Goal: Information Seeking & Learning: Learn about a topic

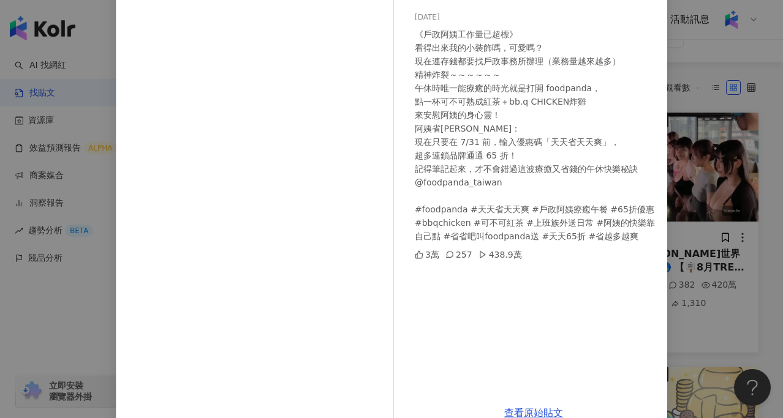
scroll to position [131, 0]
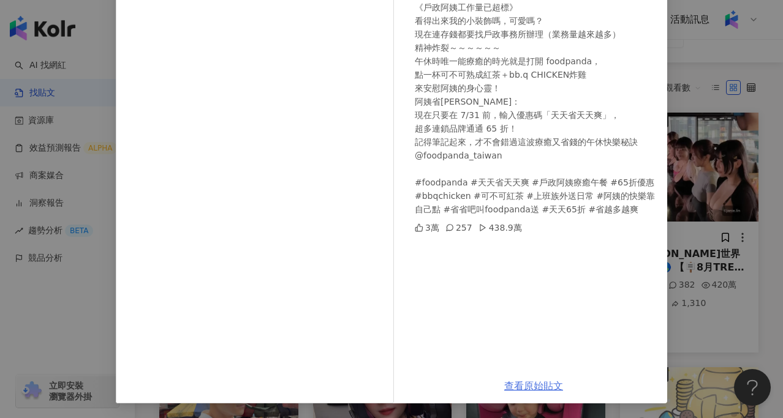
click at [524, 386] on link "查看原始貼文" at bounding box center [533, 387] width 59 height 12
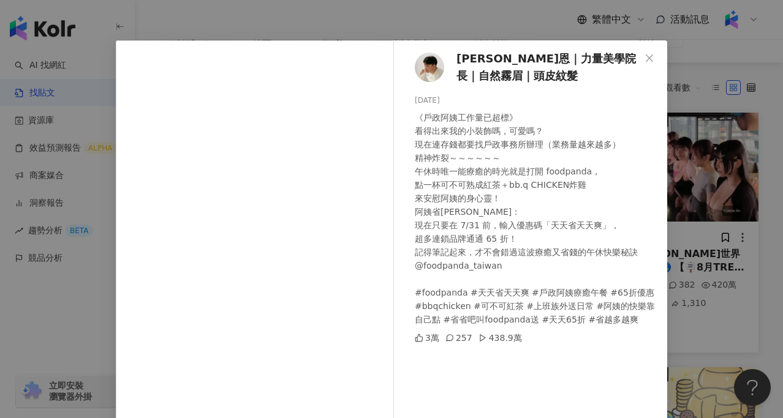
scroll to position [0, 0]
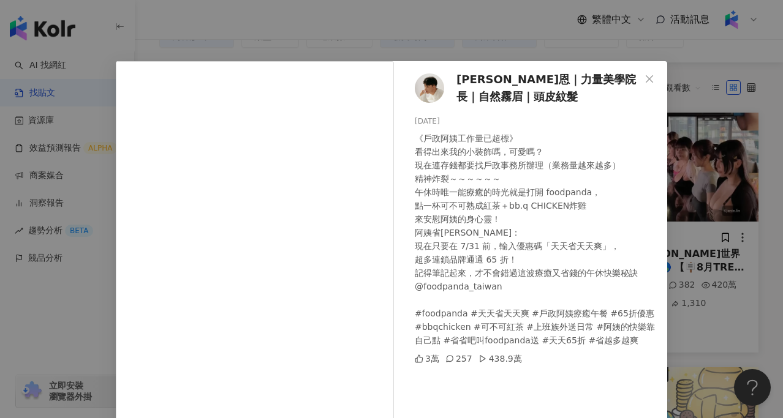
click at [524, 42] on div "wayne維恩｜力量美學院長｜自然霧眉｜頭皮紋髮 2025/7/3 《戶政阿姨工作量已超標》 看得出來我的小裝飾嗎，可愛嗎？ 現在連存錢都要找戶政事務所辦理（…" at bounding box center [391, 209] width 783 height 418
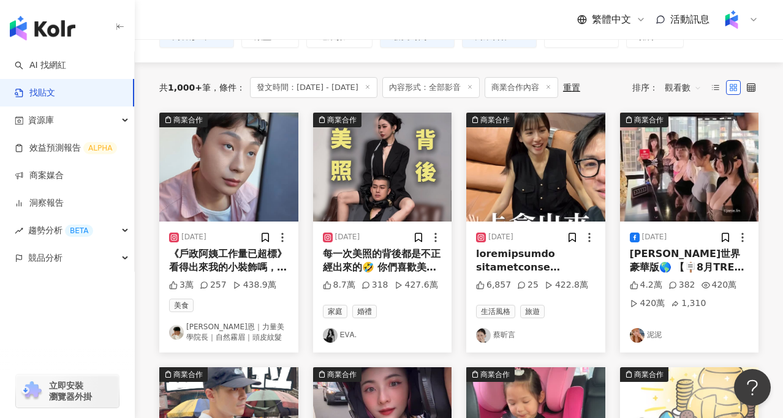
click at [375, 184] on img at bounding box center [382, 167] width 139 height 109
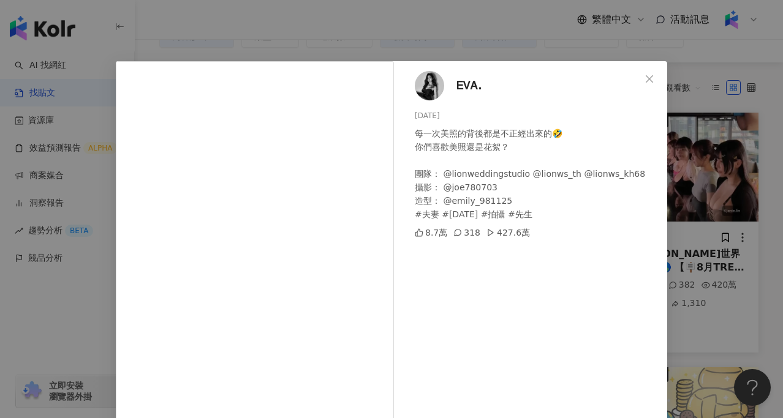
click at [47, 312] on div "ᎬᏙᎪ. 2025/7/30 每一次美照的背後都是不正經出來的🤣 你們喜歡美照還是花絮？ 團隊： @lionweddingstudio @lionws_th …" at bounding box center [391, 209] width 783 height 418
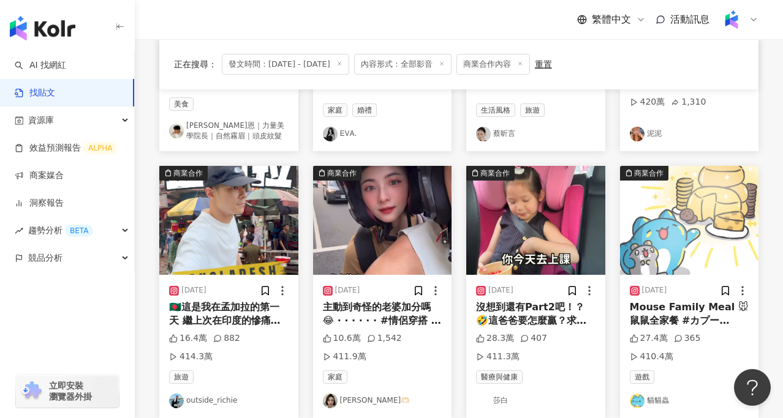
scroll to position [330, 0]
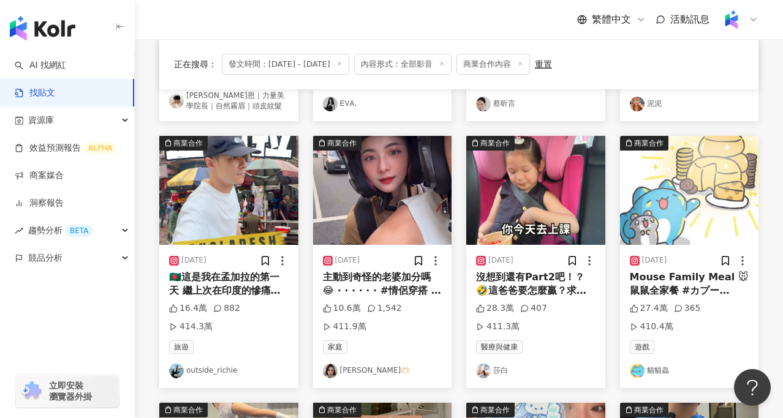
click at [537, 198] on img at bounding box center [535, 190] width 139 height 109
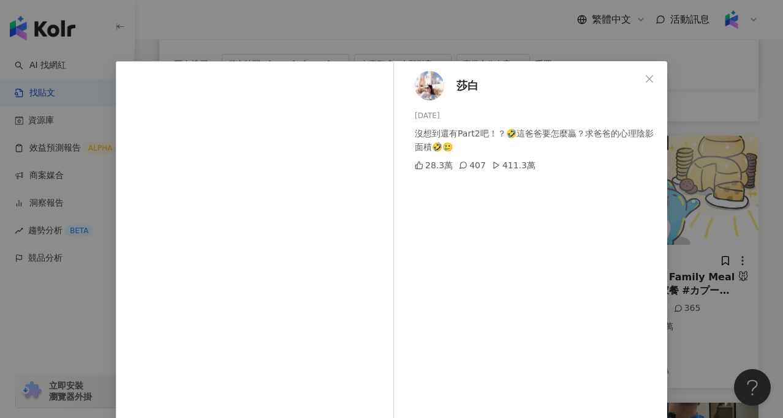
click at [73, 304] on div "莎白 2025/7/7 沒想到還有Part2吧！？🤣這爸爸要怎麼贏？求爸爸的心理陰影面積🤣🥲 28.3萬 407 411.3萬 查看原始貼文" at bounding box center [391, 209] width 783 height 418
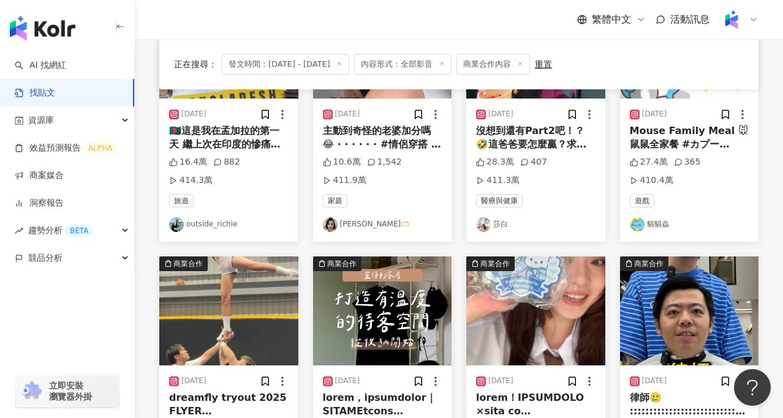
scroll to position [561, 0]
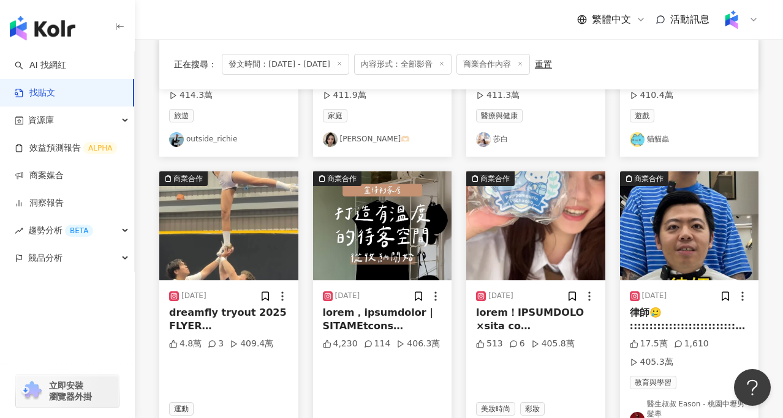
click at [373, 256] on img at bounding box center [382, 226] width 139 height 109
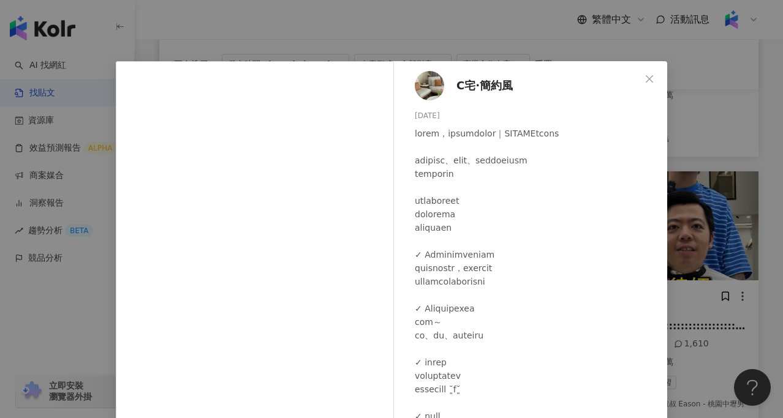
click at [95, 306] on div "C宅·簡約風 2025/6/27 4,234 116 406.4萬 查看原始貼文" at bounding box center [391, 209] width 783 height 418
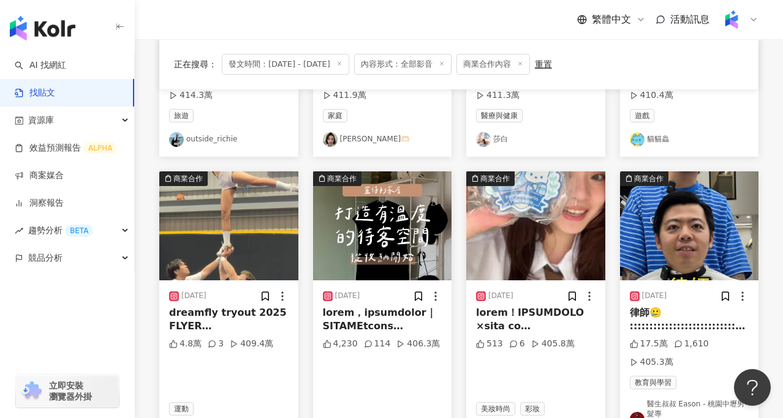
click at [365, 228] on img at bounding box center [382, 226] width 139 height 109
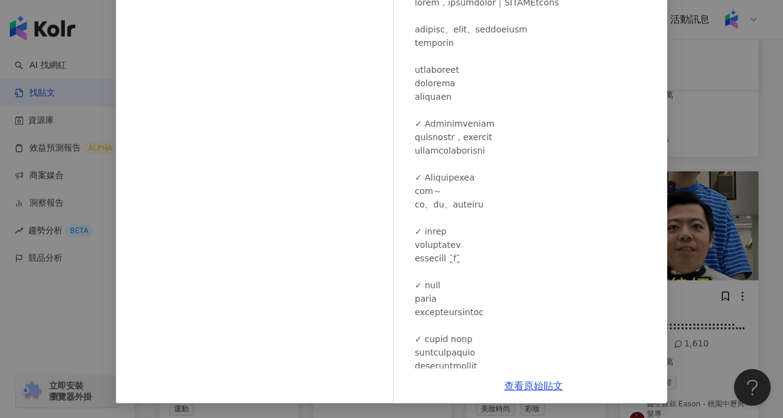
scroll to position [0, 0]
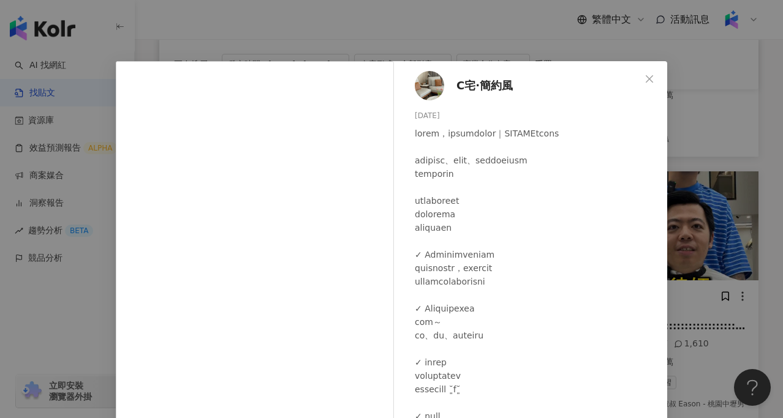
click at [445, 29] on div "C宅·簡約風 2025/6/27 4,234 116 406.4萬 查看原始貼文" at bounding box center [391, 209] width 783 height 418
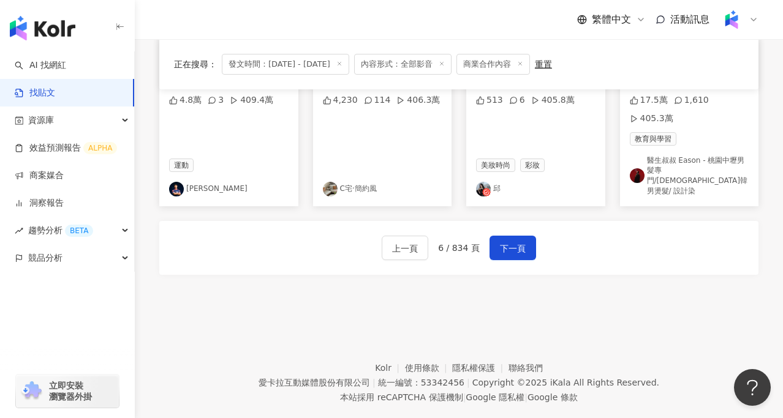
scroll to position [808, 0]
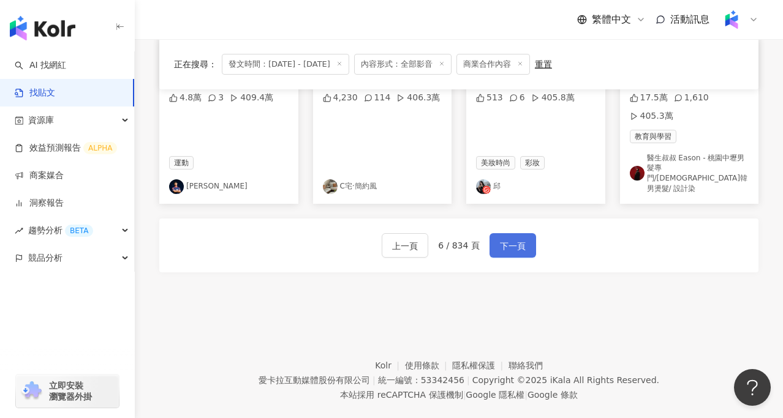
click at [517, 239] on span "下一頁" at bounding box center [513, 246] width 26 height 15
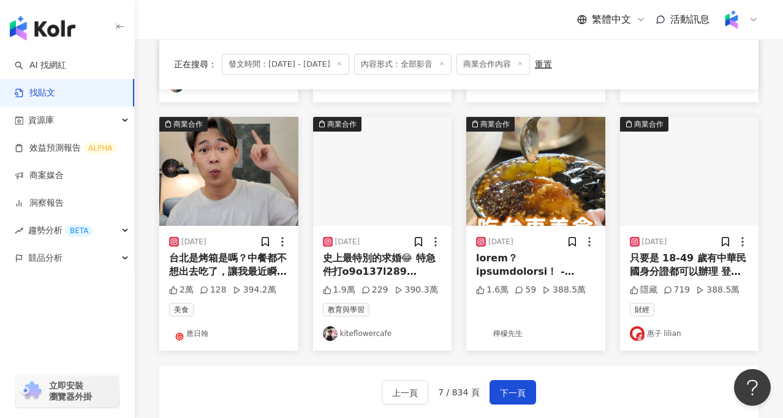
scroll to position [585, 0]
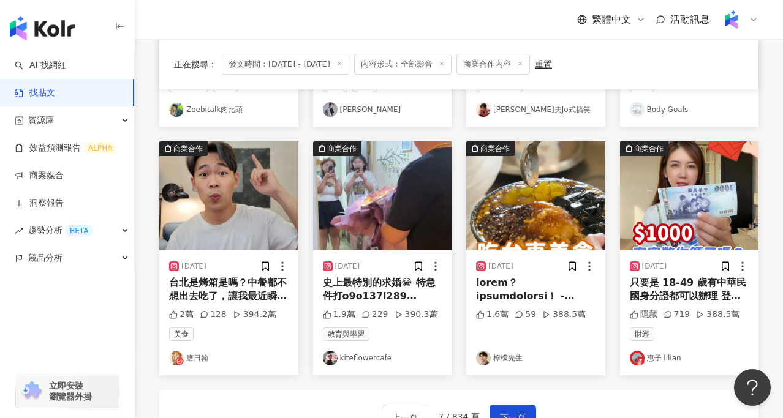
click at [232, 214] on img at bounding box center [228, 196] width 139 height 109
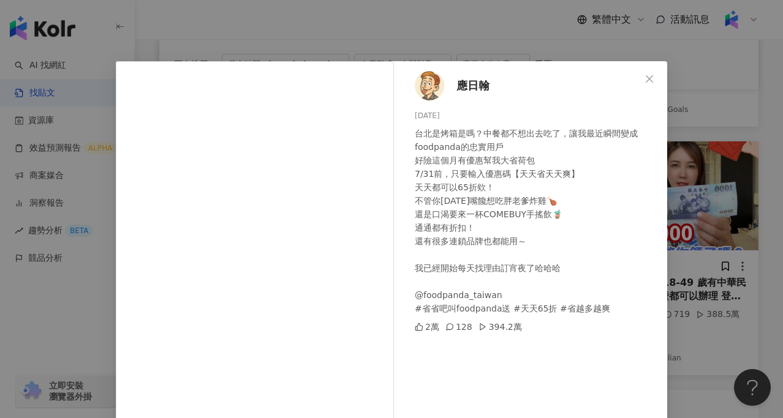
click at [472, 86] on span "應日翰" at bounding box center [472, 85] width 33 height 17
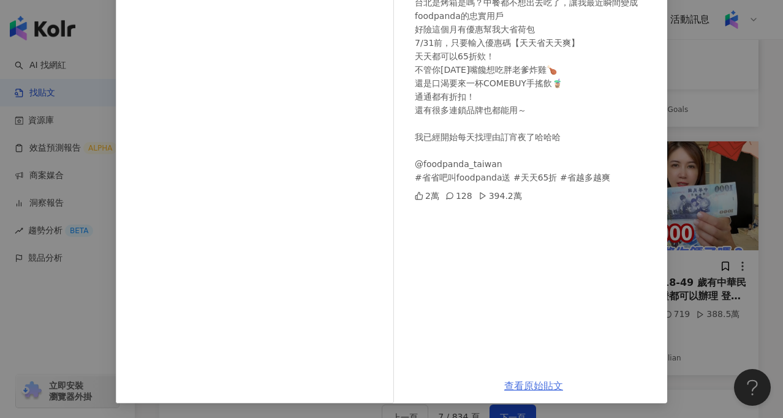
click at [542, 388] on link "查看原始貼文" at bounding box center [533, 387] width 59 height 12
click at [518, 384] on link "查看原始貼文" at bounding box center [533, 387] width 59 height 12
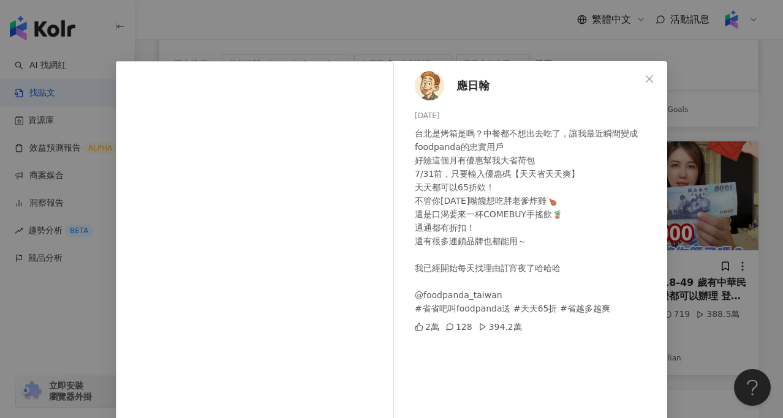
click at [474, 88] on span "應日翰" at bounding box center [472, 85] width 33 height 17
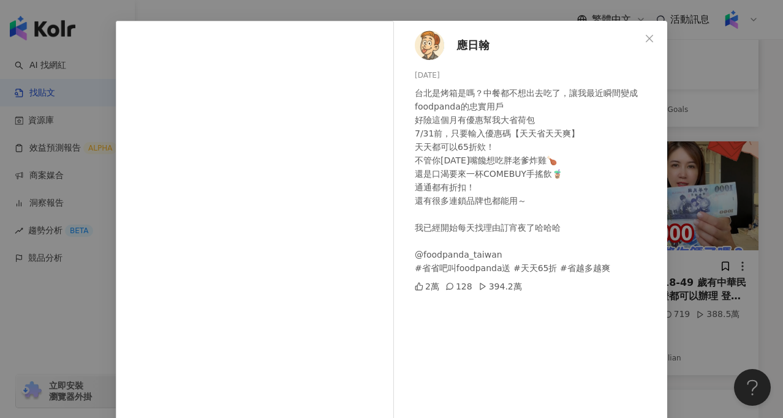
scroll to position [44, 0]
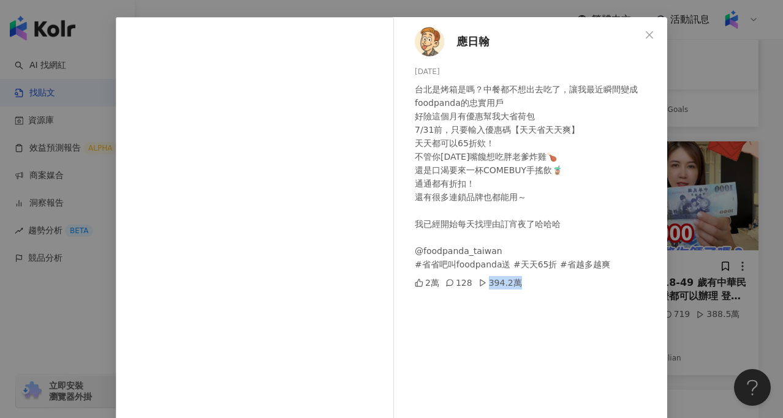
click at [515, 286] on div "2萬 128 394.2萬" at bounding box center [536, 282] width 243 height 13
copy div "394.2萬"
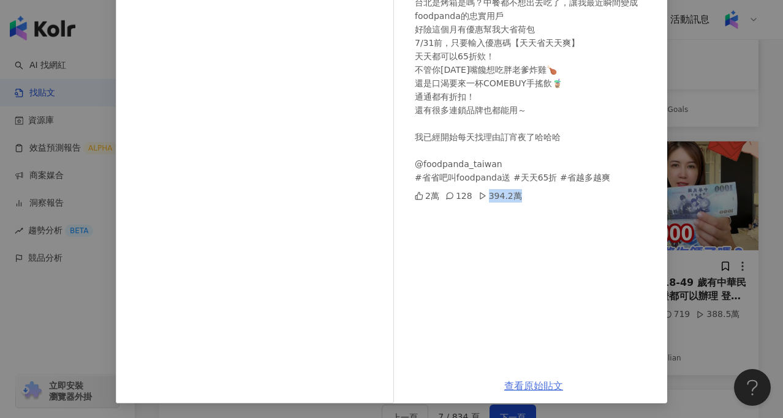
click at [550, 388] on link "查看原始貼文" at bounding box center [533, 387] width 59 height 12
click at [730, 111] on div "應日翰 2025/7/9 台北是烤箱是嗎？中餐都不想出去吃了，讓我最近瞬間變成foodpanda的忠實用戶 好險這個月有優惠幫我大省荷包 7/31前，只要輸入…" at bounding box center [391, 209] width 783 height 418
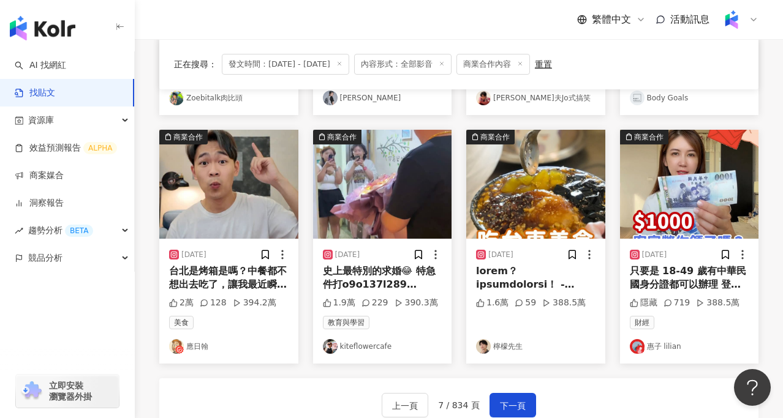
scroll to position [598, 0]
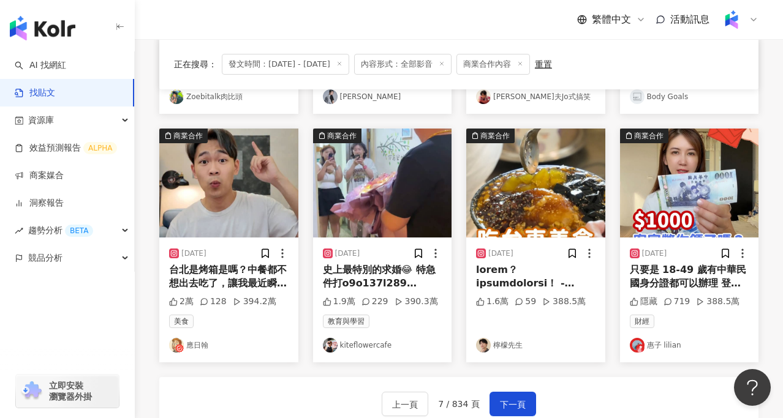
click at [384, 268] on div "史上最特別的求婚😂 特急件打o9o137l289 嘉義市文化路195號 風箏旅人花店 #有錢花 #有錢花女王 #風箏旅人 #推薦 #感情 #搞笑 #求婚 #f…" at bounding box center [382, 277] width 119 height 28
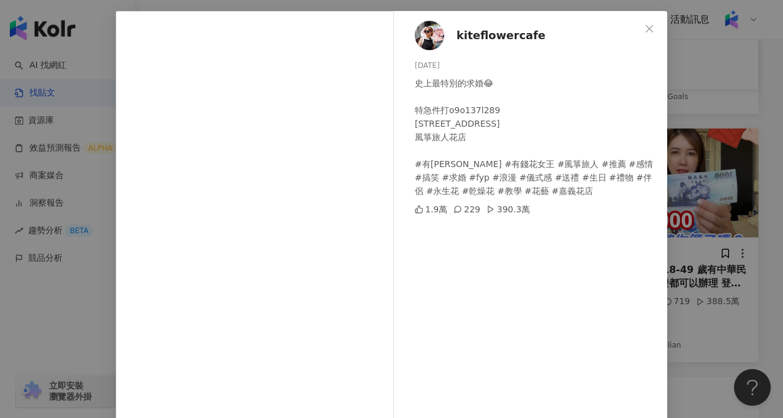
scroll to position [40, 0]
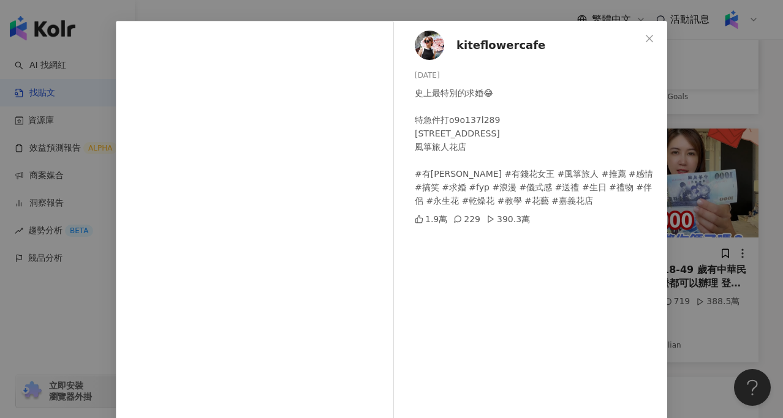
click at [474, 48] on span "kiteflowercafe" at bounding box center [500, 45] width 89 height 17
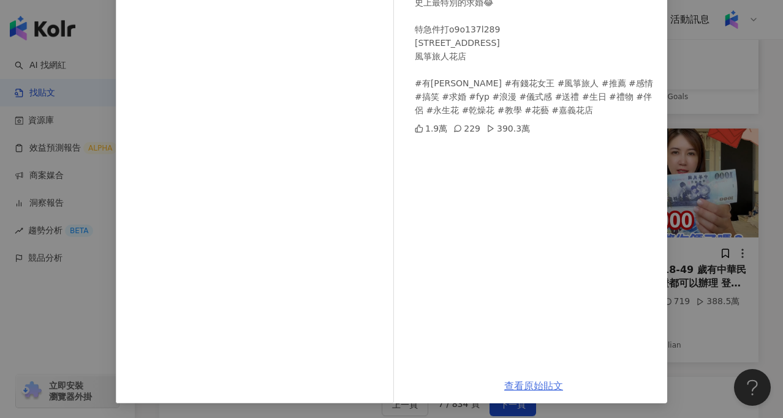
click at [548, 387] on link "查看原始貼文" at bounding box center [533, 387] width 59 height 12
click at [724, 60] on div "kiteflowercafe 2025/7/6 史上最特別的求婚😂 特急件打o9o137l289 嘉義市文化路195號 風箏旅人花店 #有錢花 #有錢花女王 …" at bounding box center [391, 209] width 783 height 418
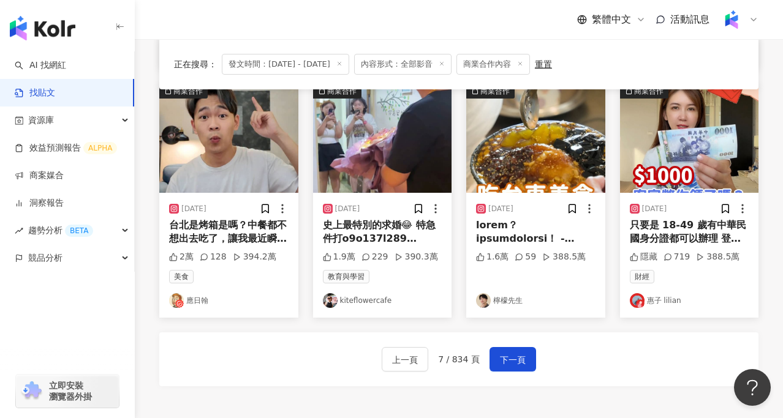
scroll to position [647, 0]
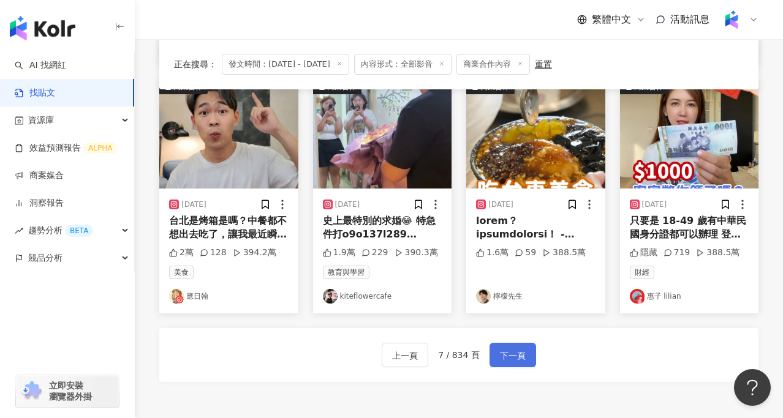
click at [505, 357] on span "下一頁" at bounding box center [513, 356] width 26 height 15
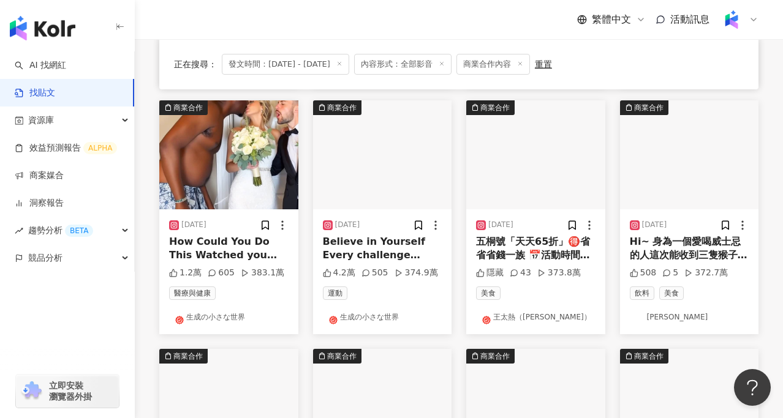
scroll to position [377, 0]
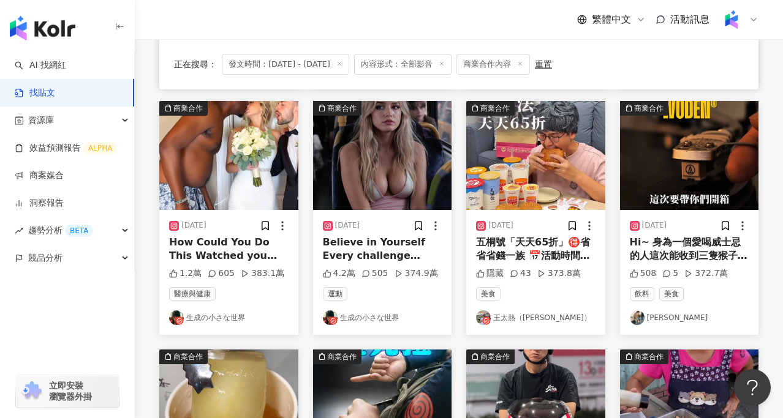
click at [570, 184] on img at bounding box center [535, 155] width 139 height 109
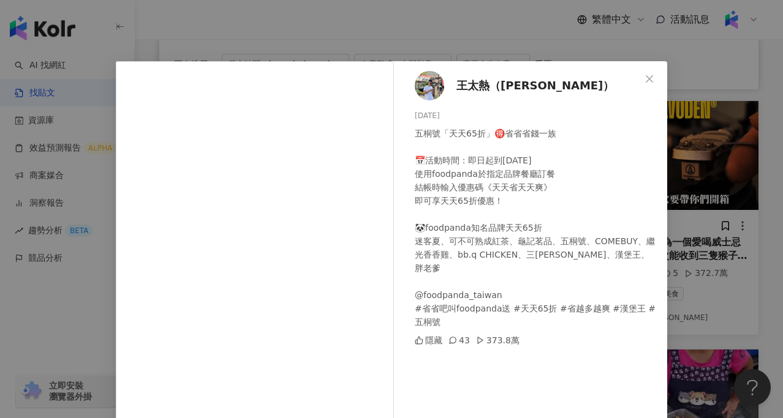
click at [64, 322] on div "王太熱（Taylor） 2025/7/6 五桐號「天天65折」🉐省省省錢一族 📅活動時間：即日起到2025/7/31 使用foodpanda於指定品牌餐廳訂餐…" at bounding box center [391, 209] width 783 height 418
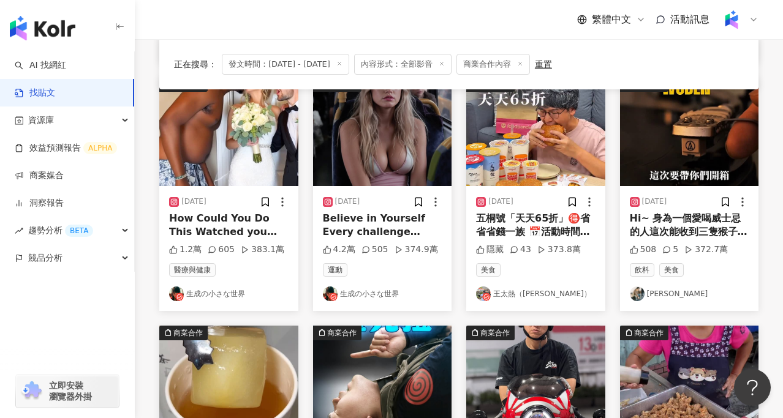
scroll to position [778, 0]
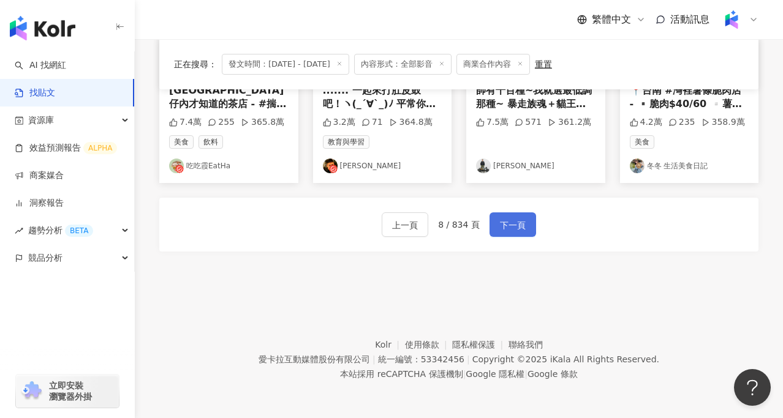
click at [508, 229] on span "下一頁" at bounding box center [513, 225] width 26 height 15
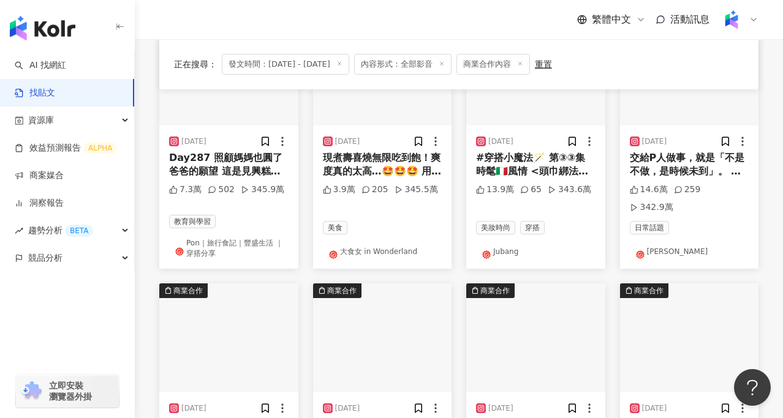
scroll to position [476, 0]
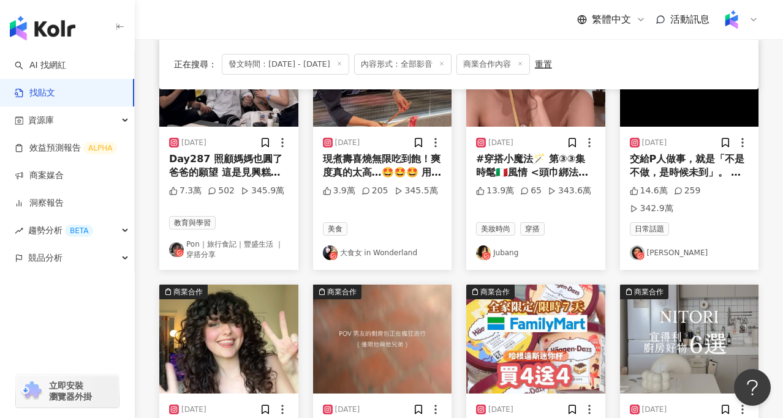
click at [518, 287] on img at bounding box center [535, 339] width 139 height 109
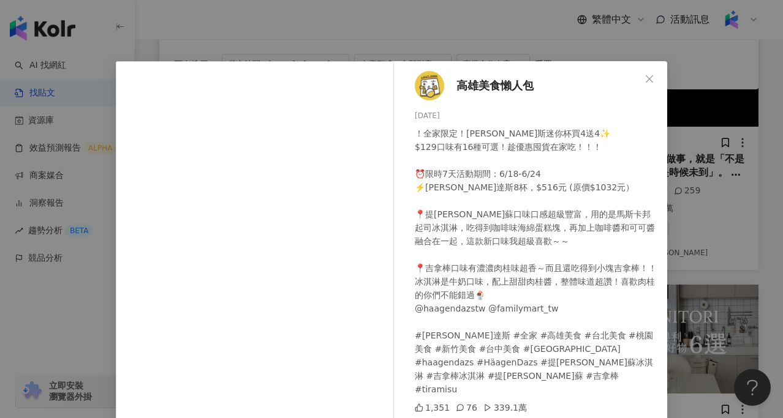
click at [83, 312] on div "高雄美食懶人包 2025/6/18 ！全家限定！哈根達斯迷你杯買4送4✨ $129口味有16種可選！趁優惠囤貨在家吃！！！ ⏰限時7天活動期間：6/18-6/…" at bounding box center [391, 209] width 783 height 418
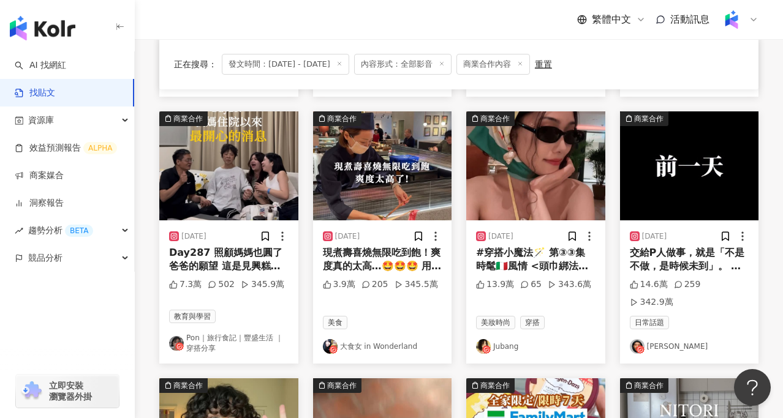
scroll to position [381, 0]
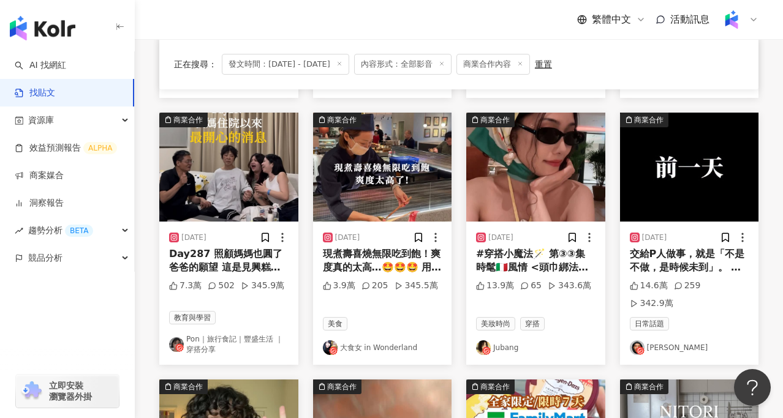
click at [268, 154] on img at bounding box center [228, 167] width 139 height 109
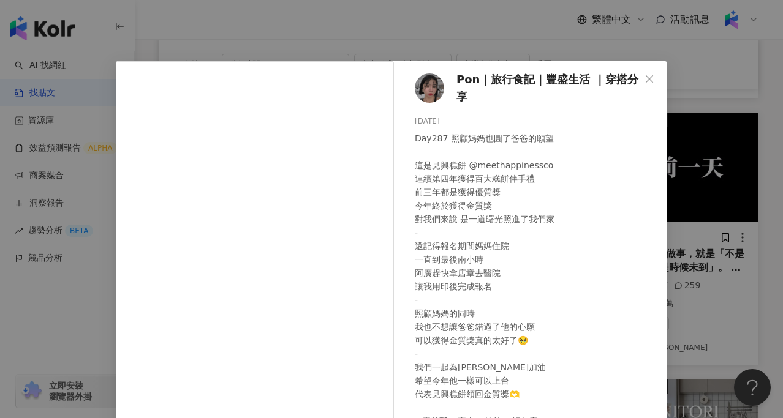
scroll to position [131, 0]
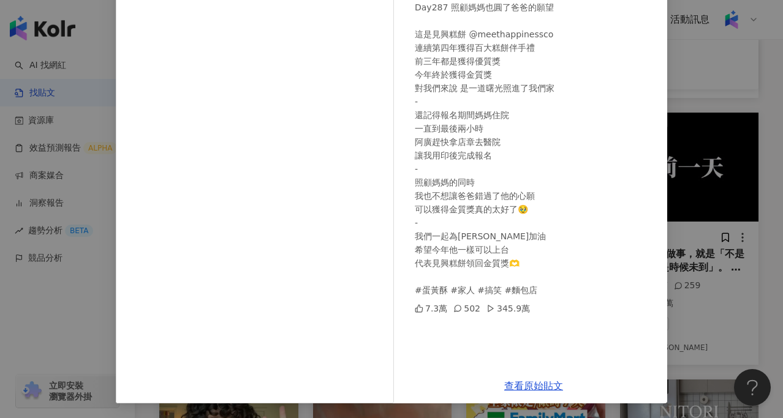
click at [727, 233] on div "Pon｜旅行食記｜豐盛生活 ｜穿搭分享 2025/6/26 Day287 照顧媽媽也圓了爸爸的願望 這是見興糕餅 @meethappinessco 連續第四年…" at bounding box center [391, 209] width 783 height 418
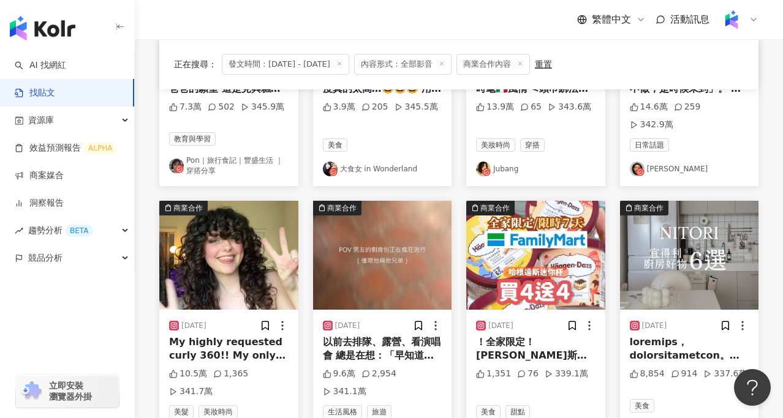
scroll to position [561, 0]
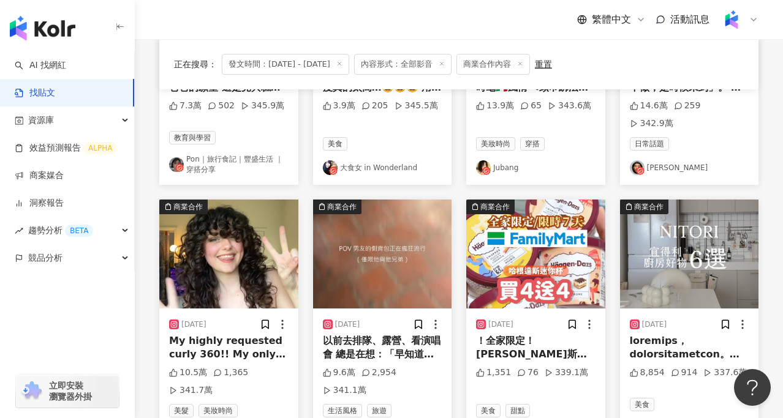
click at [362, 335] on div "以前去排隊、露營、看演唱會 總是在想：「早知道就多帶一張椅子。」 但現在不用了，因為——我的椅子就是背包😆 (雖然看起來很鬧） 這款 戶外折疊椅背包款 真的是…" at bounding box center [382, 349] width 119 height 28
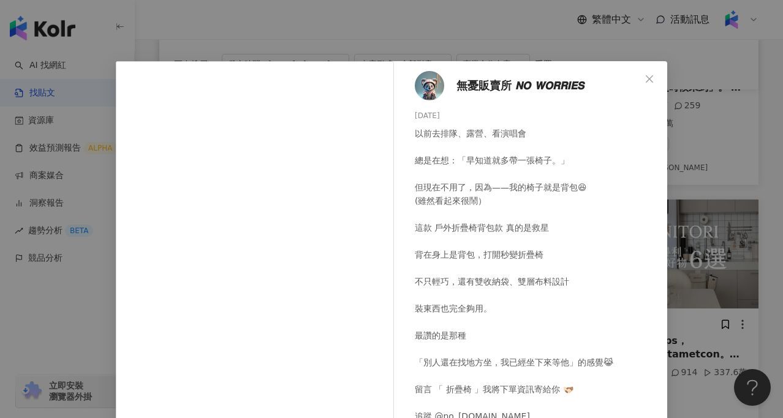
click at [691, 142] on div "無憂販賣所 𝙉𝙊 𝙒𝙊𝙍𝙍𝙄𝙀𝙎 2025/6/7 以前去排隊、露營、看演唱會 總是在想：「早知道就多帶一張椅子。」 但現在不用了，因為——我的椅子就是背包😆…" at bounding box center [391, 209] width 783 height 418
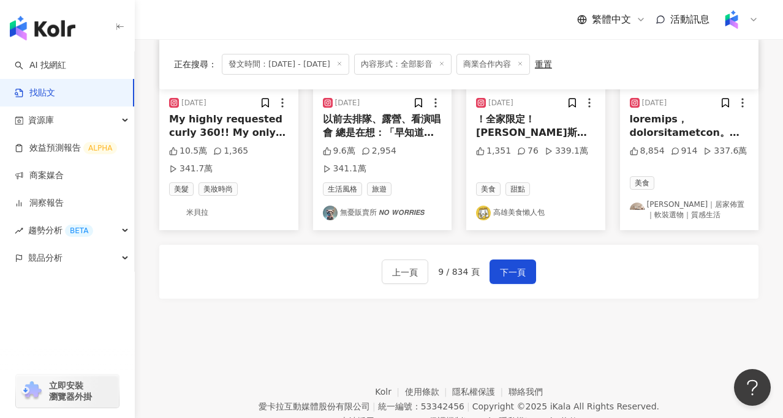
scroll to position [784, 0]
click at [516, 265] on span "下一頁" at bounding box center [513, 272] width 26 height 15
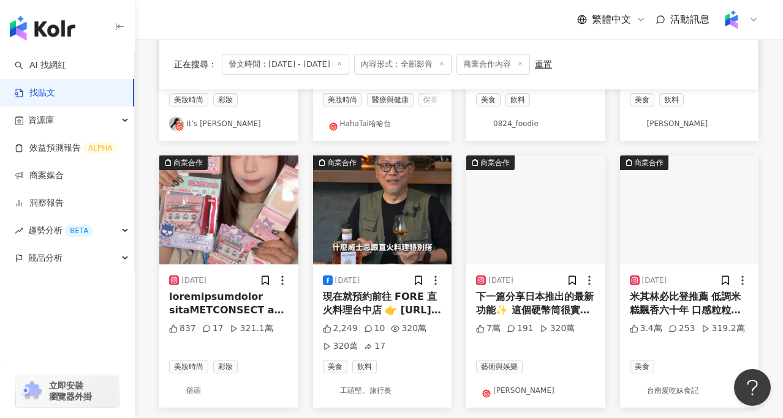
scroll to position [572, 0]
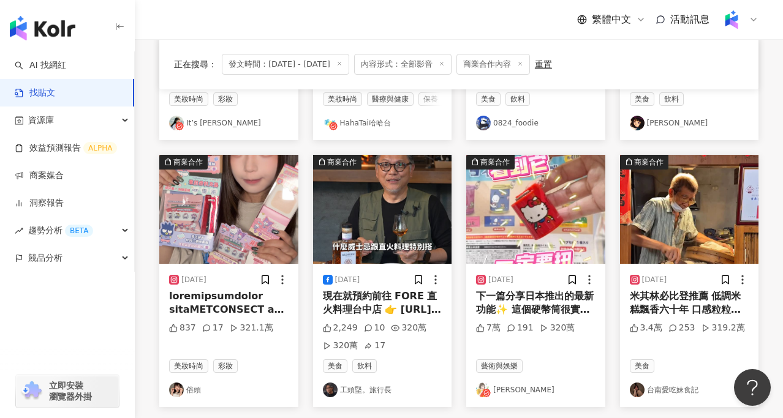
click at [381, 217] on img at bounding box center [382, 209] width 139 height 109
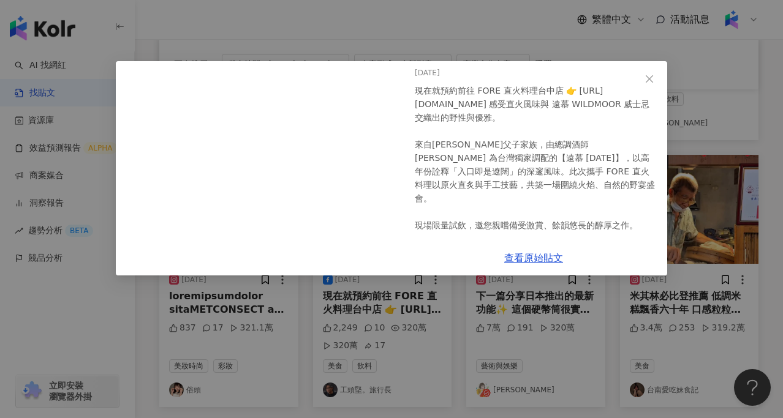
scroll to position [0, 0]
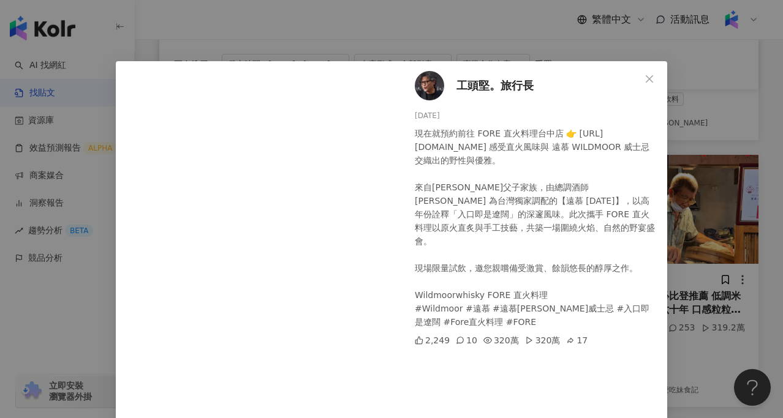
click at [674, 254] on div "工頭堅。旅行長 2025/6/16 現在就預約前往 FORE 直火料理台中店 👉 https://pse.is/wmxfore 感受直火風味與 遠慕 WILD…" at bounding box center [391, 209] width 783 height 418
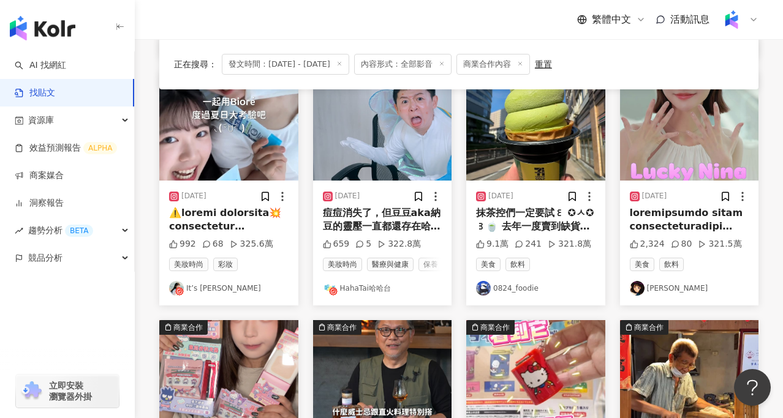
scroll to position [295, 0]
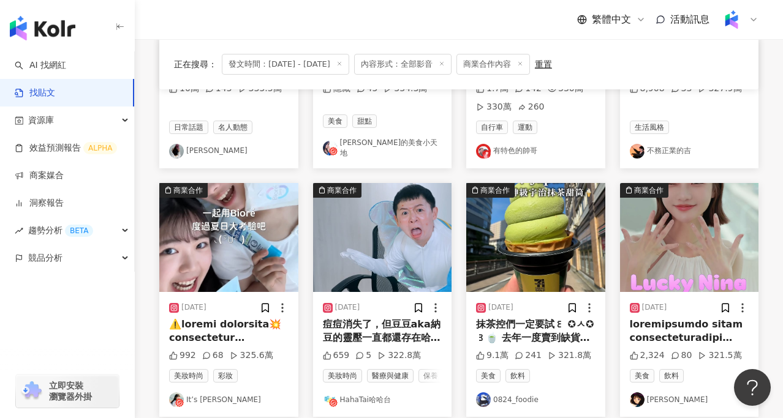
click at [243, 244] on img at bounding box center [228, 237] width 139 height 109
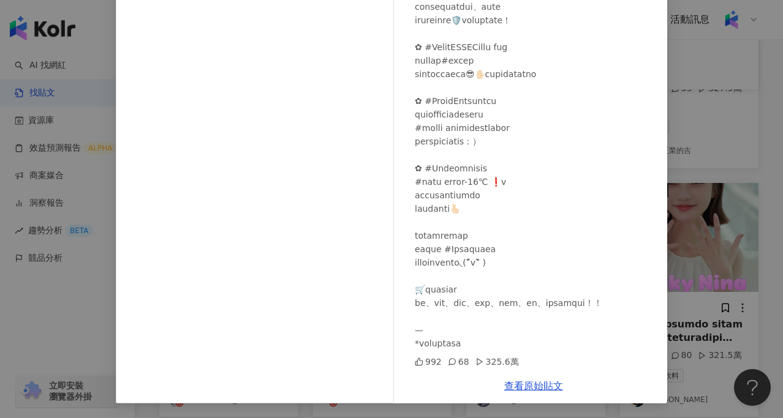
scroll to position [131, 0]
click at [677, 139] on div "It’s Jane 2025/6/4 992 68 325.6萬 查看原始貼文" at bounding box center [391, 209] width 783 height 418
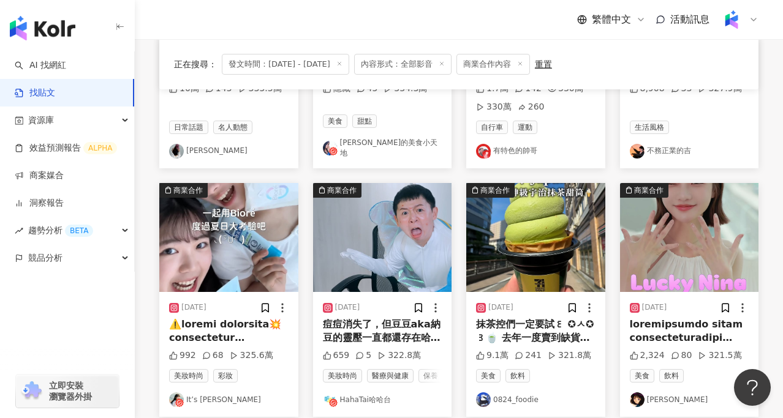
click at [378, 250] on img at bounding box center [382, 237] width 139 height 109
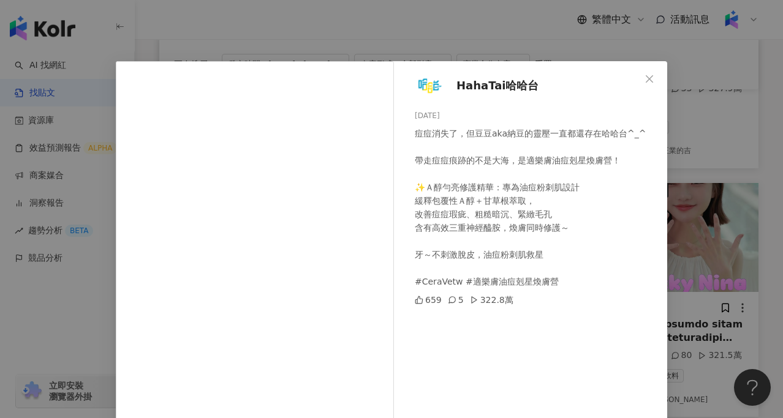
click at [735, 214] on div "HahaTai哈哈台 2025/7/9 痘痘消失了，但豆豆aka納豆的靈壓一直都還存在哈哈台^_^ 帶走痘痘痕跡的不是大海，是適樂膚油痘剋星煥膚營！ ✨Ａ醇勻…" at bounding box center [391, 209] width 783 height 418
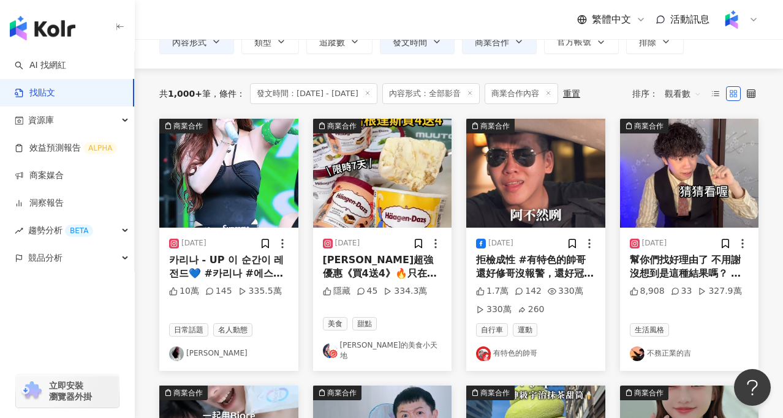
scroll to position [0, 0]
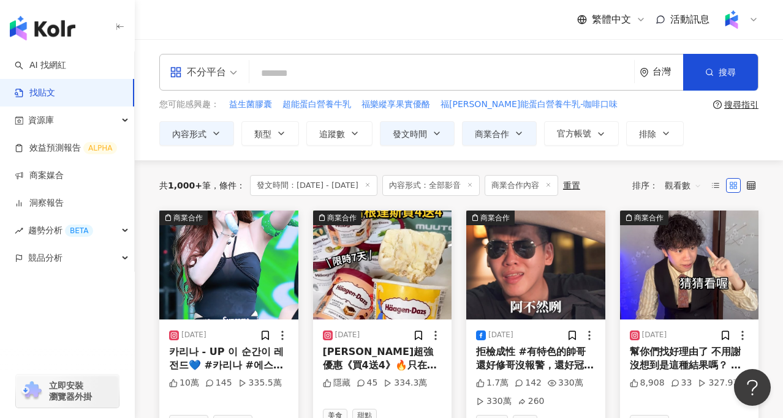
click at [680, 286] on img at bounding box center [689, 265] width 139 height 109
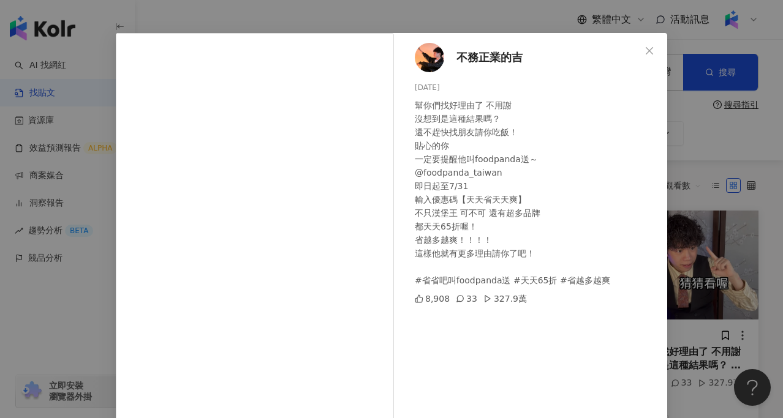
scroll to position [45, 0]
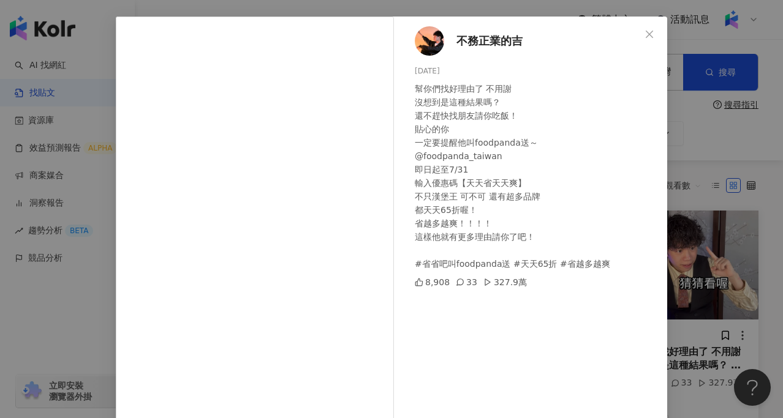
click at [744, 239] on div "不務正業的吉 2025/7/17 幫你們找好理由了 不用謝 沒想到是這種結果嗎？ 還不趕快找朋友請你吃飯！ 貼心的你 一定要提醒他叫foodpanda送～ @…" at bounding box center [391, 209] width 783 height 418
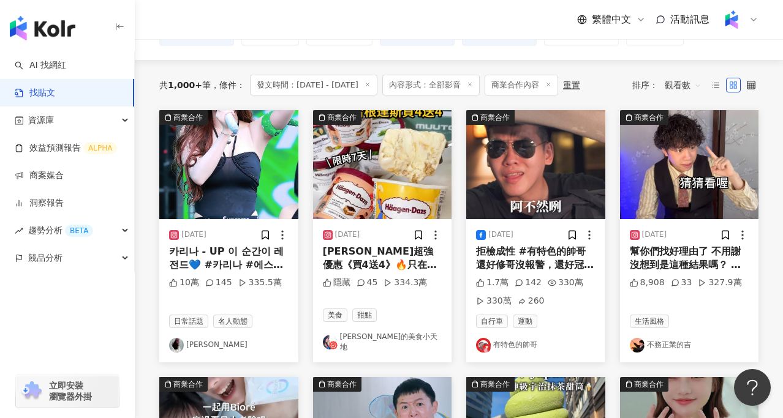
scroll to position [102, 0]
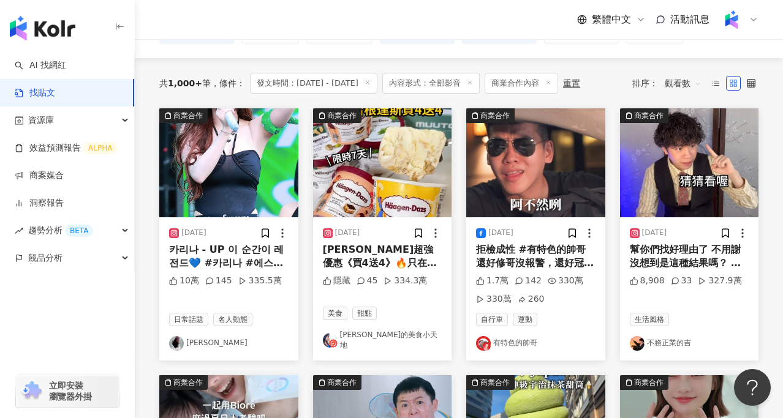
click at [539, 176] on img at bounding box center [535, 162] width 139 height 109
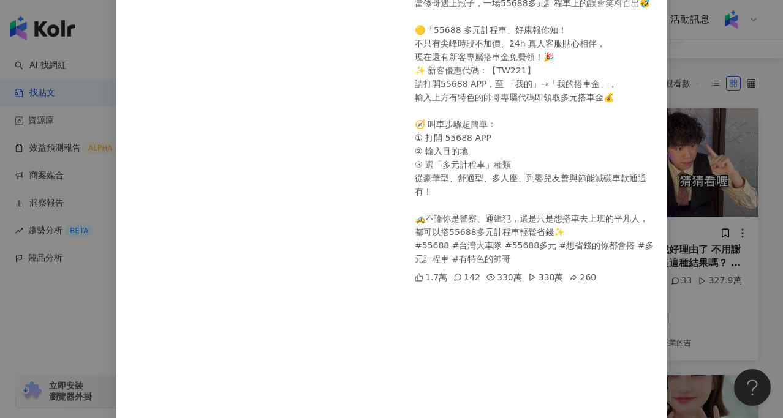
scroll to position [260, 0]
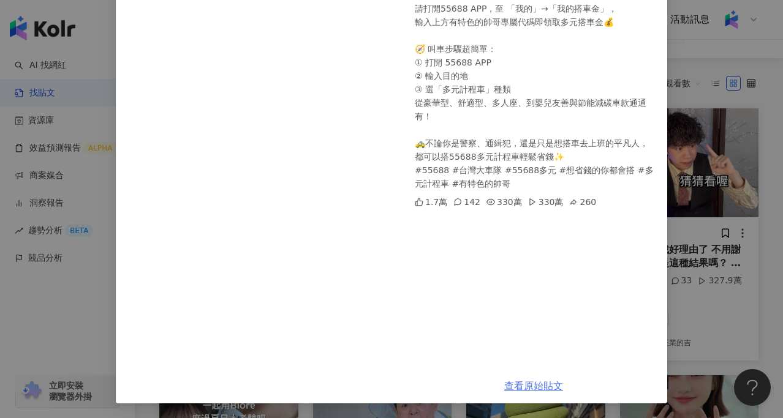
click at [541, 390] on link "查看原始貼文" at bounding box center [533, 387] width 59 height 12
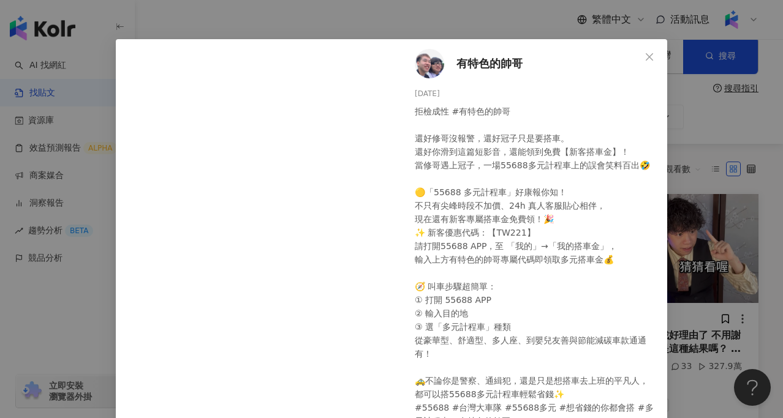
scroll to position [18, 0]
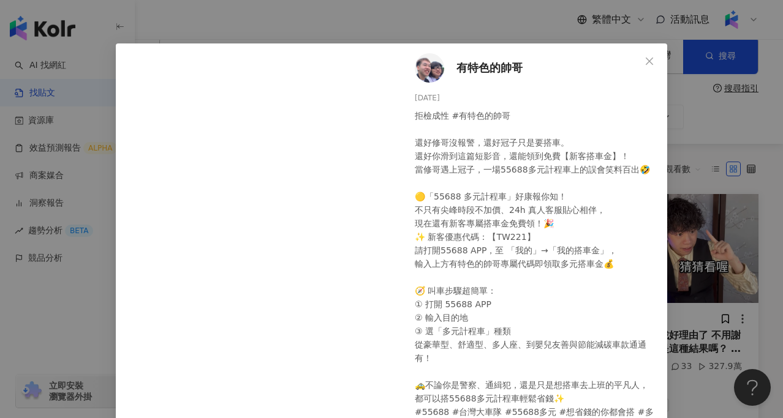
click at [715, 131] on div "有特色的帥哥 2025/7/16 1.7萬 142 330萬 330萬 260 查看原始貼文" at bounding box center [391, 209] width 783 height 418
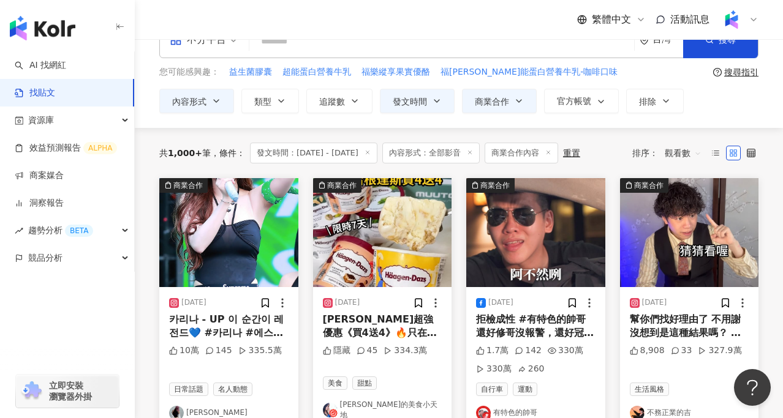
scroll to position [34, 0]
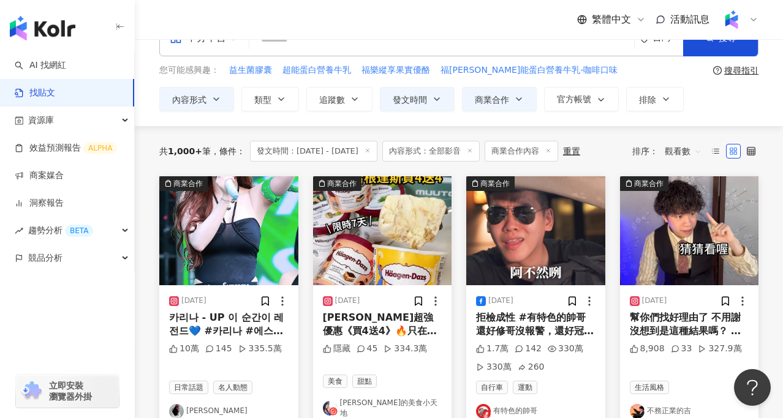
click at [516, 234] on img at bounding box center [535, 230] width 139 height 109
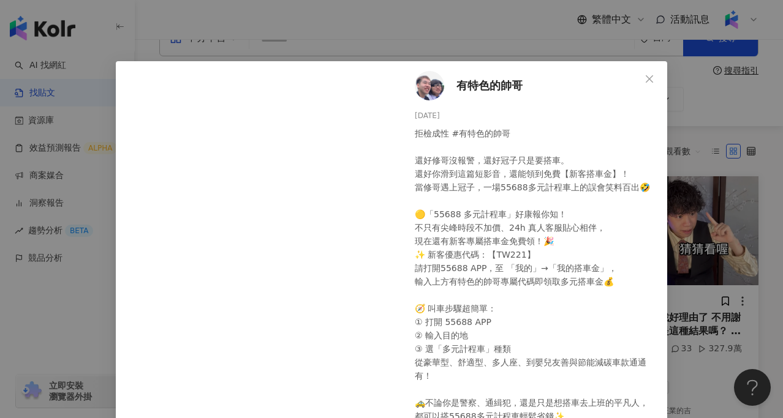
click at [472, 86] on span "有特色的帥哥" at bounding box center [489, 85] width 66 height 17
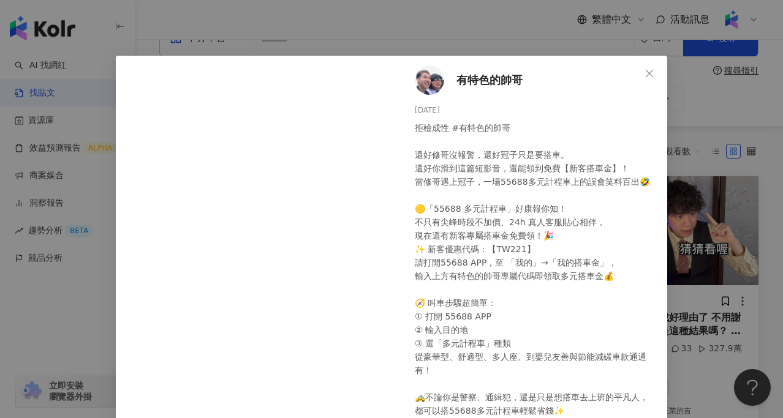
scroll to position [260, 0]
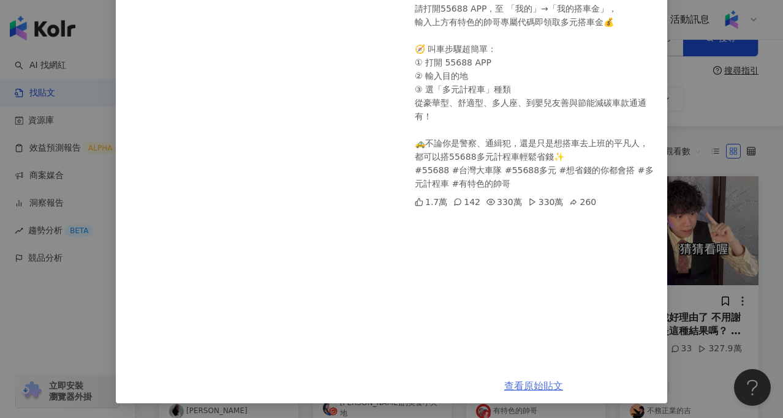
click at [528, 387] on link "查看原始貼文" at bounding box center [533, 387] width 59 height 12
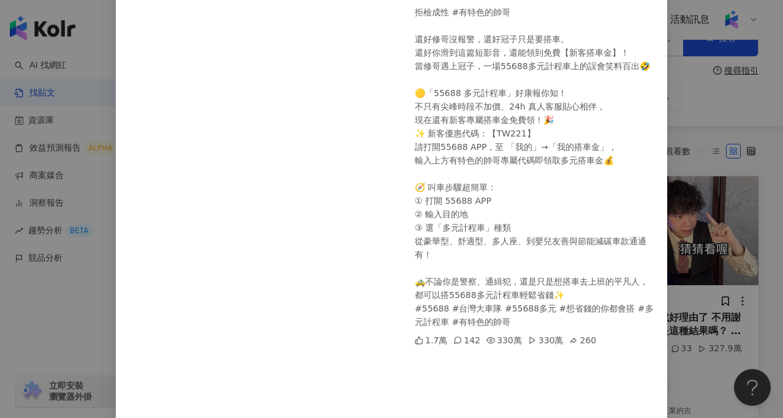
scroll to position [0, 0]
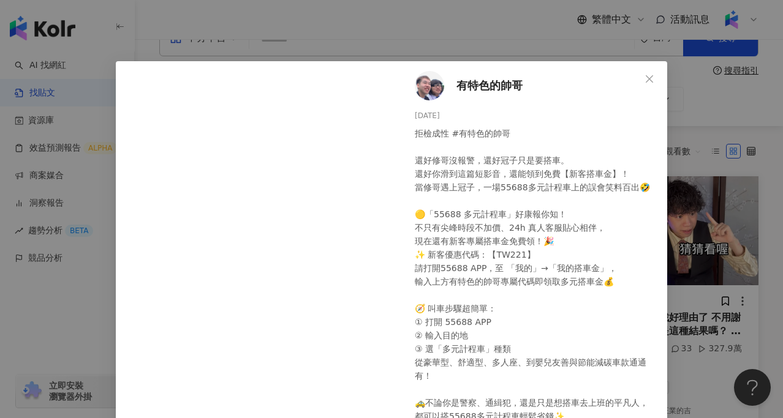
click at [474, 86] on span "有特色的帥哥" at bounding box center [489, 85] width 66 height 17
click at [651, 88] on button "Close" at bounding box center [649, 79] width 25 height 25
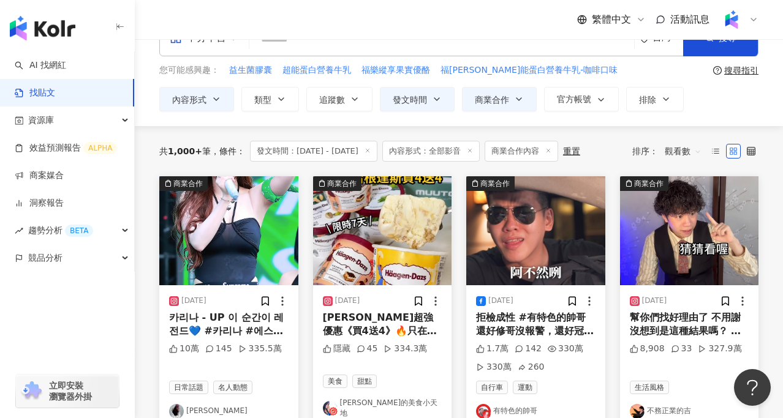
click at [654, 237] on img at bounding box center [689, 230] width 139 height 109
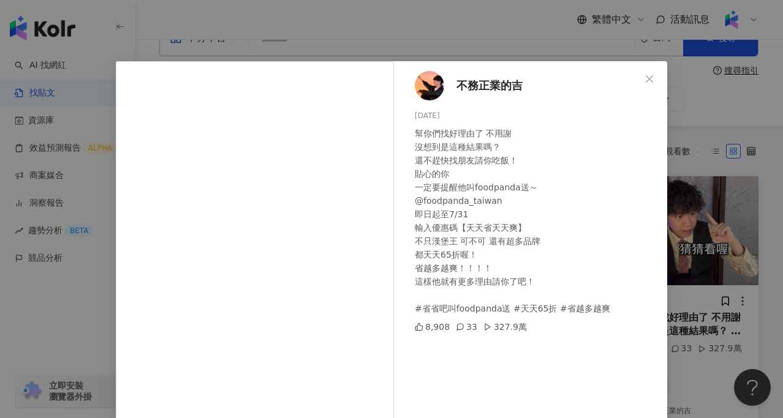
click at [471, 88] on span "不務正業的吉" at bounding box center [489, 85] width 66 height 17
click at [528, 40] on div "不務正業的吉 2025/7/17 幫你們找好理由了 不用謝 沒想到是這種結果嗎？ 還不趕快找朋友請你吃飯！ 貼心的你 一定要提醒他叫foodpanda送～ @…" at bounding box center [391, 209] width 783 height 418
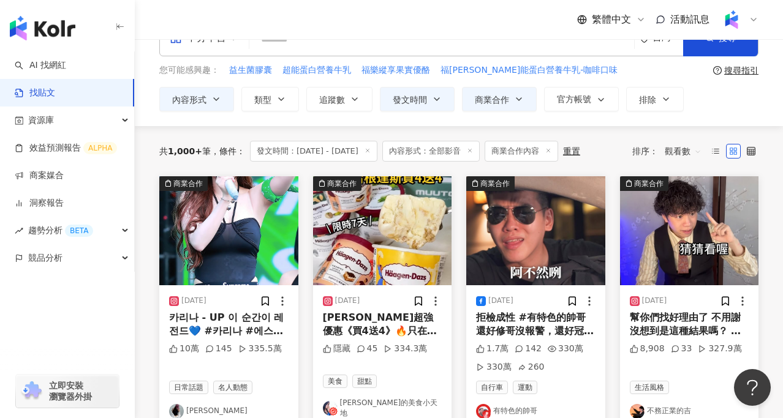
click at [537, 318] on div "拒檢成性 #有特色的帥哥 還好修哥沒報警，還好冠子只是要搭車。 還好你滑到這篇短影音，還能領到免費【新客搭車金】！ 當修哥遇上冠子，一場55688多元計程車上…" at bounding box center [535, 325] width 119 height 28
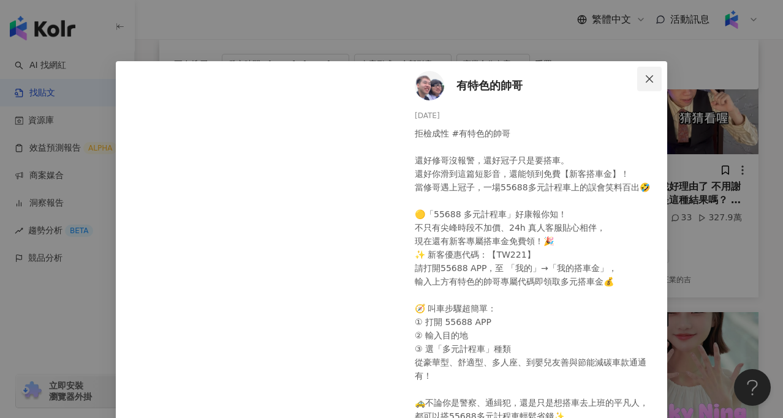
click at [654, 77] on icon "close" at bounding box center [650, 79] width 10 height 10
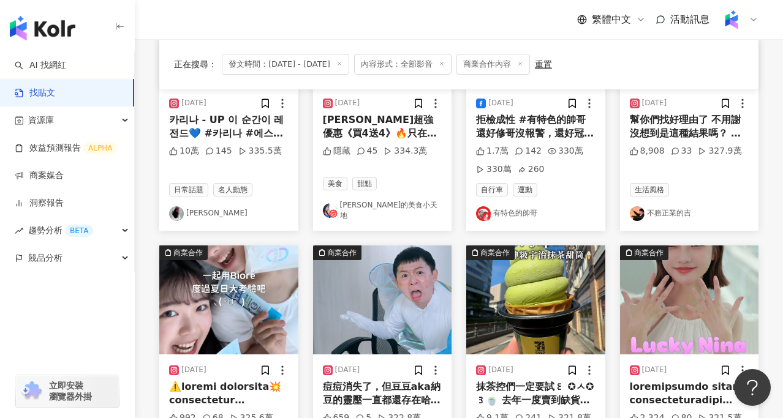
scroll to position [233, 0]
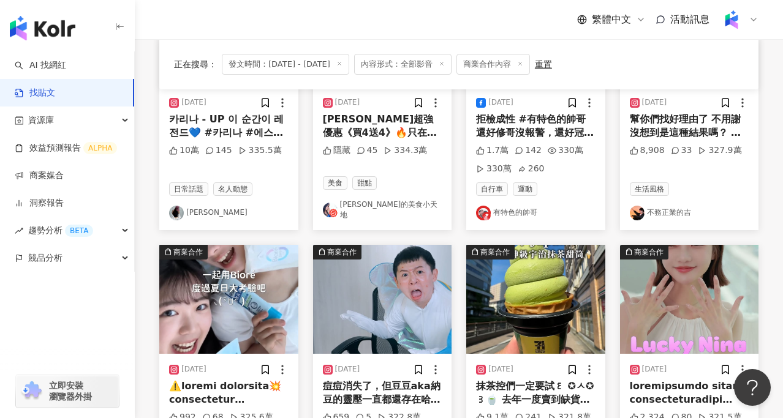
click at [377, 293] on img at bounding box center [382, 299] width 139 height 109
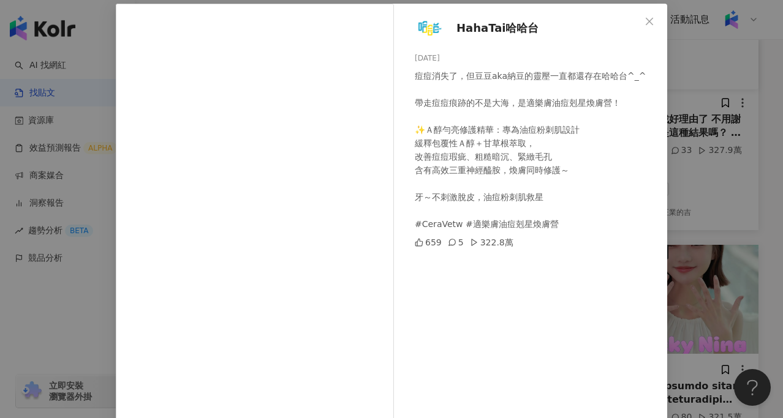
scroll to position [59, 0]
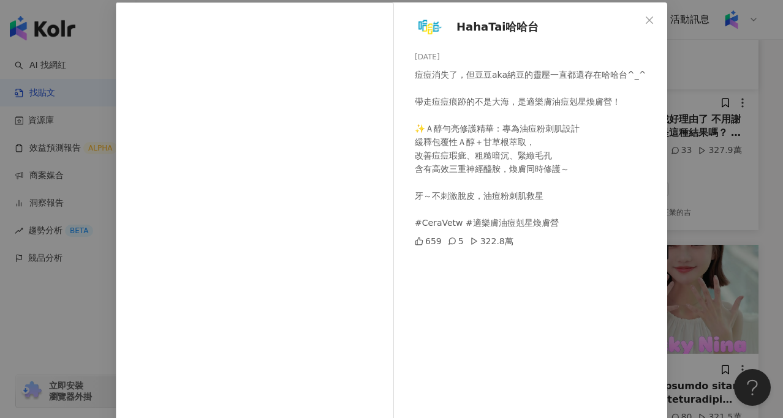
click at [75, 316] on div "HahaTai哈哈台 2025/7/9 痘痘消失了，但豆豆aka納豆的靈壓一直都還存在哈哈台^_^ 帶走痘痘痕跡的不是大海，是適樂膚油痘剋星煥膚營！ ✨Ａ醇勻…" at bounding box center [391, 209] width 783 height 418
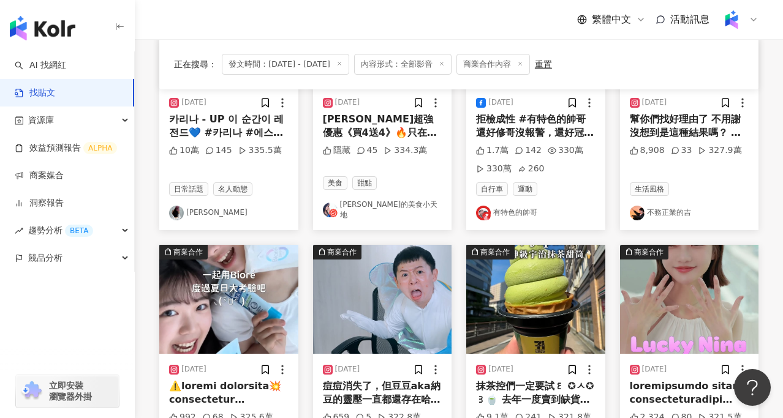
scroll to position [402, 0]
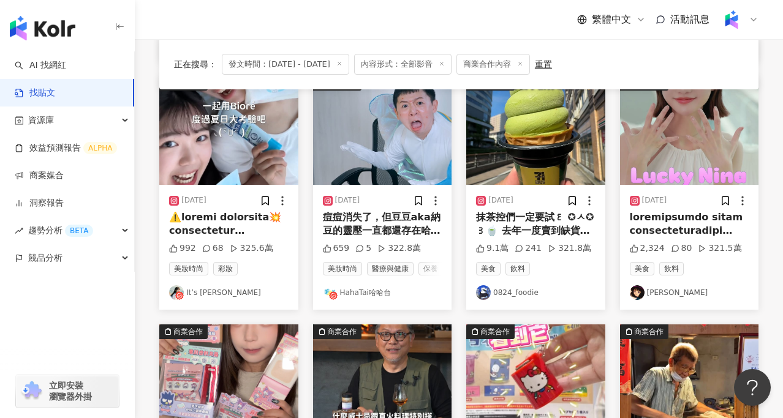
click at [222, 169] on img at bounding box center [228, 130] width 139 height 109
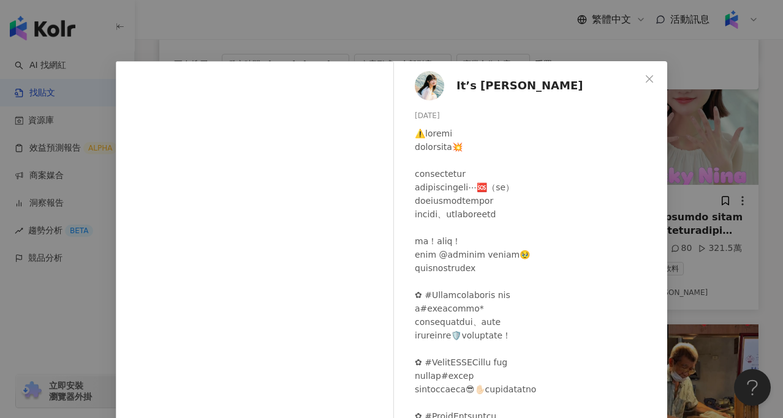
click at [85, 332] on div "It’s Jane 2025/6/4 992 68 325.6萬 查看原始貼文" at bounding box center [391, 209] width 783 height 418
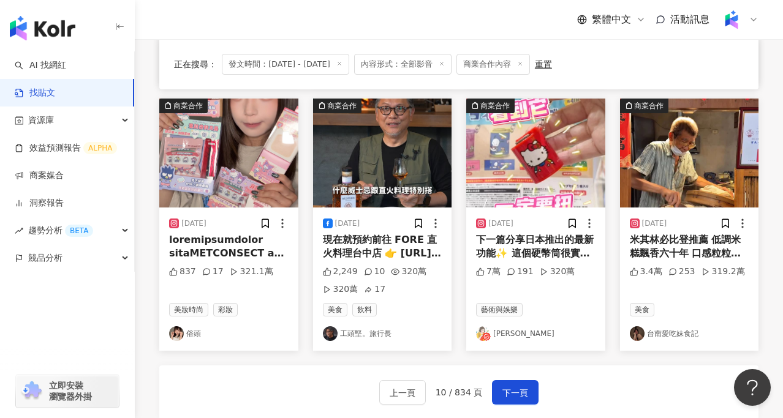
scroll to position [627, 0]
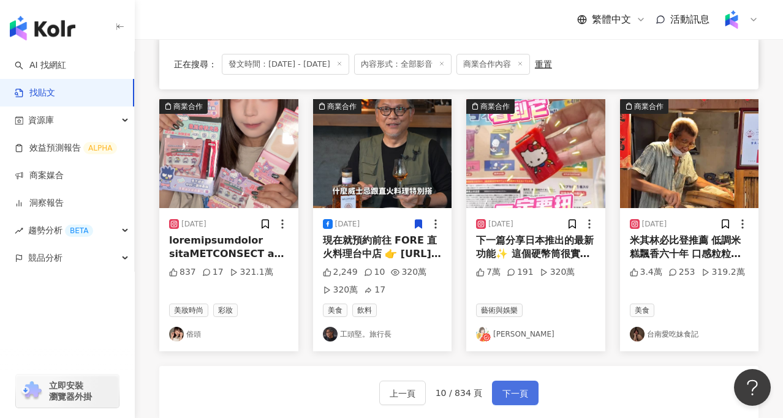
click at [525, 399] on span "下一頁" at bounding box center [515, 394] width 26 height 15
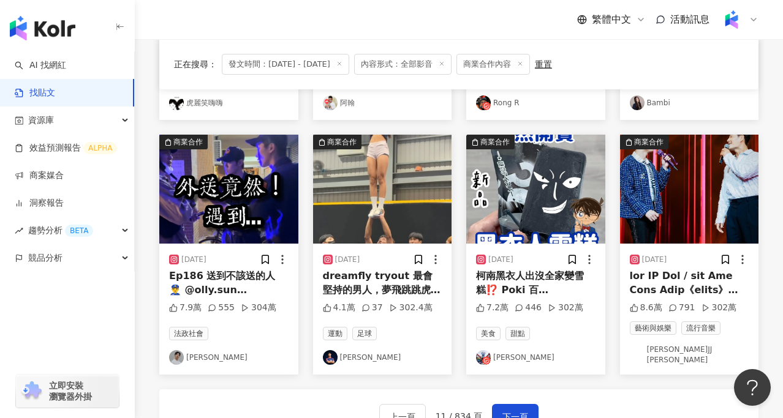
scroll to position [572, 0]
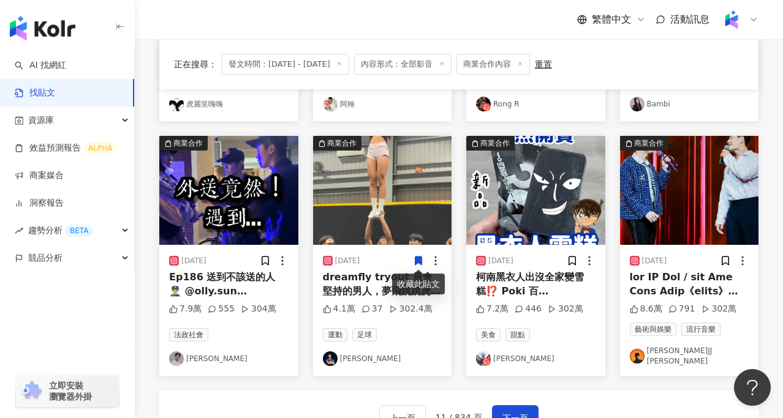
click at [213, 190] on img at bounding box center [228, 190] width 139 height 109
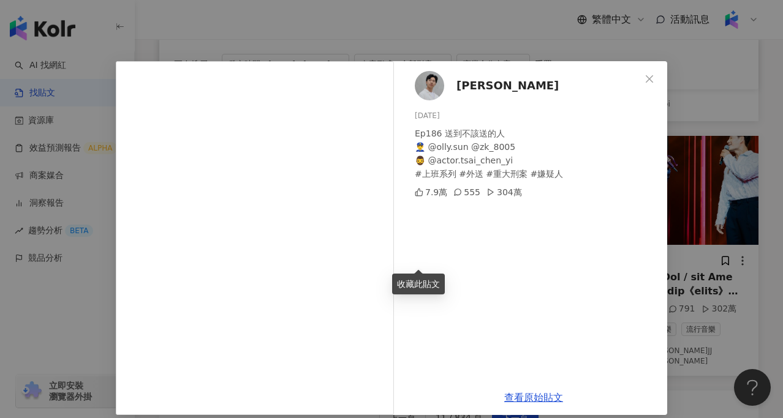
click at [102, 312] on div "Denzel Yu 2025/6/8 Ep186 送到不該送的人 👮‍♂️ @olly.sun @zk_8005 🧔‍♂️ @actor.tsai_chen_…" at bounding box center [391, 209] width 783 height 418
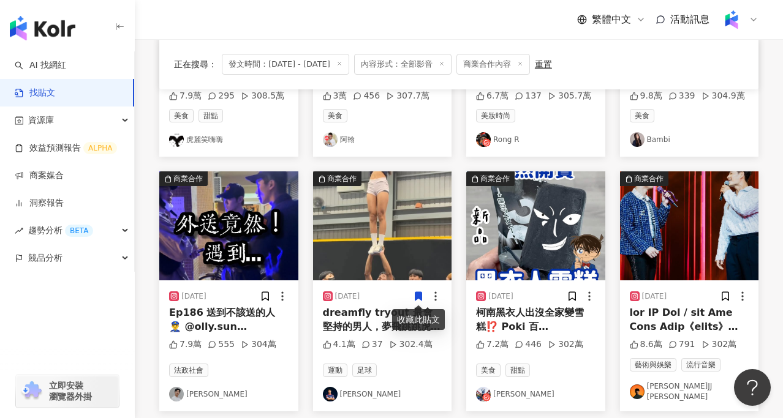
scroll to position [536, 0]
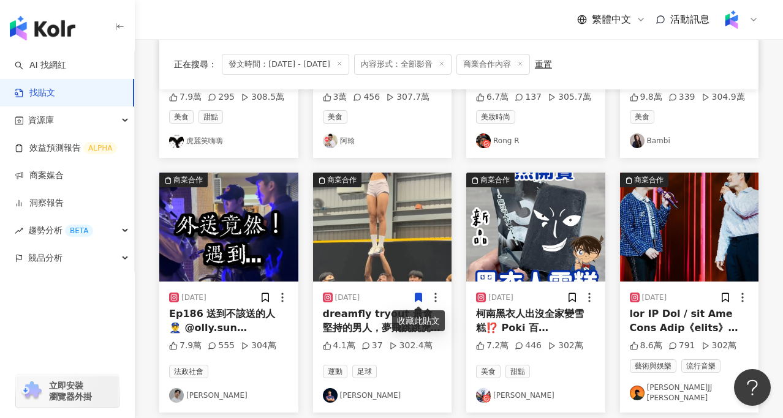
click at [547, 234] on img at bounding box center [535, 227] width 139 height 109
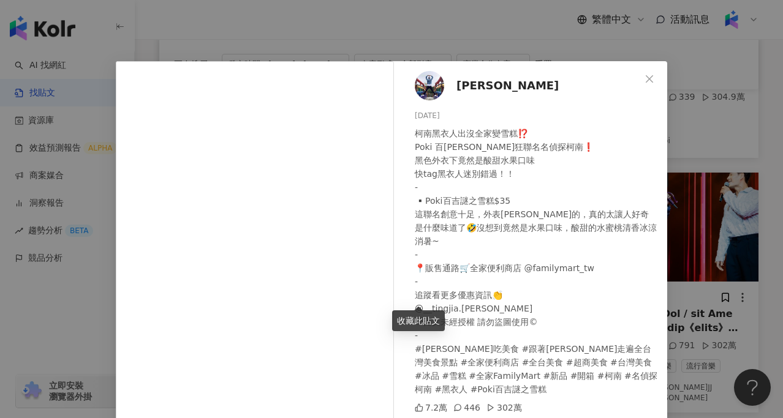
click at [466, 34] on div "庭嘉 2025/6/22 柯南黑衣人出沒全家變雪糕⁉️ Poki 百吉超狂聯名名偵探柯南❗️ 黑色外衣下竟然是酸甜水果口味 快tag黑衣人迷別錯過！！ - ▪…" at bounding box center [391, 209] width 783 height 418
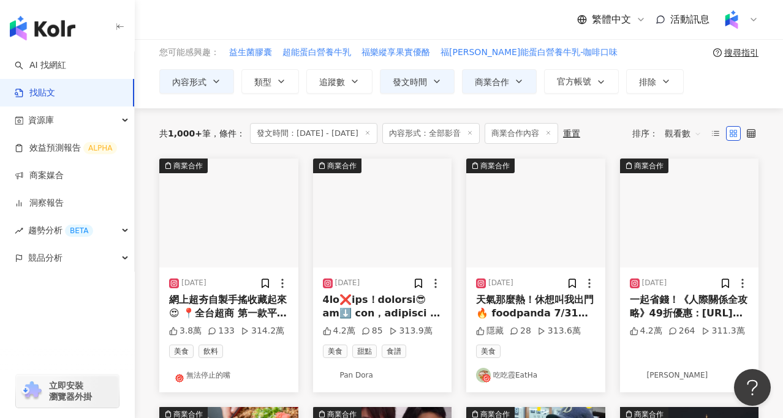
scroll to position [53, 0]
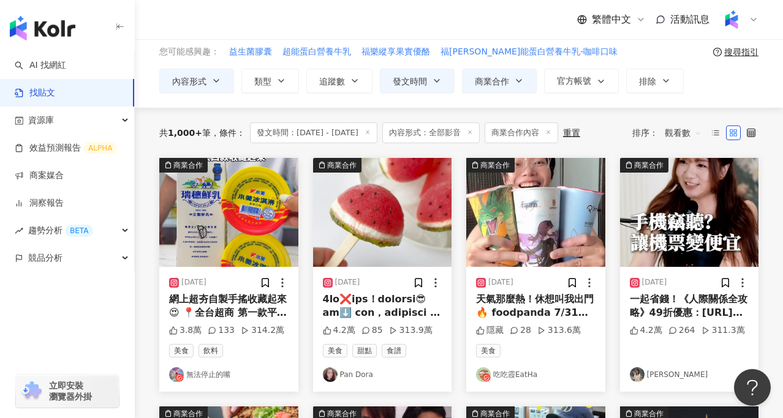
click at [240, 241] on img at bounding box center [228, 212] width 139 height 109
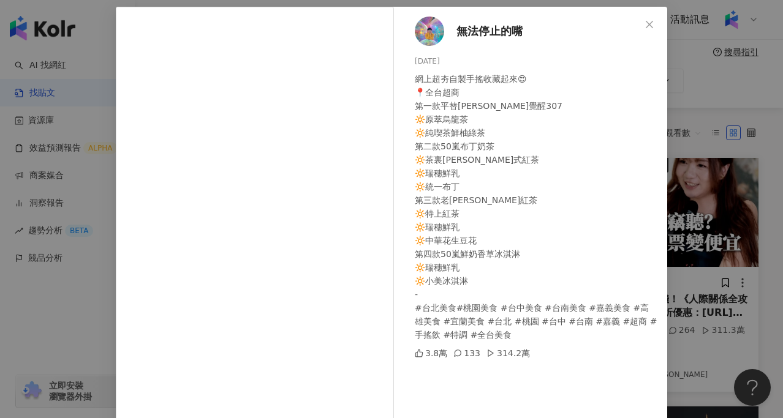
scroll to position [51, 0]
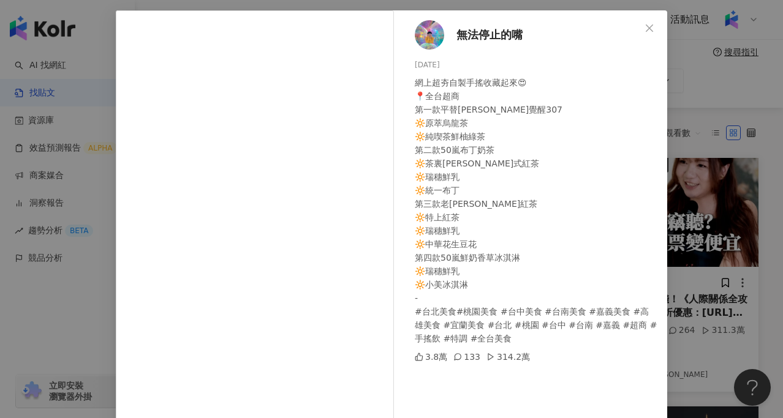
click at [487, 40] on span "無法停止的嘴" at bounding box center [489, 34] width 66 height 17
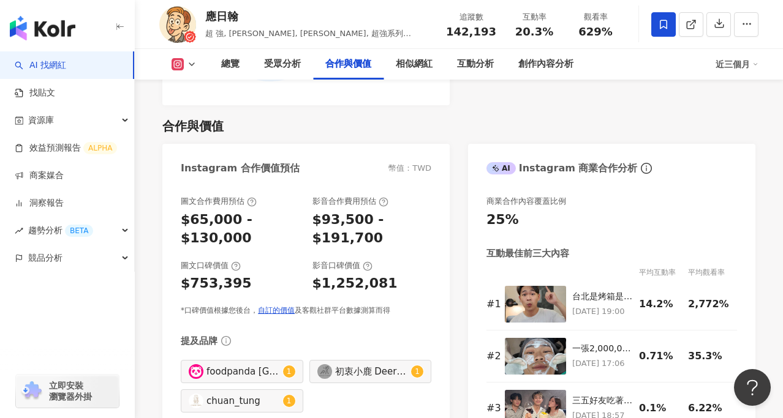
scroll to position [1669, 0]
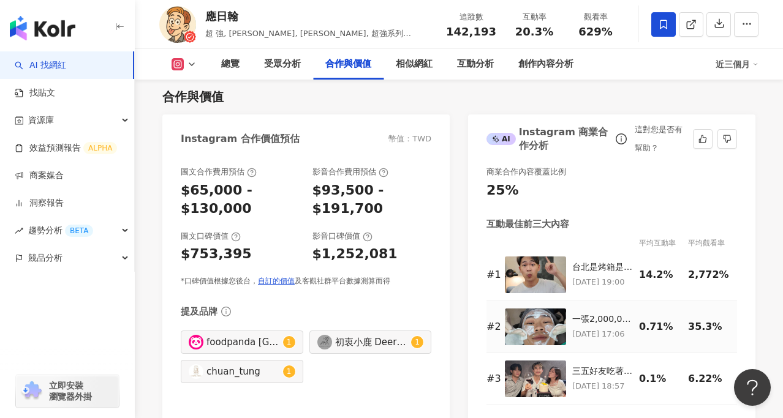
click at [551, 322] on img at bounding box center [535, 327] width 61 height 37
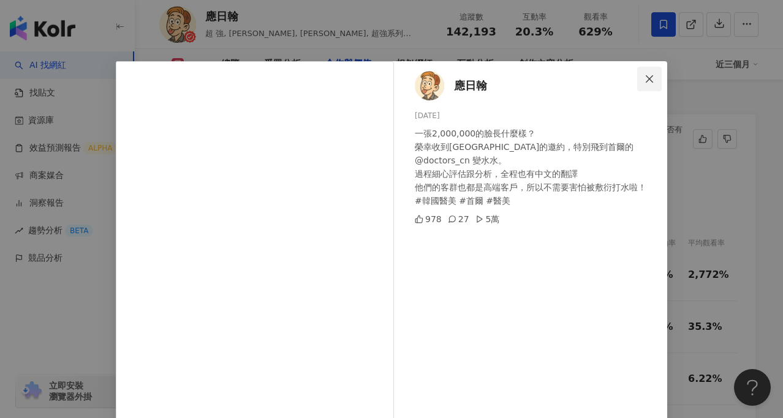
click at [650, 84] on button "Close" at bounding box center [649, 79] width 25 height 25
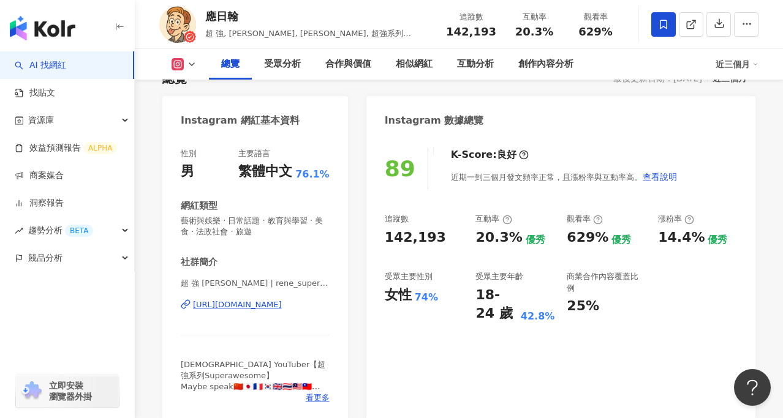
scroll to position [0, 0]
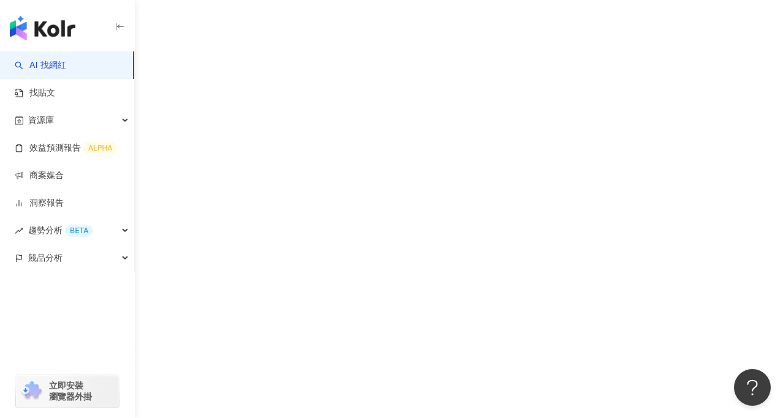
scroll to position [56, 0]
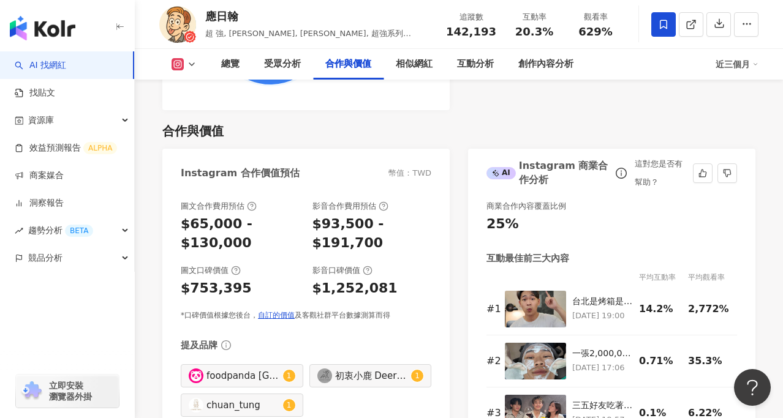
scroll to position [1646, 0]
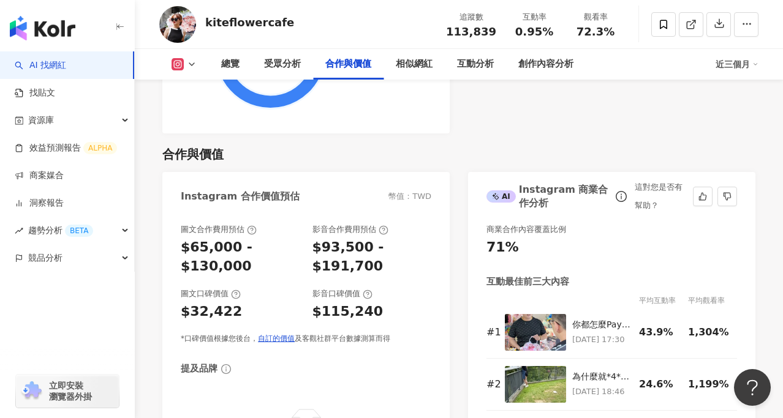
scroll to position [1621, 0]
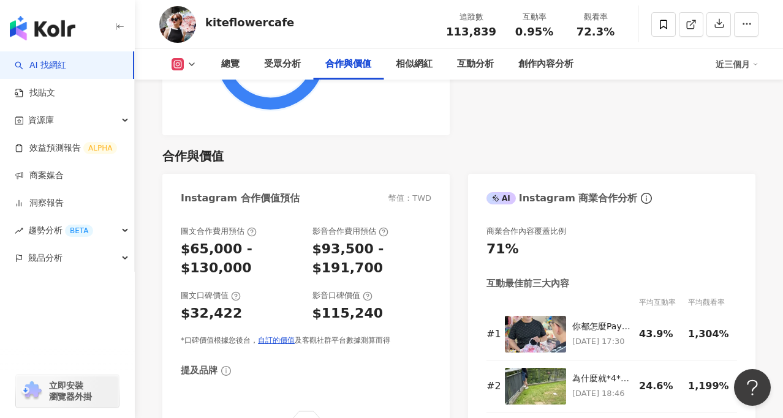
click at [189, 29] on img at bounding box center [177, 24] width 37 height 37
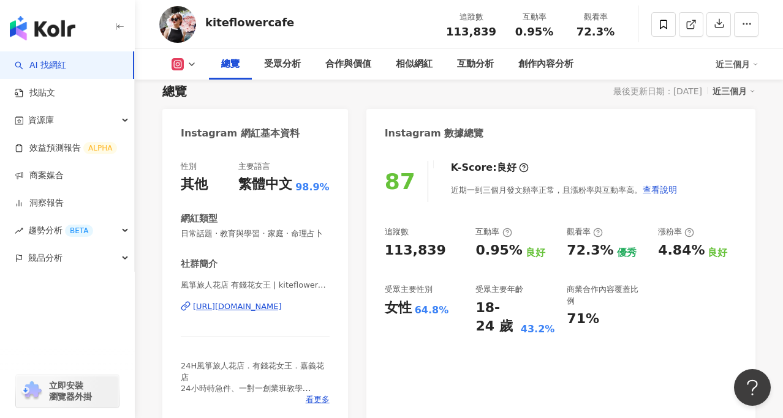
scroll to position [86, 0]
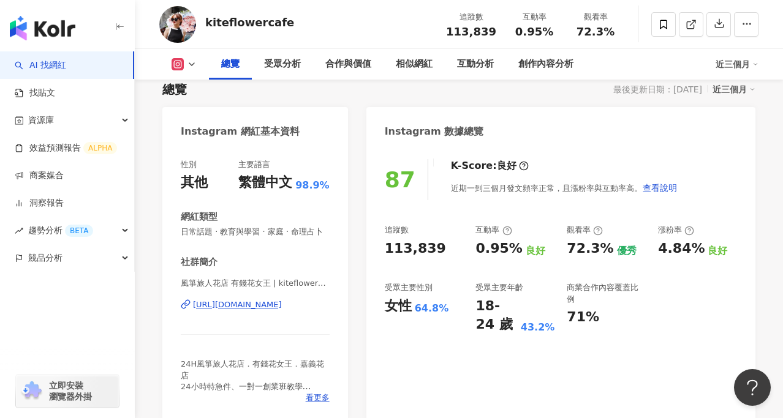
click at [262, 307] on div "https://www.instagram.com/kiteflowercafe/" at bounding box center [237, 305] width 89 height 11
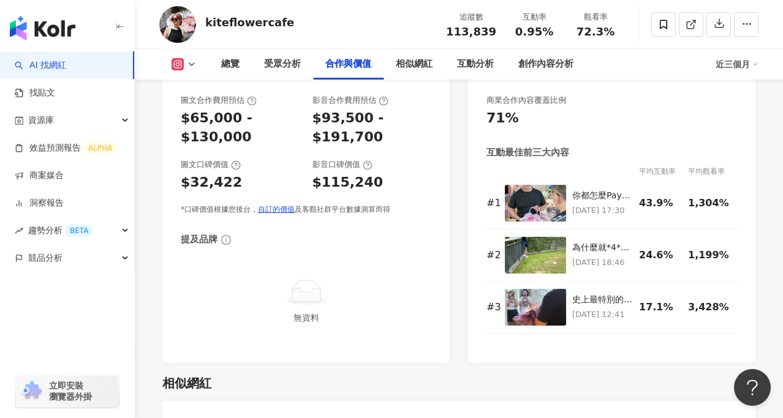
scroll to position [1747, 0]
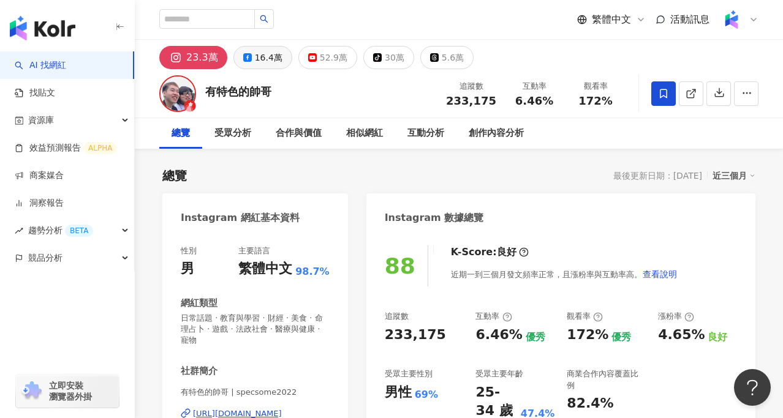
click at [262, 59] on div "16.4萬" at bounding box center [269, 57] width 28 height 17
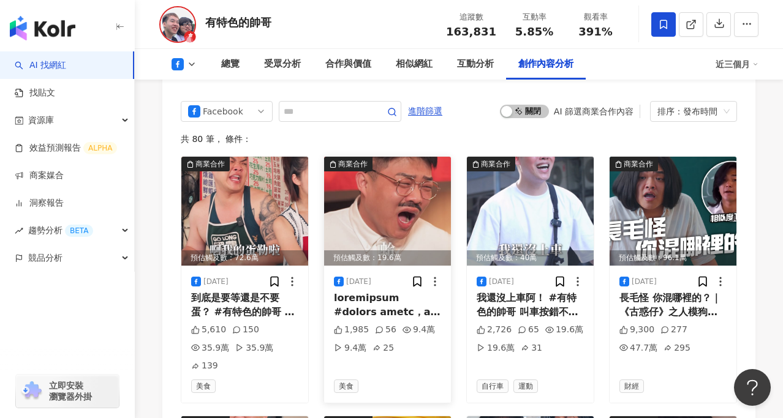
scroll to position [3289, 0]
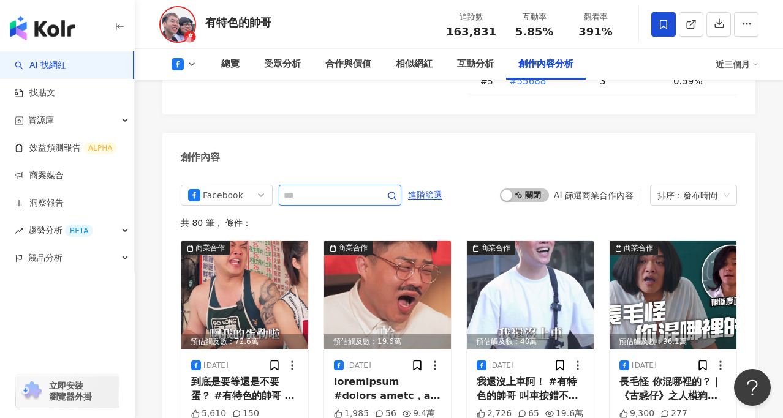
click at [326, 188] on input "text" at bounding box center [327, 195] width 86 height 15
type input "*"
type input "*****"
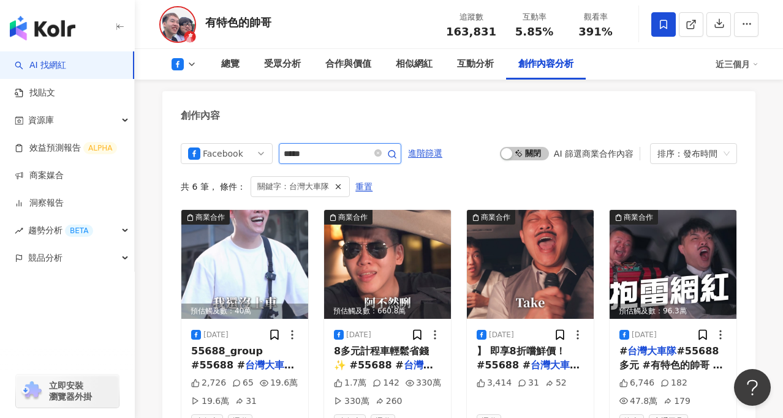
scroll to position [3331, 0]
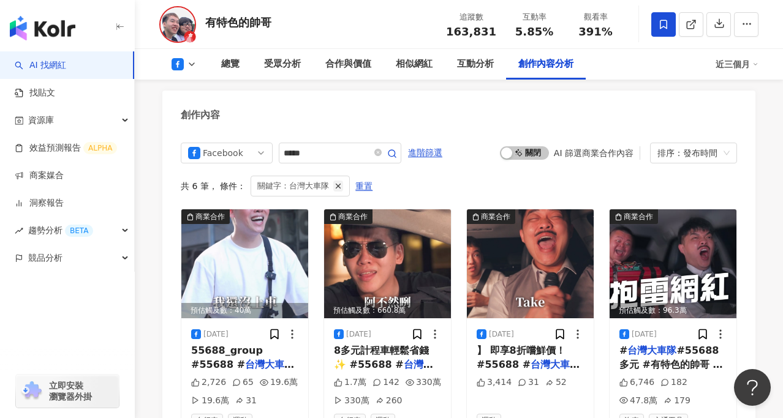
click at [339, 182] on icon "button" at bounding box center [338, 186] width 9 height 9
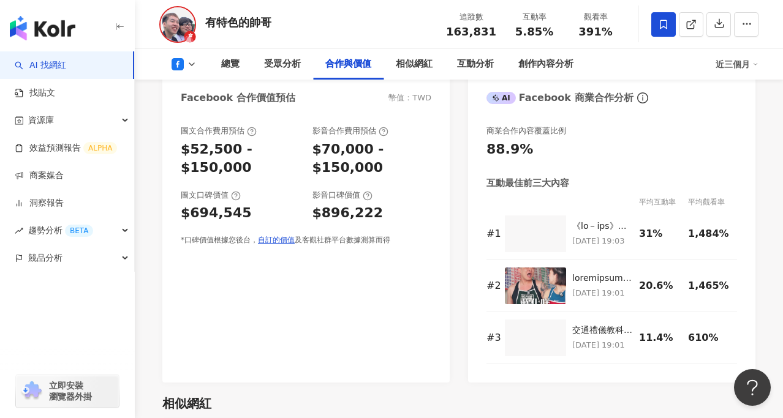
scroll to position [1427, 0]
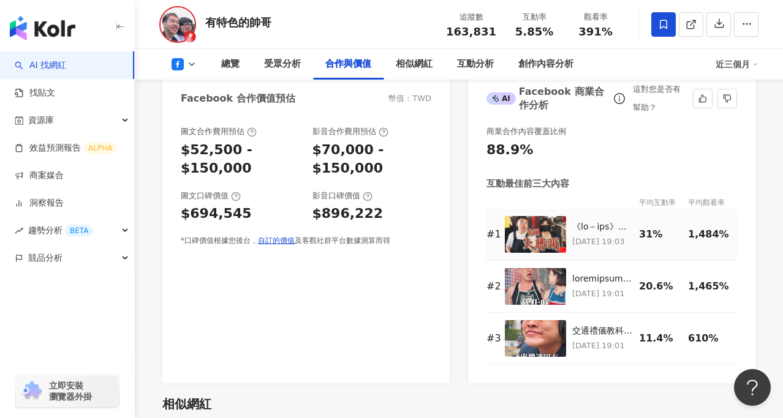
click at [547, 216] on img at bounding box center [535, 234] width 61 height 37
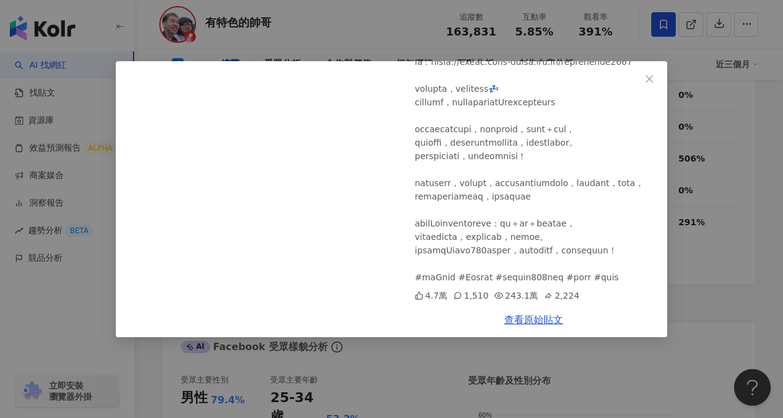
scroll to position [869, 0]
click at [702, 161] on div "有特色的帥哥 2025/6/18 《角頭－大腸頭》｜麵滷好 不然把你腿打斷！ ft.@EmmaSleepTaiwan 4.7萬 1,510 243.1萬 2,…" at bounding box center [391, 209] width 783 height 418
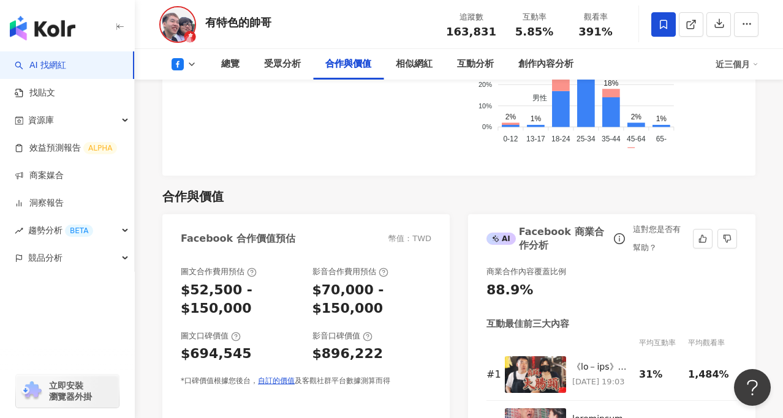
scroll to position [1451, 0]
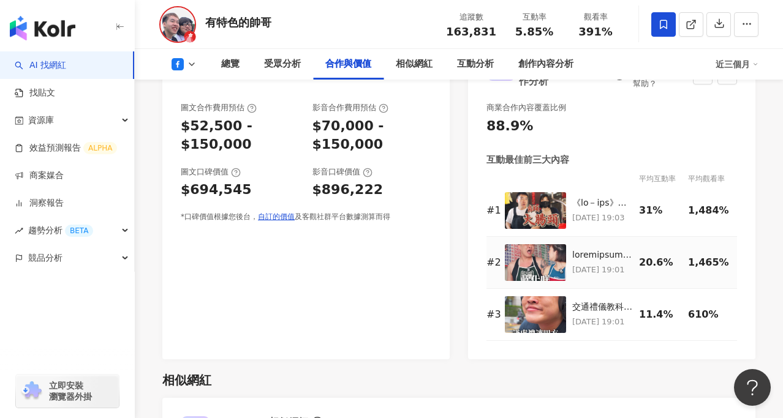
click at [543, 244] on img at bounding box center [535, 262] width 61 height 37
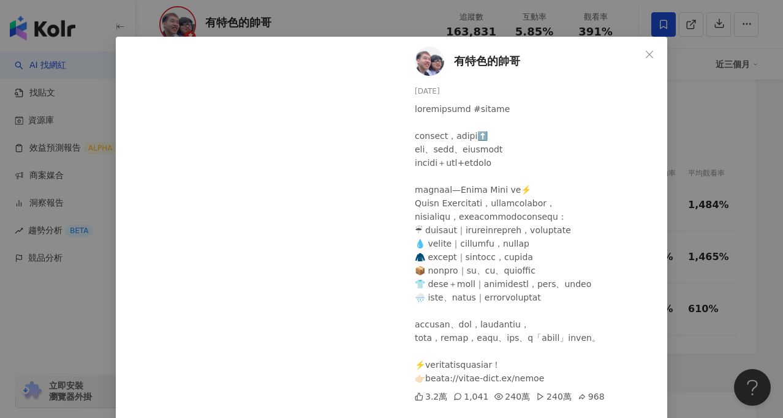
scroll to position [23, 0]
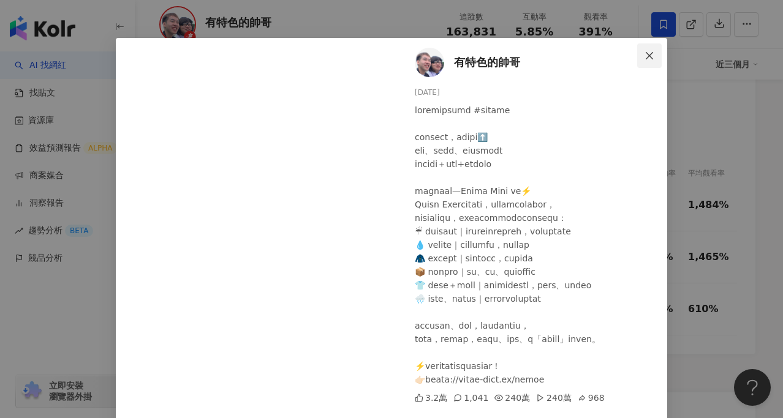
click at [655, 57] on span "Close" at bounding box center [649, 56] width 25 height 10
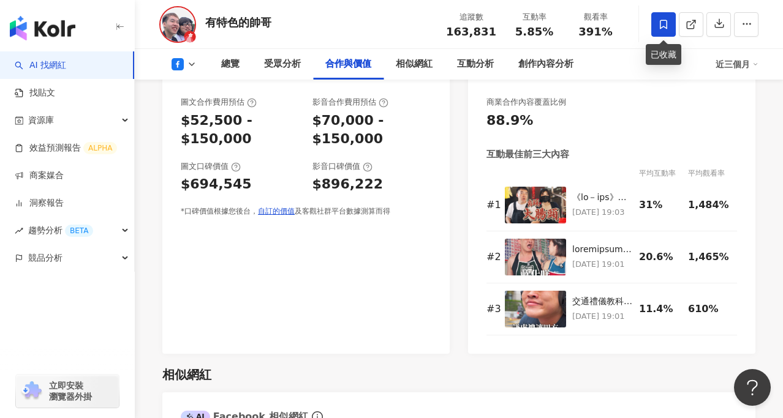
click at [668, 25] on icon at bounding box center [663, 24] width 11 height 11
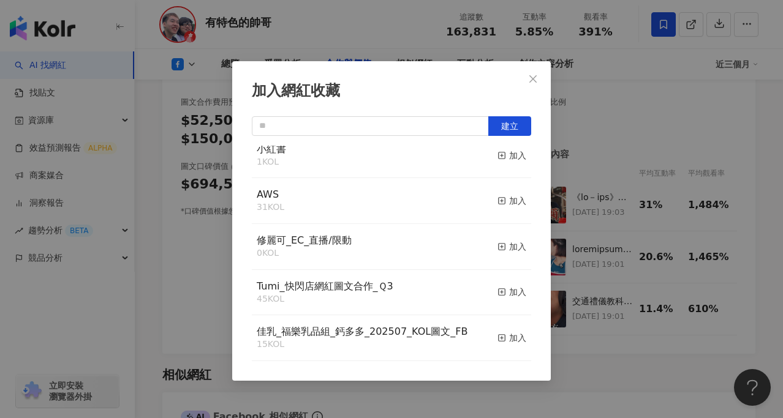
scroll to position [340, 0]
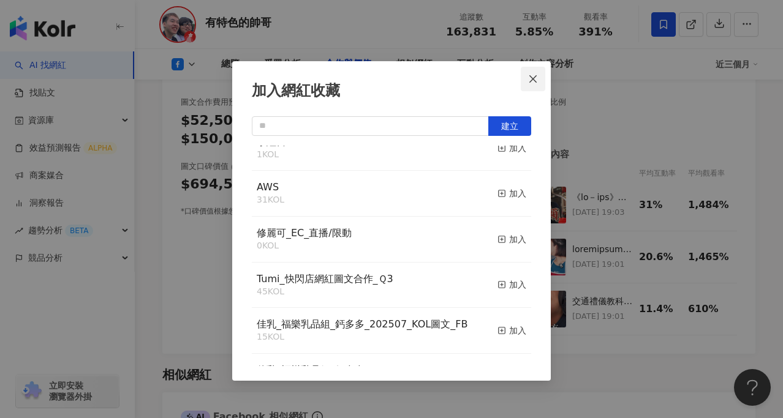
click at [532, 81] on icon "close" at bounding box center [533, 79] width 10 height 10
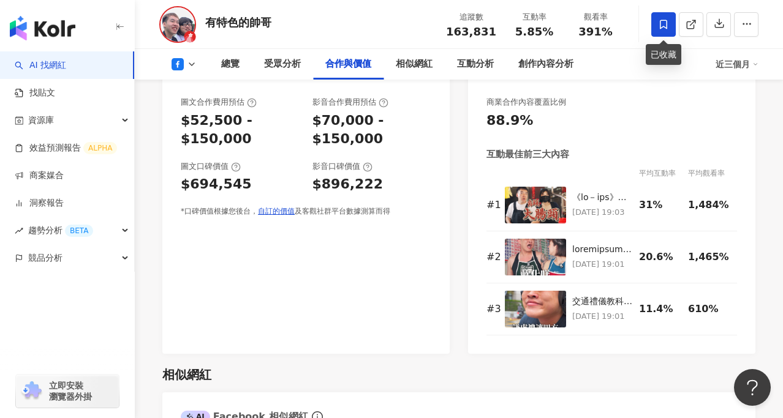
click at [661, 24] on icon at bounding box center [663, 24] width 11 height 11
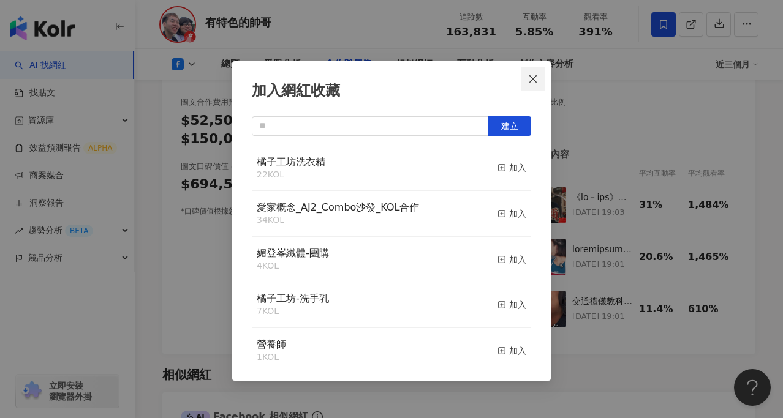
click at [533, 78] on icon "close" at bounding box center [532, 78] width 7 height 7
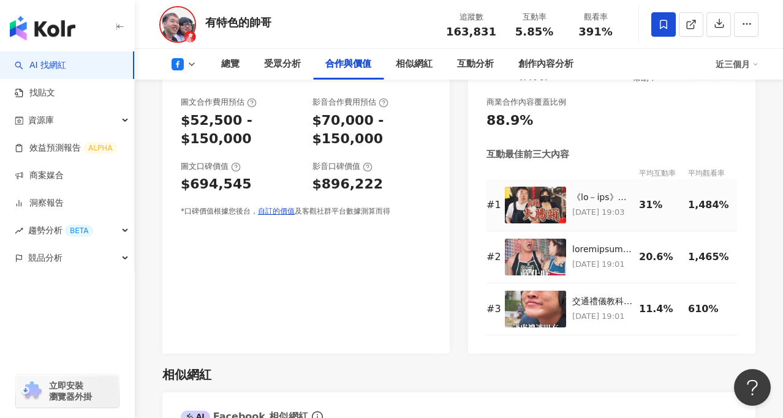
click at [531, 187] on img at bounding box center [535, 205] width 61 height 37
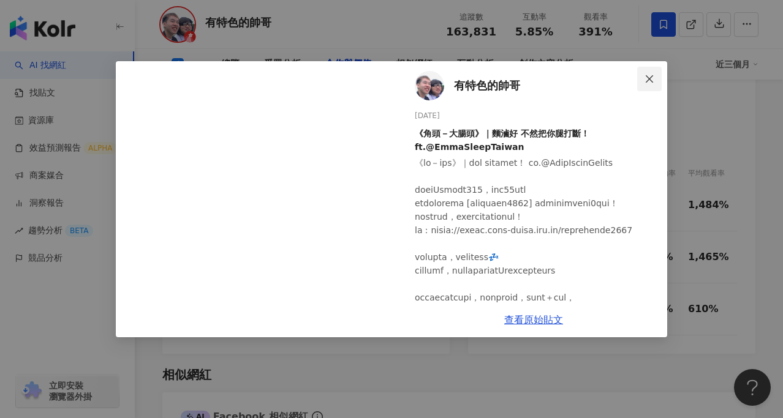
click at [648, 78] on icon "close" at bounding box center [649, 78] width 7 height 7
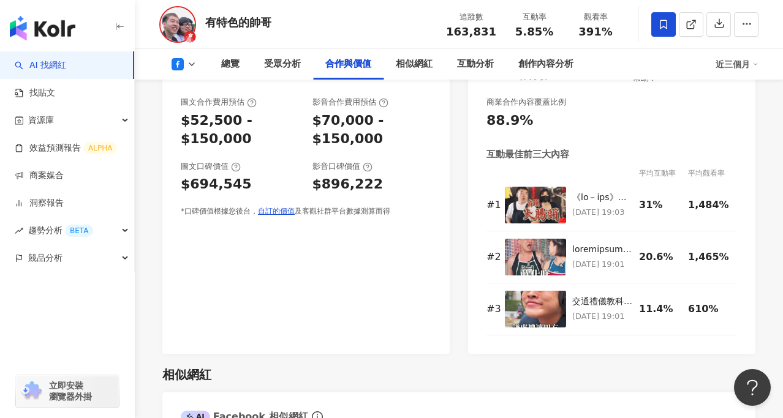
click at [735, 62] on div "近三個月" at bounding box center [737, 65] width 43 height 20
click at [740, 115] on link "近六個月" at bounding box center [742, 115] width 34 height 13
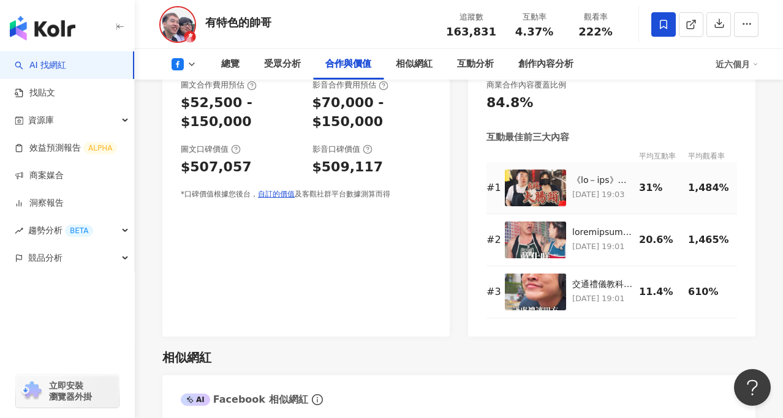
click at [534, 170] on img at bounding box center [535, 188] width 61 height 37
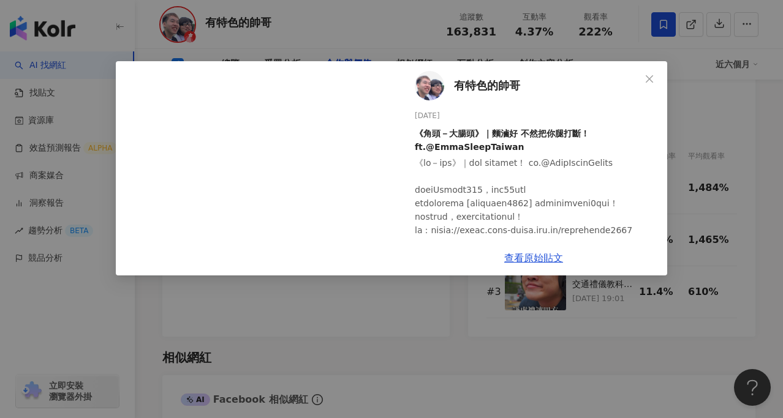
scroll to position [1498, 0]
click at [521, 256] on div "有特色的帥哥 2025/6/18 《角頭－大腸頭》｜麵滷好 不然把你腿打斷！ ft.@EmmaSleepTaiwan 4.7萬 1,510 243.1萬 2,…" at bounding box center [533, 168] width 267 height 214
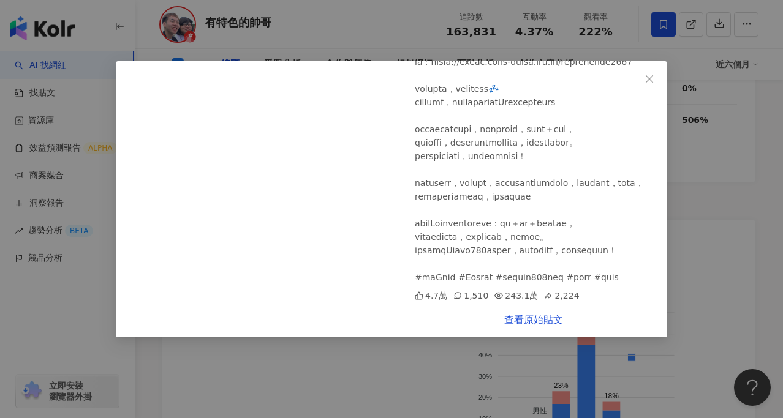
scroll to position [997, 0]
click at [643, 76] on span "Close" at bounding box center [649, 79] width 25 height 10
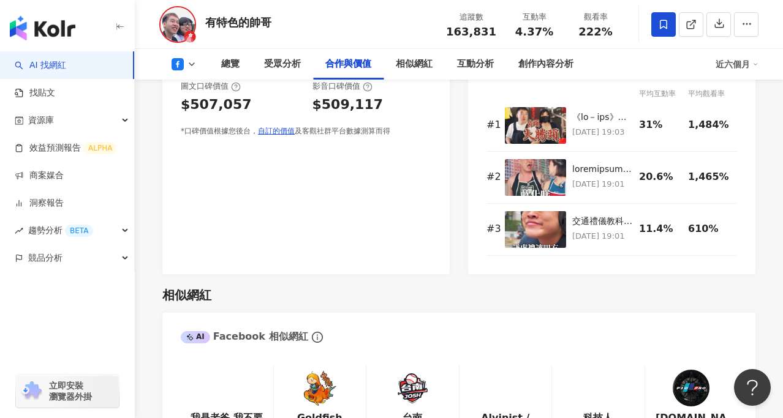
scroll to position [1558, 0]
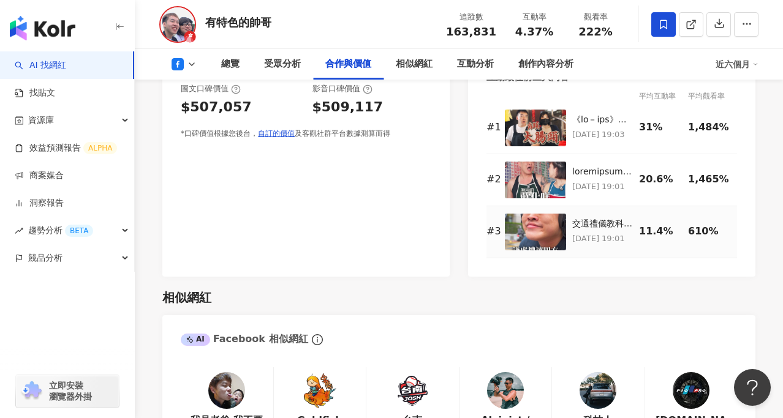
click at [525, 214] on img at bounding box center [535, 232] width 61 height 37
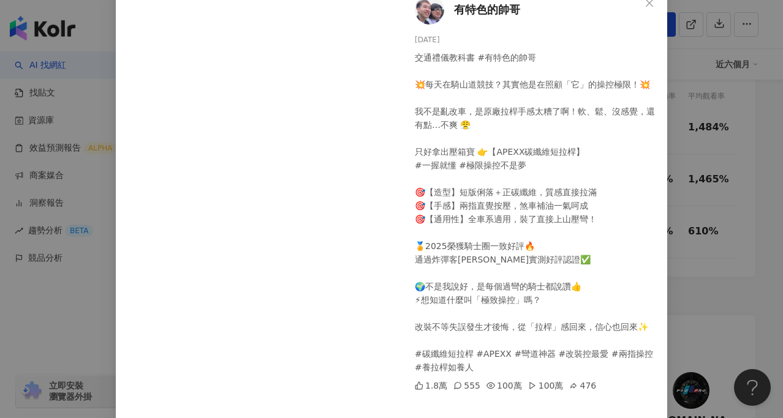
scroll to position [77, 0]
click at [702, 210] on div "有特色的帥哥 2025/7/17 交通禮儀教科書 #有特色的帥哥 💥每天在騎山道競技？其實他是在照顧「它」的操控極限！💥 我不是亂改車，是原廠拉桿手感太糟了啊…" at bounding box center [391, 209] width 783 height 418
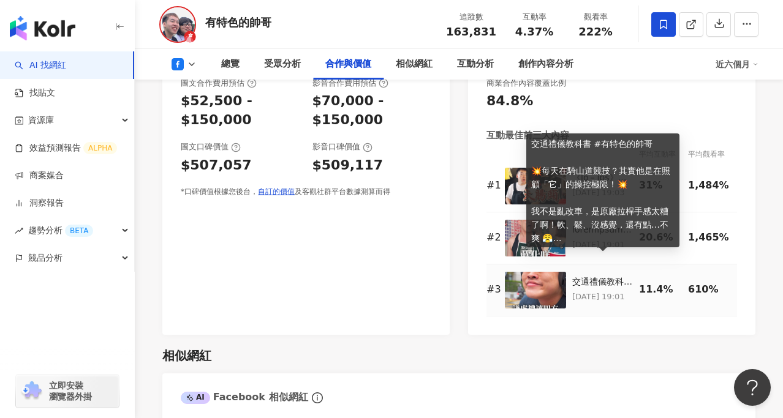
scroll to position [1499, 0]
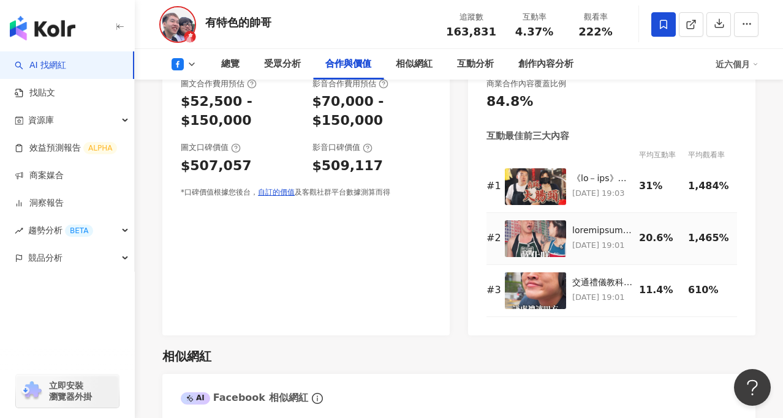
click at [526, 221] on img at bounding box center [535, 239] width 61 height 37
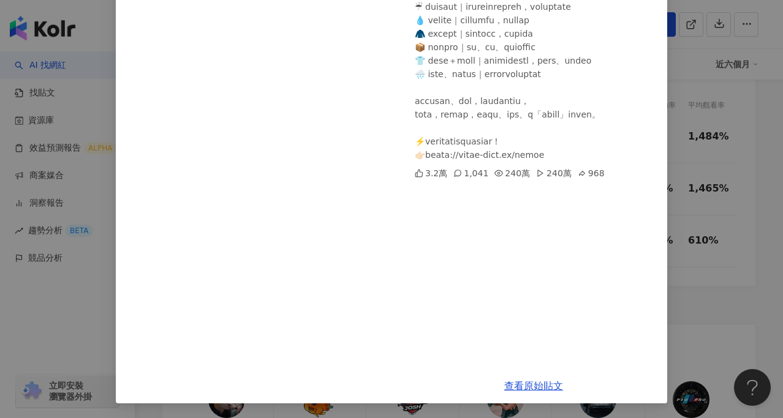
scroll to position [1551, 0]
click at [539, 389] on link "查看原始貼文" at bounding box center [533, 387] width 59 height 12
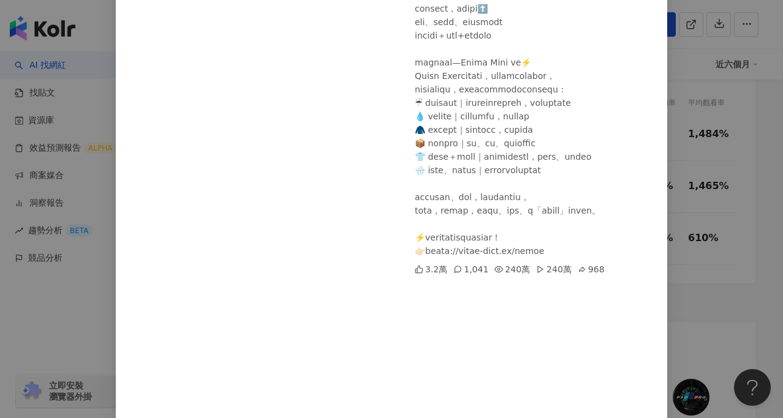
scroll to position [153, 0]
click at [699, 148] on div "有特色的帥哥 2025/7/7 3.2萬 1,041 240萬 240萬 968 查看原始貼文" at bounding box center [391, 209] width 783 height 418
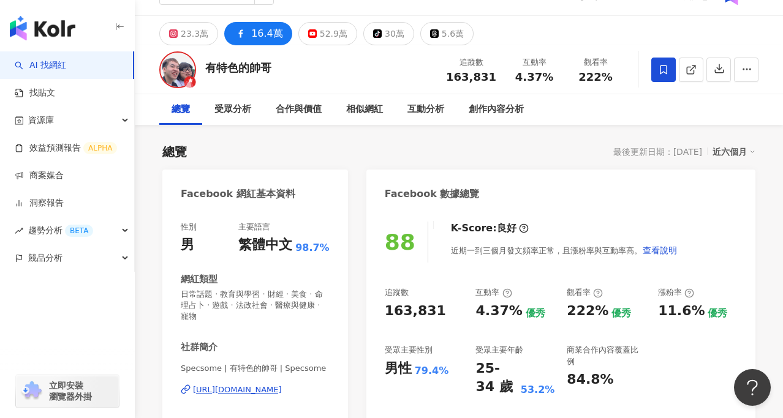
scroll to position [0, 0]
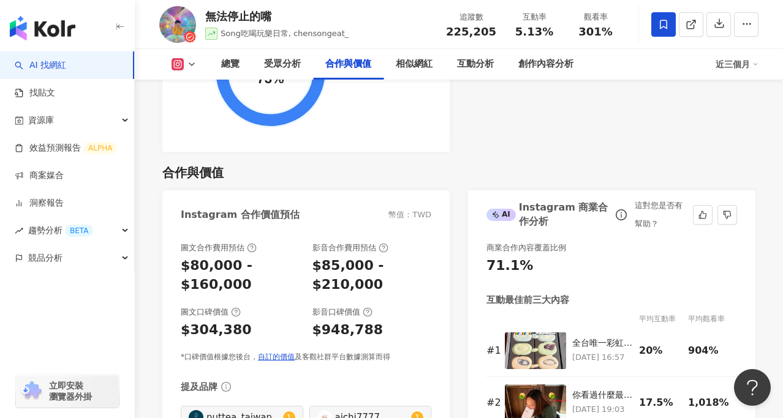
scroll to position [1727, 0]
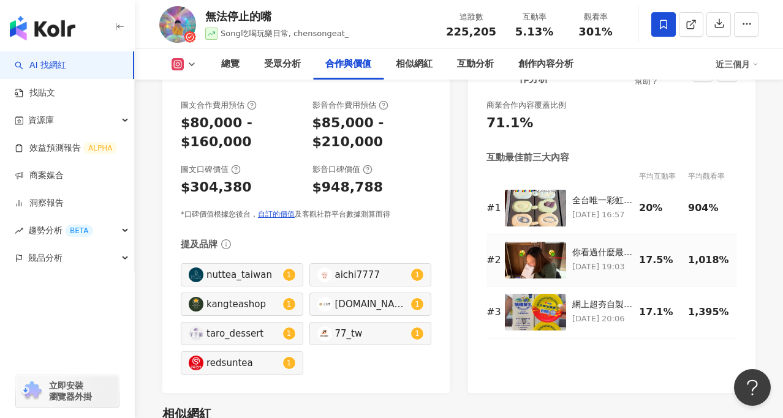
click at [539, 246] on img at bounding box center [535, 260] width 61 height 37
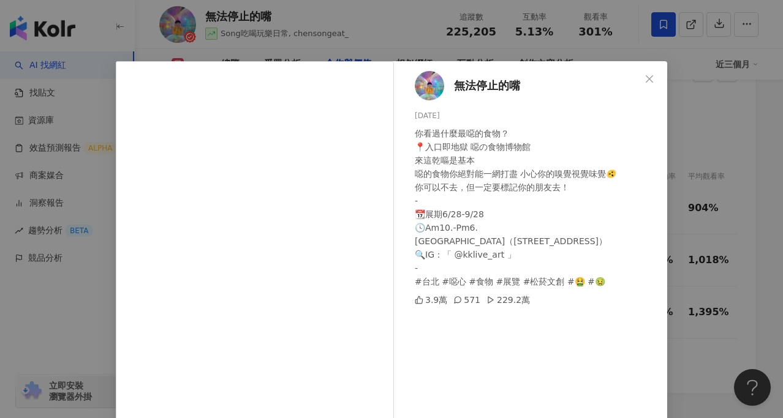
click at [85, 327] on div "無法停止的嘴 [DATE] 你看過什麼最噁的食物？ 📍入口即地獄 噁の食物博物館 來這乾嘔是基本 噁的食物你絕對能一網打盡 小心你的嗅覺視覺味覺🫨 你可以不去…" at bounding box center [391, 209] width 783 height 418
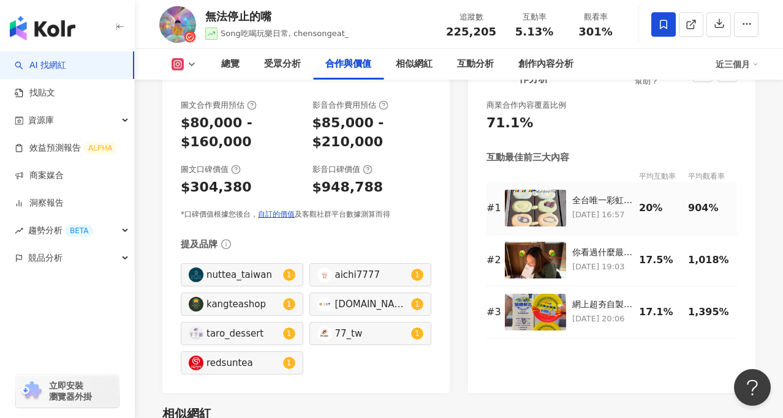
click at [527, 212] on img at bounding box center [535, 208] width 61 height 37
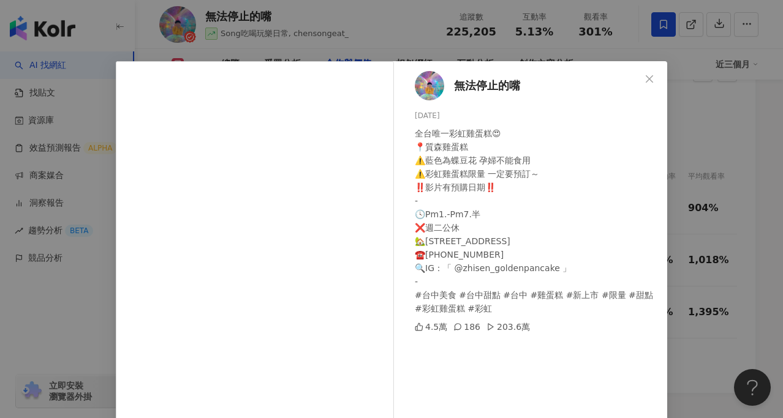
click at [670, 230] on div "無法停止的嘴 2025/7/12 全台唯一彩虹雞蛋糕😍 📍質森雞蛋糕 ⚠️藍色為蝶豆花 孕婦不能食用 ⚠️彩虹雞蛋糕限量 一定要預訂～ ‼️影片有預購日期‼️…" at bounding box center [391, 209] width 783 height 418
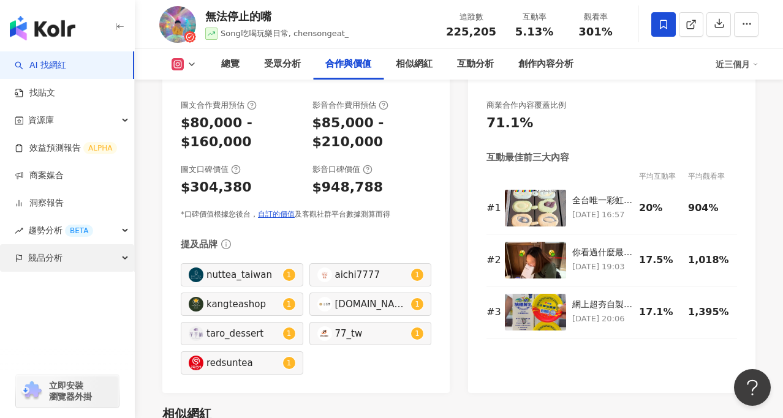
click at [57, 259] on span "競品分析" at bounding box center [45, 258] width 34 height 28
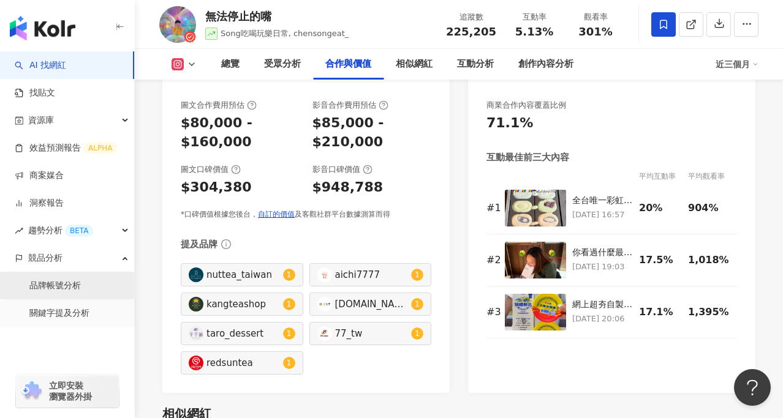
click at [68, 284] on link "品牌帳號分析" at bounding box center [54, 286] width 51 height 12
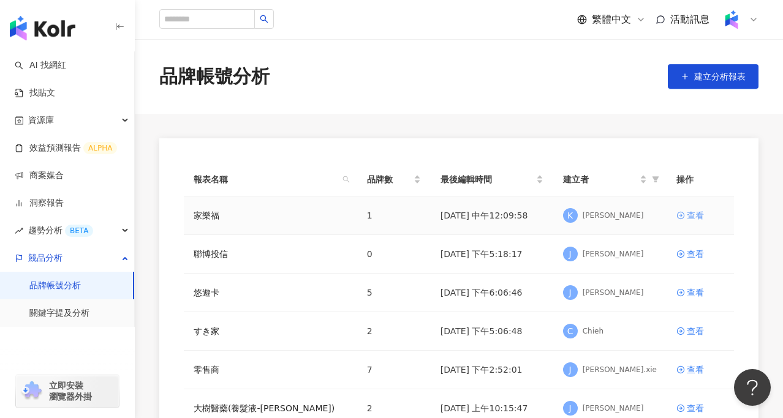
click at [690, 216] on div "查看" at bounding box center [695, 215] width 17 height 13
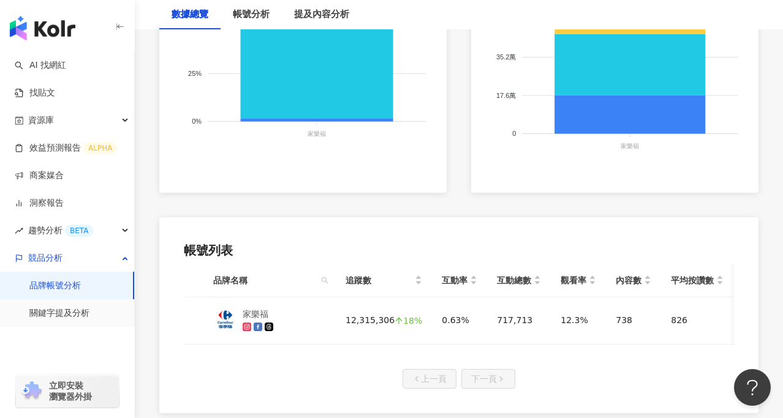
scroll to position [575, 0]
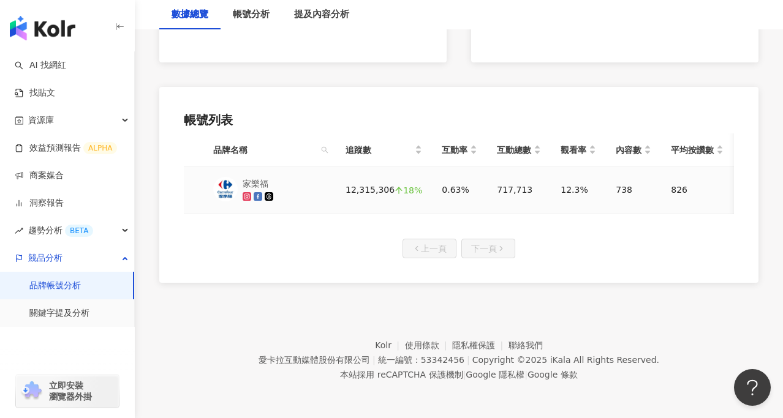
click at [299, 178] on div "家樂福" at bounding box center [269, 190] width 113 height 27
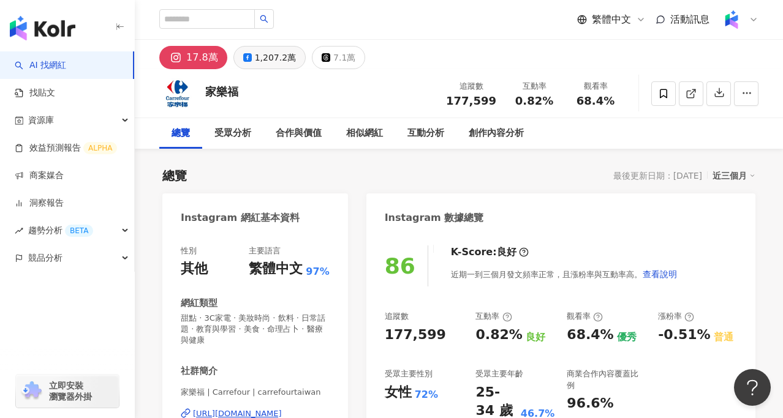
click at [268, 59] on div "1,207.2萬" at bounding box center [275, 57] width 41 height 17
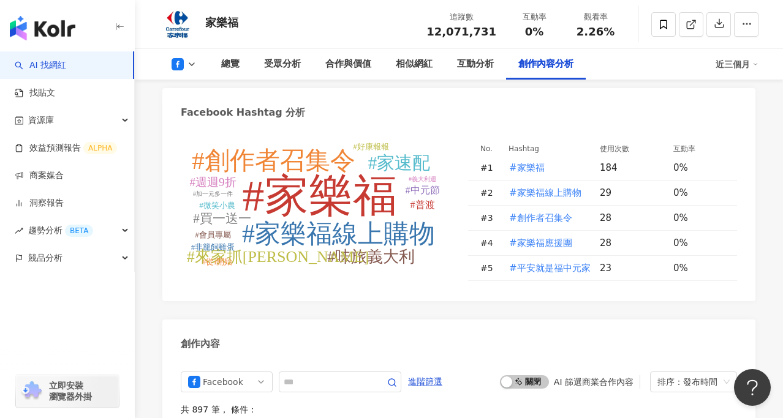
scroll to position [3055, 0]
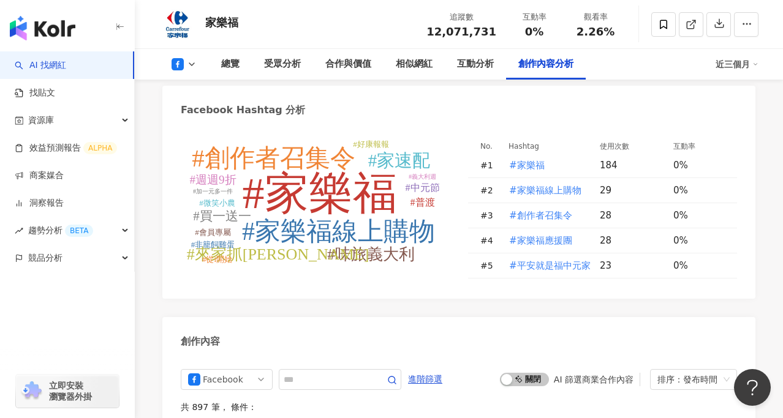
click at [743, 65] on div "近三個月" at bounding box center [737, 65] width 43 height 20
click at [744, 115] on link "近六個月" at bounding box center [742, 116] width 34 height 13
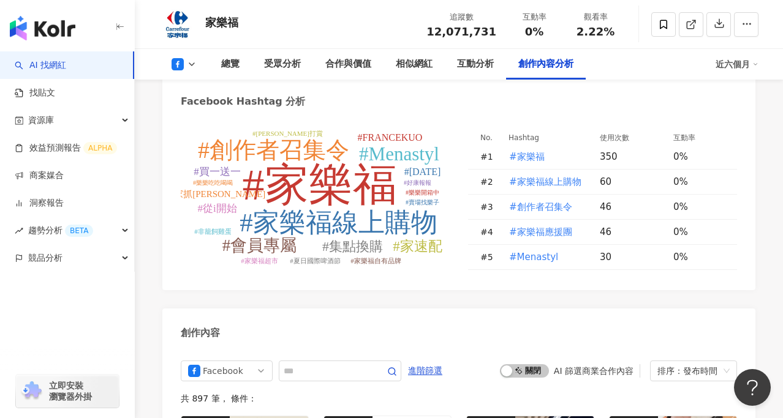
scroll to position [3067, 0]
click at [534, 200] on span "#創作者召集令" at bounding box center [540, 206] width 63 height 13
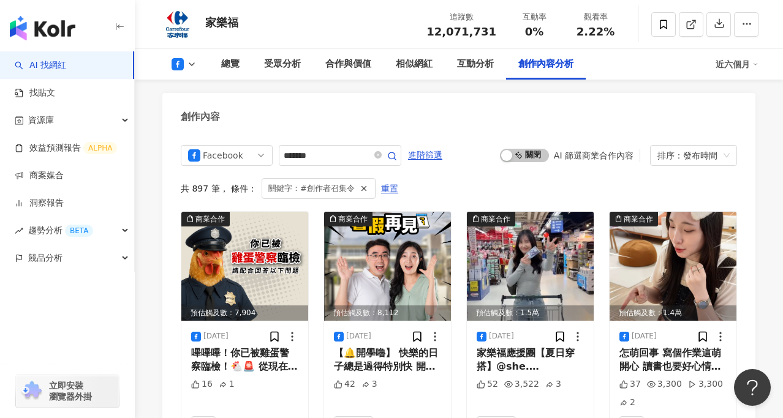
type input "*******"
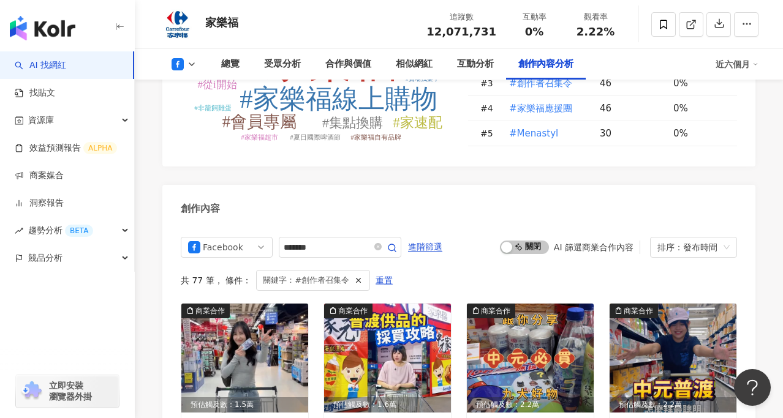
scroll to position [3193, 0]
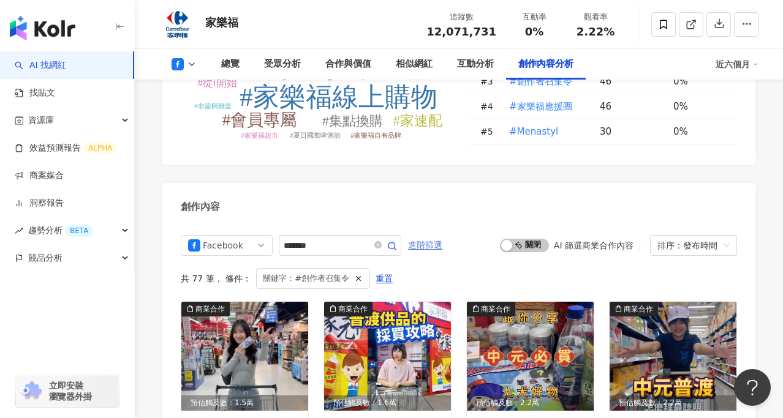
click at [436, 238] on span "進階篩選" at bounding box center [425, 246] width 34 height 20
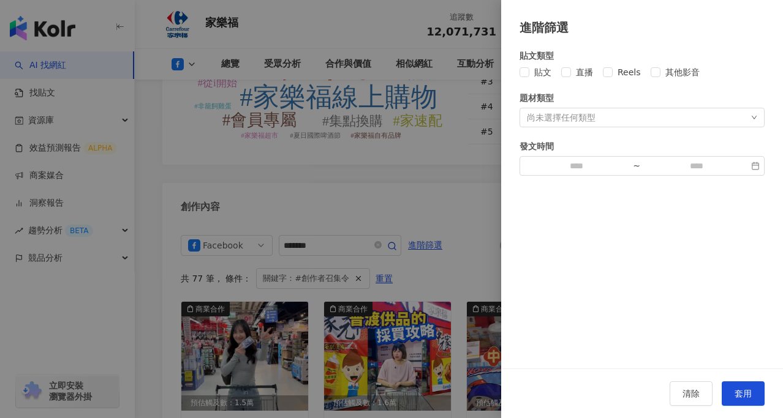
click at [471, 172] on div at bounding box center [391, 209] width 783 height 418
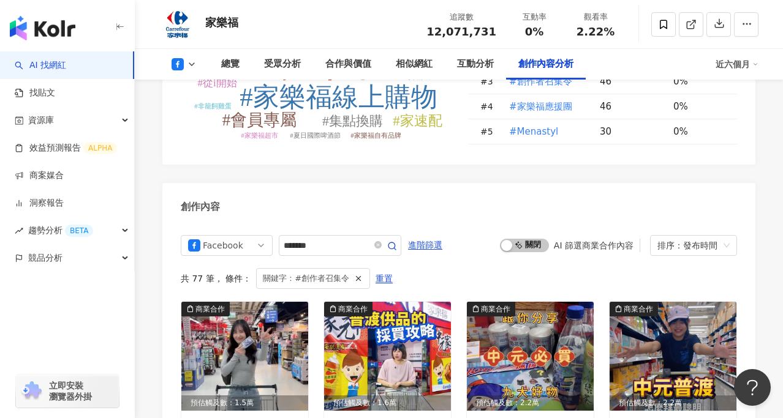
scroll to position [3914, 0]
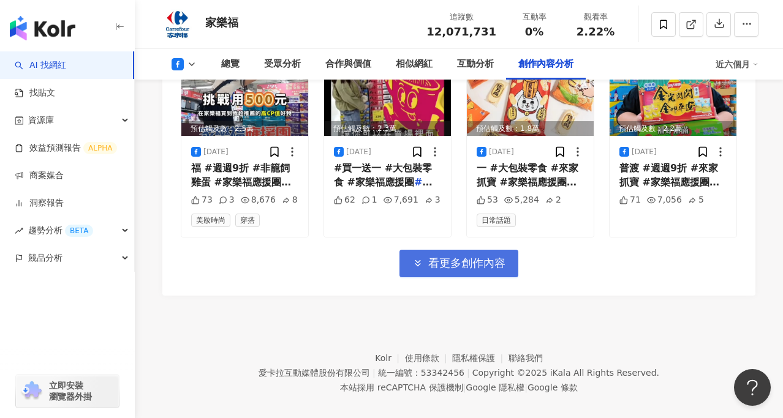
click at [469, 257] on span "看更多創作內容" at bounding box center [466, 263] width 77 height 13
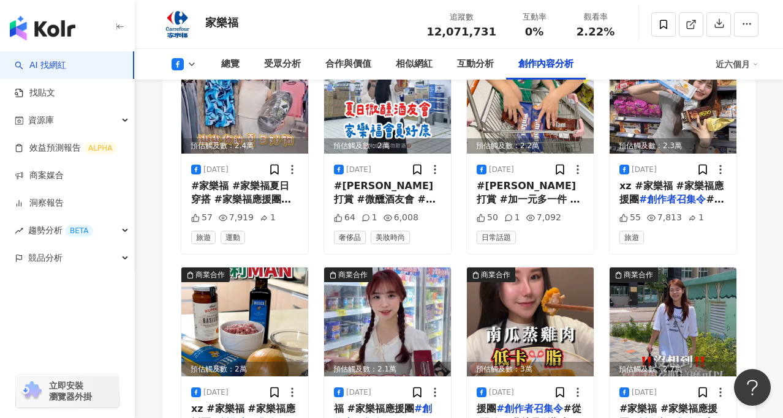
scroll to position [4584, 0]
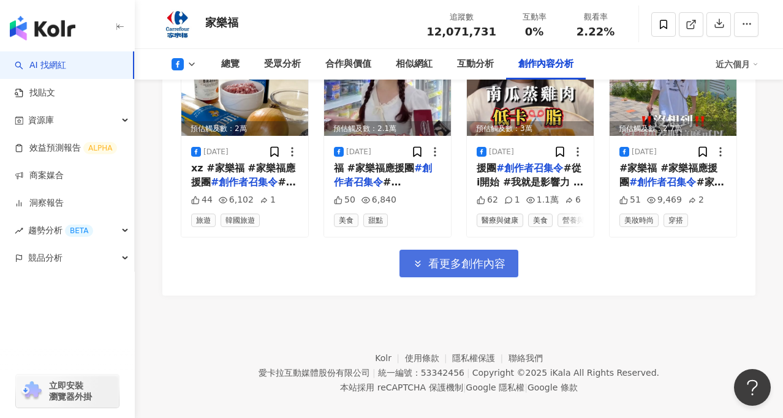
click at [468, 258] on button "看更多創作內容" at bounding box center [458, 264] width 119 height 28
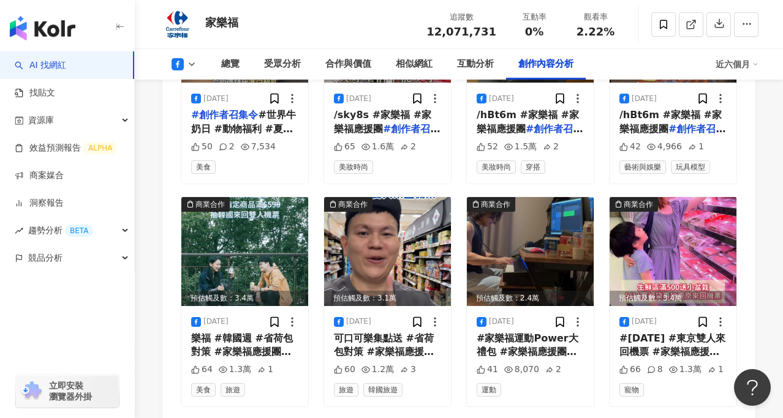
scroll to position [5253, 0]
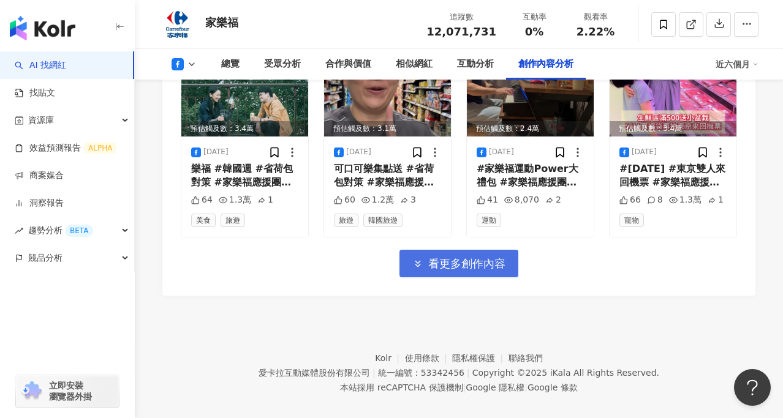
click at [464, 257] on span "看更多創作內容" at bounding box center [466, 263] width 77 height 13
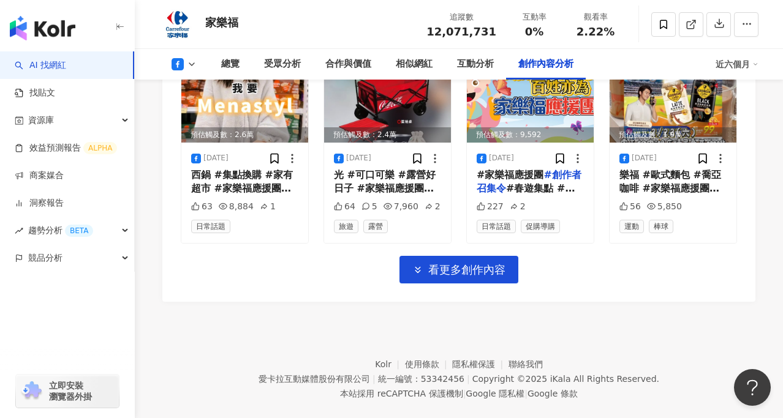
scroll to position [5923, 0]
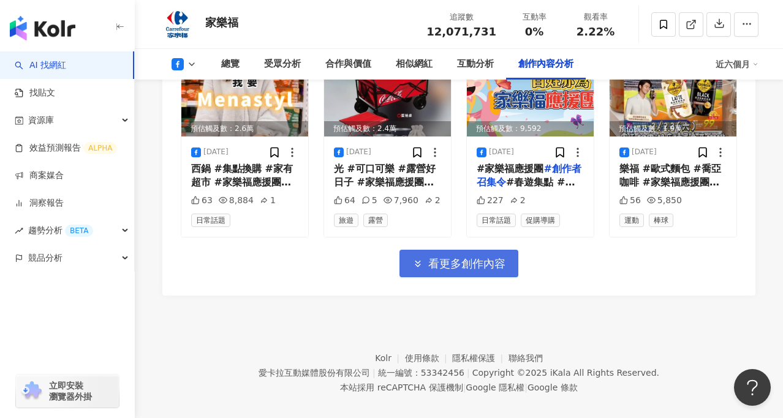
click at [460, 259] on button "看更多創作內容" at bounding box center [458, 264] width 119 height 28
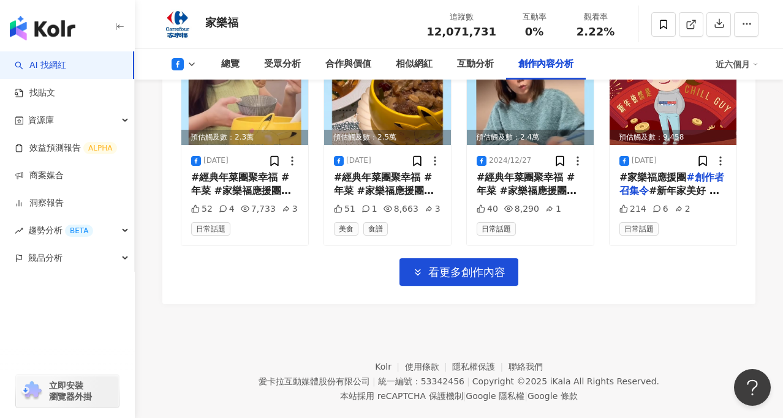
scroll to position [6593, 0]
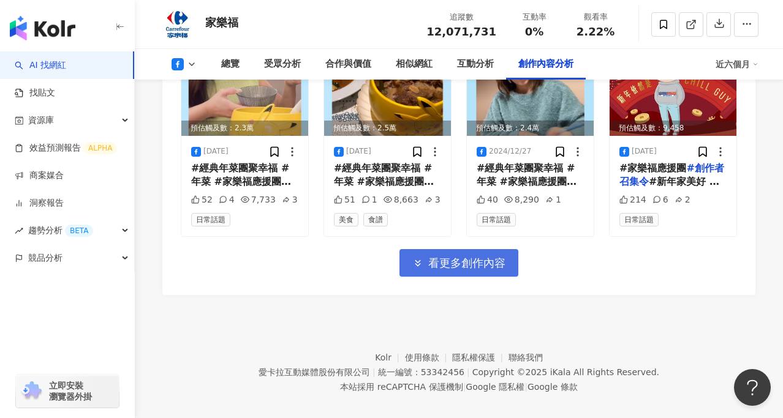
click at [488, 257] on span "看更多創作內容" at bounding box center [466, 263] width 77 height 13
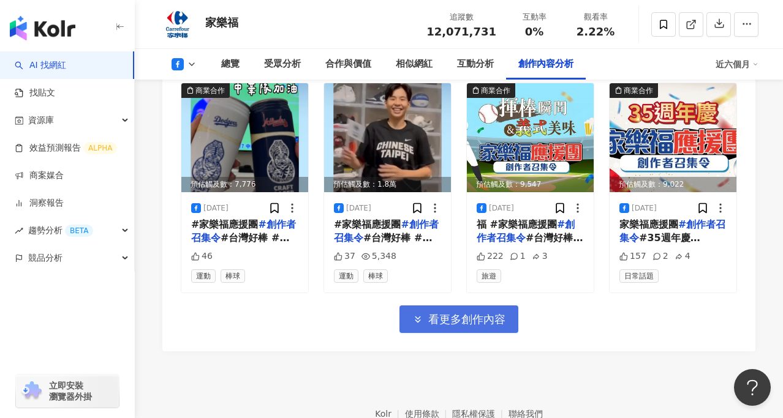
scroll to position [7263, 0]
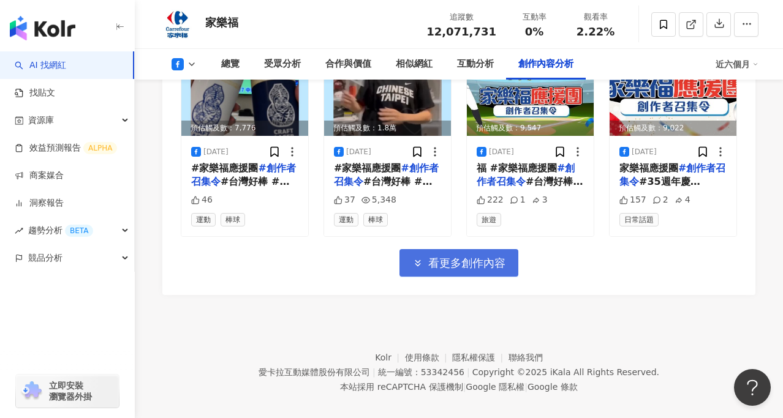
click at [486, 257] on span "看更多創作內容" at bounding box center [466, 263] width 77 height 13
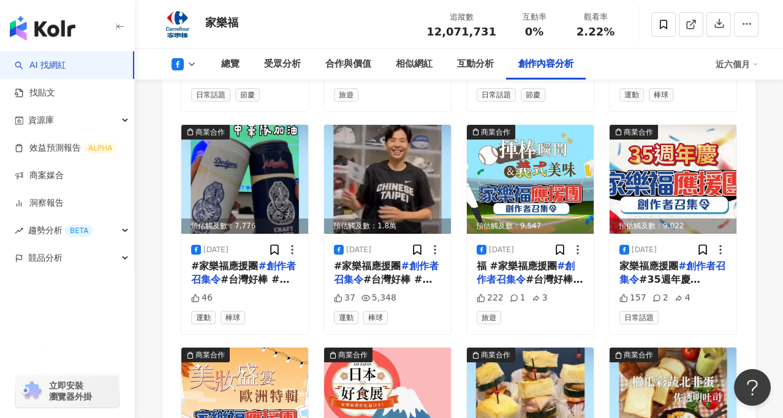
scroll to position [7158, 0]
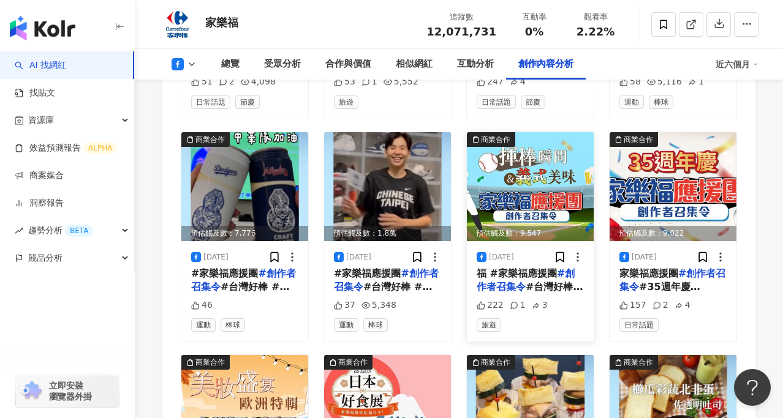
click at [533, 184] on img at bounding box center [530, 186] width 127 height 109
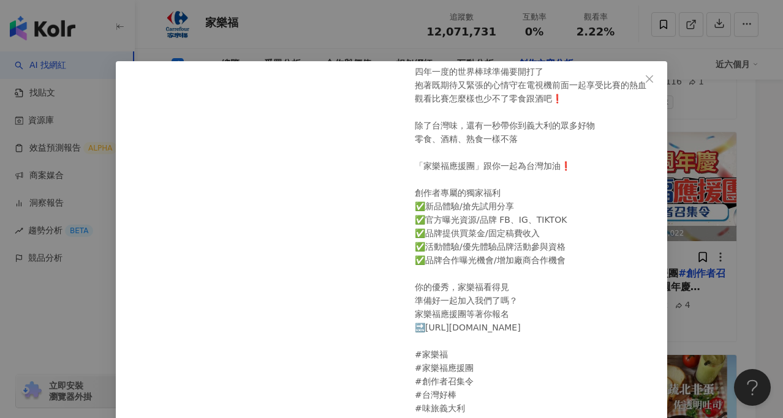
scroll to position [65, 0]
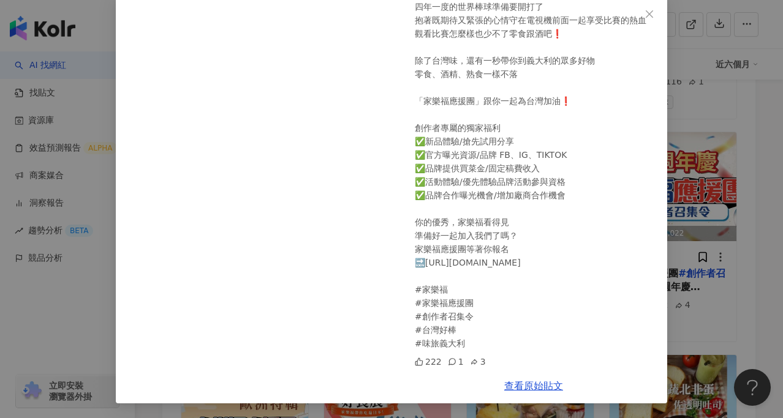
click at [711, 229] on div "家樂福 2024/11/1 四年一度的世界棒球準備要開打了 抱著既期待又緊張的心情守在電視機前面一起享受比賽的熱血 觀看比賽怎麼樣也少不了零食跟酒吧❗️ 除了…" at bounding box center [391, 209] width 783 height 418
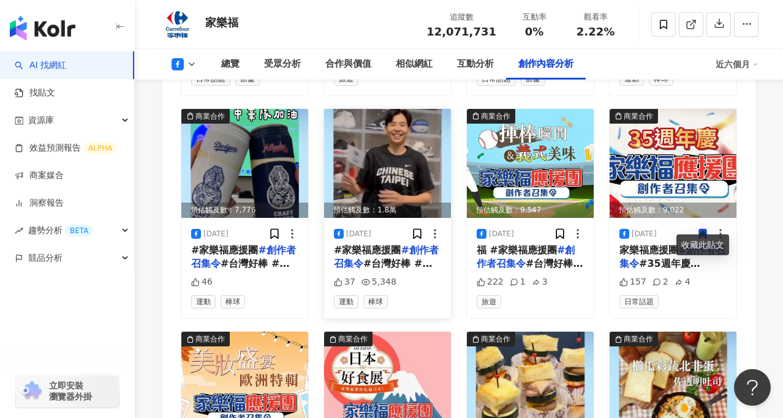
scroll to position [7134, 0]
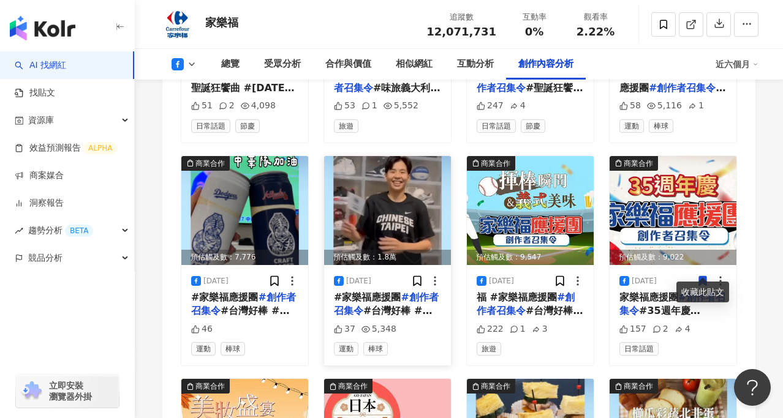
click at [367, 199] on img at bounding box center [387, 210] width 127 height 109
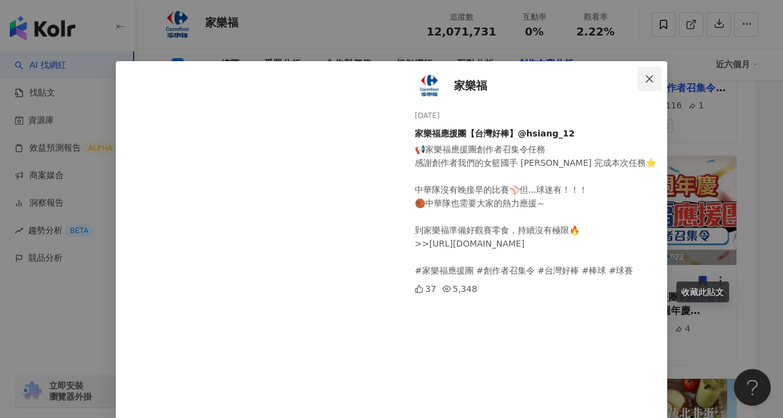
click at [653, 78] on icon "close" at bounding box center [650, 79] width 10 height 10
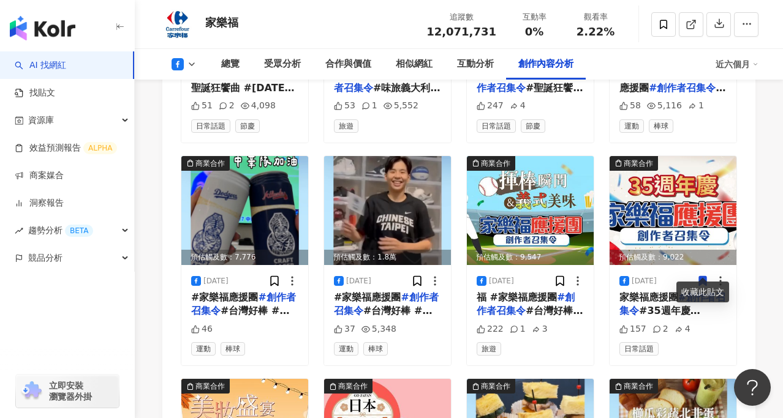
click at [258, 224] on img at bounding box center [244, 210] width 127 height 109
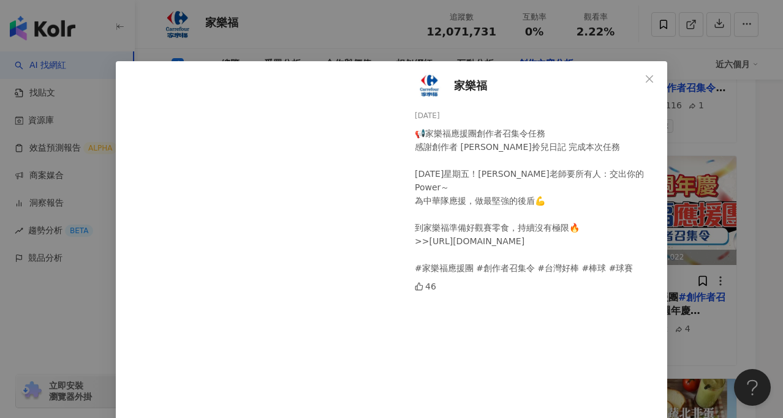
click at [748, 143] on div "家樂福 2024/11/22 📢家樂福應援團創作者召集令任務 感謝創作者 Ki媽拎兒日記 完成本次任務 今天星期五！阿福老師要所有人：交出你的Power～ 為…" at bounding box center [391, 209] width 783 height 418
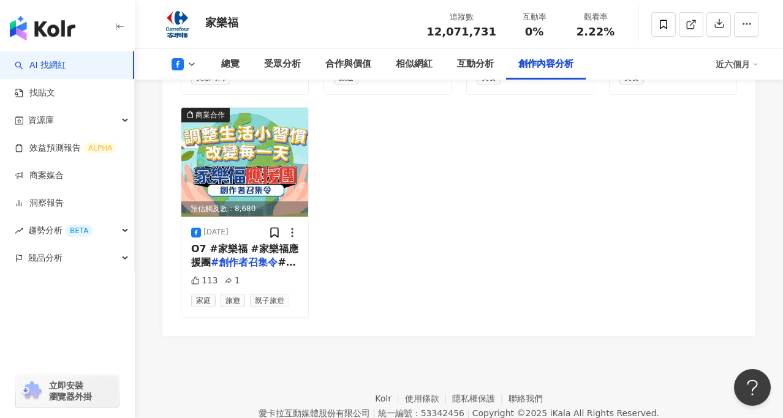
scroll to position [7627, 0]
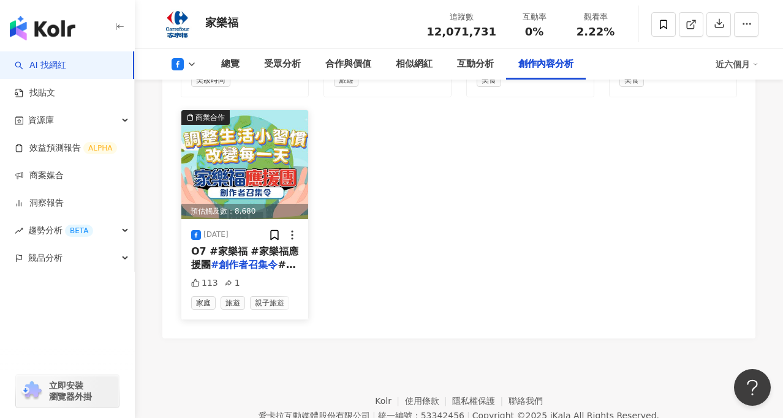
click at [237, 182] on img at bounding box center [244, 164] width 127 height 109
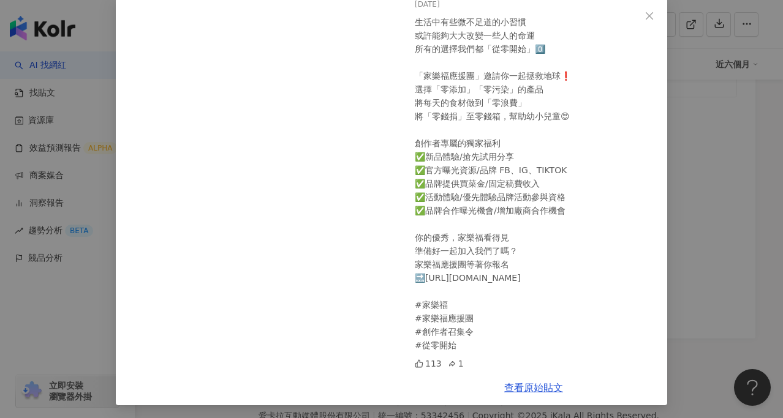
scroll to position [65, 0]
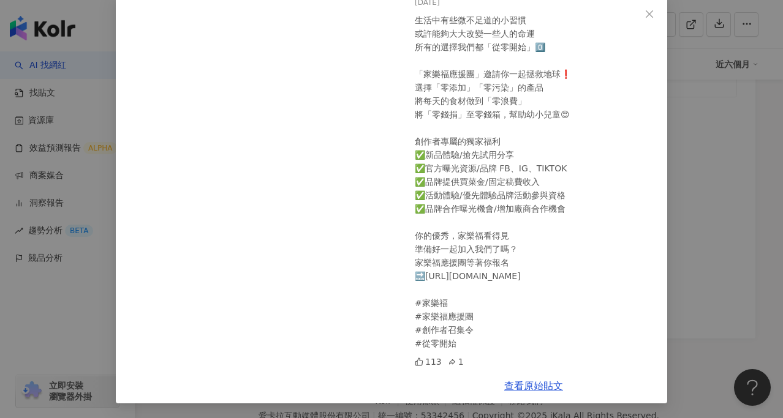
click at [705, 203] on div "家樂福 2024/9/12 生活中有些微不足道的小習慣 或許能夠大大改變一些人的命運 所有的選擇我們都「從零開始」0️⃣ 「家樂福應援團」邀請你一起拯救地球❗…" at bounding box center [391, 209] width 783 height 418
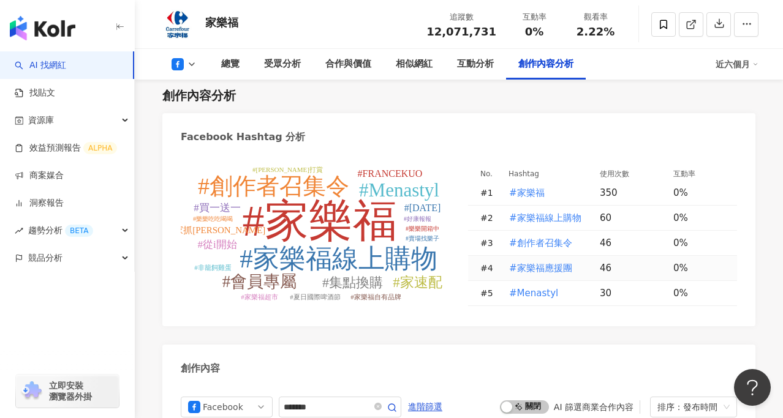
scroll to position [3030, 0]
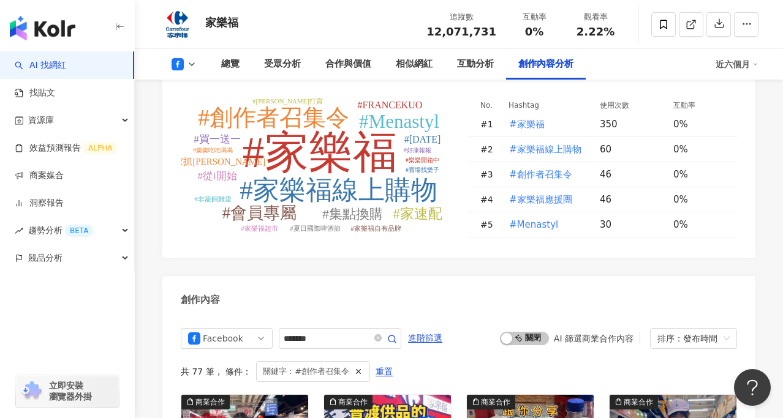
scroll to position [3099, 0]
click at [547, 194] on span "#家樂福應援團" at bounding box center [540, 200] width 63 height 13
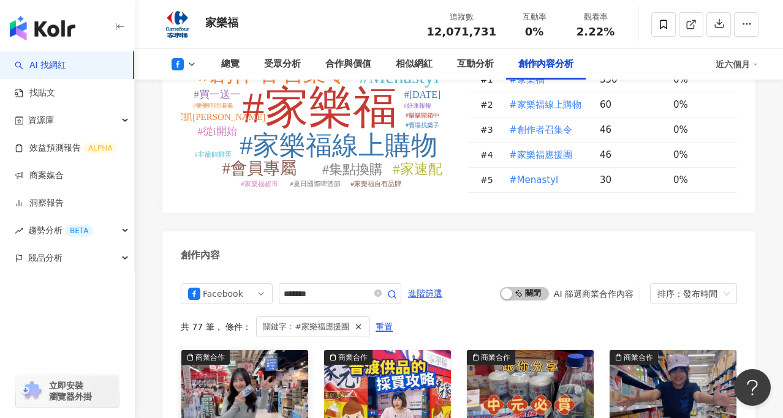
scroll to position [3121, 0]
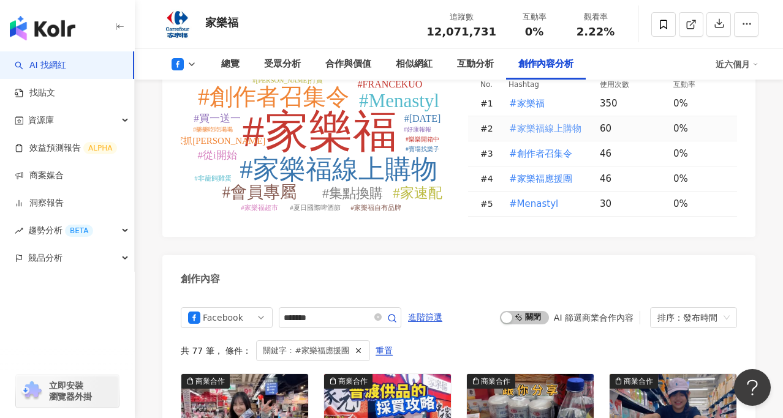
click at [538, 122] on span "#家樂福線上購物" at bounding box center [545, 128] width 72 height 13
type input "********"
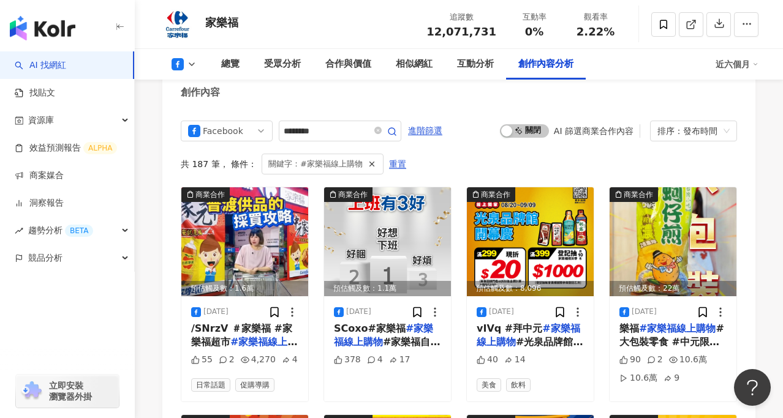
scroll to position [3311, 0]
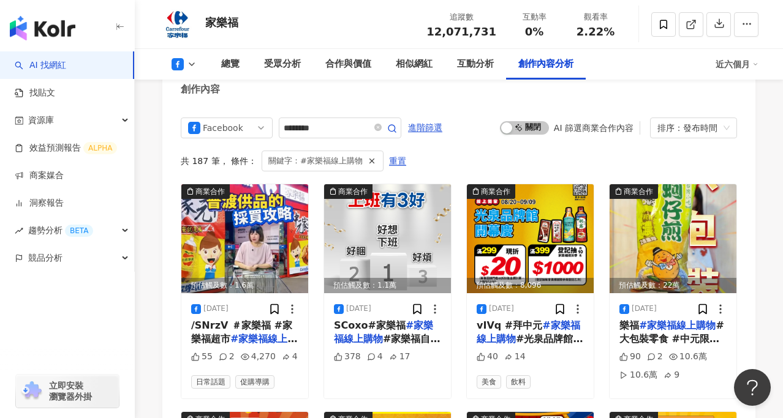
click at [192, 65] on polyline at bounding box center [191, 64] width 5 height 2
click at [200, 96] on li "Instagram" at bounding box center [203, 87] width 88 height 28
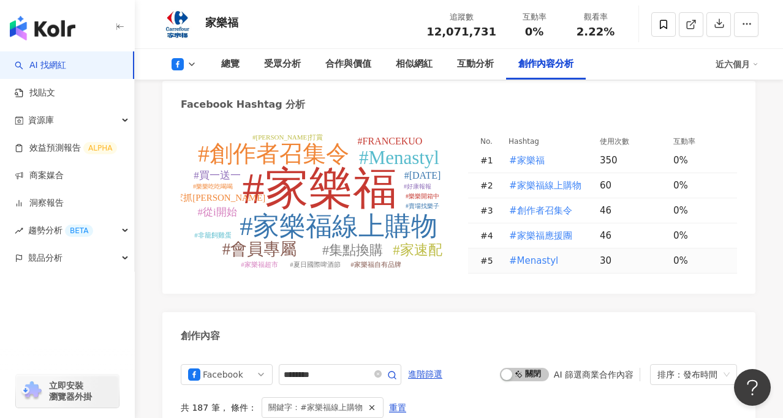
scroll to position [3062, 0]
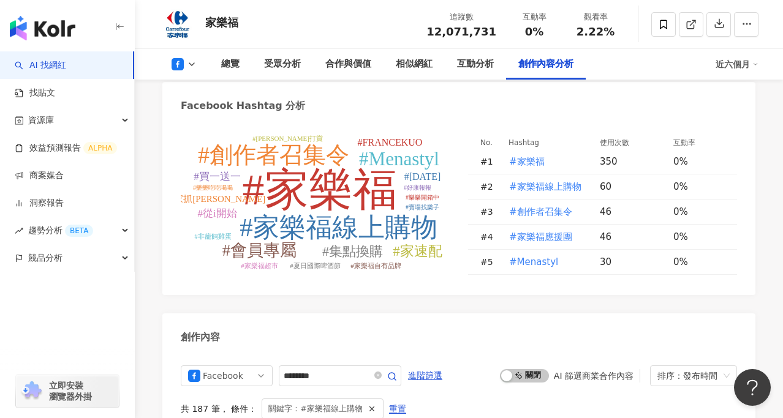
click at [186, 64] on button at bounding box center [184, 64] width 50 height 12
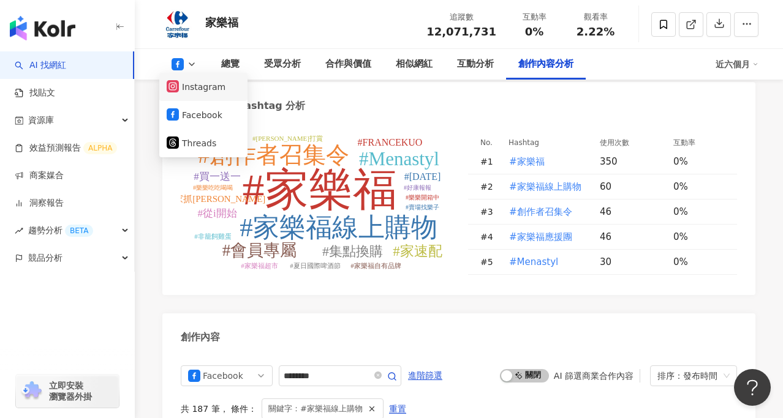
click at [208, 93] on button "Instagram" at bounding box center [204, 86] width 74 height 17
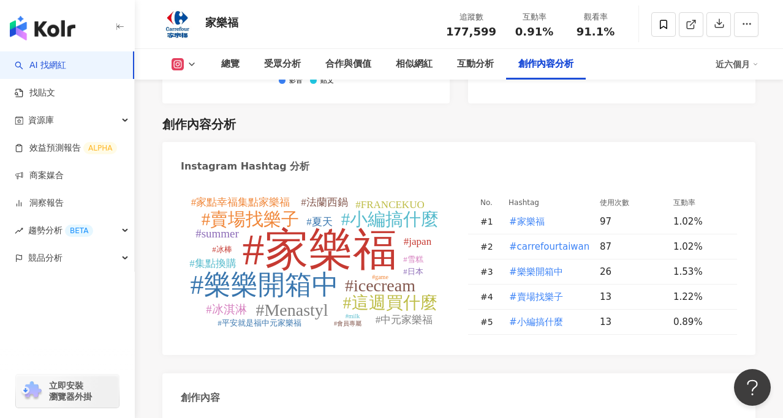
scroll to position [3684, 0]
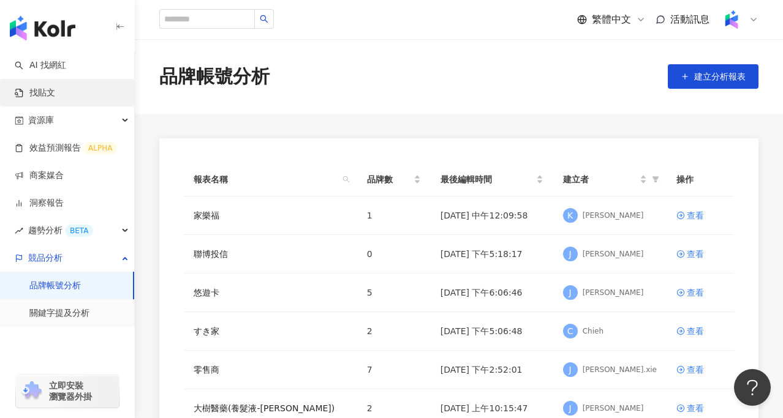
click at [55, 99] on link "找貼文" at bounding box center [35, 93] width 40 height 12
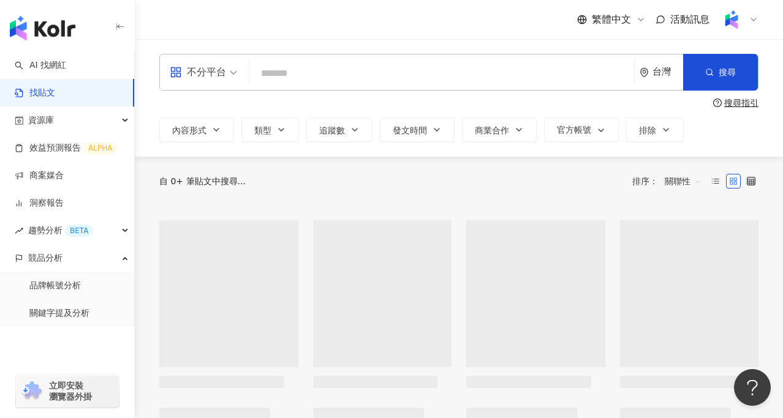
click at [283, 80] on input "search" at bounding box center [441, 73] width 375 height 26
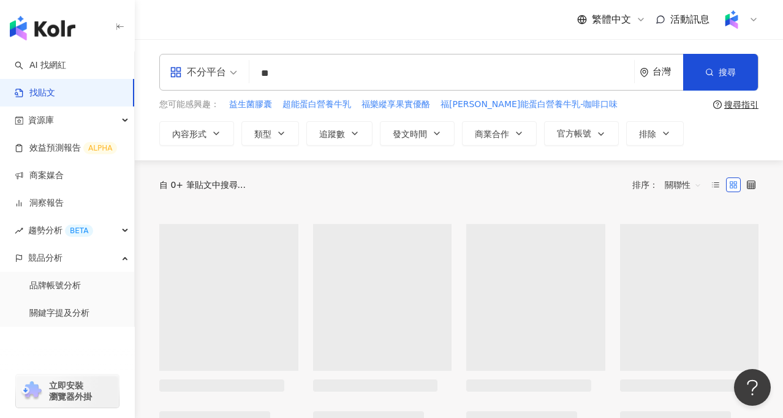
type input "*"
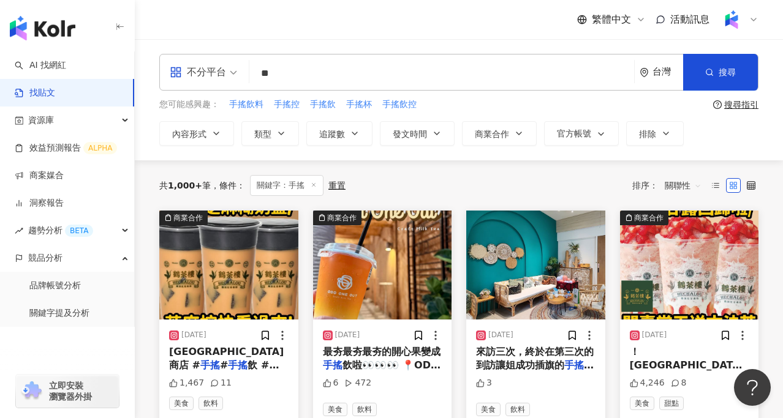
click at [684, 191] on span "關聯性" at bounding box center [683, 186] width 37 height 20
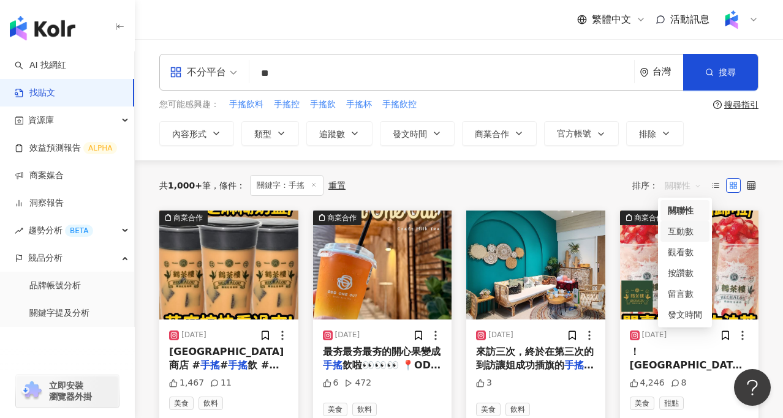
click at [692, 234] on div "互動數" at bounding box center [685, 231] width 34 height 13
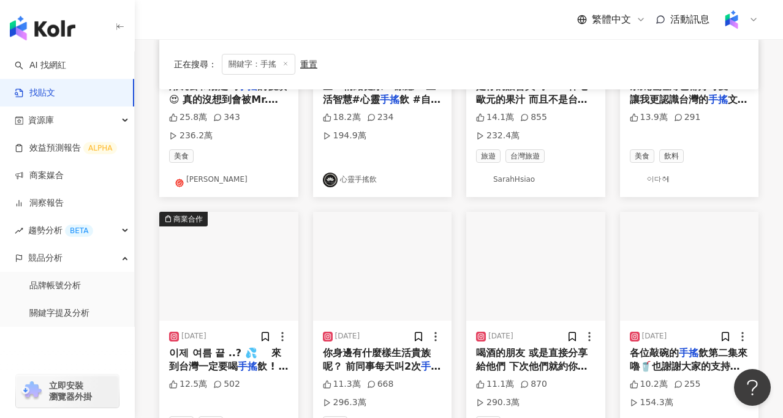
scroll to position [268, 0]
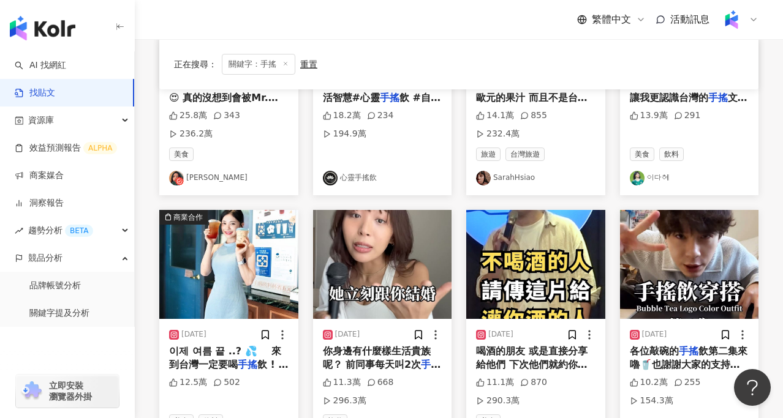
click at [372, 286] on img at bounding box center [382, 264] width 139 height 109
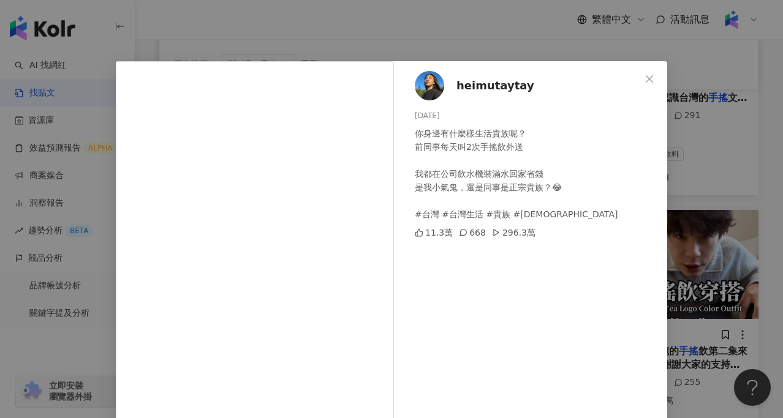
click at [732, 288] on div "heimutaytay [DATE] 你身邊有什麼樣生活貴族呢？ 前同事每天叫2次手搖飲外送 我都在公司飲水機裝滿水回家省錢 是我小氣鬼，還是同事是正宗貴族？…" at bounding box center [391, 209] width 783 height 418
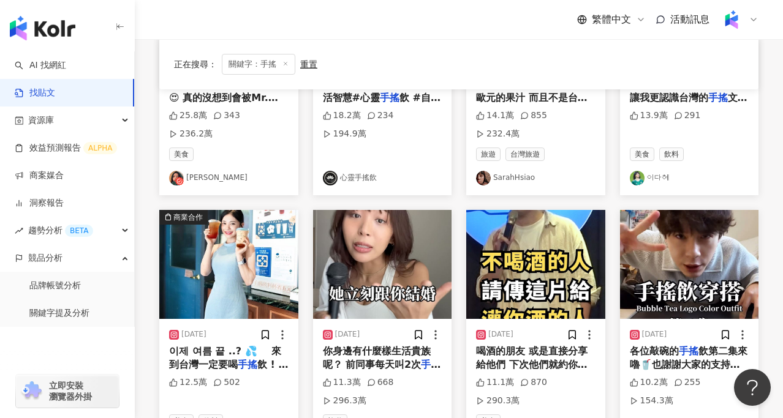
scroll to position [0, 0]
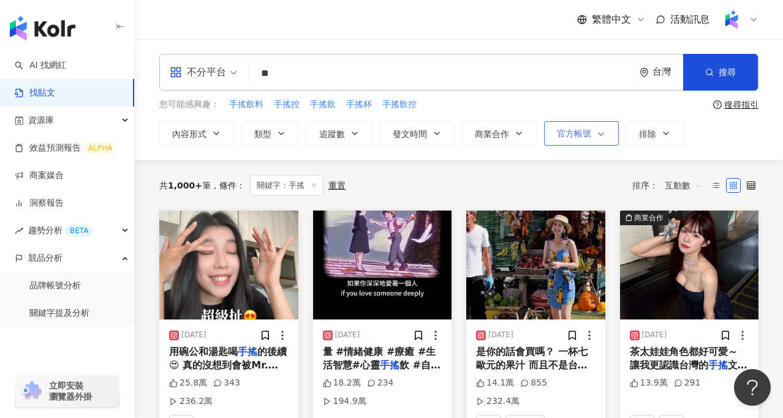
click at [579, 130] on span "官方帳號" at bounding box center [574, 134] width 34 height 10
click at [516, 134] on icon "button" at bounding box center [519, 134] width 10 height 10
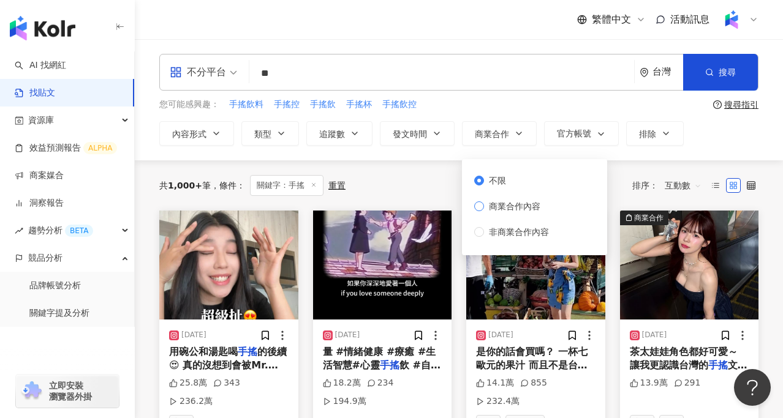
click at [513, 210] on span "商業合作內容" at bounding box center [514, 206] width 61 height 13
click at [414, 167] on div "共 1,000+ 筆 條件 ： 關鍵字：手搖 重置 排序： 互動數" at bounding box center [458, 186] width 599 height 50
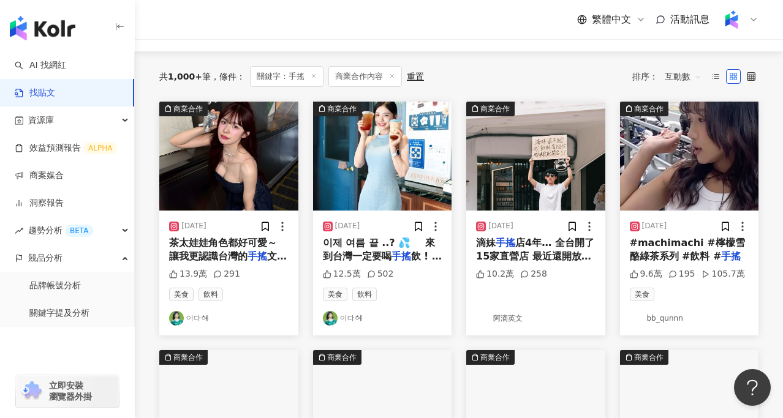
scroll to position [160, 0]
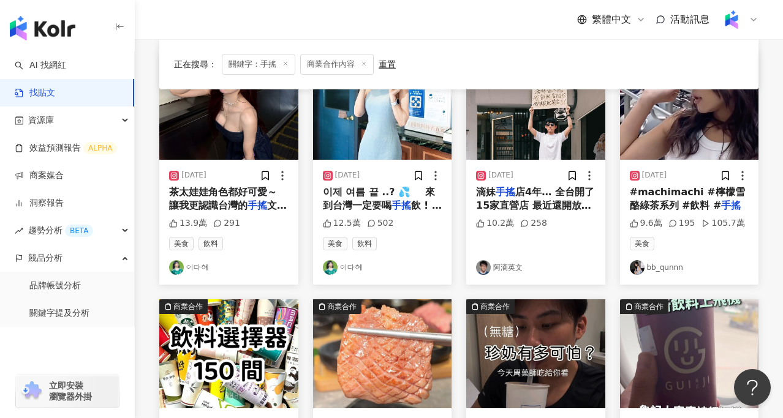
click at [531, 202] on span "店4年… 全台開了15家直營店 最近還開放加盟，生意整個做很大 但是身為哥哥的我跟她要股份的訊息 她一直已讀不回 怎麼辦？ 那沒關係 我也來開一個可以與之抗衡的" at bounding box center [535, 233] width 118 height 94
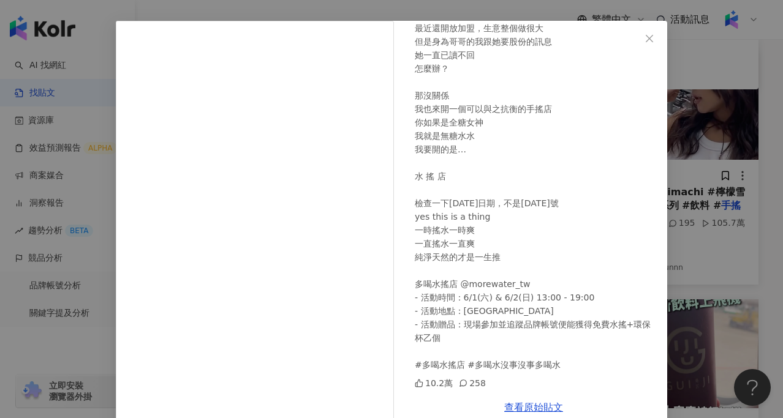
scroll to position [0, 0]
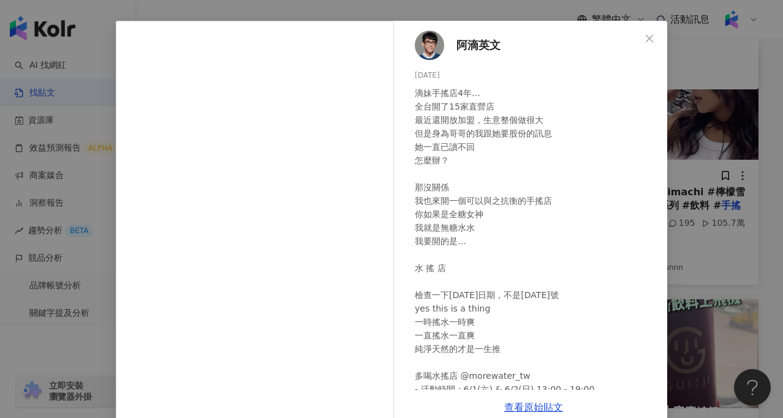
click at [728, 268] on div "阿滴英文 2024/5/14 滴妹手搖店4年… 全台開了15家直營店 最近還開放加盟，生意整個做很大 但是身為哥哥的我跟她要股份的訊息 她一直已讀不回 怎麼辦…" at bounding box center [391, 209] width 783 height 418
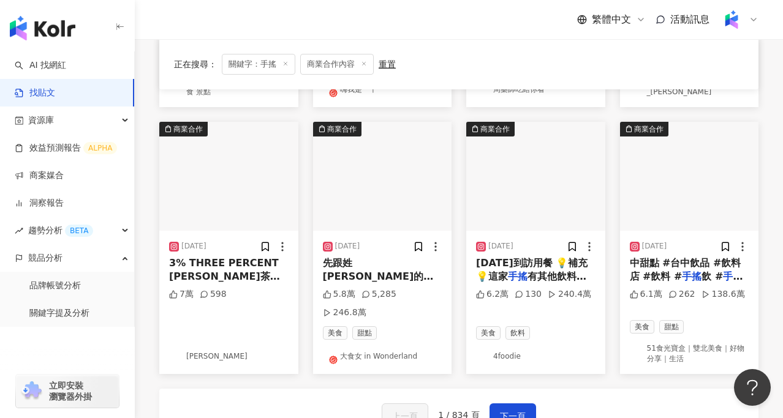
scroll to position [617, 0]
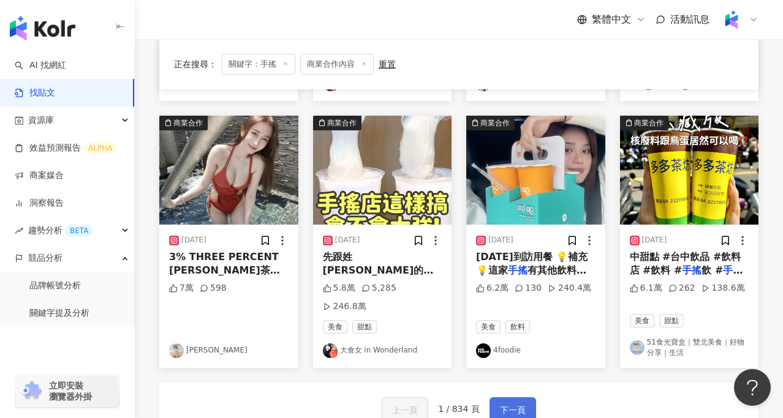
click at [518, 403] on span "下一頁" at bounding box center [513, 410] width 26 height 15
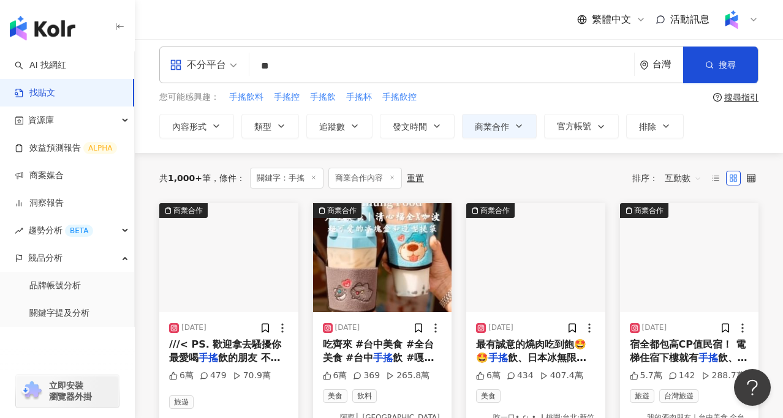
scroll to position [0, 0]
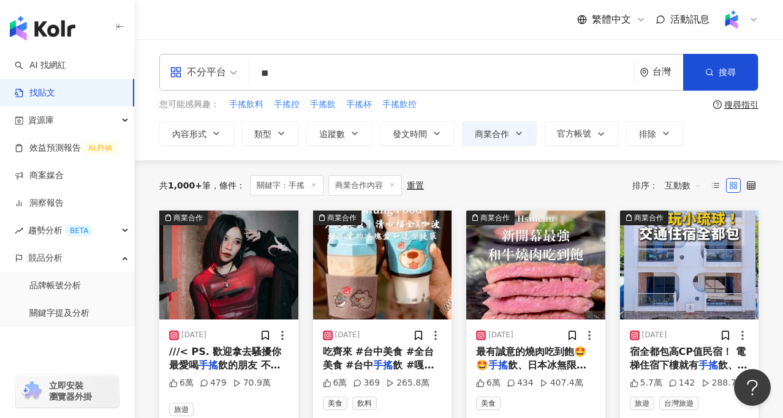
click at [265, 77] on input "**" at bounding box center [441, 73] width 375 height 26
type input "*********"
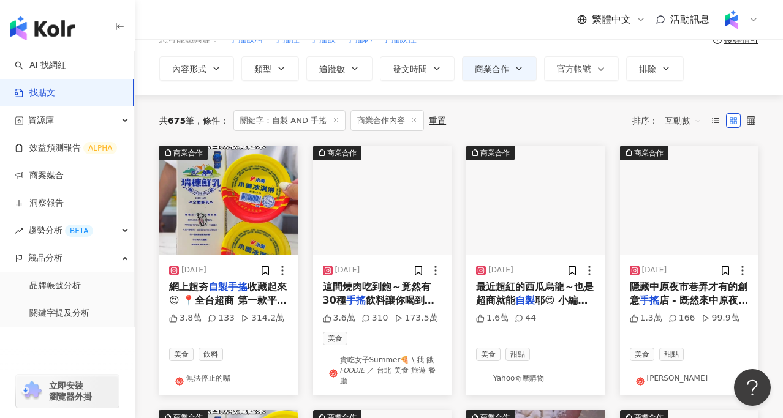
scroll to position [64, 0]
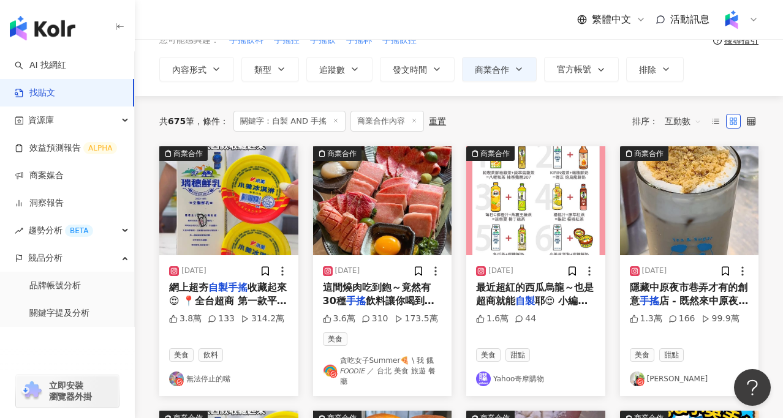
click at [532, 222] on img at bounding box center [535, 200] width 139 height 109
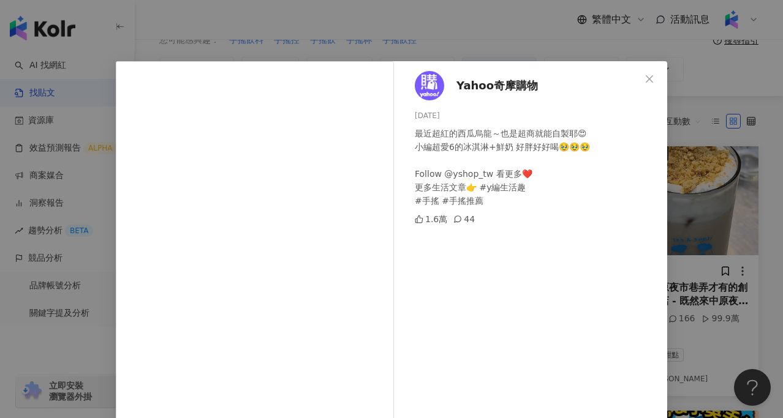
click at [686, 221] on div "Yahoo奇摩購物 2025/6/16 最近超紅的西瓜烏龍～也是超商就能自製耶😍 小編超愛6的冰淇淋+鮮奶 好胖好好喝🥹🥹🥹 Follow @yshop_tw…" at bounding box center [391, 209] width 783 height 418
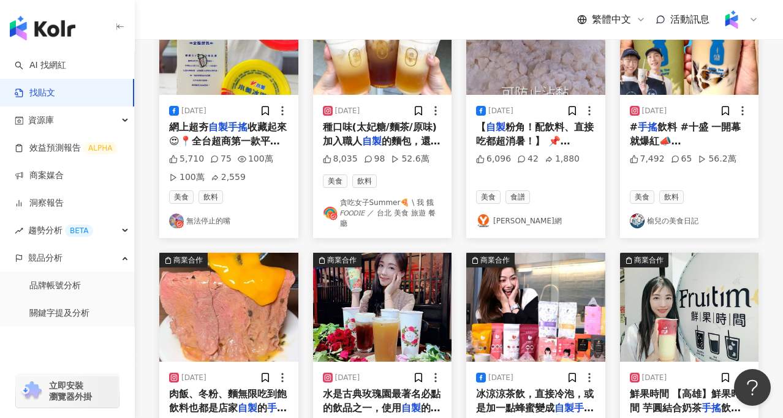
scroll to position [0, 0]
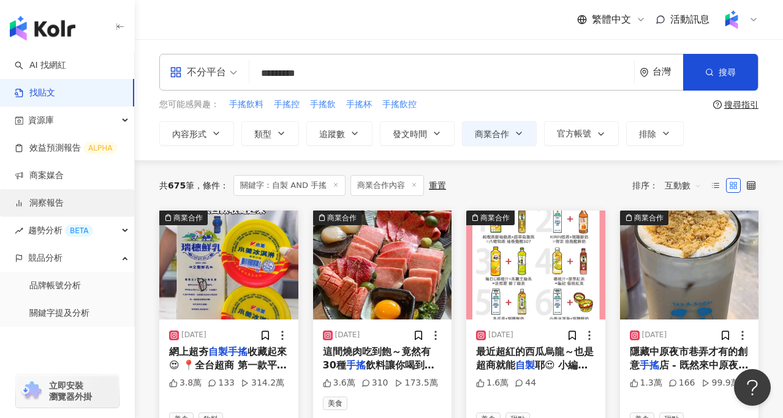
click at [64, 200] on link "洞察報告" at bounding box center [39, 203] width 49 height 12
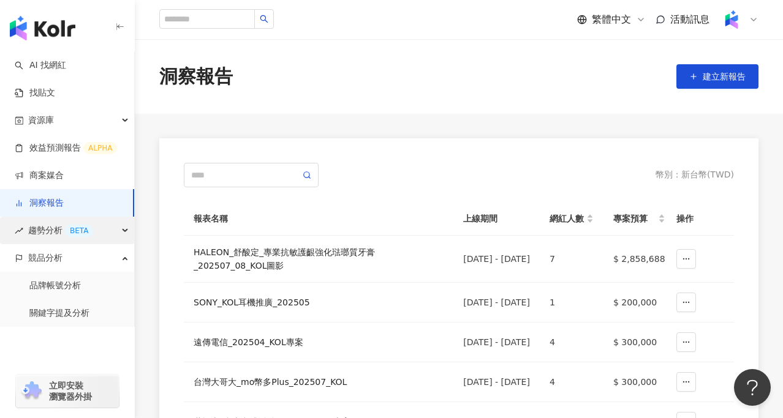
click at [85, 235] on div "BETA" at bounding box center [79, 231] width 28 height 12
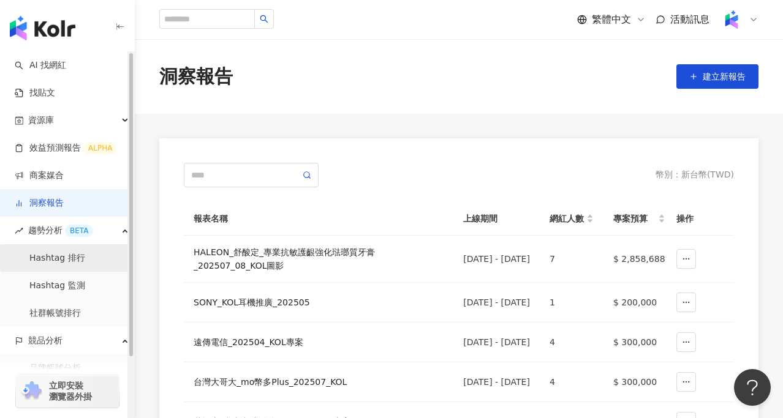
click at [85, 256] on link "Hashtag 排行" at bounding box center [57, 258] width 56 height 12
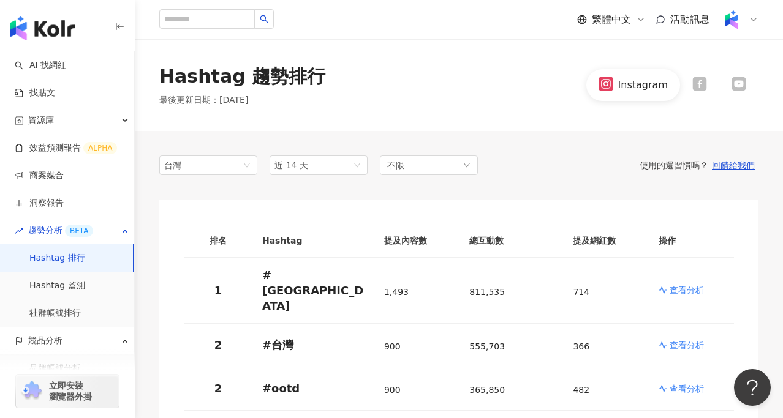
scroll to position [70, 0]
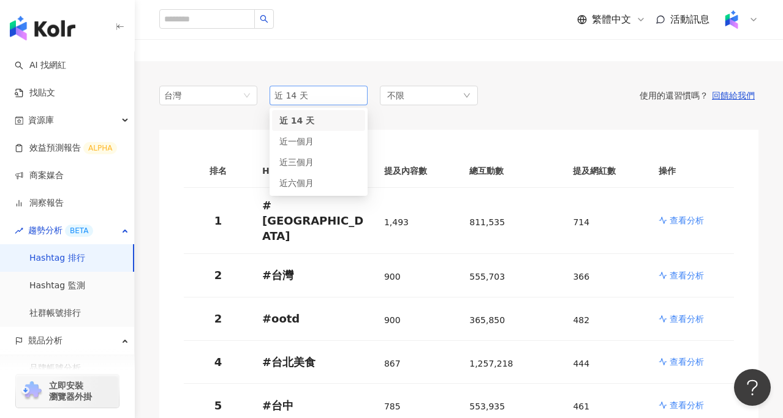
click at [341, 104] on span "近 14 天" at bounding box center [318, 95] width 88 height 18
click at [320, 183] on div "近六個月" at bounding box center [318, 182] width 78 height 13
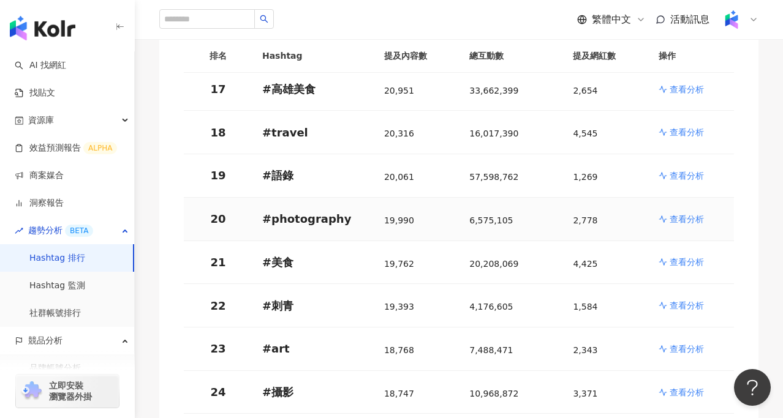
scroll to position [953, 0]
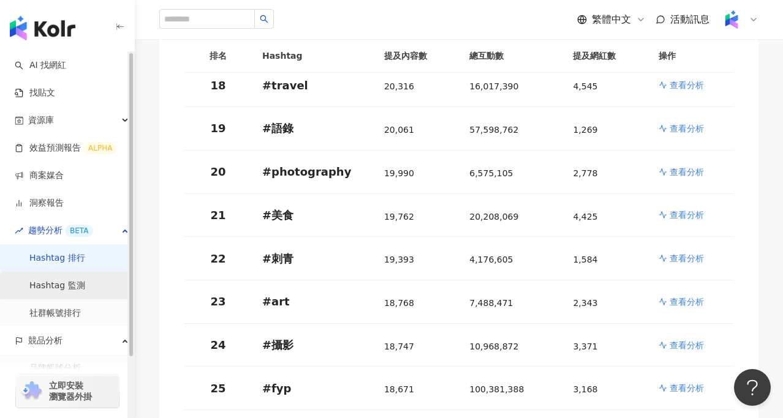
click at [85, 287] on link "Hashtag 監測" at bounding box center [57, 286] width 56 height 12
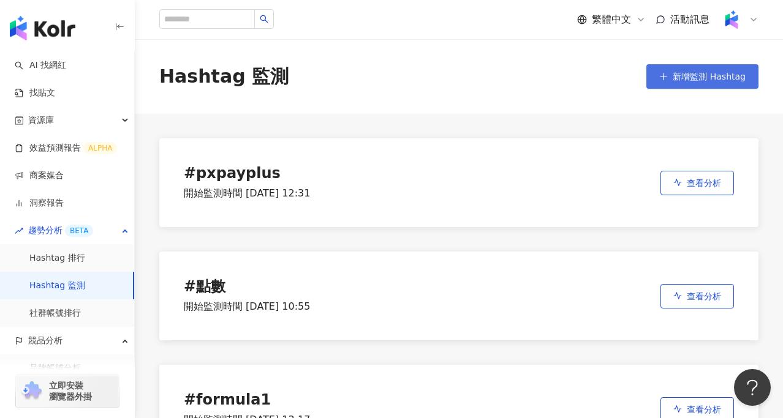
click at [712, 77] on span "新增監測 Hashtag" at bounding box center [709, 77] width 73 height 10
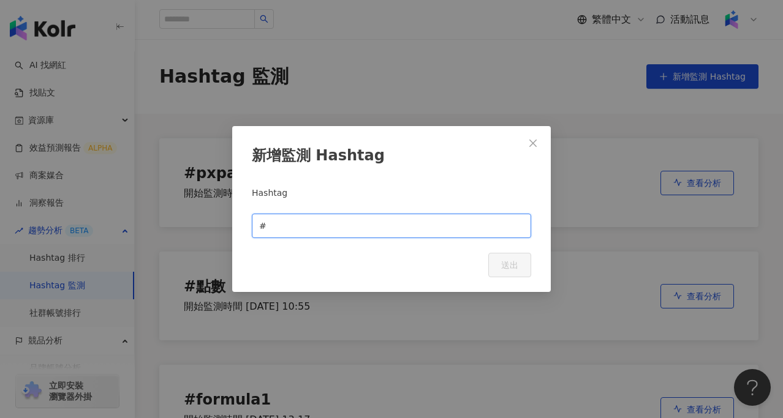
click at [452, 232] on input "text" at bounding box center [396, 225] width 255 height 13
type input "*"
type input "**"
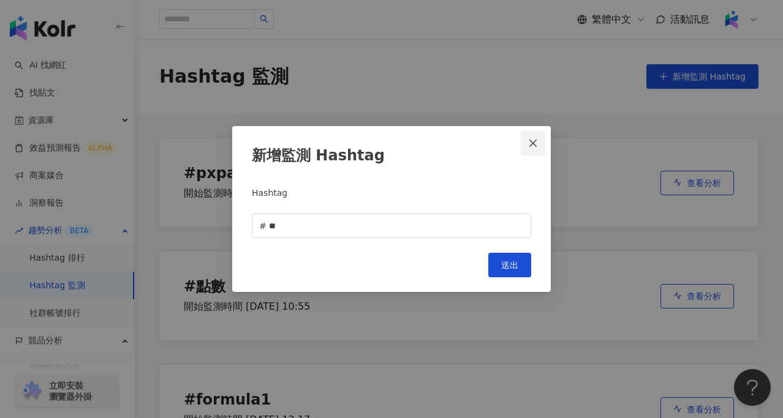
click at [533, 151] on button "Close" at bounding box center [533, 143] width 25 height 25
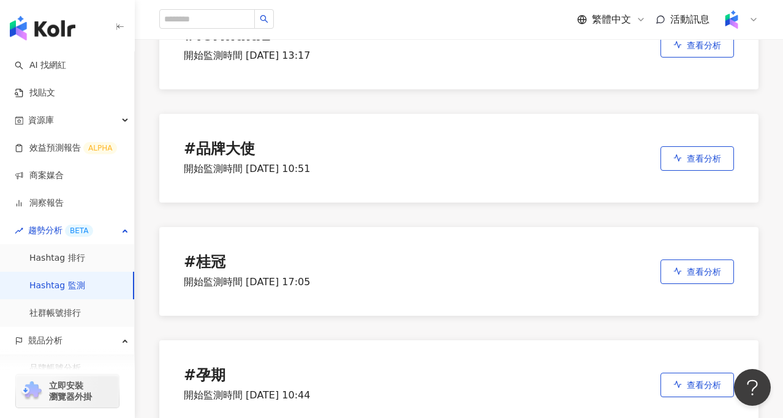
scroll to position [368, 0]
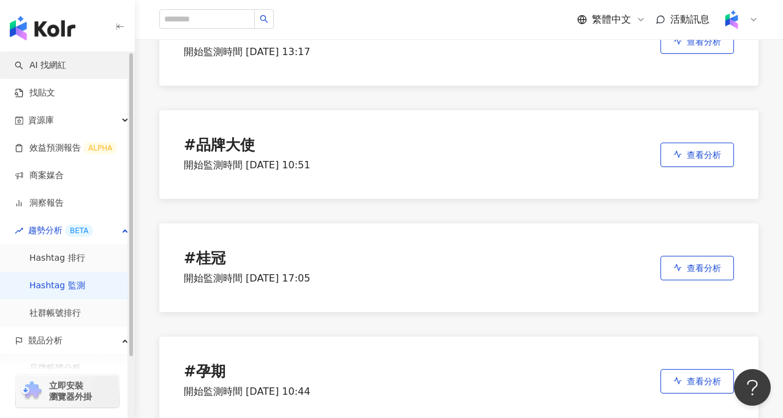
click at [66, 62] on link "AI 找網紅" at bounding box center [40, 65] width 51 height 12
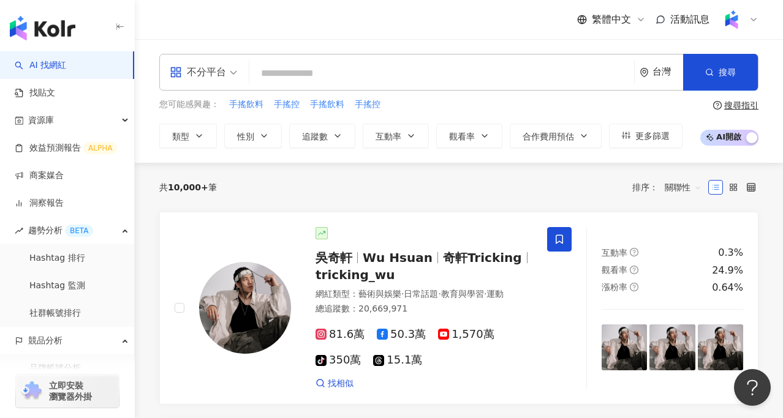
click at [335, 75] on input "search" at bounding box center [441, 73] width 375 height 23
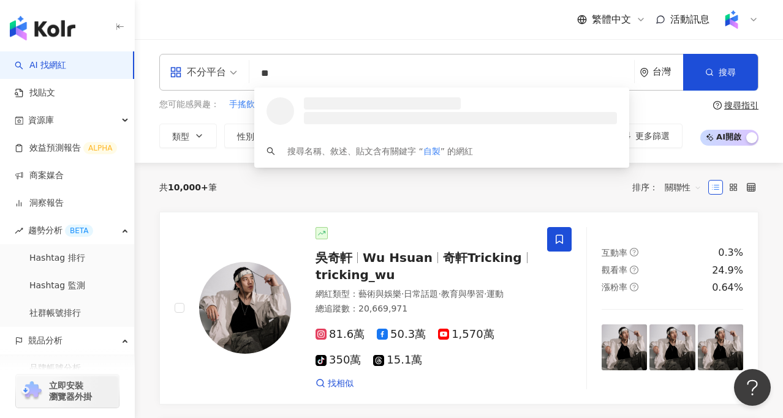
type input "*"
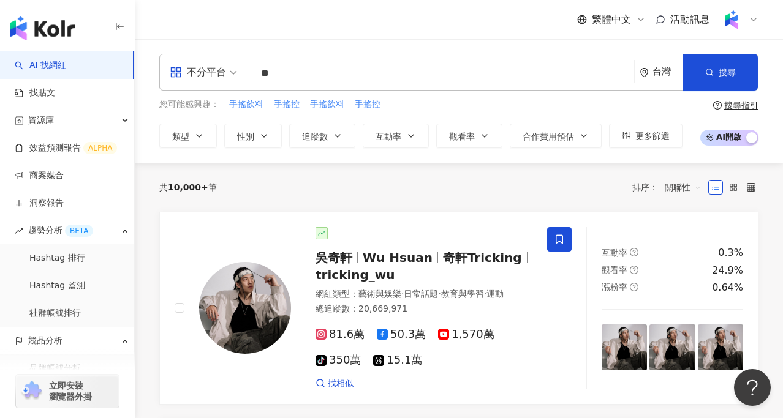
type input "*"
type input "**"
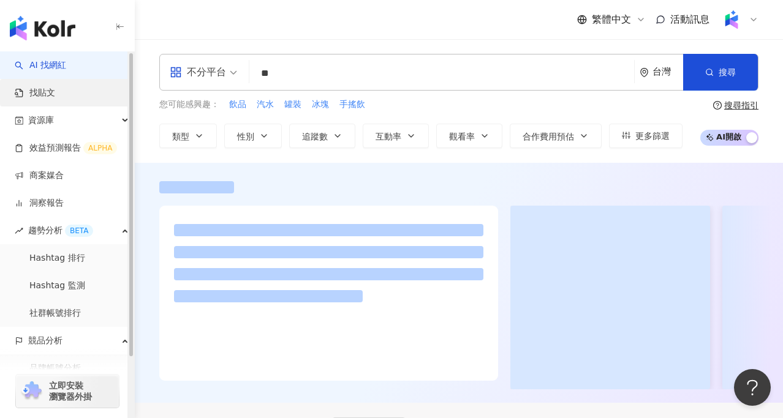
click at [55, 99] on link "找貼文" at bounding box center [35, 93] width 40 height 12
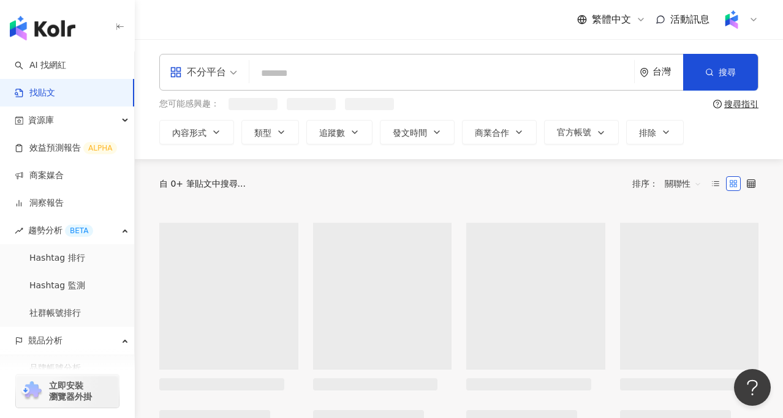
click at [282, 70] on input "search" at bounding box center [441, 73] width 375 height 26
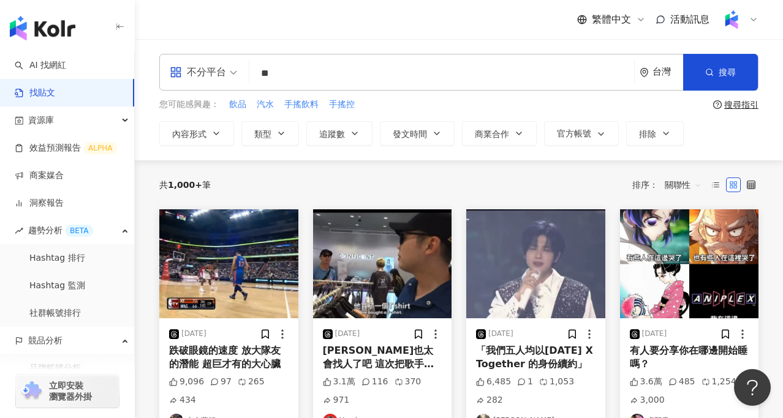
type input "**"
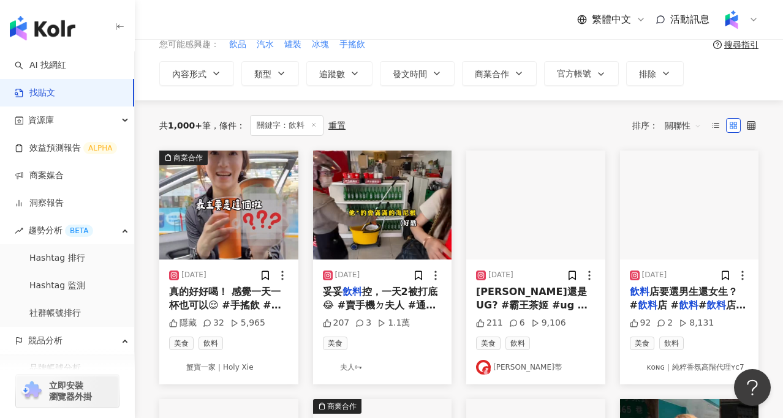
scroll to position [72, 0]
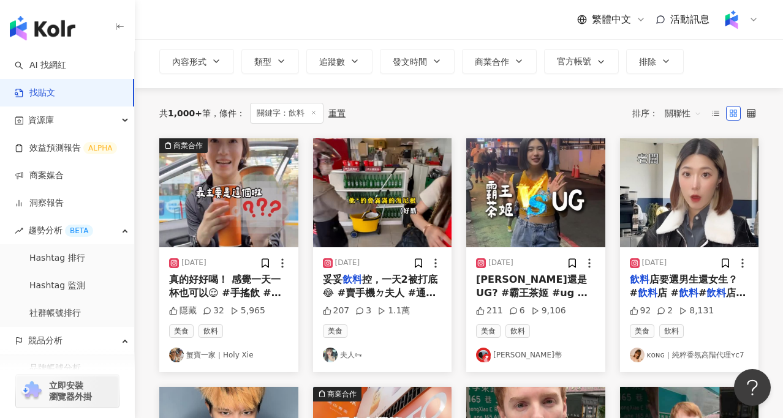
click at [672, 119] on span "關聯性" at bounding box center [683, 114] width 37 height 20
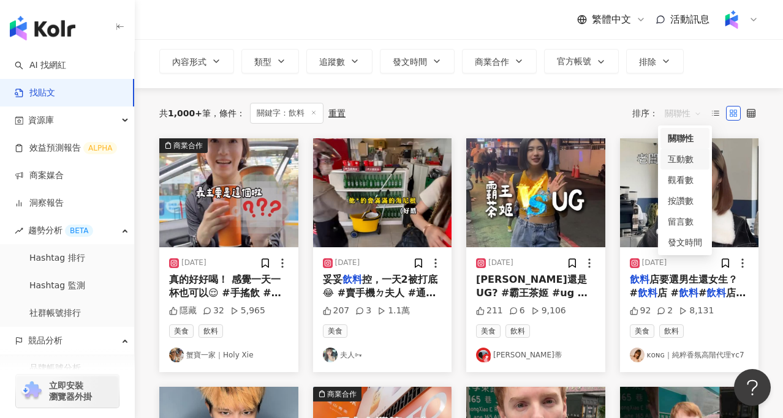
click at [674, 163] on div "互動數" at bounding box center [685, 159] width 34 height 13
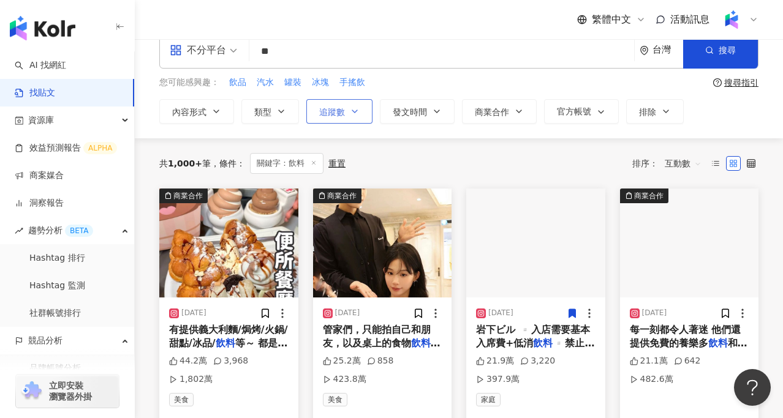
scroll to position [25, 0]
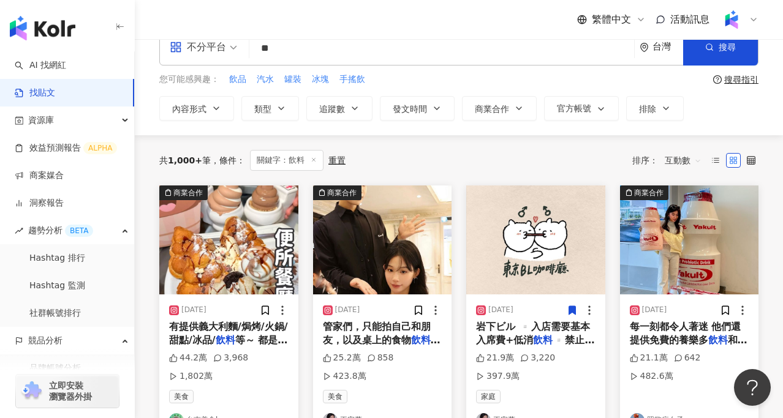
click at [684, 275] on img at bounding box center [689, 240] width 139 height 109
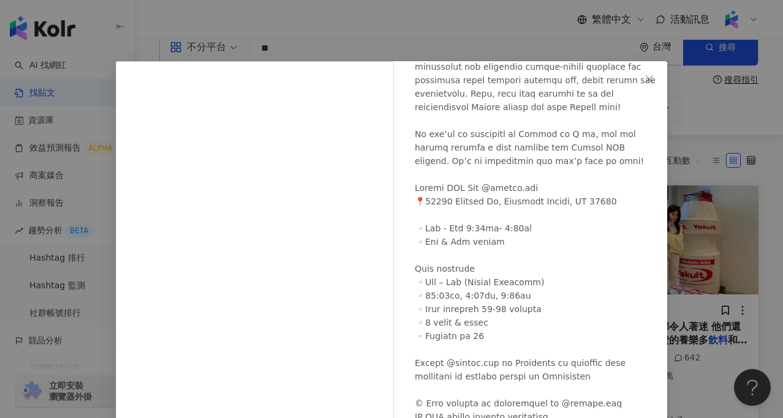
scroll to position [220, 0]
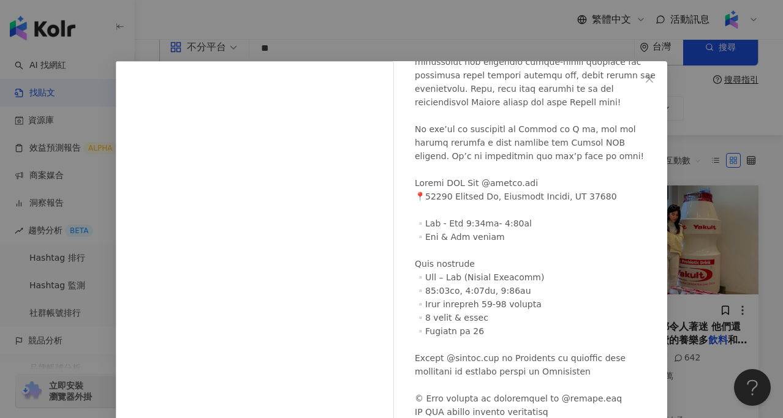
click at [743, 281] on div "照慾症女子 2024/3/1 21.1萬 642 482.6萬 查看原始貼文" at bounding box center [391, 209] width 783 height 418
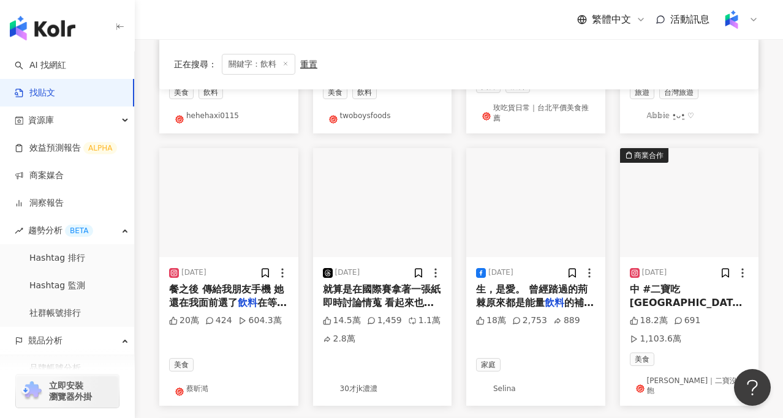
scroll to position [597, 0]
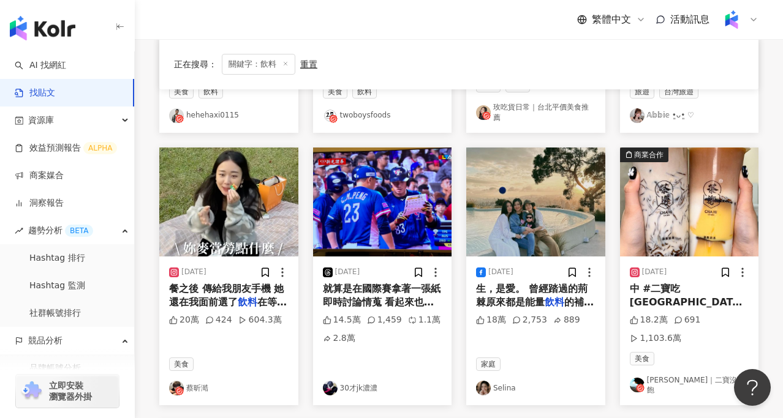
click at [255, 225] on img at bounding box center [228, 202] width 139 height 109
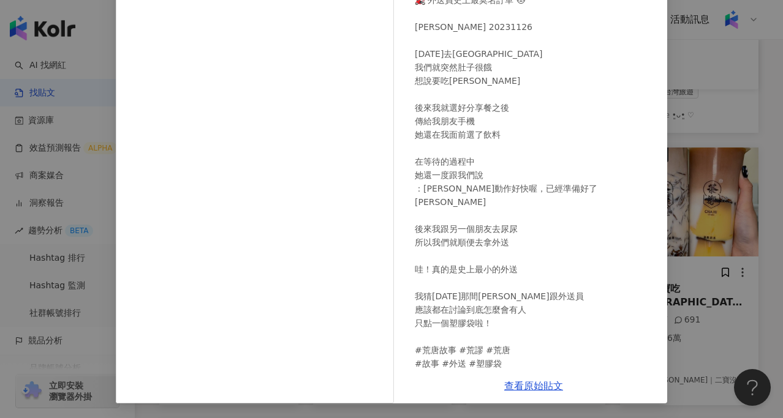
scroll to position [0, 0]
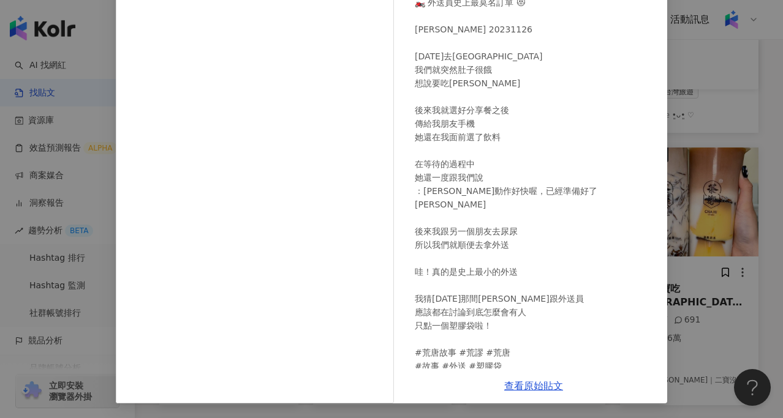
click at [669, 296] on div "蔡昕澔 2023/11/26 🏍️ 外送員史上最莫名訂單 😻 Jeffery Insvlog 20231126 昨天去大安森林公園野餐 我們就突然肚子很餓 想…" at bounding box center [391, 209] width 783 height 418
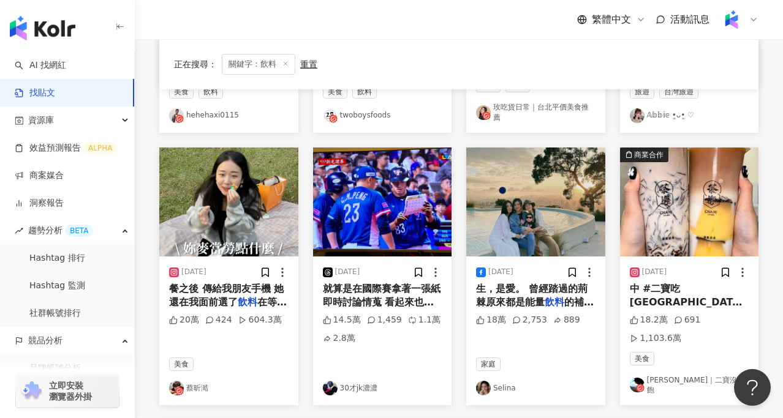
click at [226, 217] on img at bounding box center [228, 202] width 139 height 109
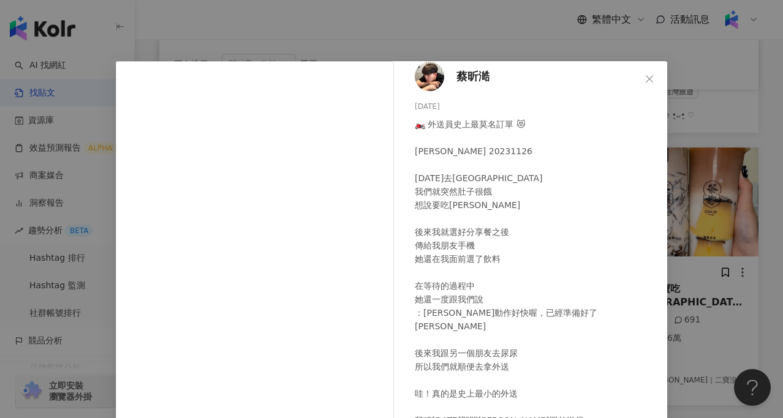
scroll to position [131, 0]
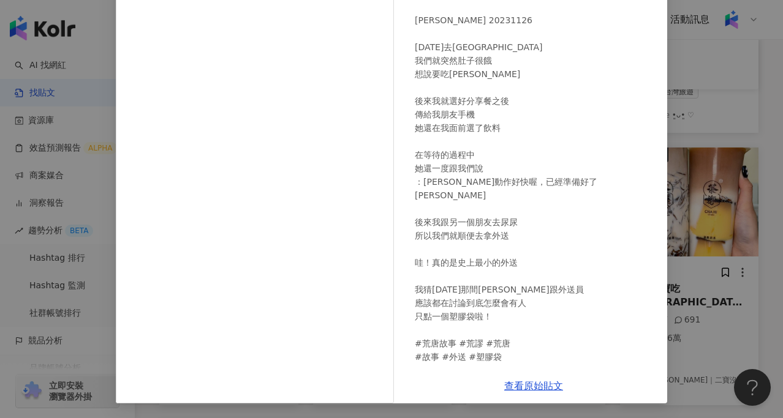
click at [716, 221] on div "蔡昕澔 2023/11/26 🏍️ 外送員史上最莫名訂單 😻 Jeffery Insvlog 20231126 昨天去大安森林公園野餐 我們就突然肚子很餓 想…" at bounding box center [391, 209] width 783 height 418
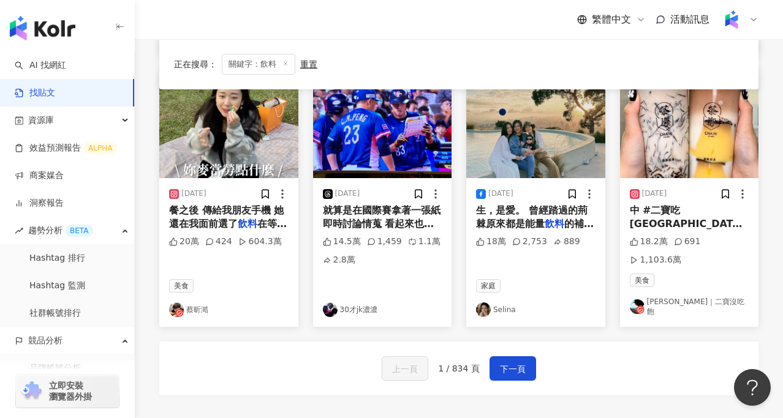
scroll to position [690, 0]
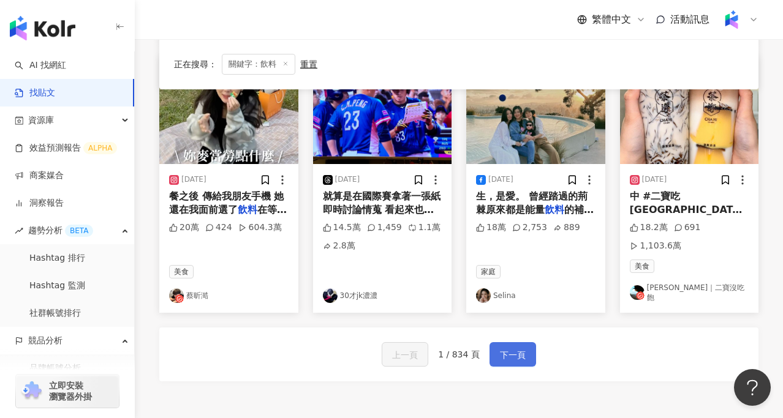
click at [510, 348] on span "下一頁" at bounding box center [513, 355] width 26 height 15
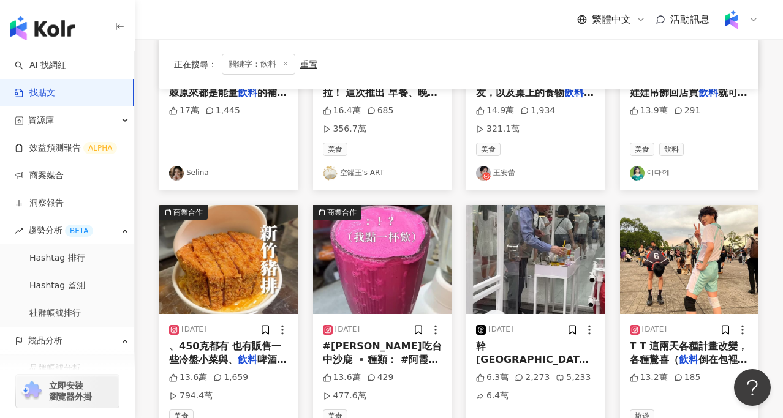
scroll to position [0, 0]
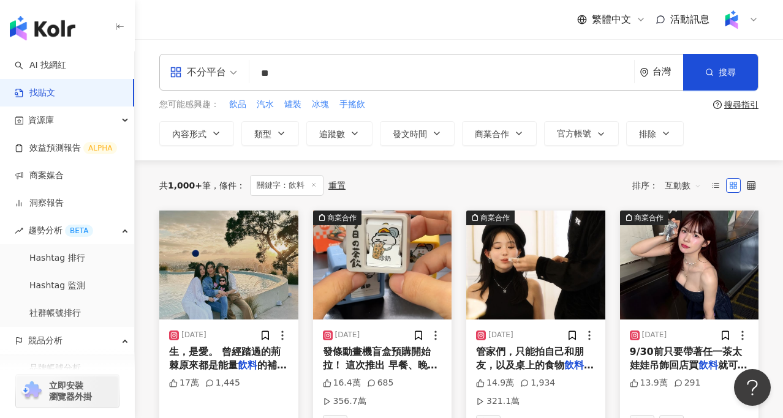
click at [679, 187] on span "互動數" at bounding box center [683, 186] width 37 height 20
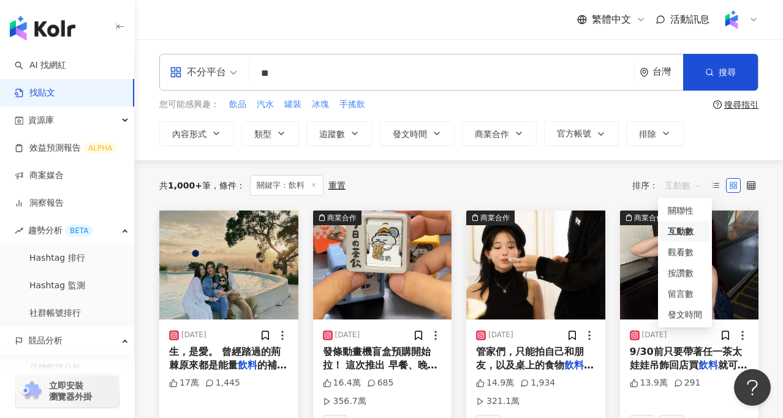
click at [455, 173] on div "共 1,000+ 筆 條件 ： 關鍵字：飲料 重置 排序： 互動數" at bounding box center [458, 186] width 599 height 50
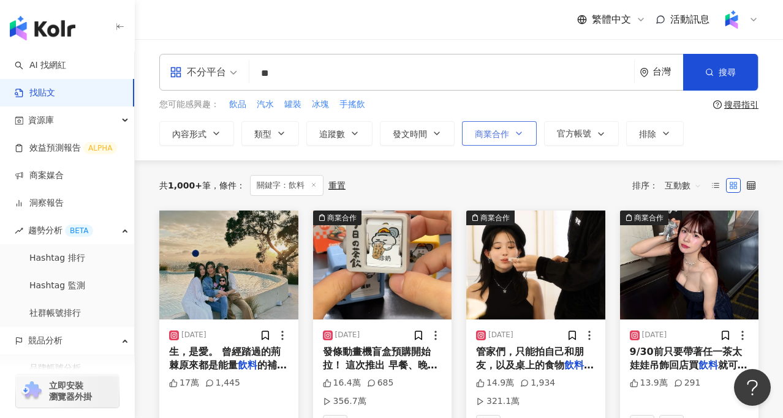
click at [501, 138] on span "商業合作" at bounding box center [492, 134] width 34 height 10
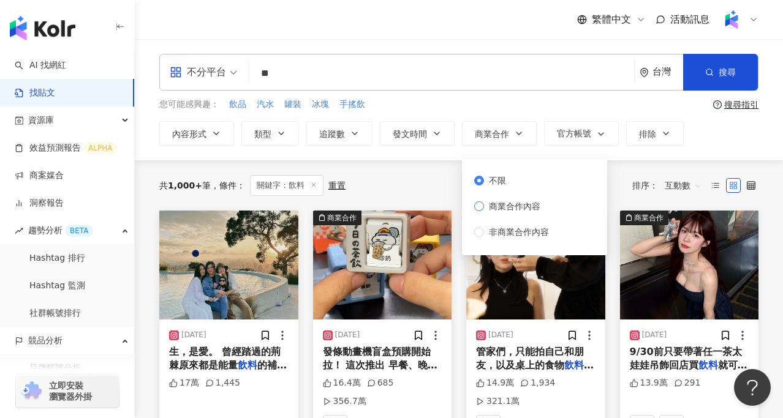
click at [528, 205] on span "商業合作內容" at bounding box center [514, 206] width 61 height 13
click at [509, 208] on span "商業合作內容" at bounding box center [514, 206] width 61 height 13
click at [414, 175] on div "共 1,000+ 筆 條件 ： 關鍵字：飲料 重置 排序： 互動數" at bounding box center [458, 185] width 599 height 21
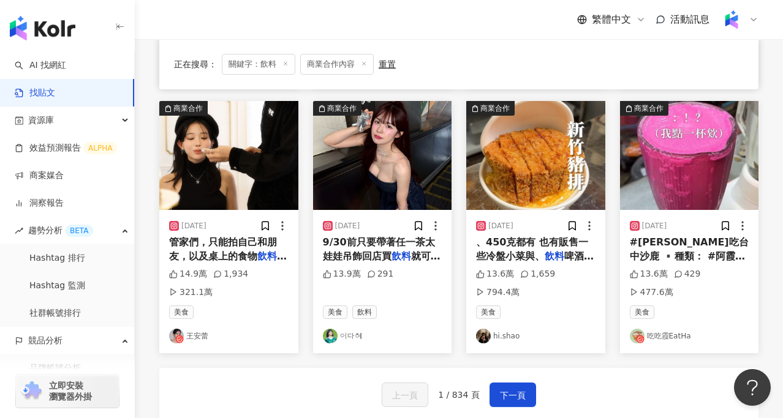
scroll to position [687, 0]
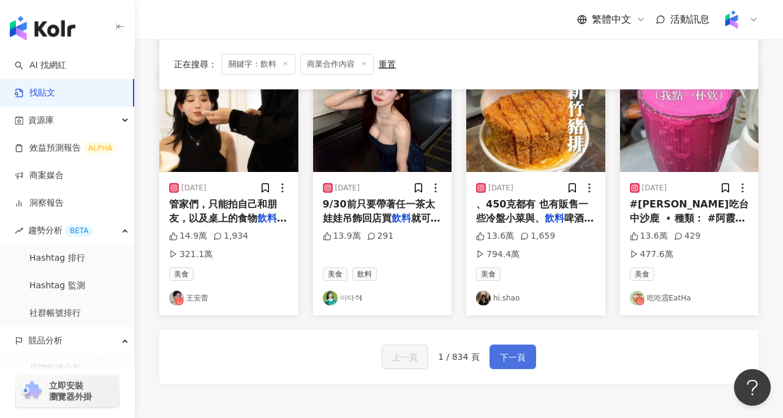
click at [518, 357] on span "下一頁" at bounding box center [513, 357] width 26 height 15
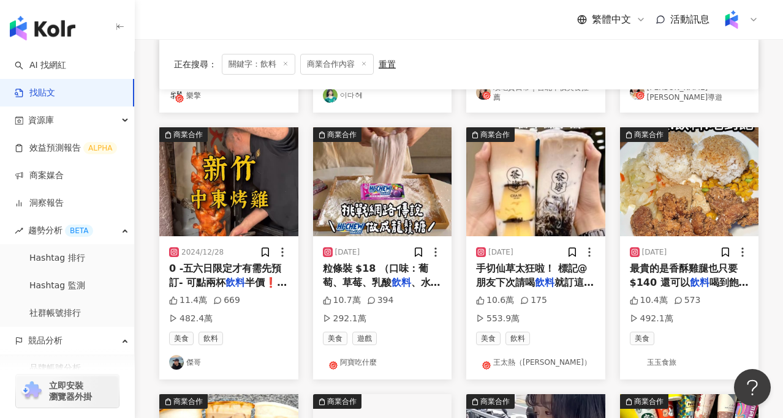
scroll to position [346, 0]
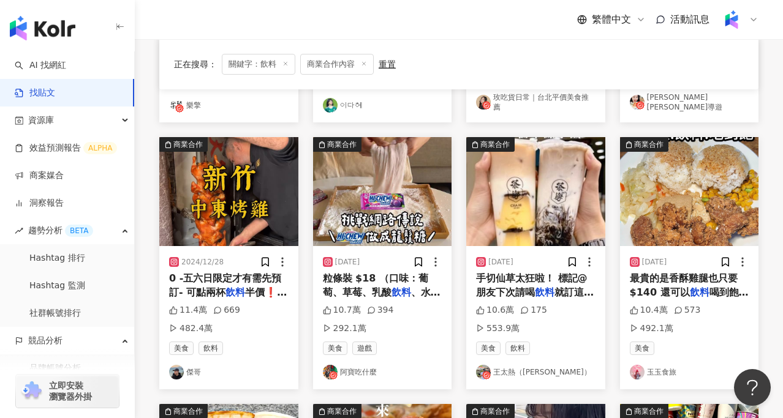
click at [382, 208] on img at bounding box center [382, 191] width 139 height 109
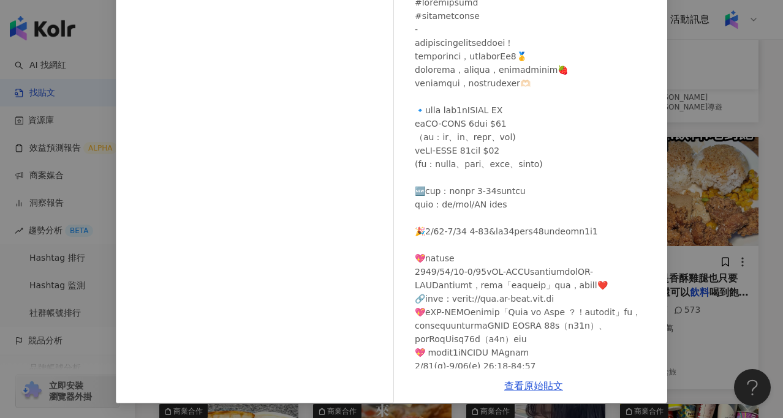
scroll to position [198, 0]
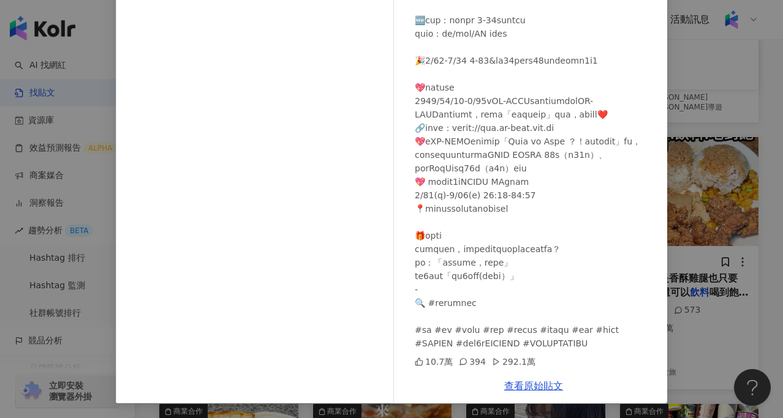
click at [724, 130] on div "阿寶吃什麼 2025/5/22 10.7萬 394 292.1萬 查看原始貼文" at bounding box center [391, 209] width 783 height 418
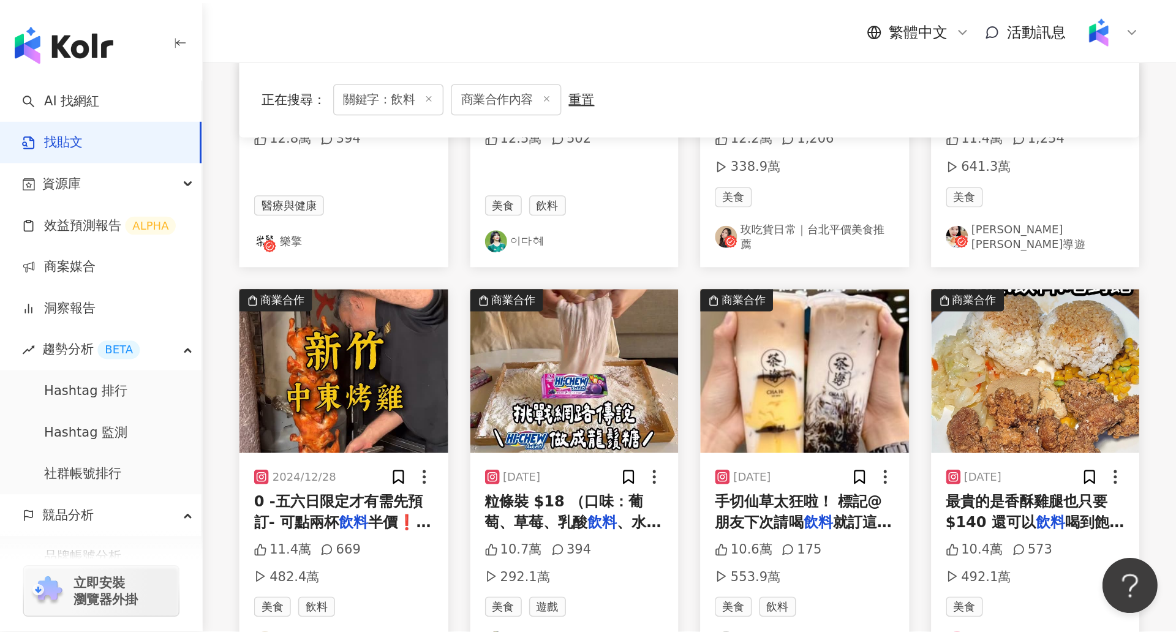
scroll to position [290, 0]
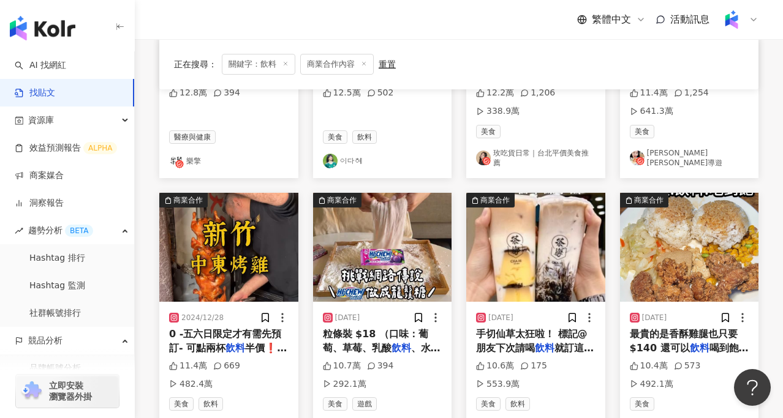
click at [383, 250] on img at bounding box center [382, 247] width 139 height 109
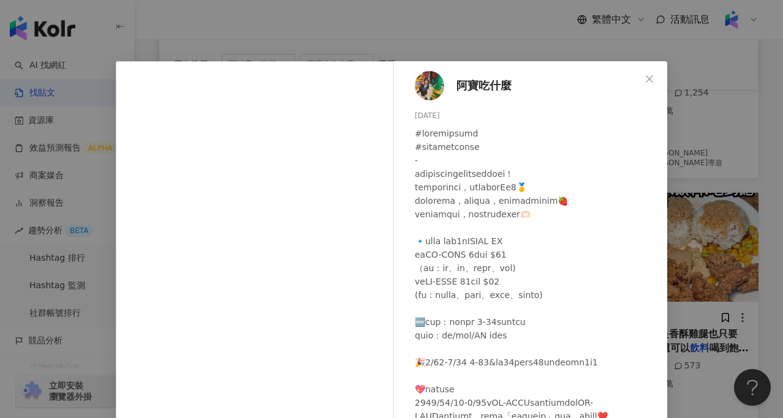
click at [488, 90] on span "阿寶吃什麼" at bounding box center [483, 85] width 55 height 17
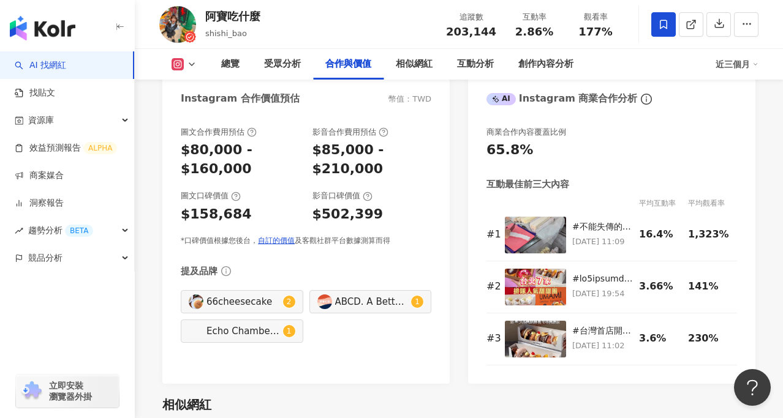
scroll to position [1777, 0]
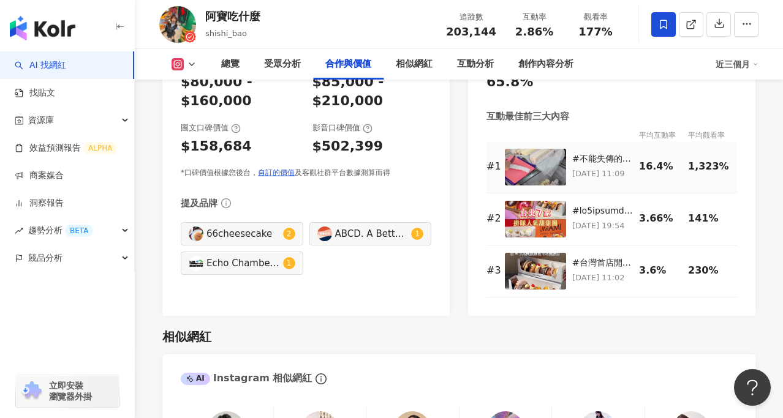
click at [537, 161] on img at bounding box center [535, 167] width 61 height 37
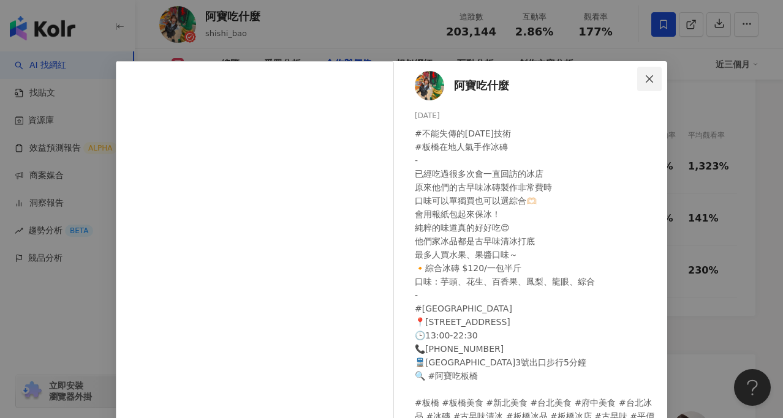
click at [655, 76] on span "Close" at bounding box center [649, 79] width 25 height 10
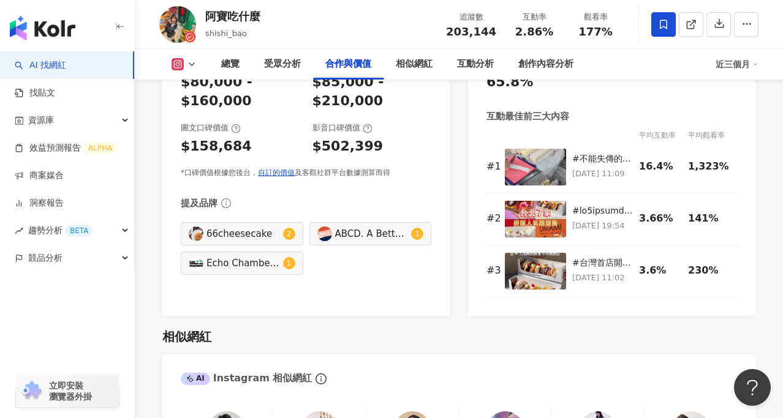
click at [747, 67] on div "近三個月" at bounding box center [737, 65] width 43 height 20
click at [747, 119] on link "近六個月" at bounding box center [742, 115] width 34 height 13
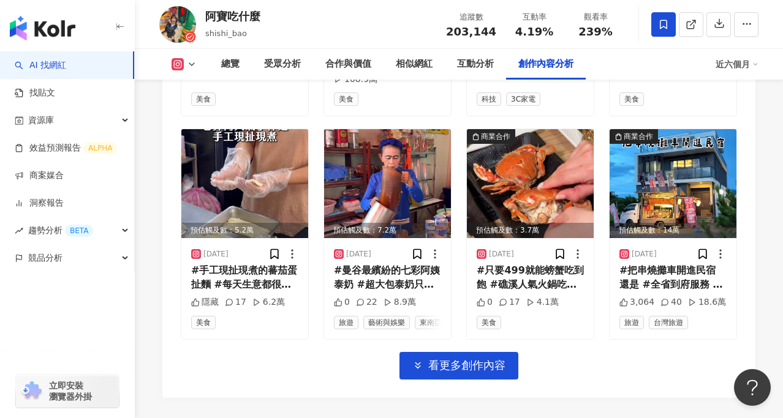
scroll to position [4426, 0]
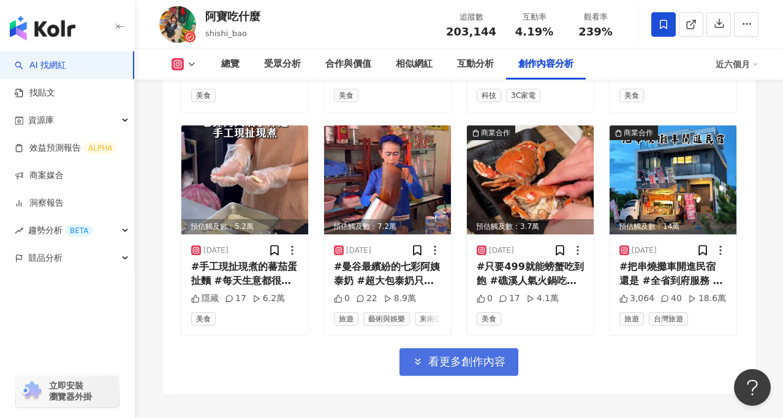
click at [480, 349] on button "看更多創作內容" at bounding box center [458, 363] width 119 height 28
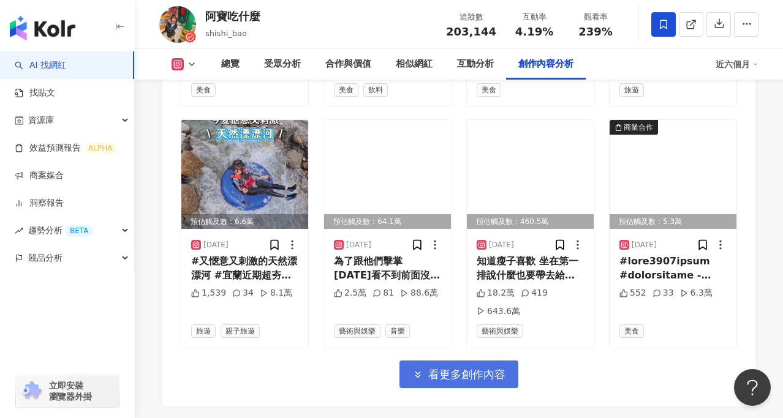
scroll to position [5158, 0]
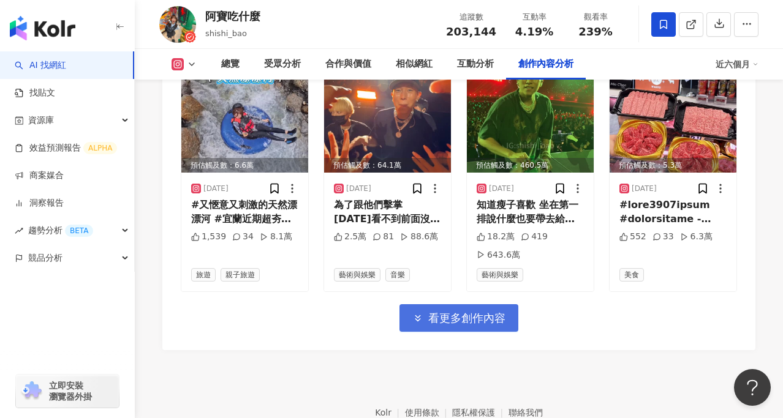
click at [479, 312] on span "看更多創作內容" at bounding box center [466, 318] width 77 height 13
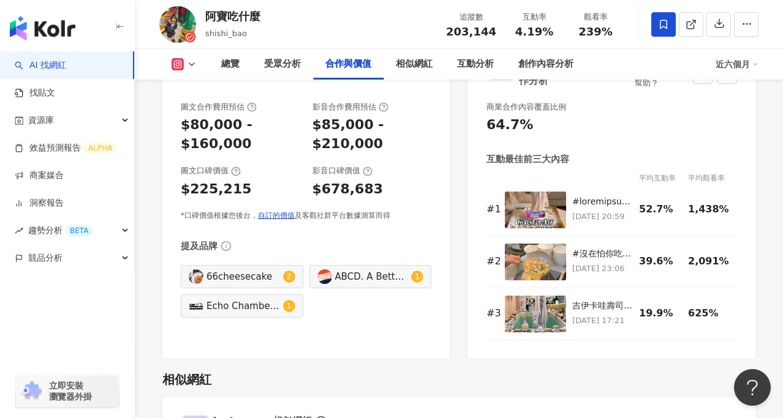
scroll to position [1744, 0]
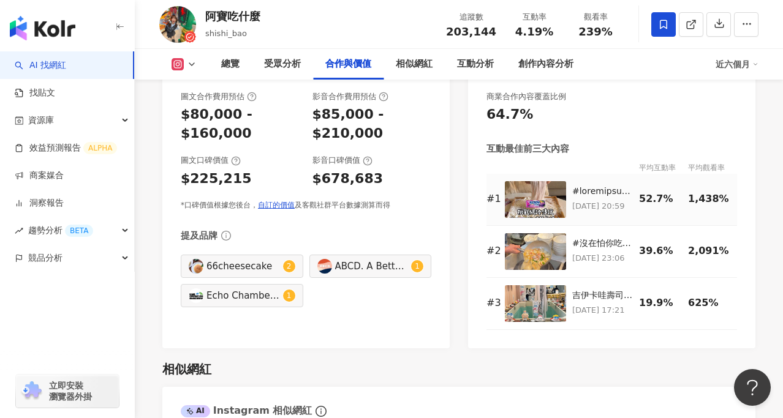
click at [537, 197] on img at bounding box center [535, 199] width 61 height 37
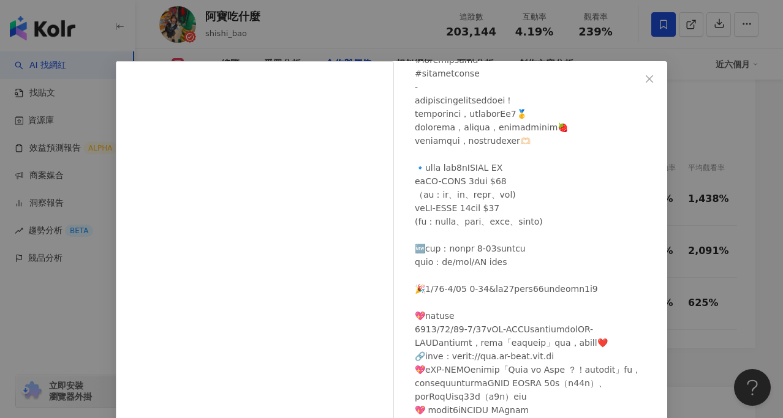
scroll to position [102, 0]
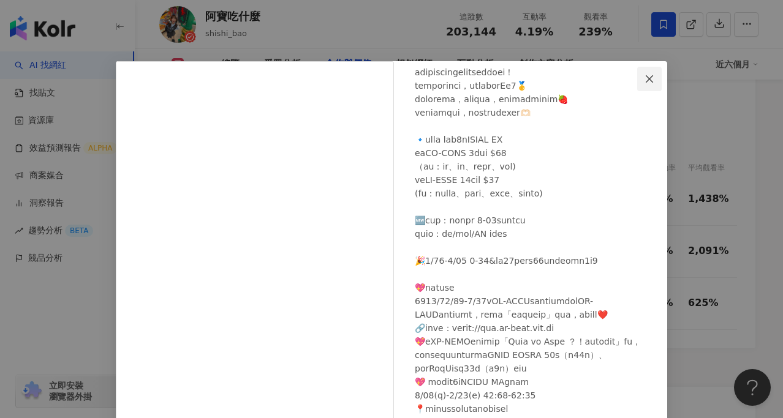
click at [648, 75] on icon "close" at bounding box center [650, 79] width 10 height 10
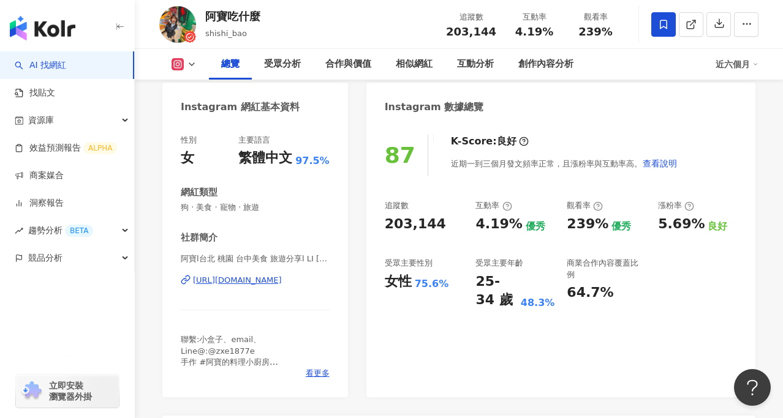
scroll to position [0, 0]
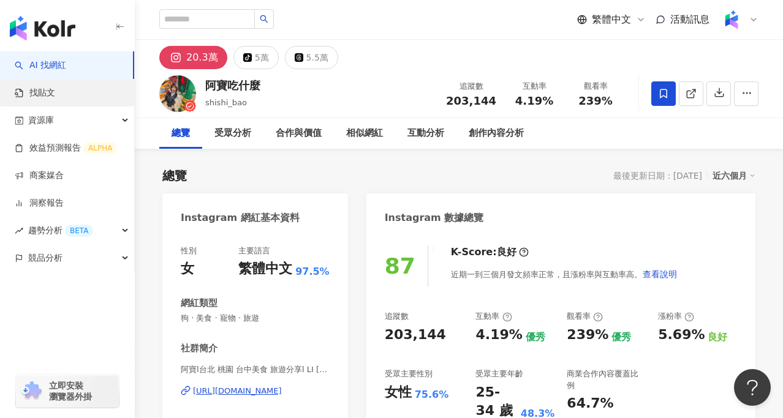
click at [55, 88] on link "找貼文" at bounding box center [35, 93] width 40 height 12
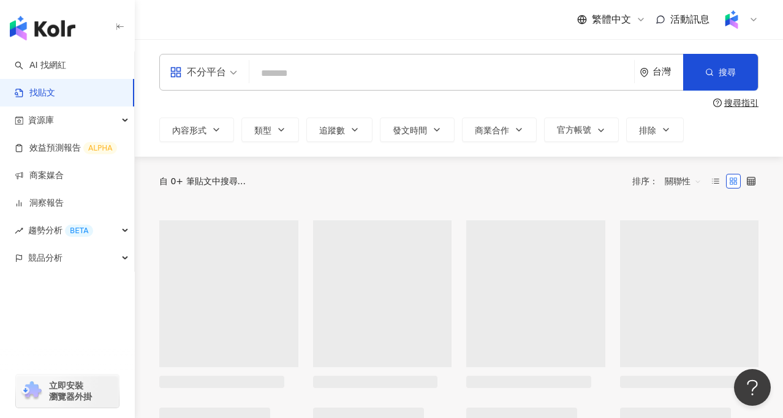
click at [286, 66] on input "search" at bounding box center [441, 73] width 375 height 26
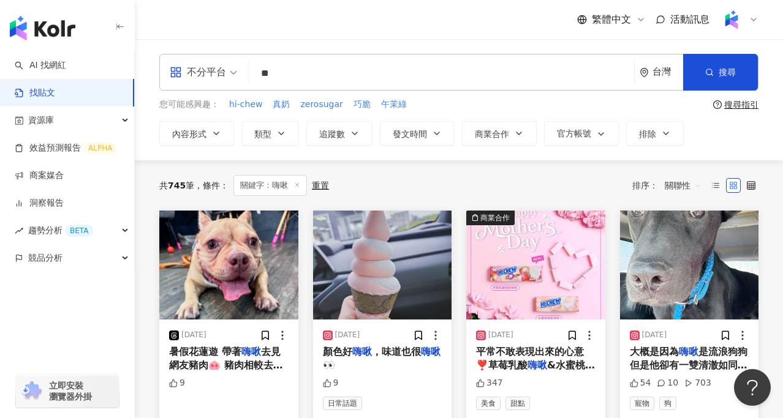
click at [667, 180] on span "關聯性" at bounding box center [683, 186] width 37 height 20
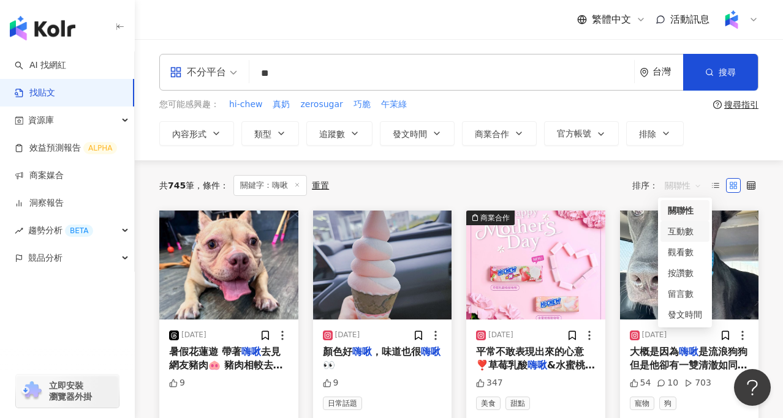
click at [703, 237] on div "互動數" at bounding box center [685, 231] width 49 height 21
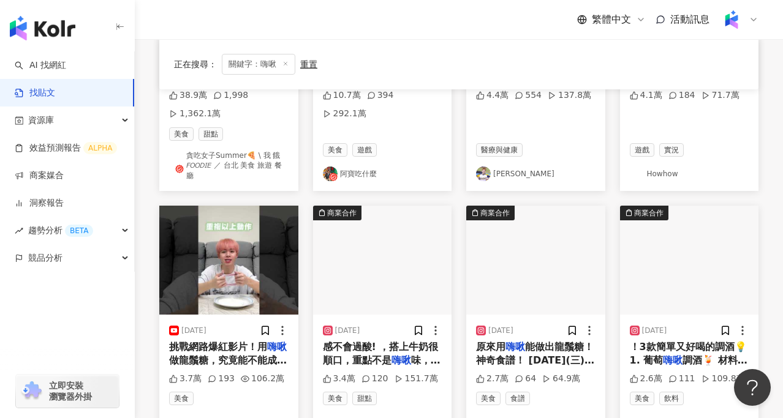
scroll to position [287, 0]
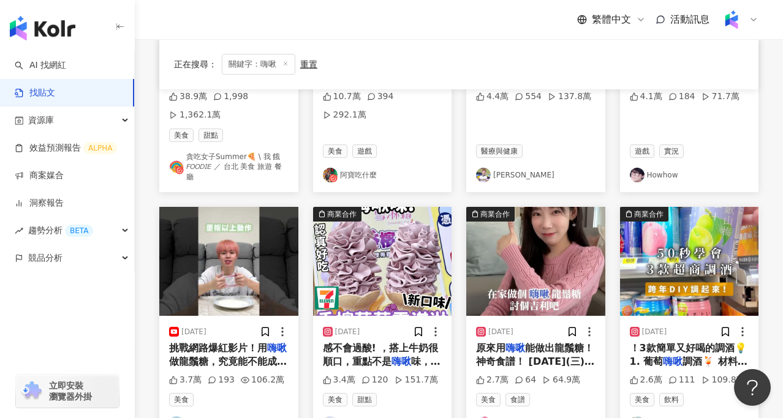
click at [248, 246] on img at bounding box center [228, 261] width 139 height 109
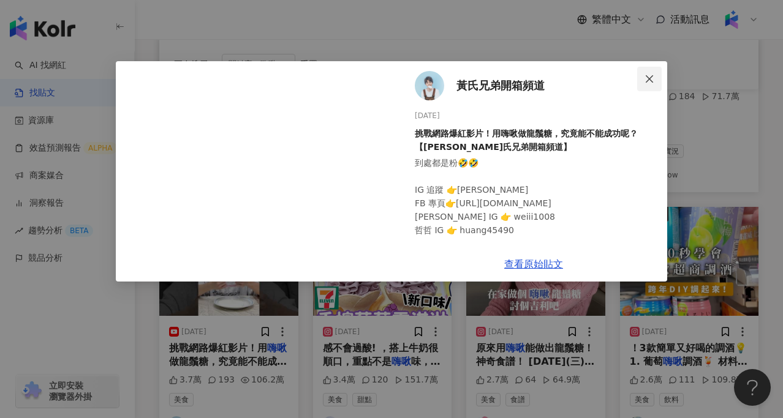
click at [657, 80] on span "Close" at bounding box center [649, 79] width 25 height 10
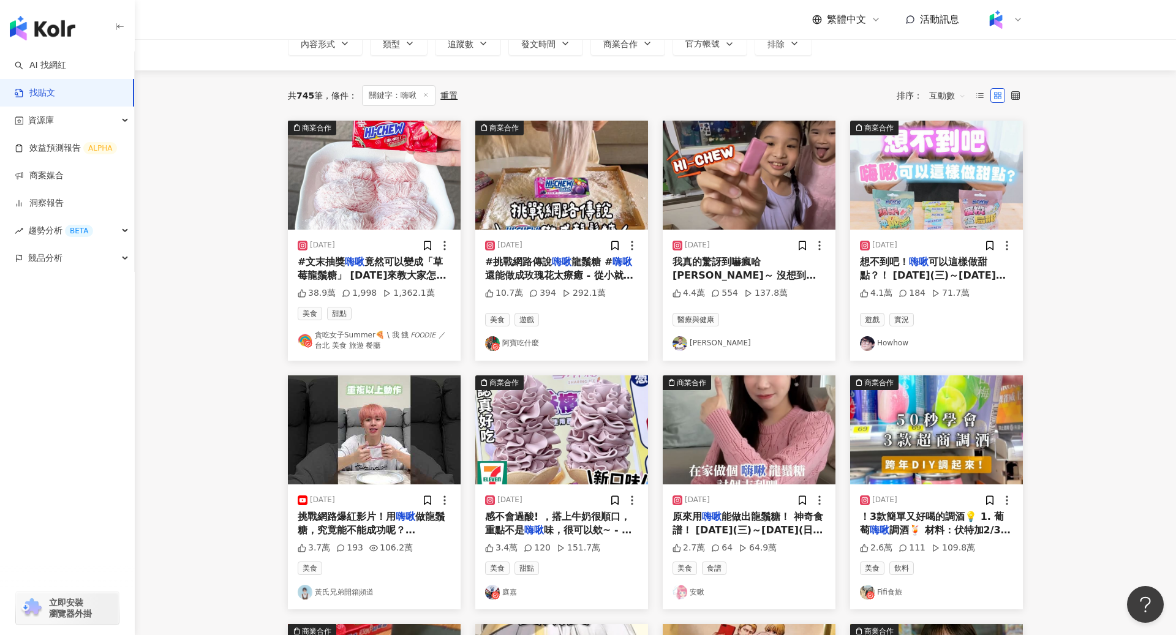
scroll to position [93, 0]
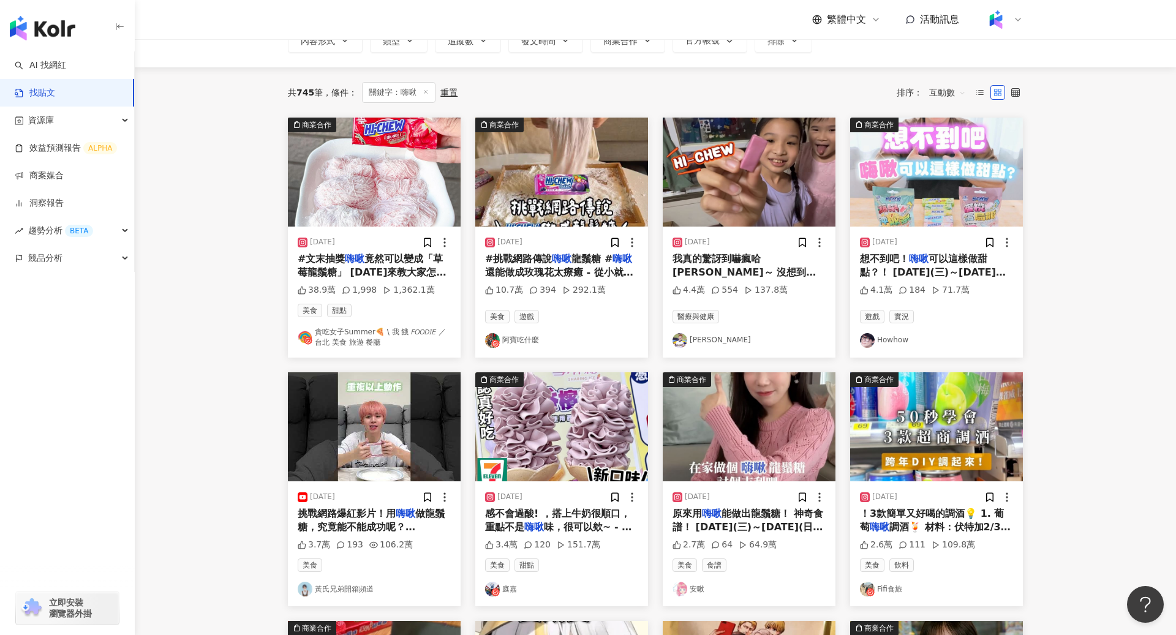
click at [550, 194] on img at bounding box center [561, 172] width 173 height 109
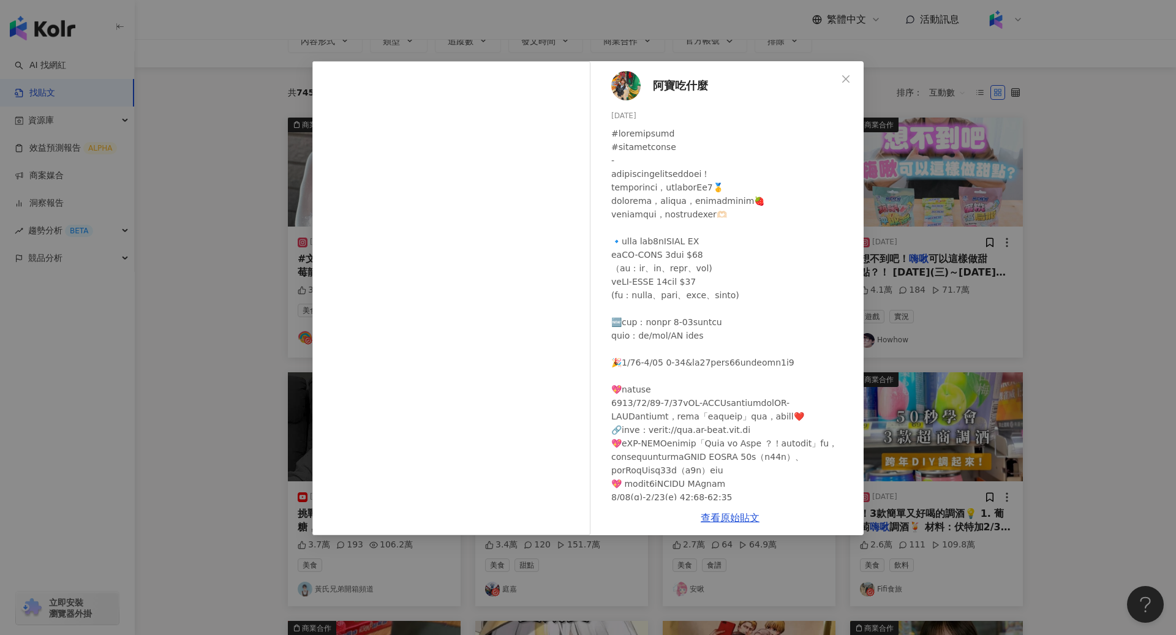
click at [221, 346] on div "阿寶吃什麼 2025/5/22 10.7萬 394 292.1萬 查看原始貼文" at bounding box center [588, 317] width 1176 height 635
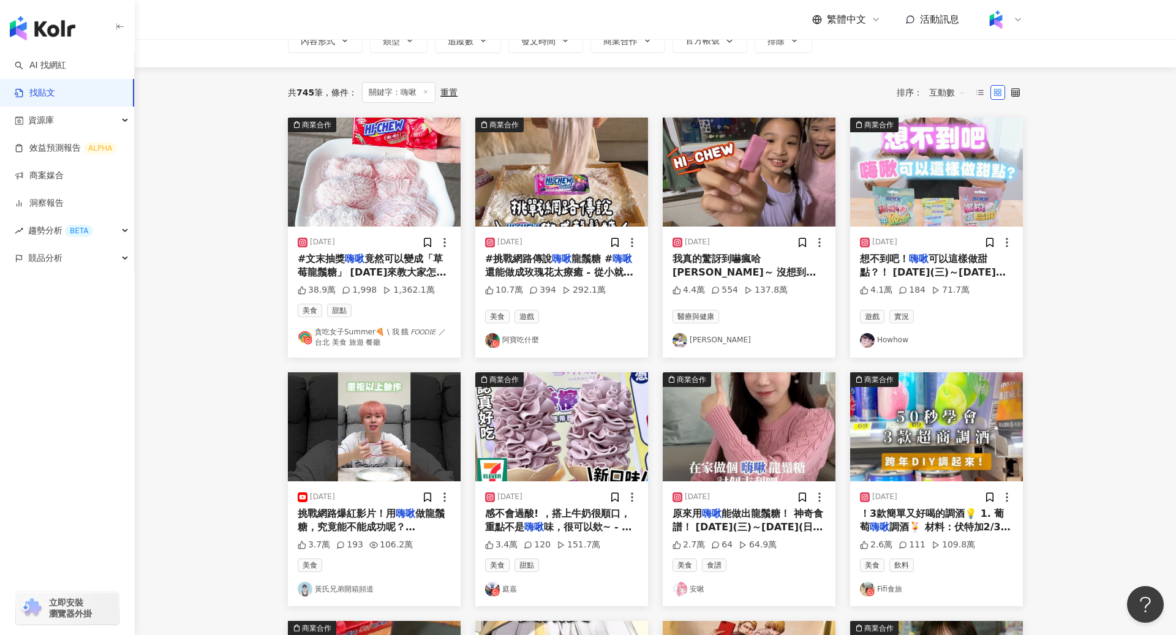
click at [369, 418] on img at bounding box center [374, 427] width 173 height 109
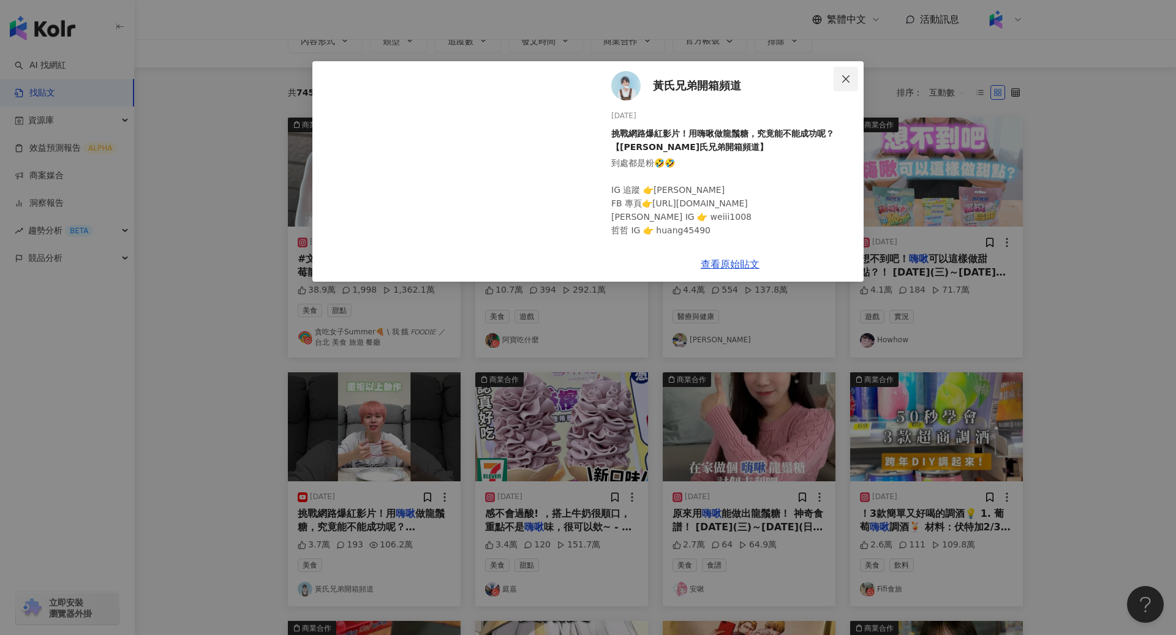
click at [782, 81] on icon "close" at bounding box center [846, 79] width 10 height 10
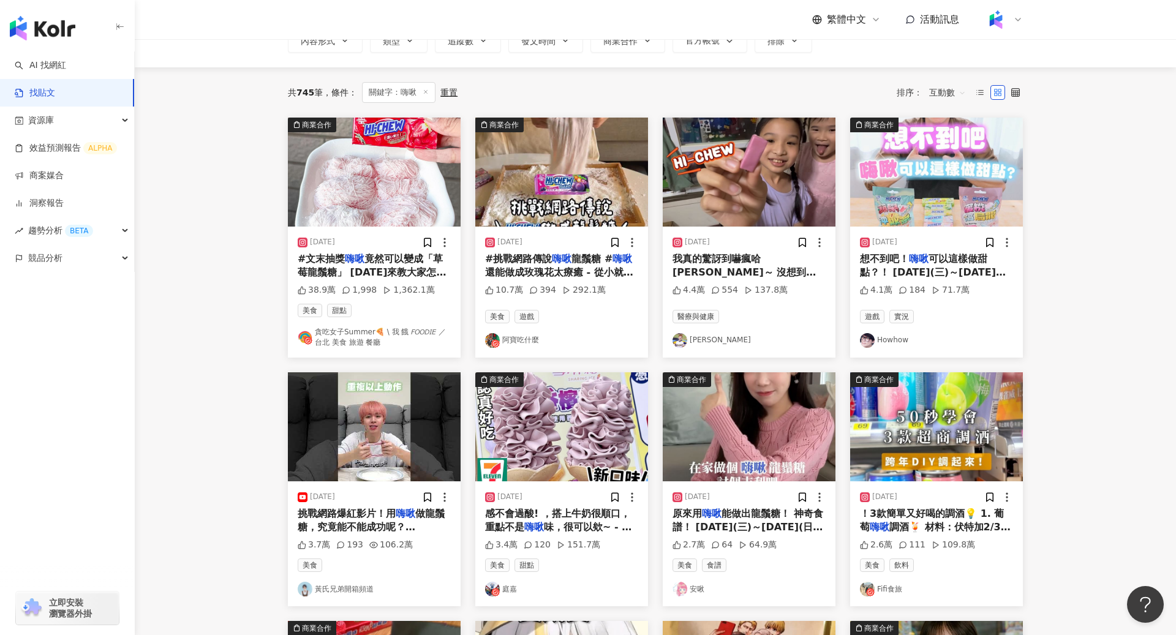
scroll to position [0, 0]
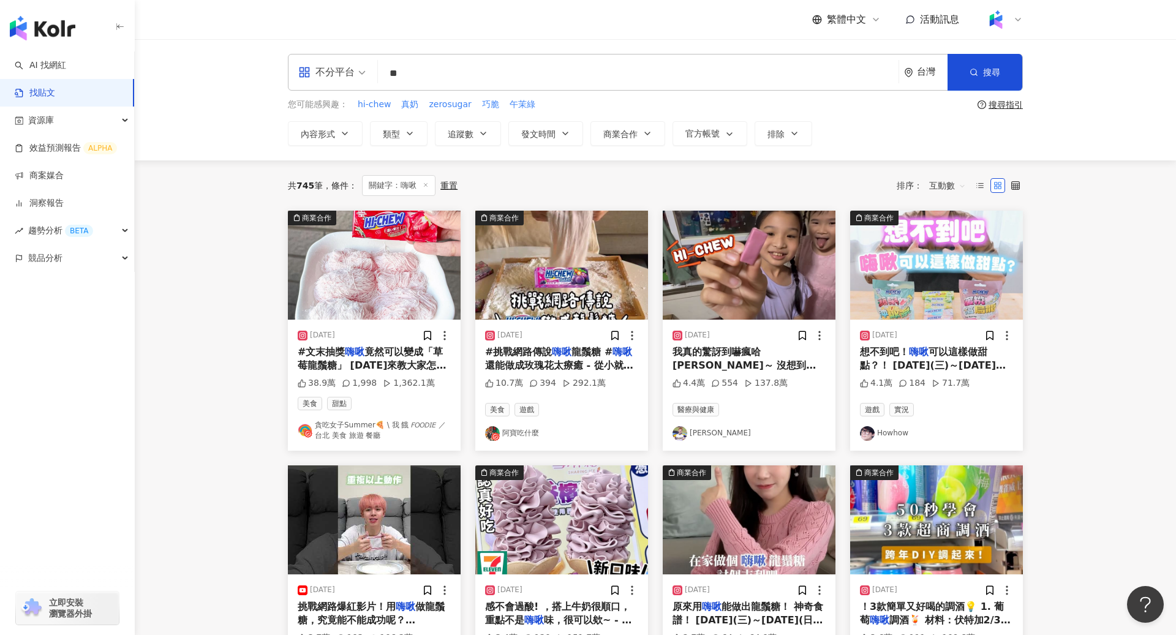
drag, startPoint x: 497, startPoint y: 74, endPoint x: 344, endPoint y: 74, distance: 152.6
click at [344, 74] on div "不分平台 嗨啾 ** 台灣 搜尋" at bounding box center [655, 72] width 735 height 37
type input "*"
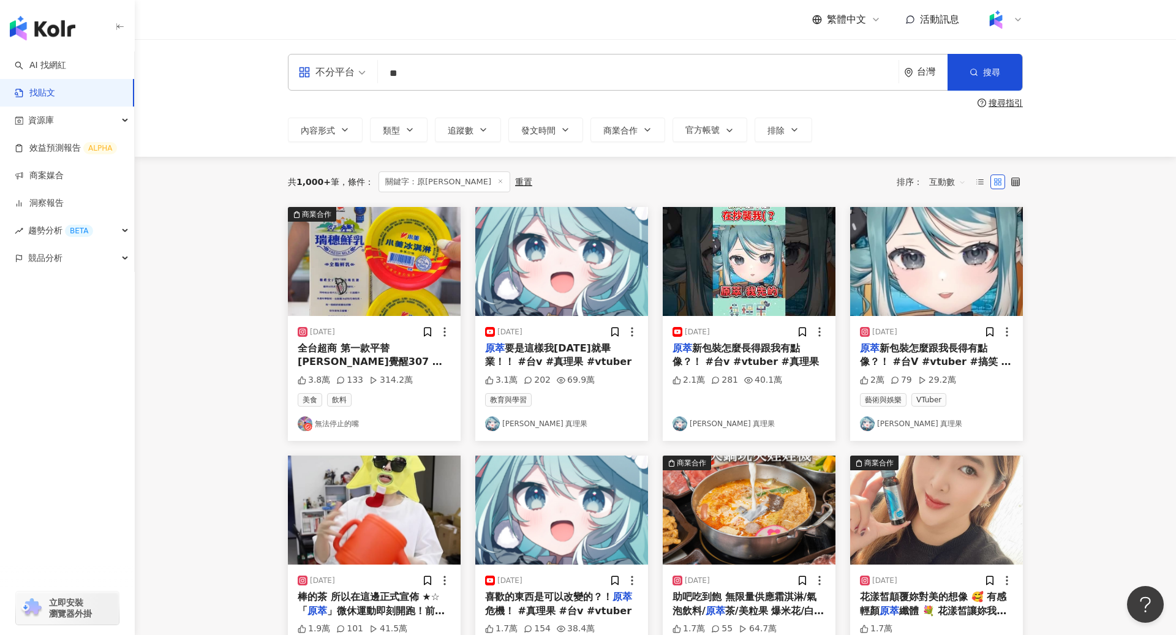
click at [782, 170] on div "共 1,000+ 筆 條件 ： 關鍵字：原萃 重置 排序： 互動數" at bounding box center [655, 182] width 735 height 50
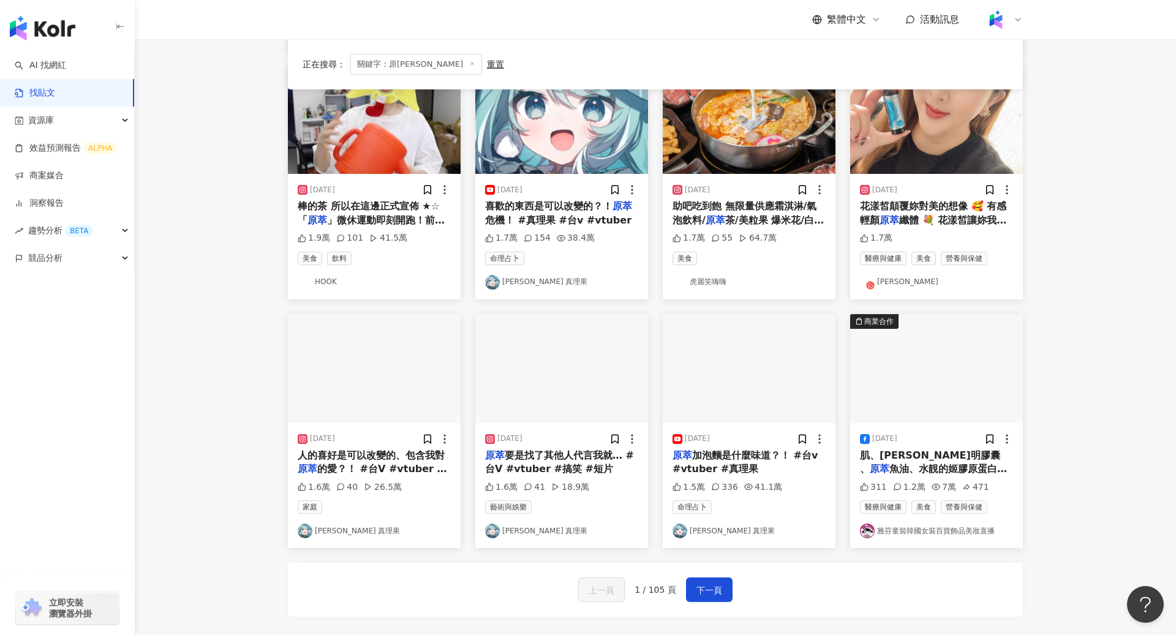
scroll to position [395, 0]
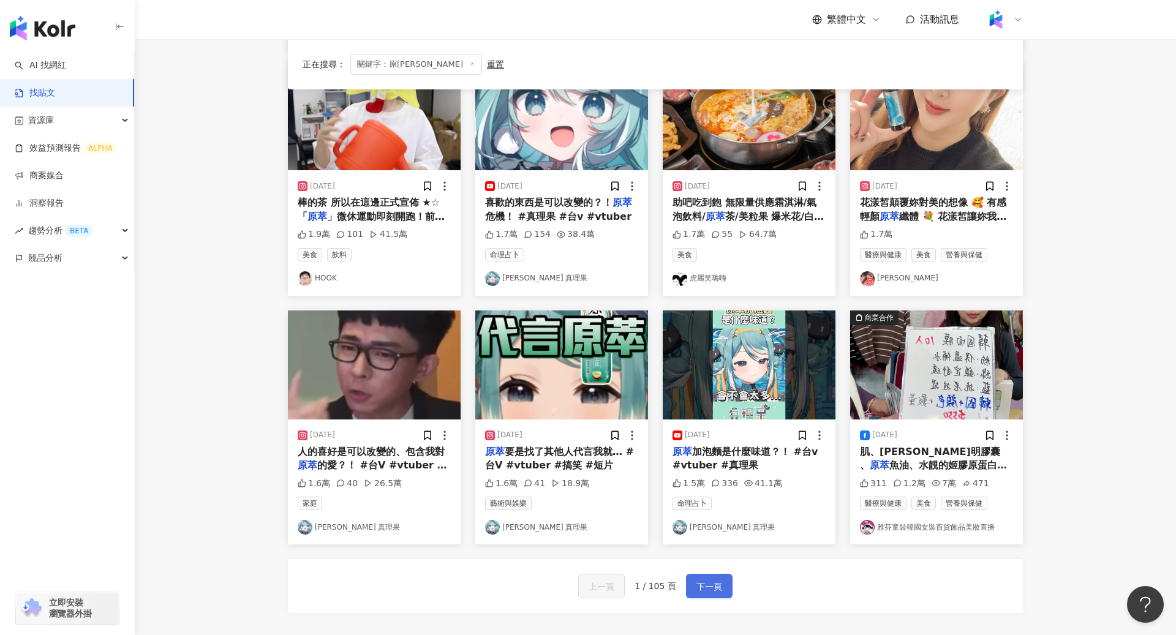
click at [709, 418] on span "下一頁" at bounding box center [710, 587] width 26 height 15
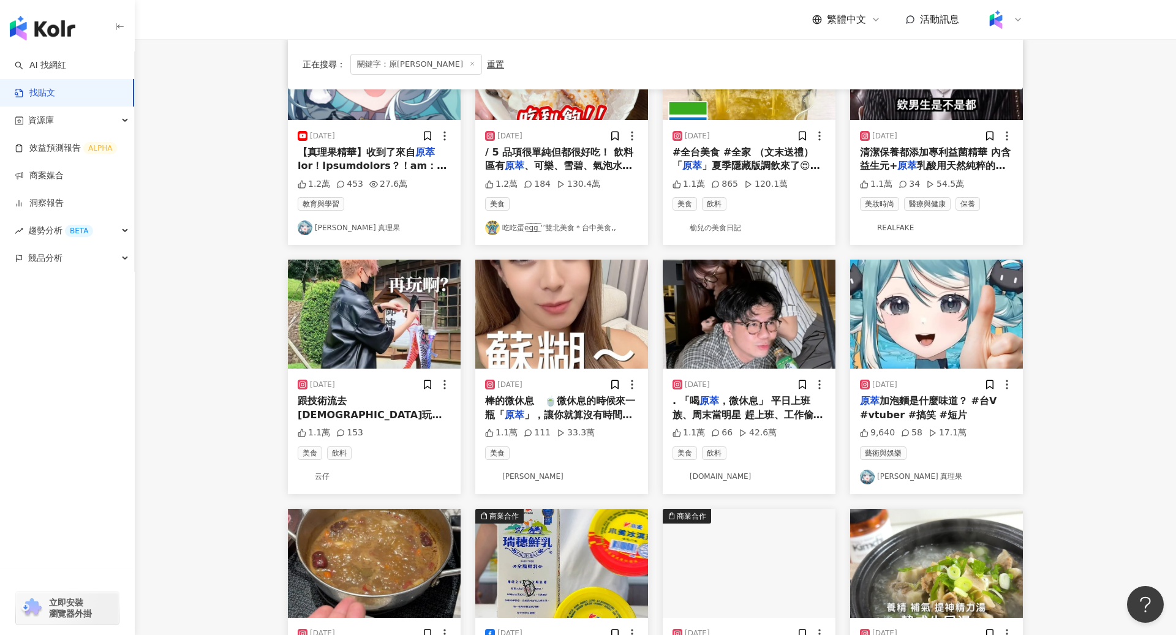
scroll to position [0, 0]
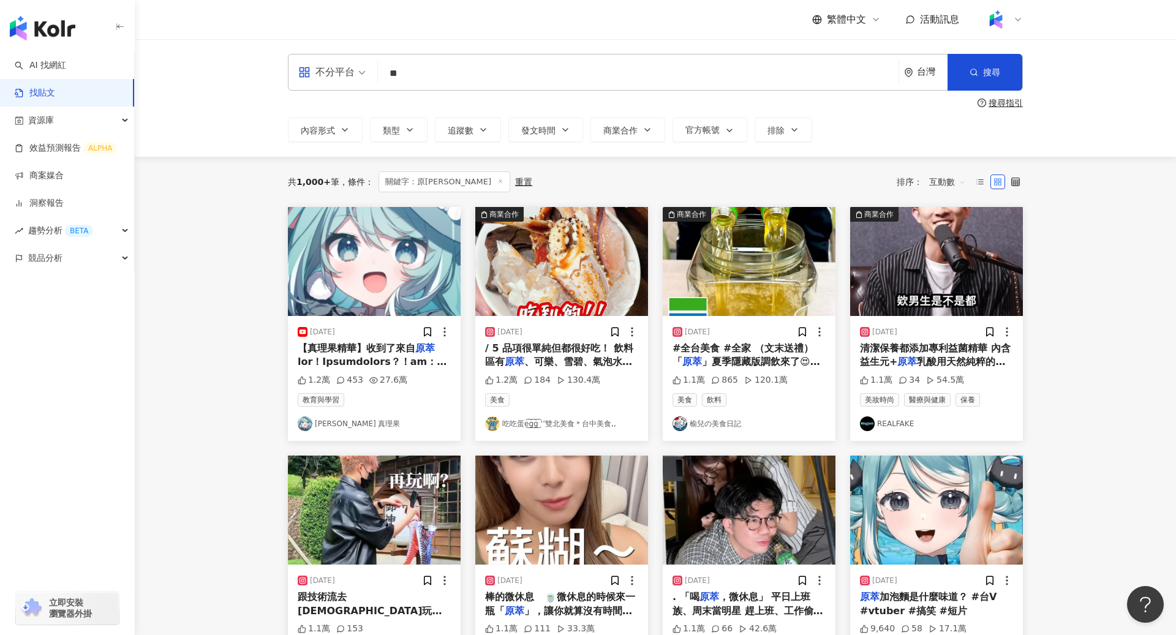
drag, startPoint x: 459, startPoint y: 66, endPoint x: 317, endPoint y: 64, distance: 142.2
click at [317, 64] on div "不分平台 原萃 ** 台灣 搜尋" at bounding box center [655, 72] width 735 height 37
type input "*"
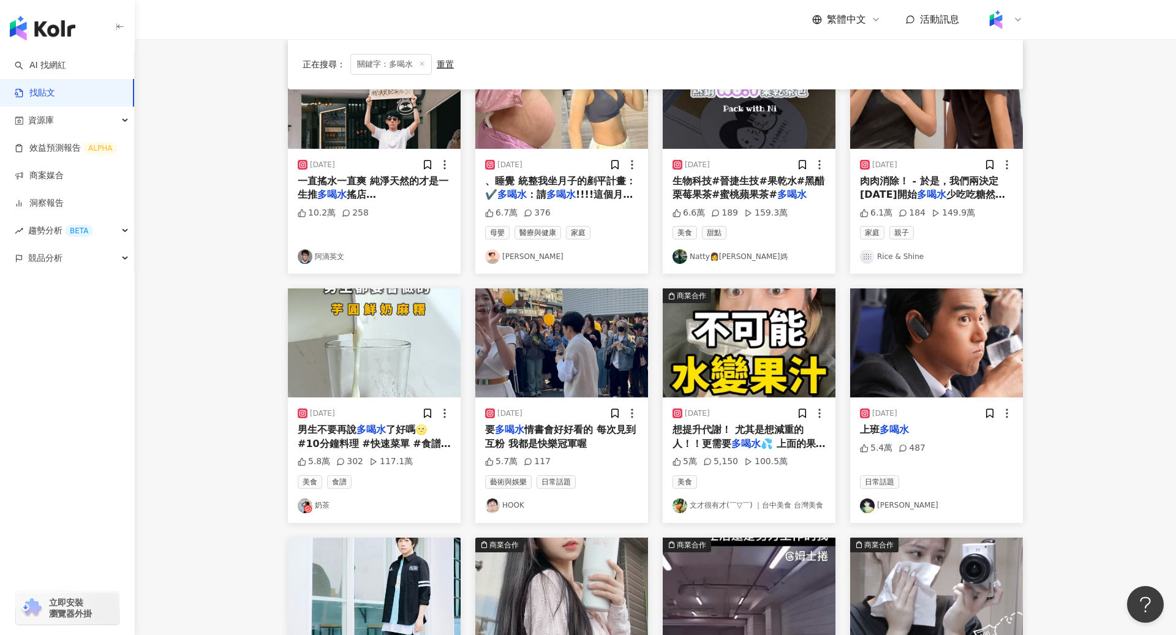
scroll to position [164, 0]
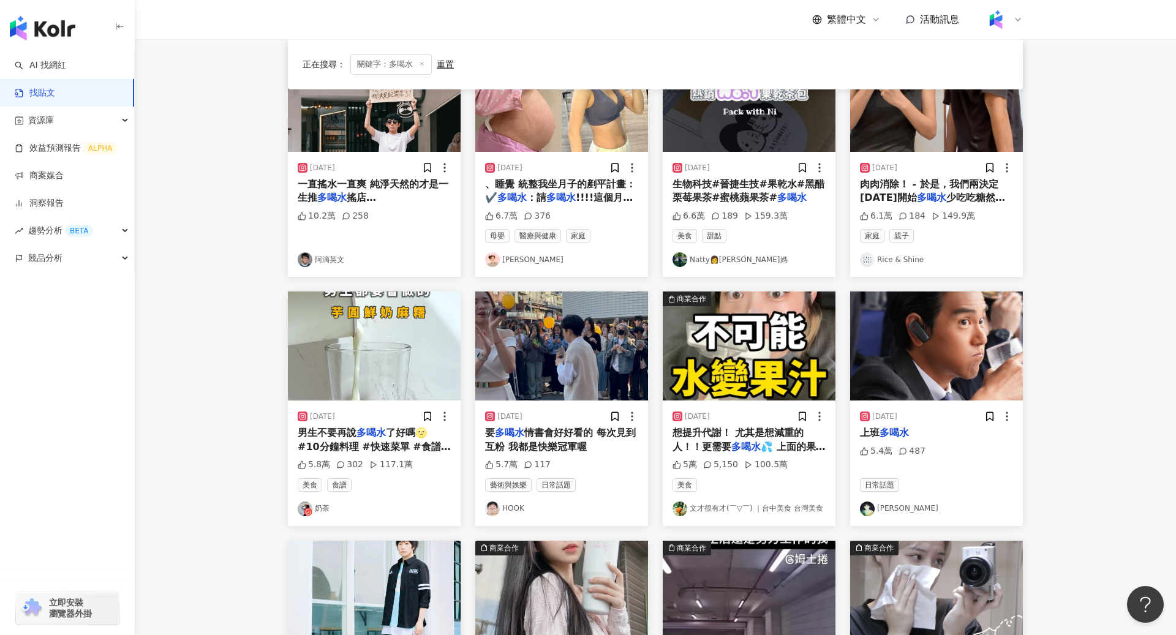
click at [749, 338] on img at bounding box center [749, 346] width 173 height 109
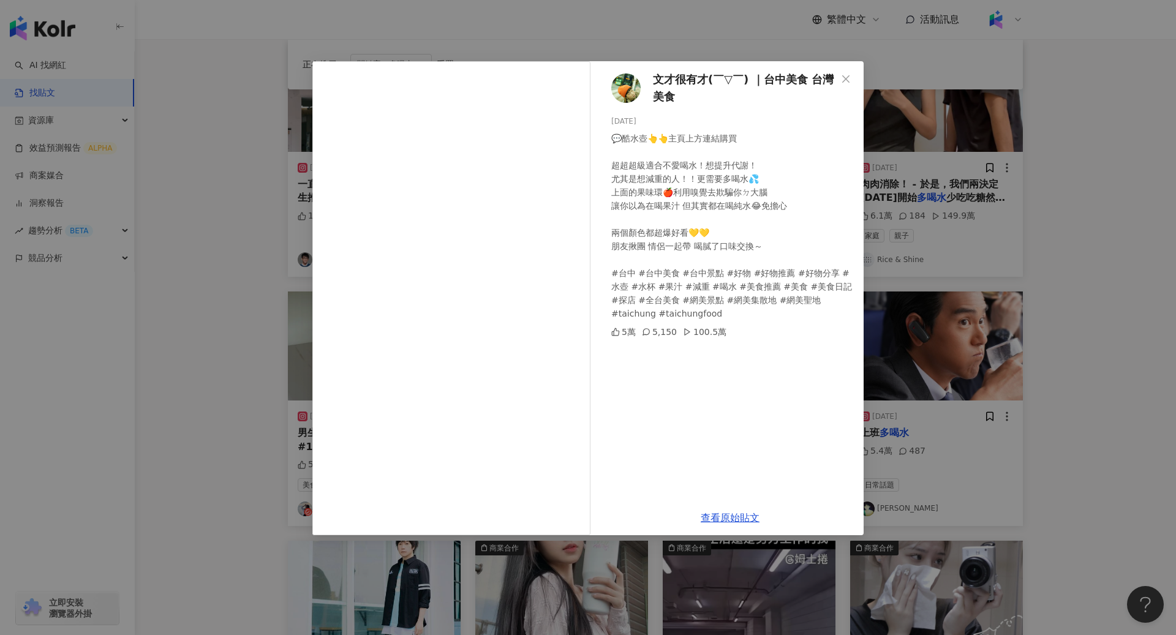
click at [735, 418] on div "查看原始貼文" at bounding box center [730, 518] width 267 height 35
click at [741, 418] on link "查看原始貼文" at bounding box center [730, 518] width 59 height 12
click at [279, 312] on div "文才很有才(￣▽￣) ｜台中美食 台灣美食 2025/4/4 💬酷水壺👆👆主頁上方連結購買 超超超級適合不愛喝水！想提升代謝！ 尤其是想減重的人！！更需要多喝…" at bounding box center [588, 317] width 1176 height 635
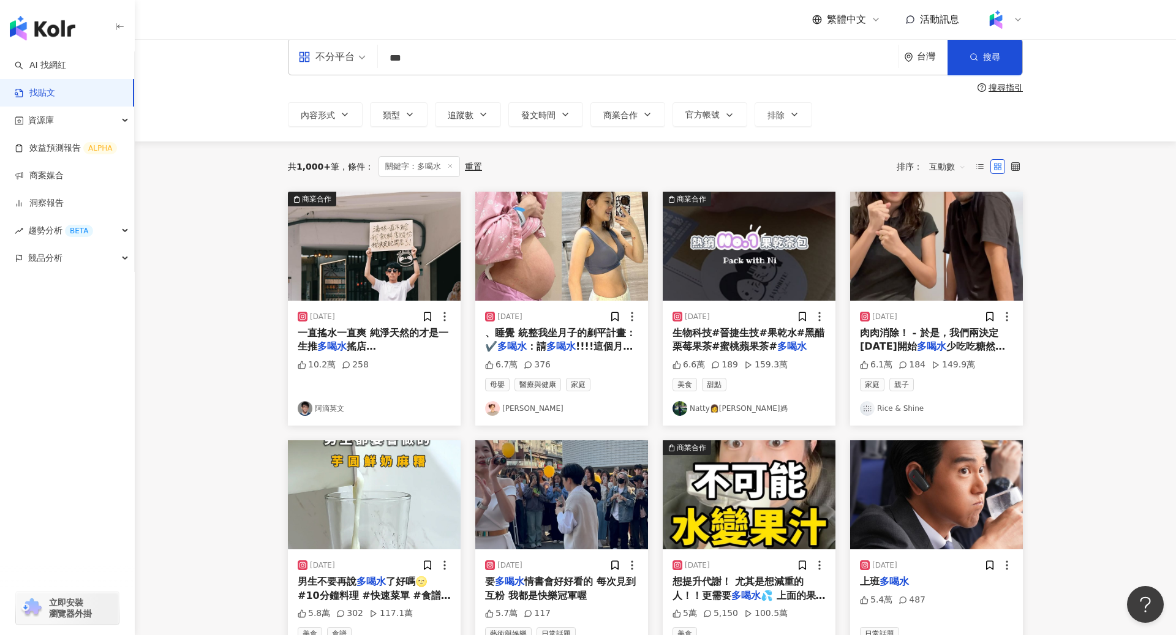
scroll to position [16, 0]
click at [736, 256] on img at bounding box center [749, 245] width 173 height 109
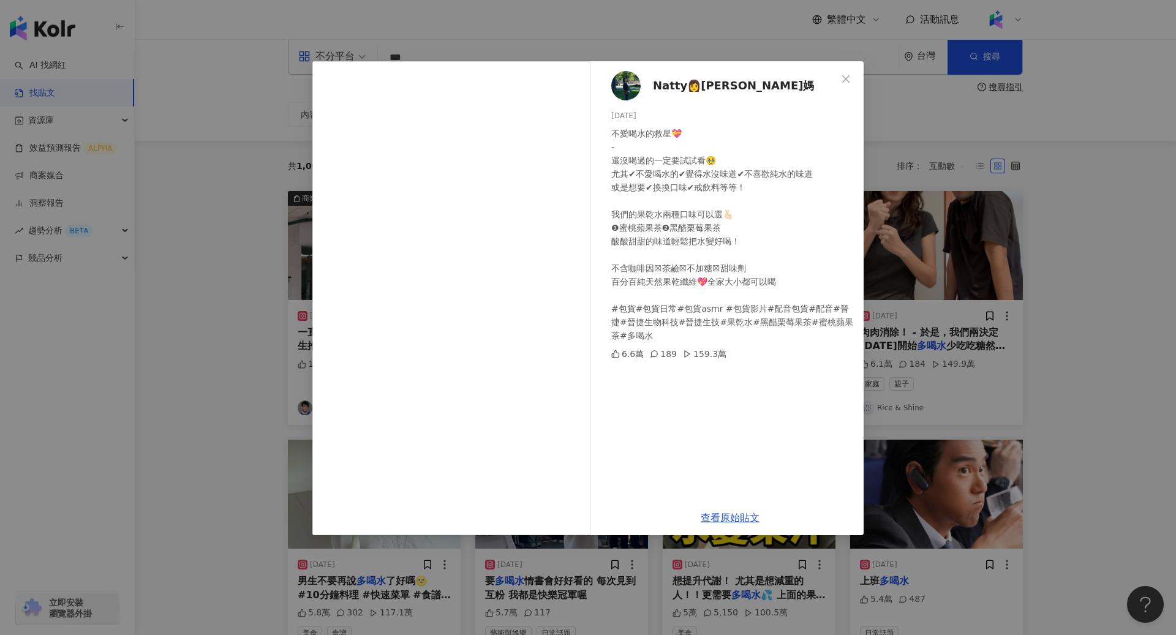
click at [223, 328] on div "Natty👩妮妮媽 2024/9/5 不愛喝水的救星💝 - 還沒喝過的一定要試試看🥹 尤其✔︎不愛喝水的✔︎覺得水沒味道✔︎不喜歡純水的味道 或是想要✔︎換換…" at bounding box center [588, 317] width 1176 height 635
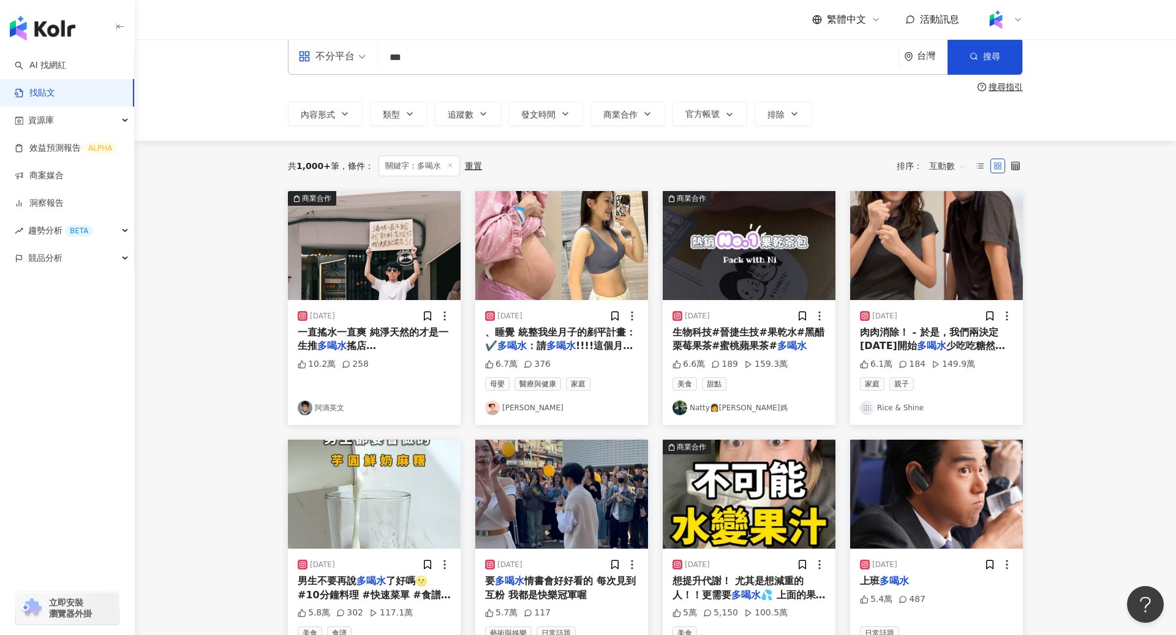
click at [782, 252] on img at bounding box center [936, 245] width 173 height 109
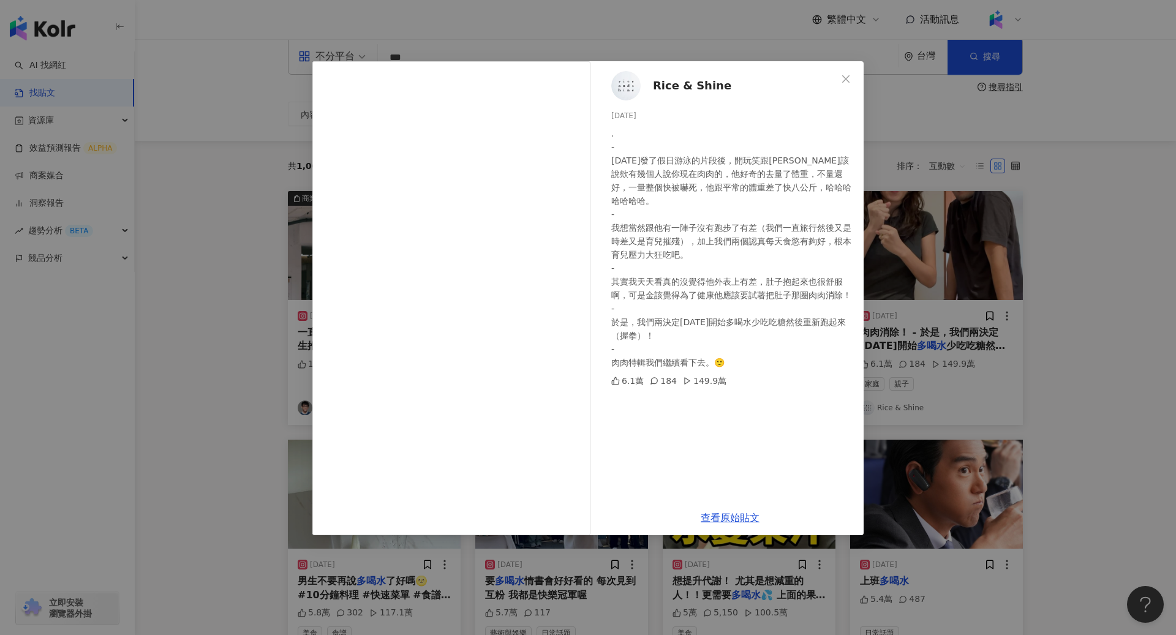
click at [110, 418] on div "Rice & Shine 2024/4/16 . - 昨天發了假日游泳的片段後，開玩笑跟金該說欸有幾個人說你現在肉肉的，他好奇的去量了體重，不量還好，一量整個…" at bounding box center [588, 317] width 1176 height 635
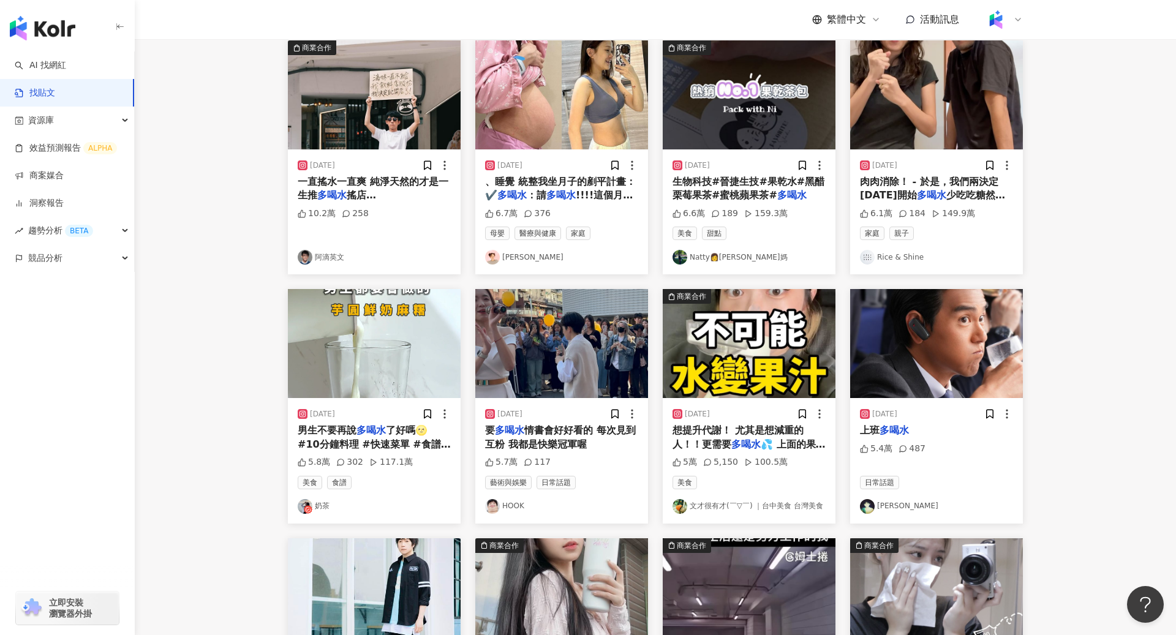
scroll to position [167, 0]
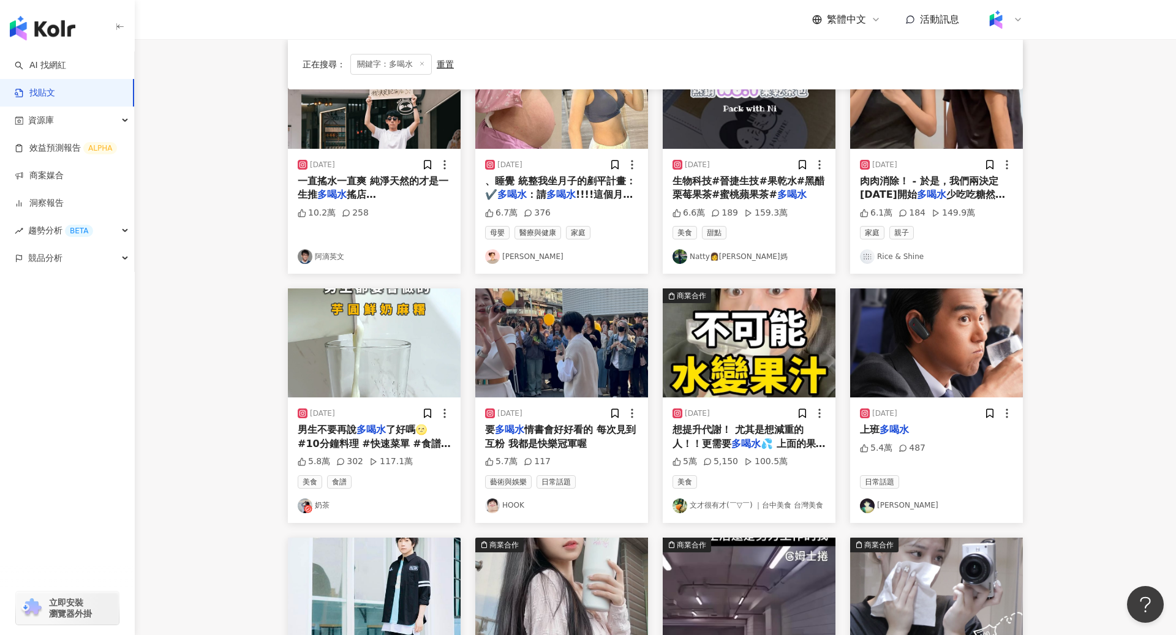
click at [567, 331] on img at bounding box center [561, 343] width 173 height 109
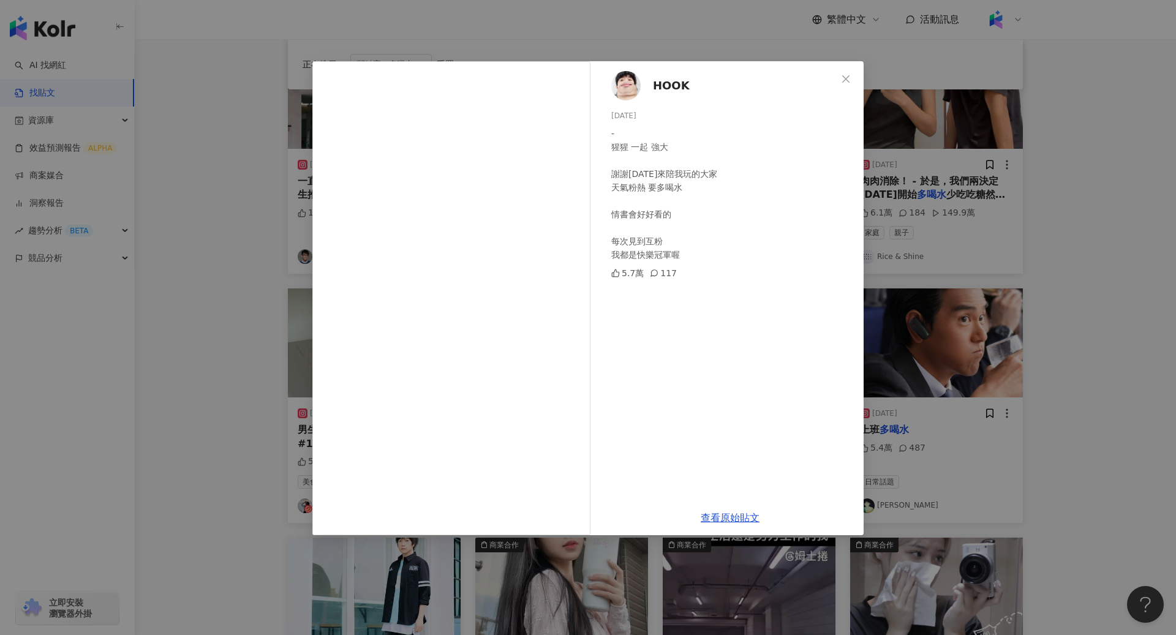
click at [251, 298] on div "HOOK 2025/3/23 - 猩猩 一起 強大 謝謝今天來陪我玩的大家 天氣粉熱 要多喝水 情書會好好看的 每次見到互粉 我都是快樂冠軍喔 5.7萬 11…" at bounding box center [588, 317] width 1176 height 635
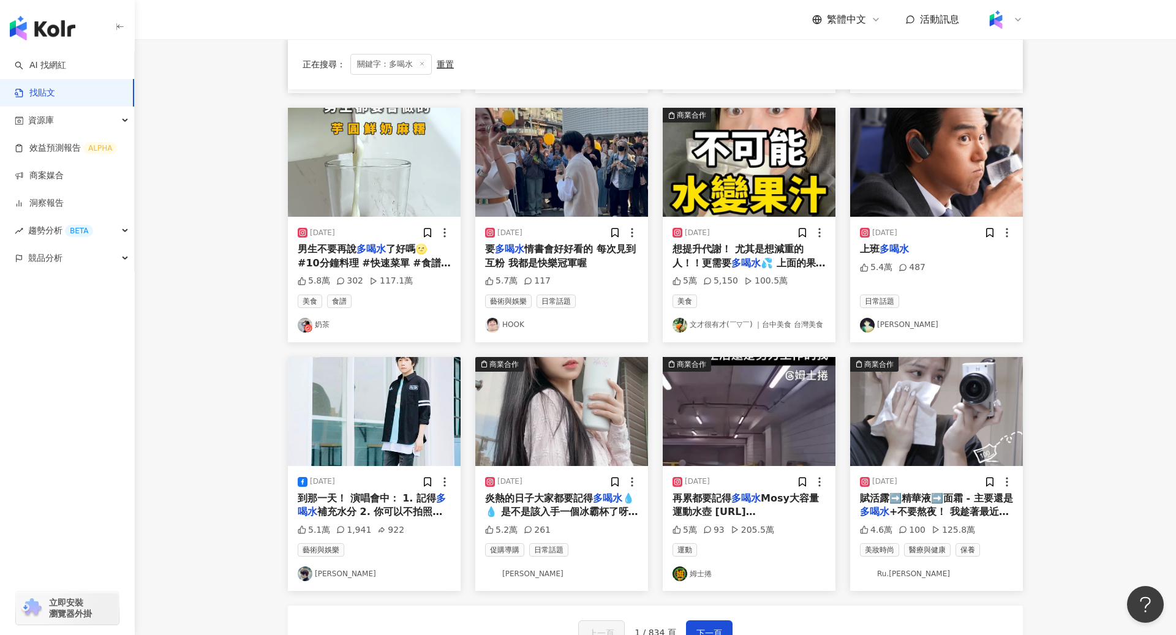
scroll to position [350, 0]
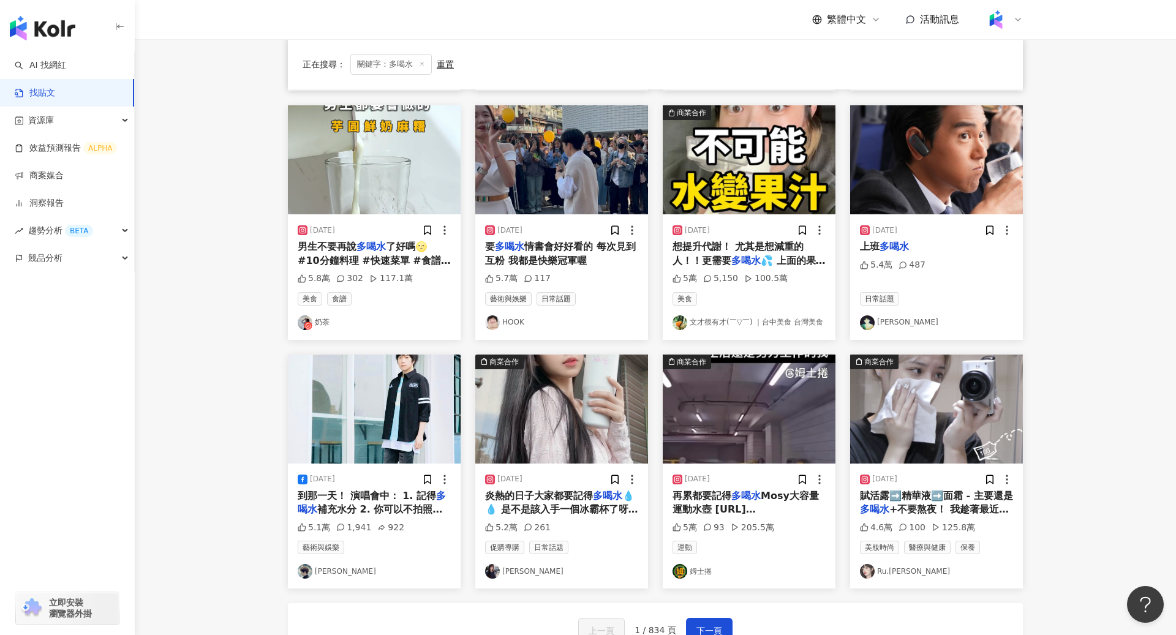
click at [561, 418] on img at bounding box center [561, 409] width 173 height 109
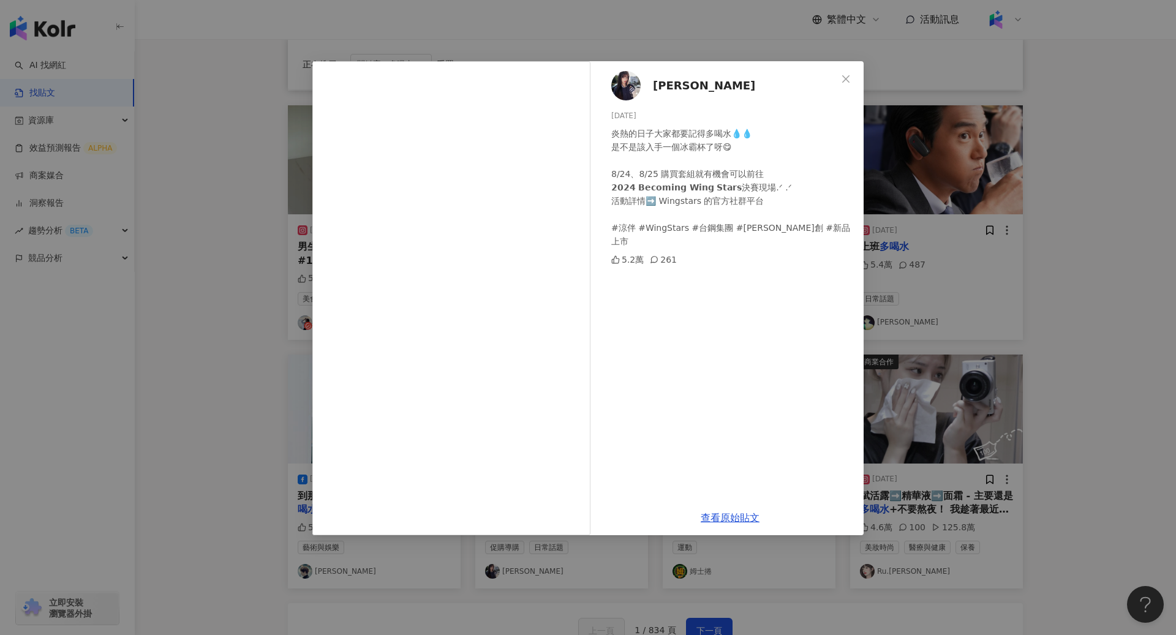
click at [203, 298] on div "趙宜莉 2024/8/23 炎熱的日子大家都要記得多喝水💧💧 是不是該入手一個冰霸杯了呀😋 8/24、8/25 購買套組就有機會可以前往 𝟮𝟬𝟮𝟰 𝗕𝗲𝗰𝗼𝗺…" at bounding box center [588, 317] width 1176 height 635
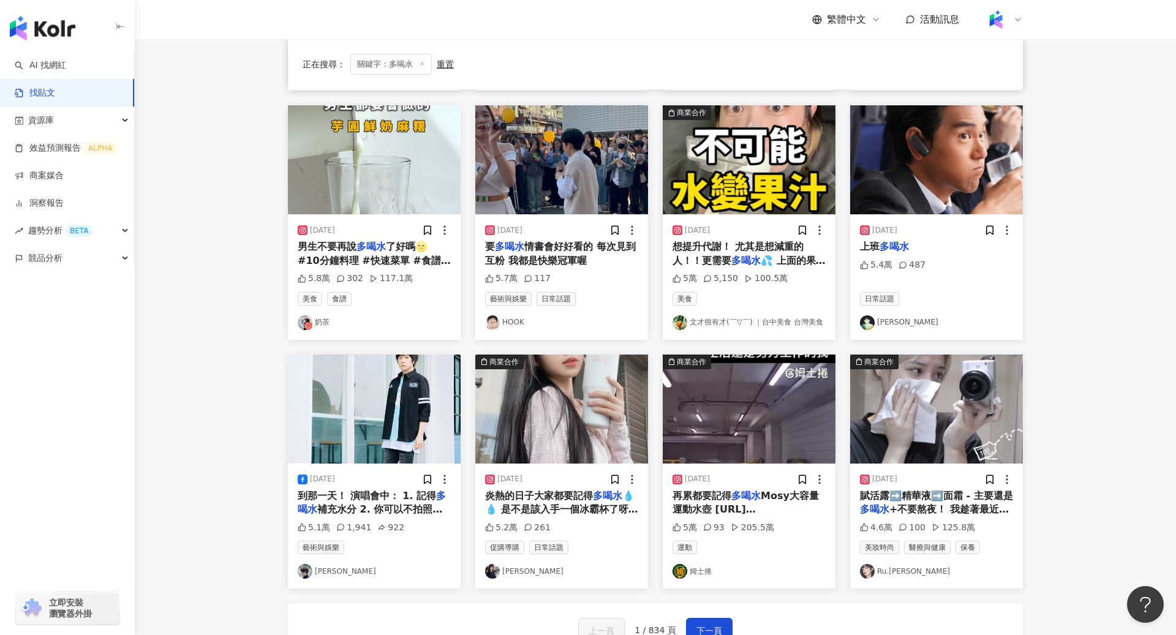
click at [782, 418] on img at bounding box center [936, 409] width 173 height 109
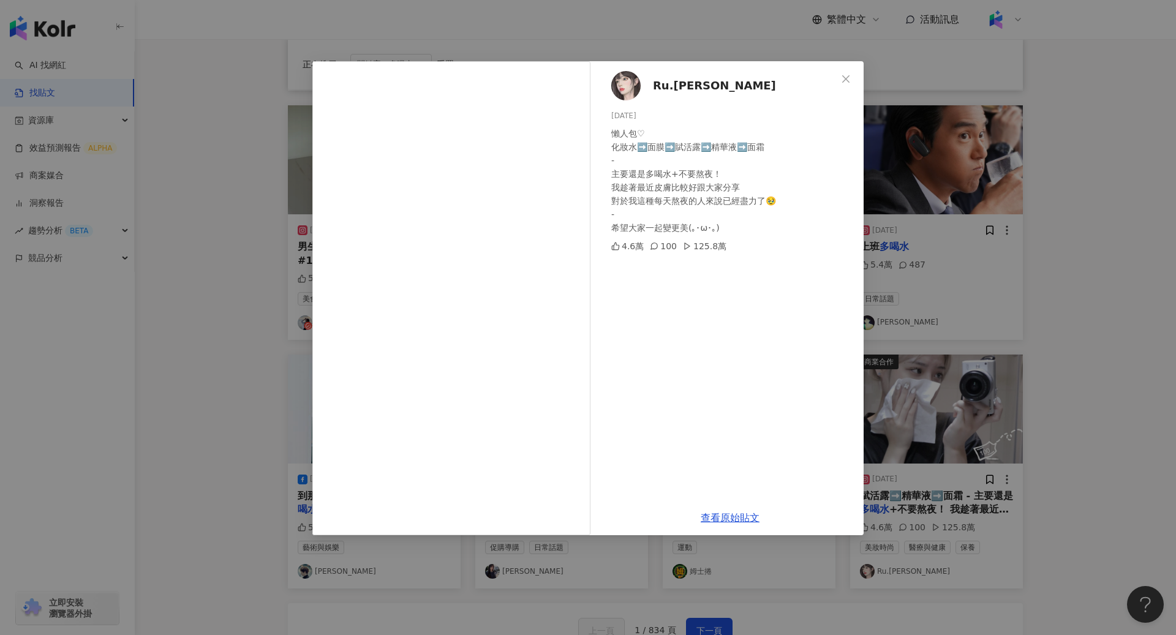
click at [260, 291] on div "Ru.采臻 2023/11/26 懶人包♡ 化妝水➡️面膜➡️賦活露➡️精華液➡️面霜 - 主要還是多喝水+不要熬夜！ 我趁著最近皮膚比較好跟大家分享 對於我…" at bounding box center [588, 317] width 1176 height 635
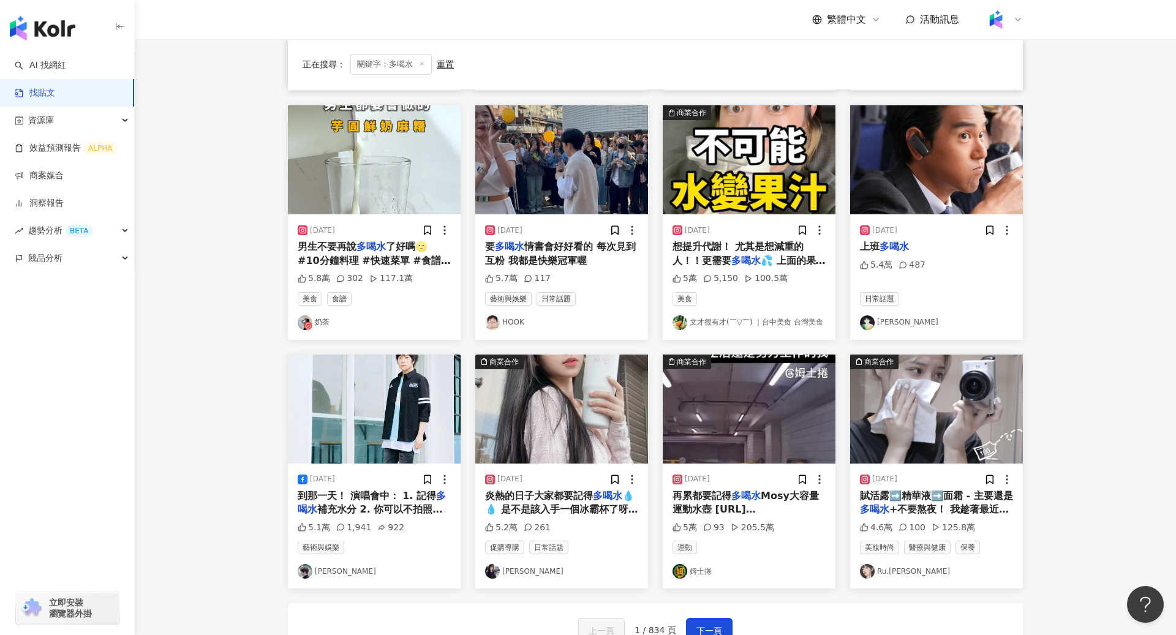
click at [725, 418] on img at bounding box center [749, 409] width 173 height 109
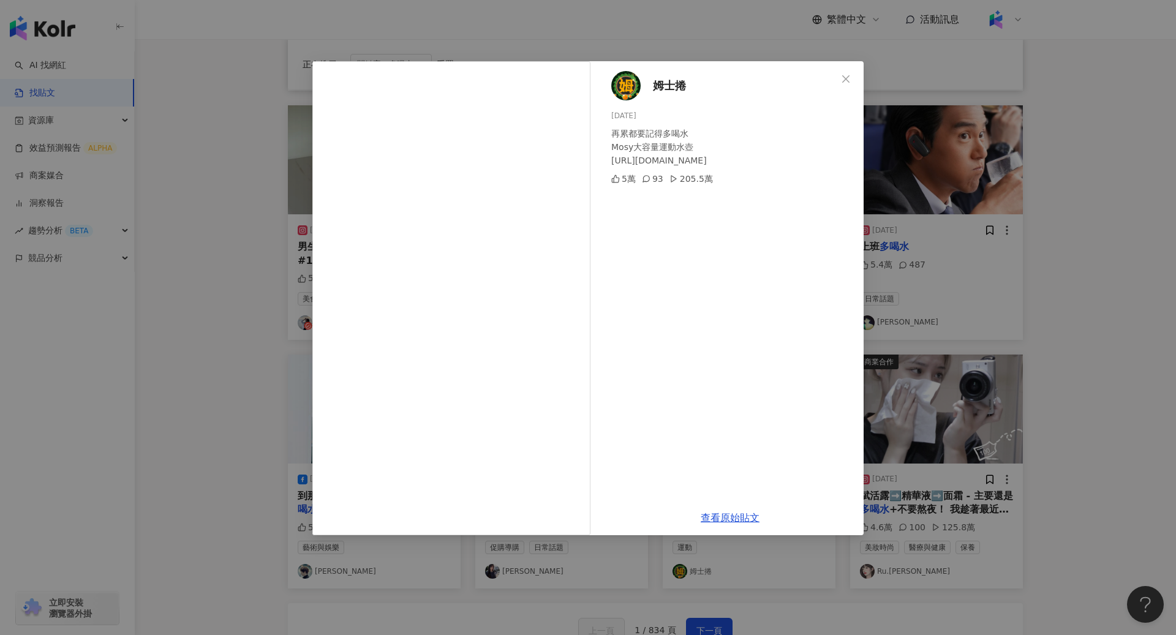
click at [273, 390] on div "姆士捲 2024/10/11 再累都要記得多喝水 Mosy大容量運動水壺 https://reurl.cc/ReojaD 5萬 93 205.5萬 查看原始貼文" at bounding box center [588, 317] width 1176 height 635
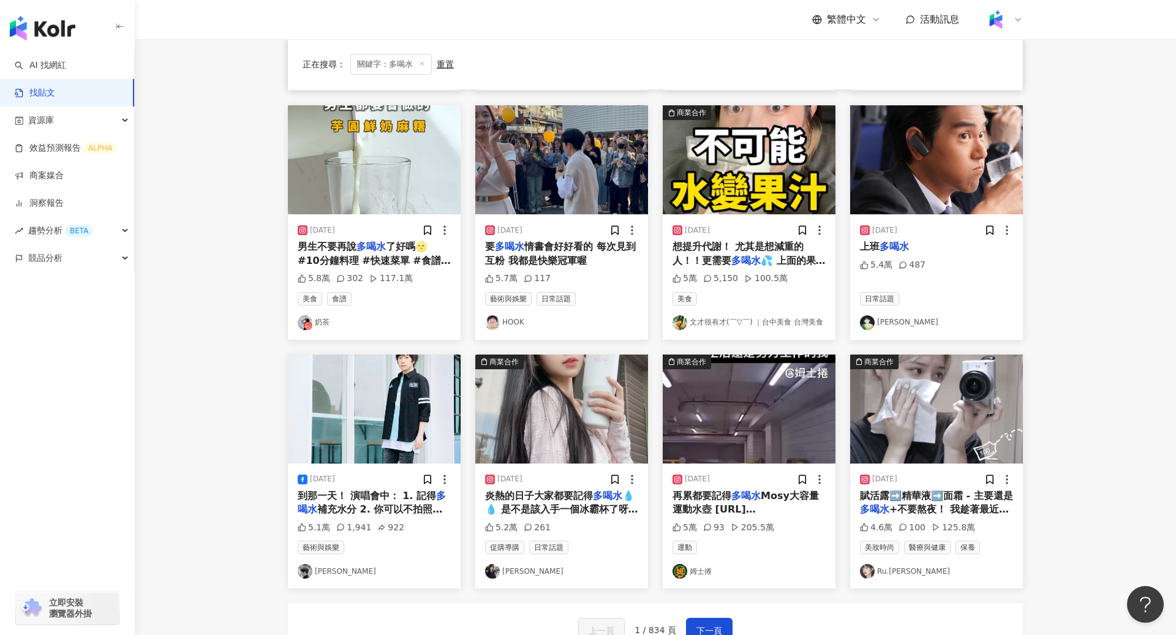
click at [706, 418] on div "上一頁 1 / 834 頁 下一頁" at bounding box center [655, 631] width 735 height 54
click at [714, 418] on span "下一頁" at bounding box center [710, 631] width 26 height 15
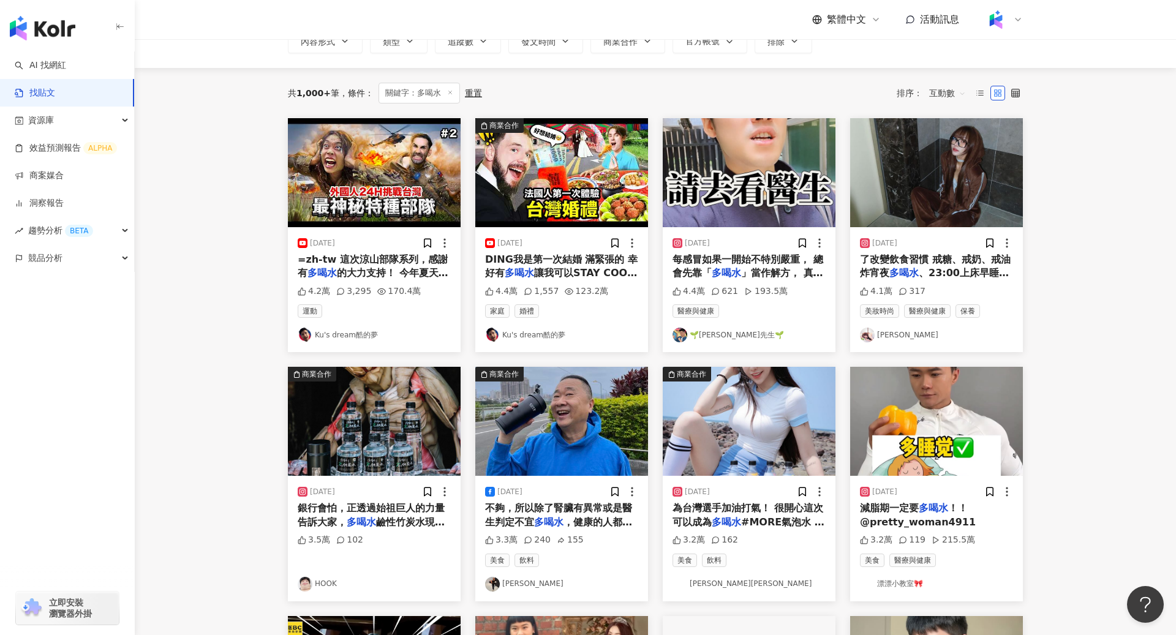
scroll to position [87, 0]
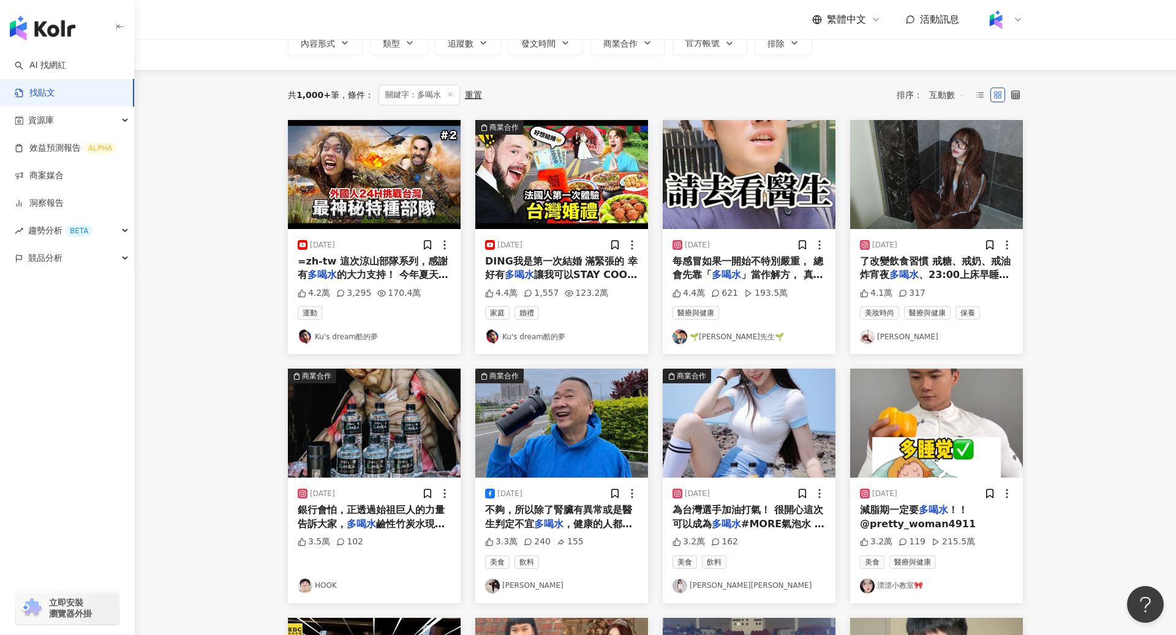
click at [564, 172] on img at bounding box center [561, 174] width 173 height 109
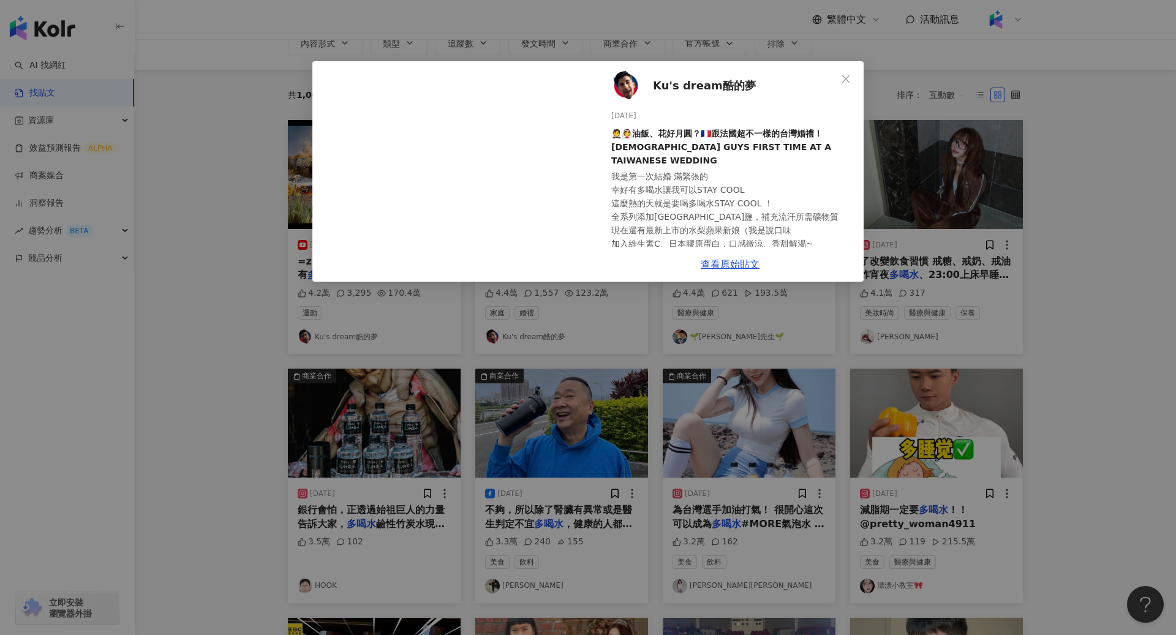
click at [643, 333] on div "Ku's dream酷的夢 2025/7/12 🤵👰油飯、花好月圓？🇫🇷跟法國超不一樣的台灣婚禮！FRENCH GUYS FIRST TIME AT A TA…" at bounding box center [588, 317] width 1176 height 635
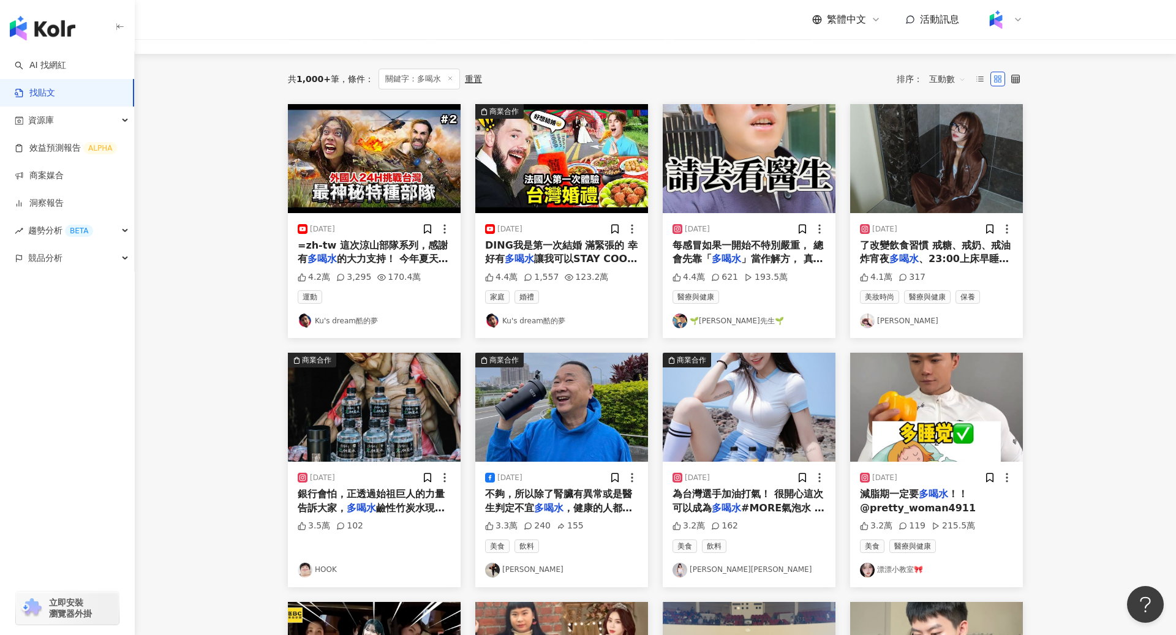
scroll to position [104, 0]
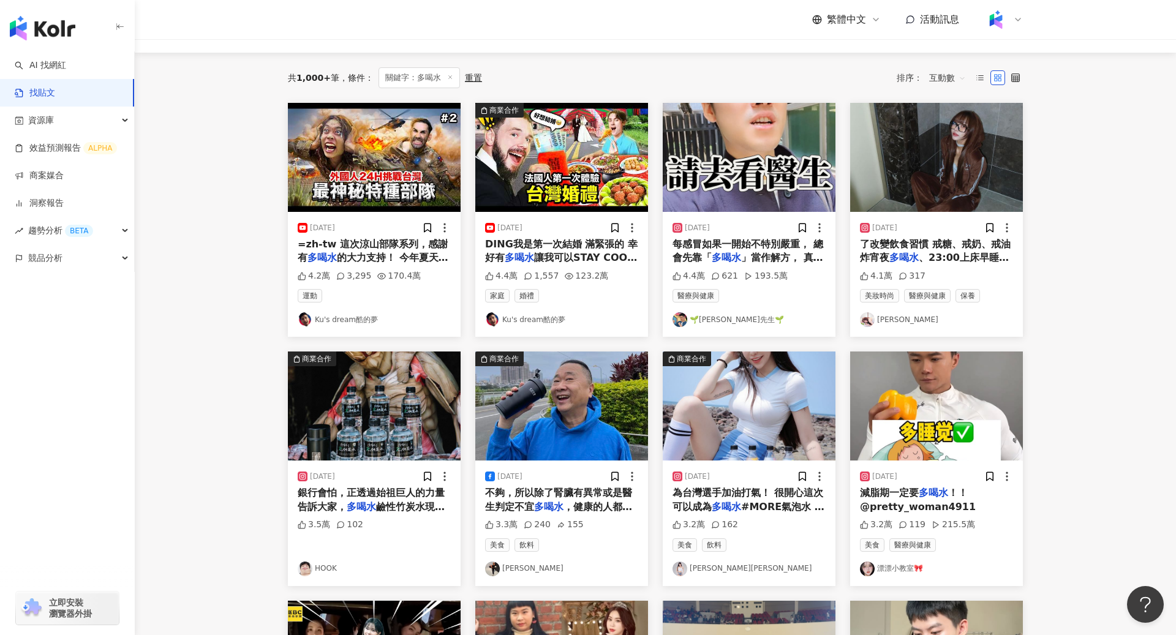
click at [341, 418] on img at bounding box center [374, 406] width 173 height 109
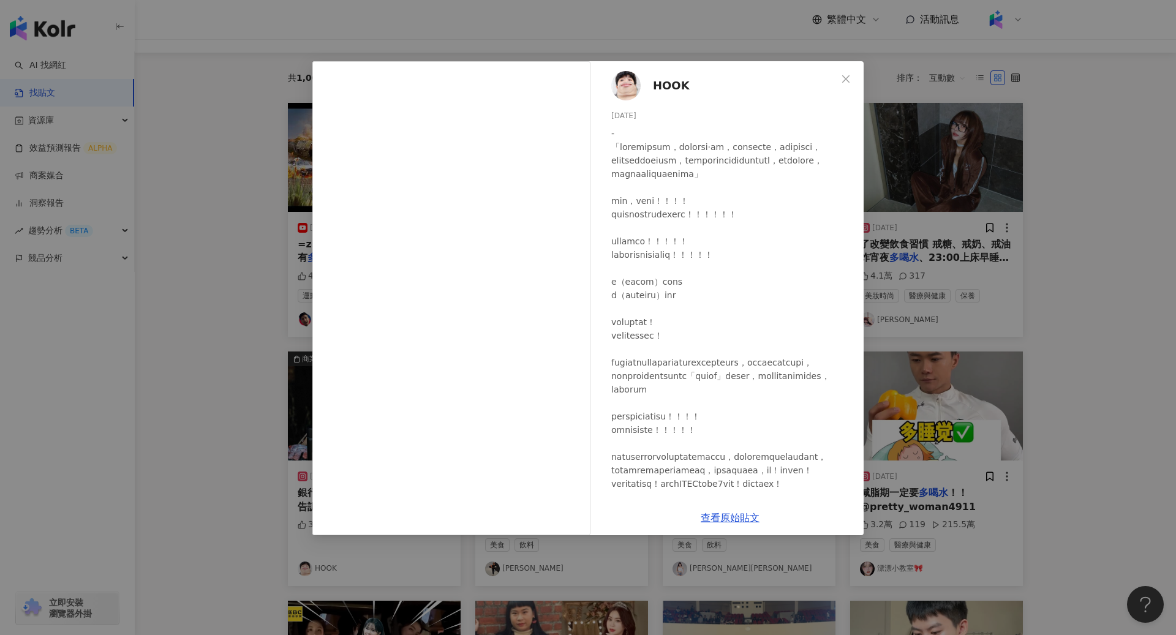
click at [153, 418] on div "HOOK 2023/9/25 3.5萬 102 查看原始貼文" at bounding box center [588, 317] width 1176 height 635
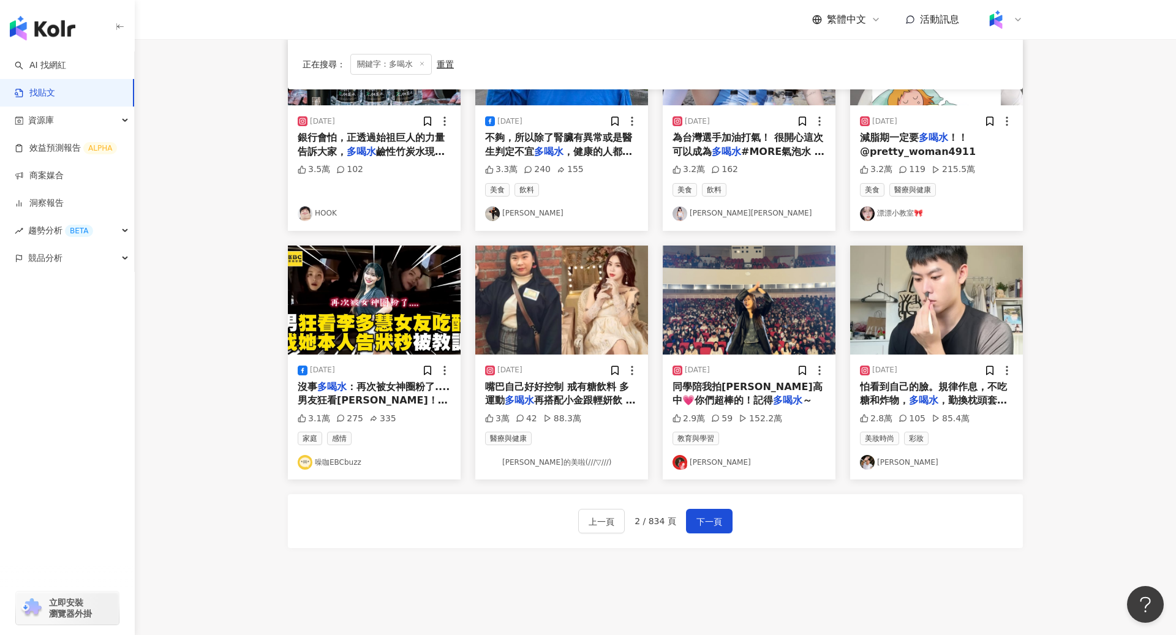
scroll to position [510, 0]
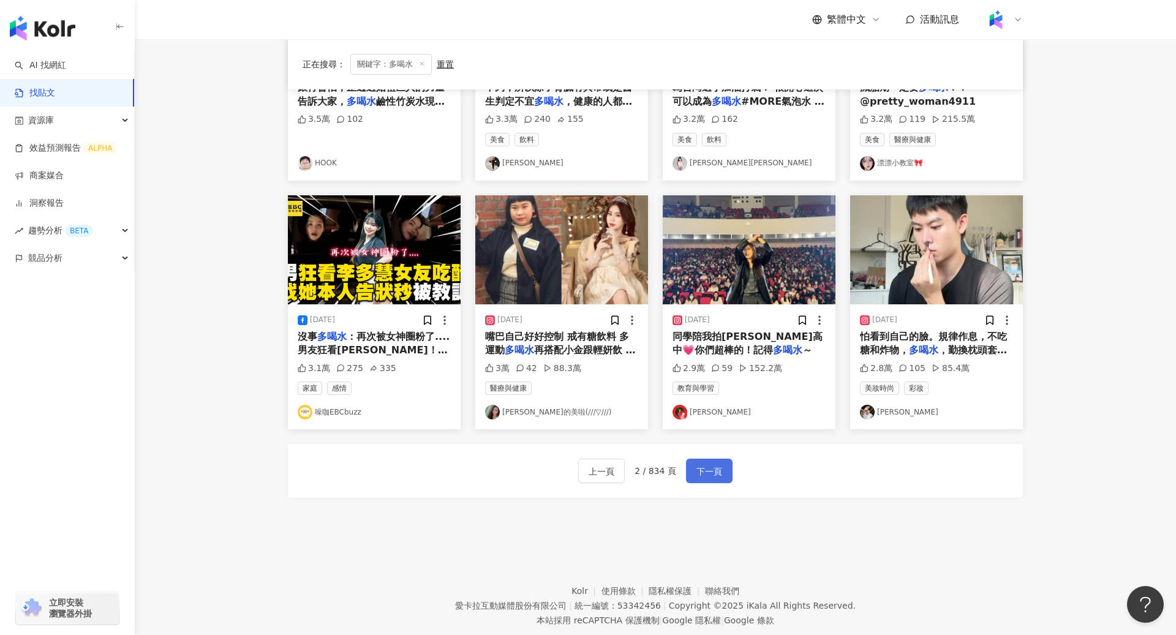
click at [713, 418] on span "下一頁" at bounding box center [710, 471] width 26 height 15
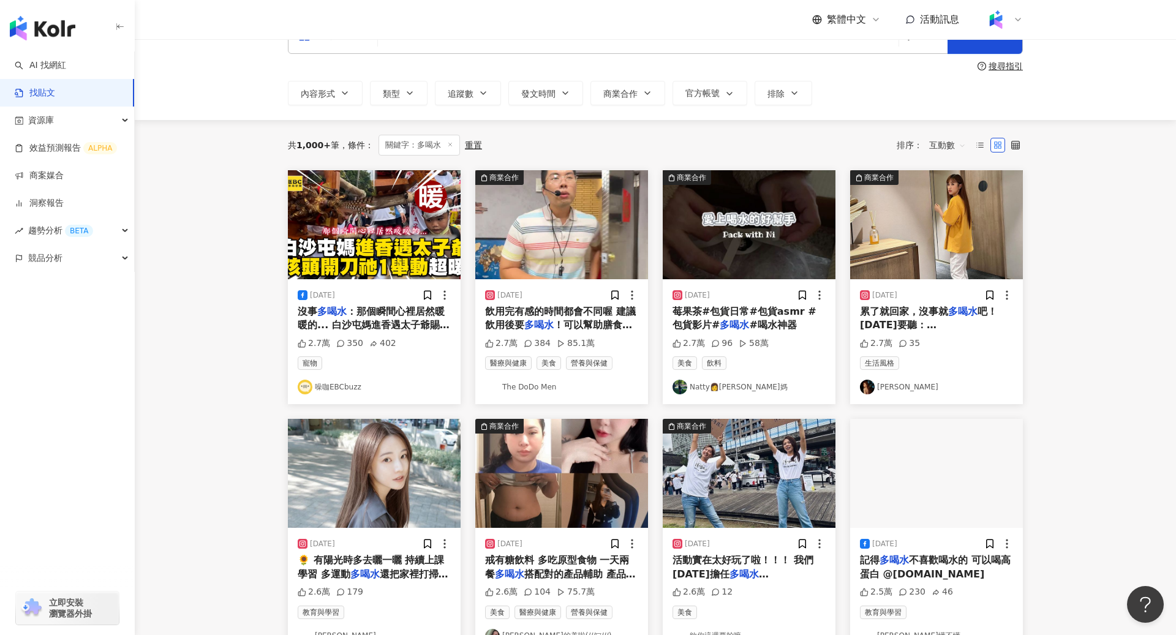
scroll to position [0, 0]
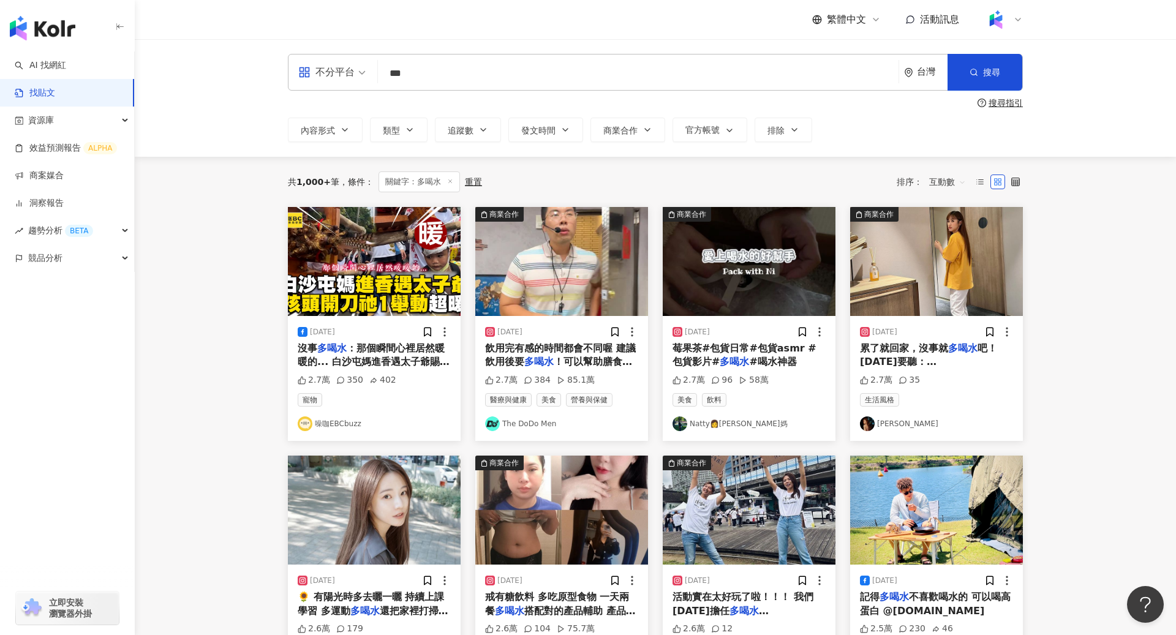
click at [590, 265] on img at bounding box center [561, 261] width 173 height 109
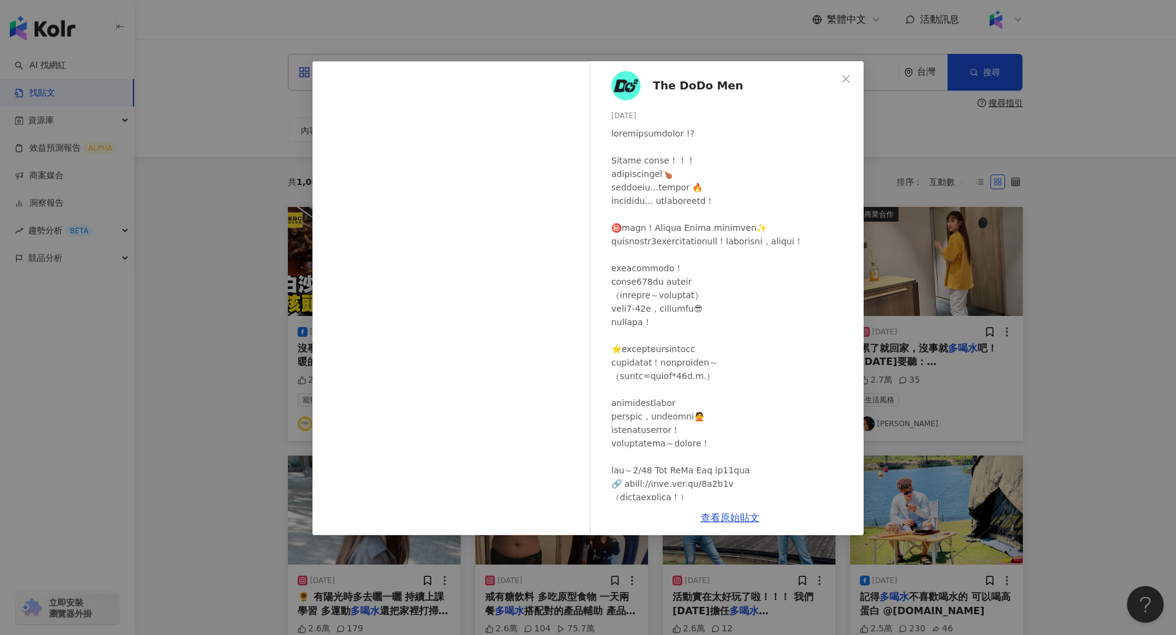
click at [265, 345] on div "The DoDo Men 2025/7/29 2.7萬 384 85.1萬 查看原始貼文" at bounding box center [588, 317] width 1176 height 635
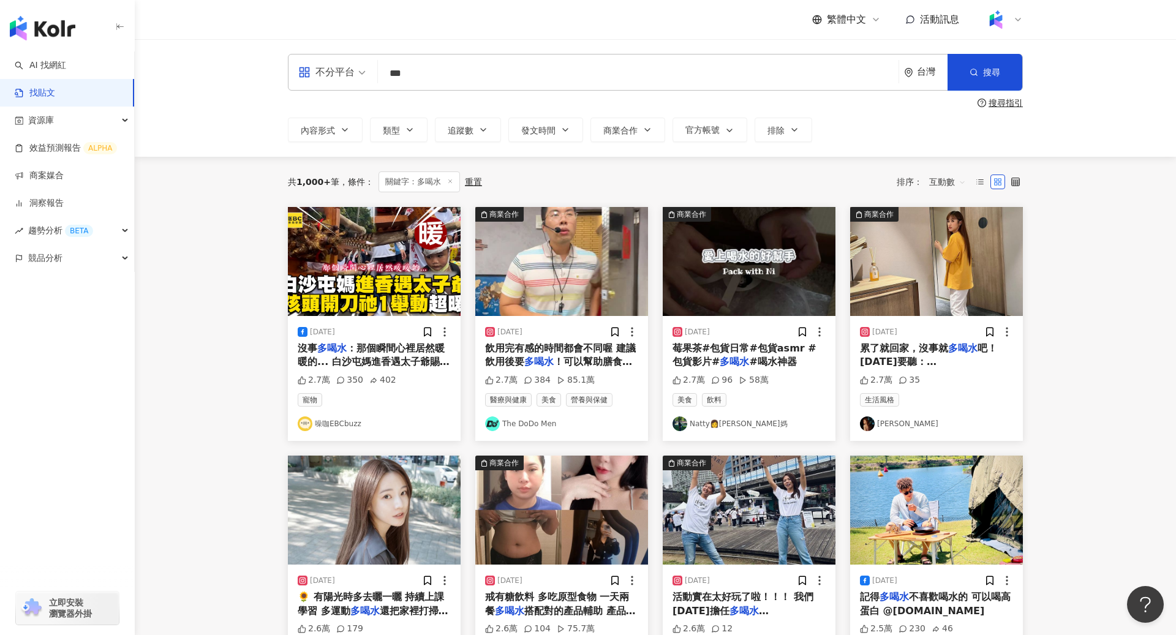
click at [782, 265] on img at bounding box center [936, 261] width 173 height 109
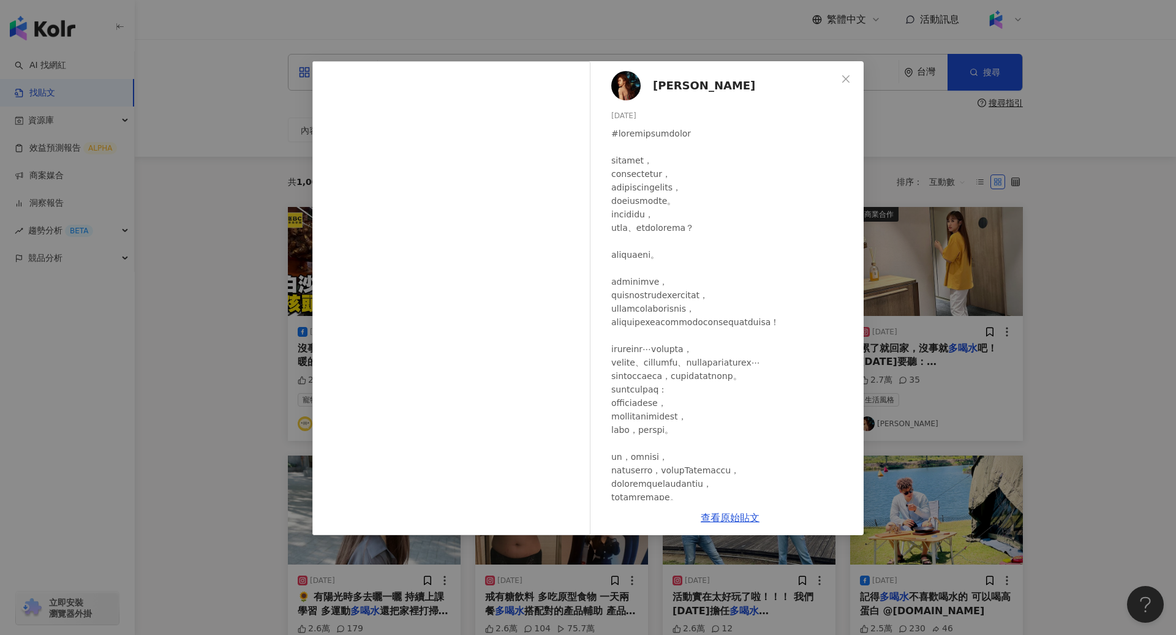
click at [240, 339] on div "吳姍儒 2023/9/15 2.7萬 35 查看原始貼文" at bounding box center [588, 317] width 1176 height 635
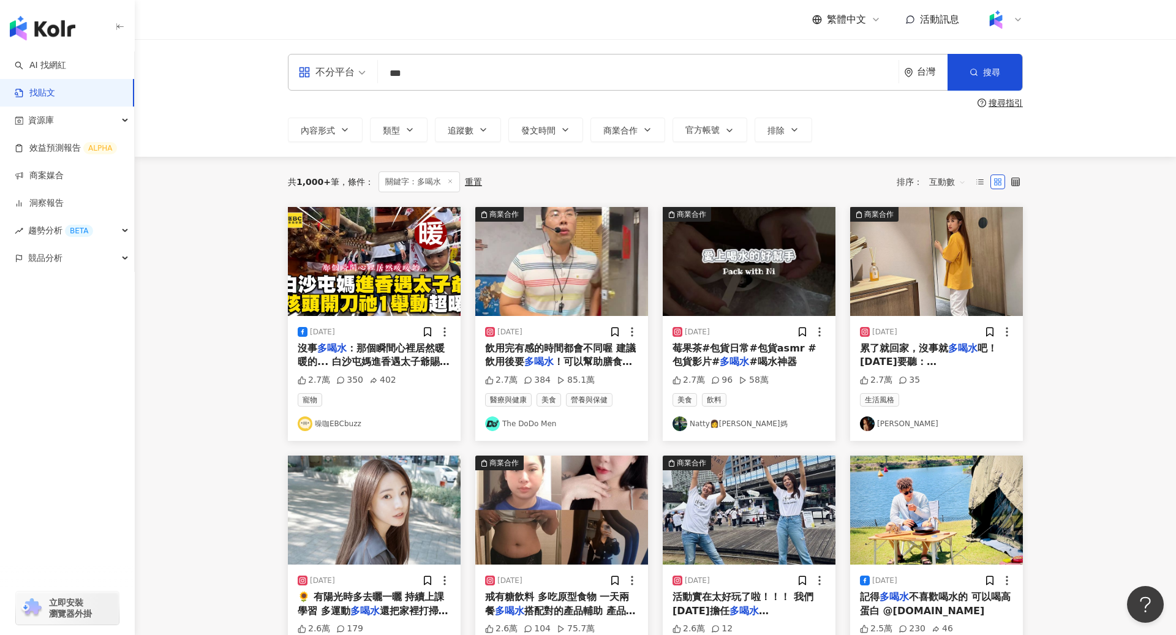
drag, startPoint x: 441, startPoint y: 78, endPoint x: 360, endPoint y: 70, distance: 81.3
click at [360, 70] on div "不分平台 多喝水 *** 台灣 搜尋" at bounding box center [655, 72] width 735 height 37
click at [435, 62] on input "***" at bounding box center [638, 73] width 511 height 26
click at [444, 68] on input "***" at bounding box center [638, 73] width 511 height 26
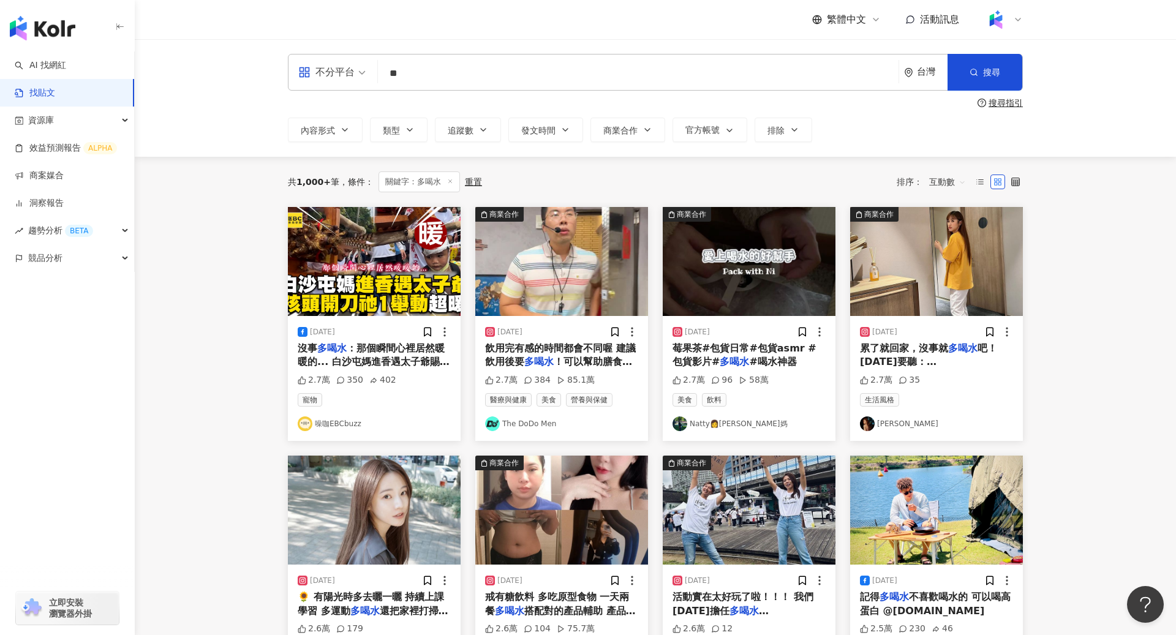
type input "*"
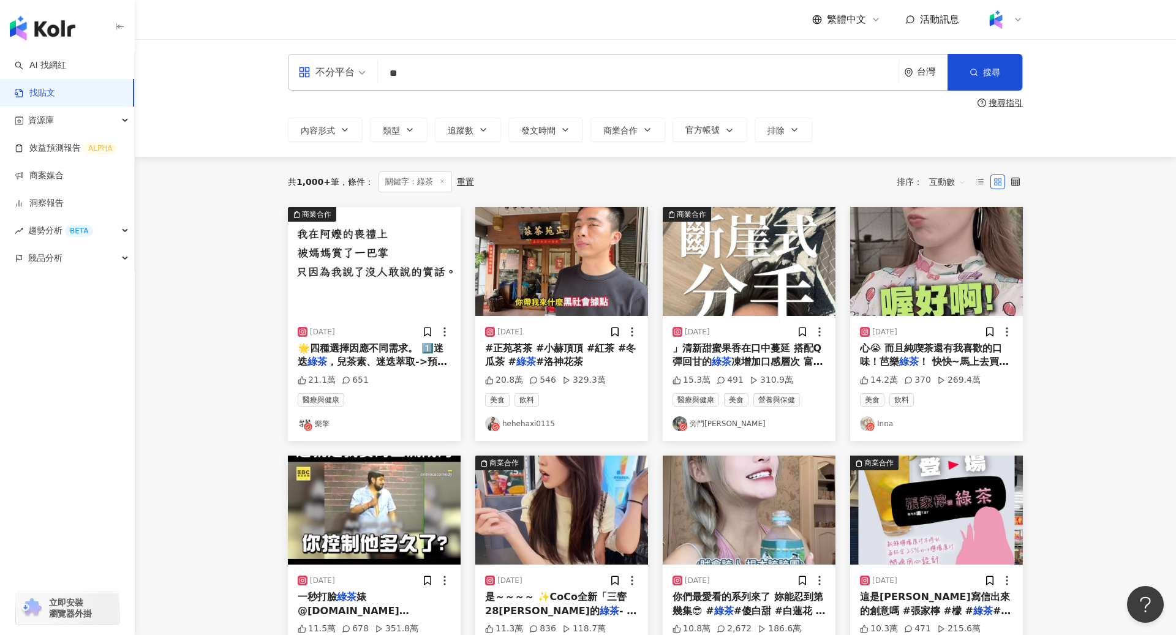
click at [782, 281] on img at bounding box center [936, 261] width 173 height 109
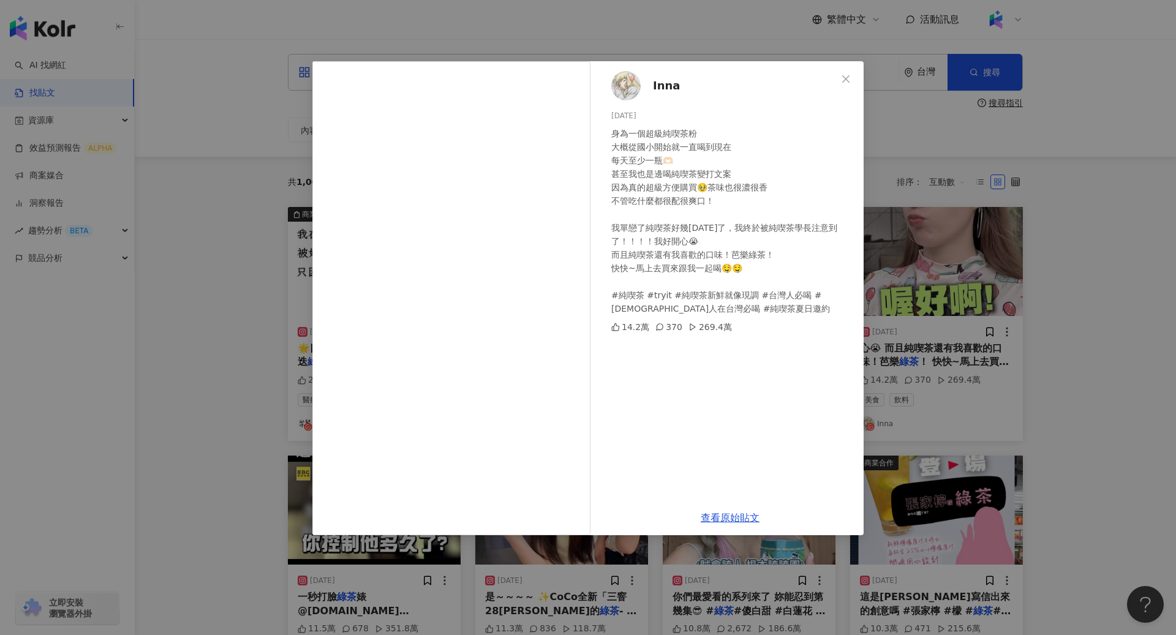
click at [782, 376] on div "Inna 2024/6/28 身為一個超級純喫茶粉 大概從國小開始就一直喝到現在 每天至少一瓶🫶🏻 甚至我也是邊喝純喫茶變打文案 因為真的超級方便購買🥹茶味也…" at bounding box center [588, 317] width 1176 height 635
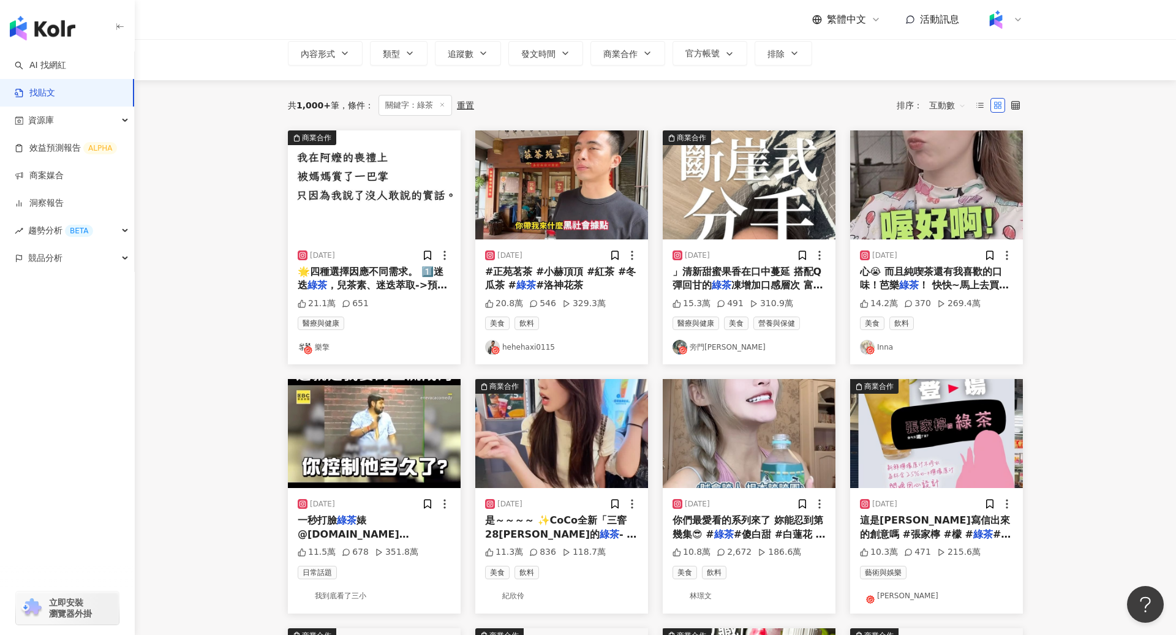
scroll to position [81, 0]
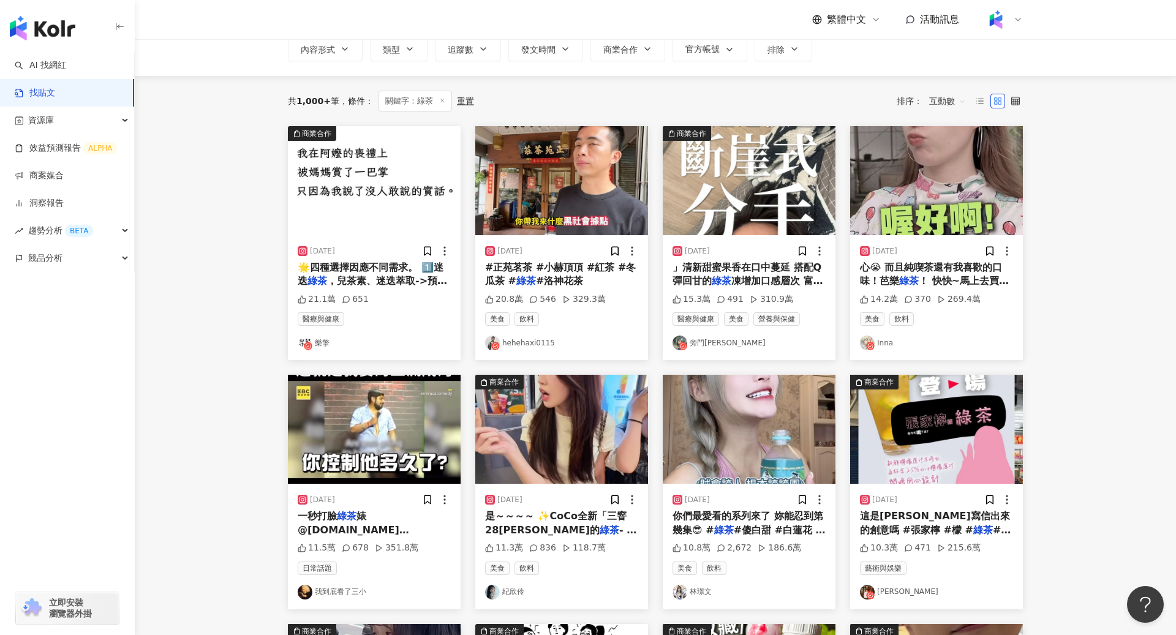
click at [734, 418] on img at bounding box center [749, 429] width 173 height 109
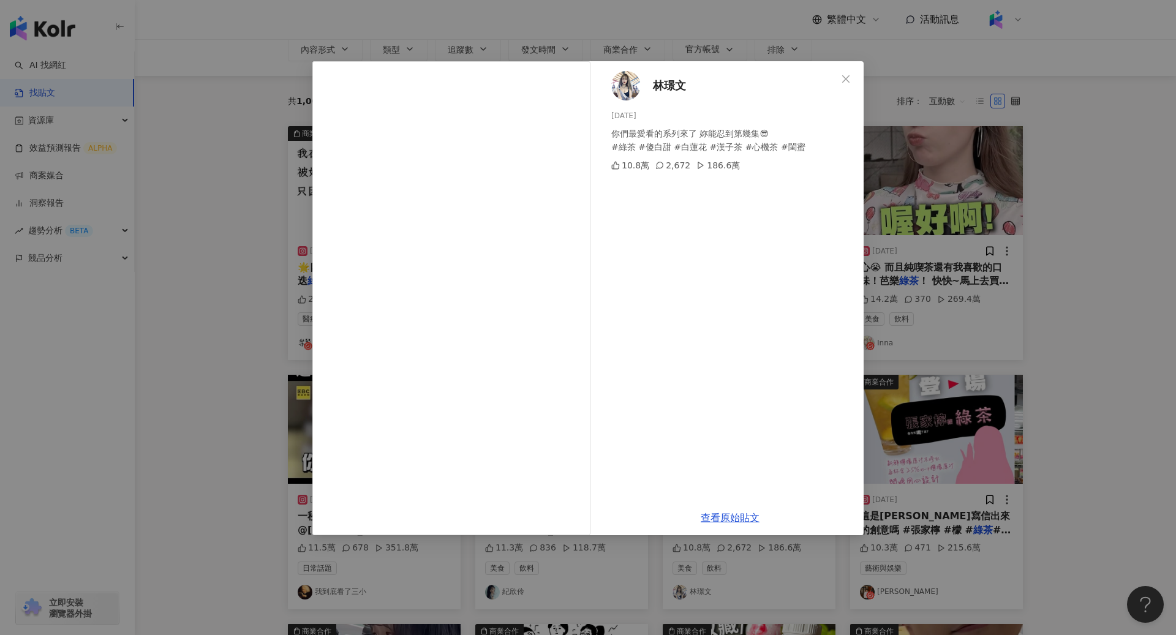
click at [782, 409] on div "林璟文 2024/8/7 你們最愛看的系列來了 妳能忍到第幾集😎 #綠茶 #傻白甜 #白蓮花 #漢子茶 #心機茶 #閨蜜 10.8萬 2,672 186.6萬…" at bounding box center [588, 317] width 1176 height 635
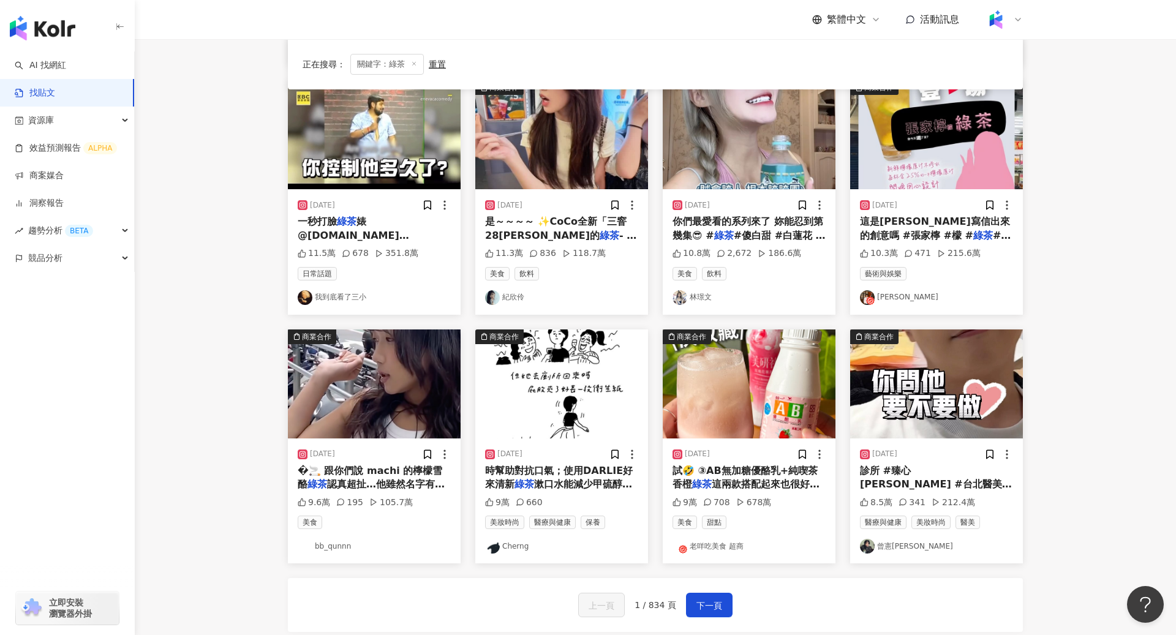
scroll to position [376, 0]
click at [771, 385] on img at bounding box center [749, 383] width 173 height 109
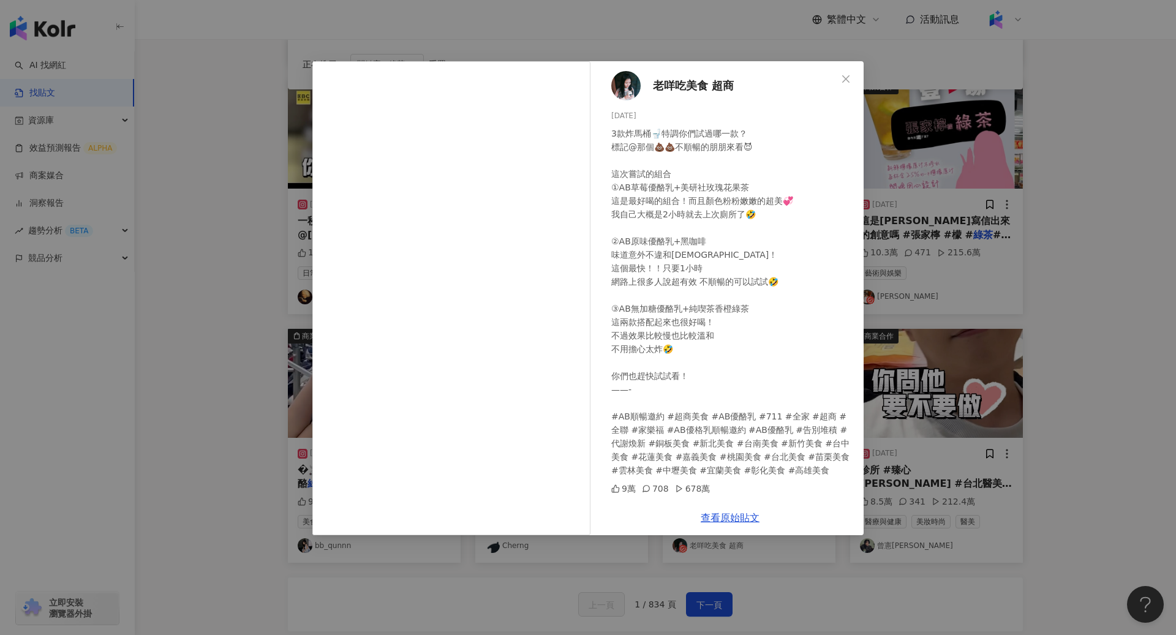
click at [782, 346] on div "老咩吃美食 超商 2025/5/19 3款炸馬桶🚽特調你們試過哪一款？ 標記@那個💩💩不順暢的朋朋來看😈 這次嘗試的組合 ①AB草莓優酪乳+美研社玫瑰花果茶 …" at bounding box center [588, 317] width 1176 height 635
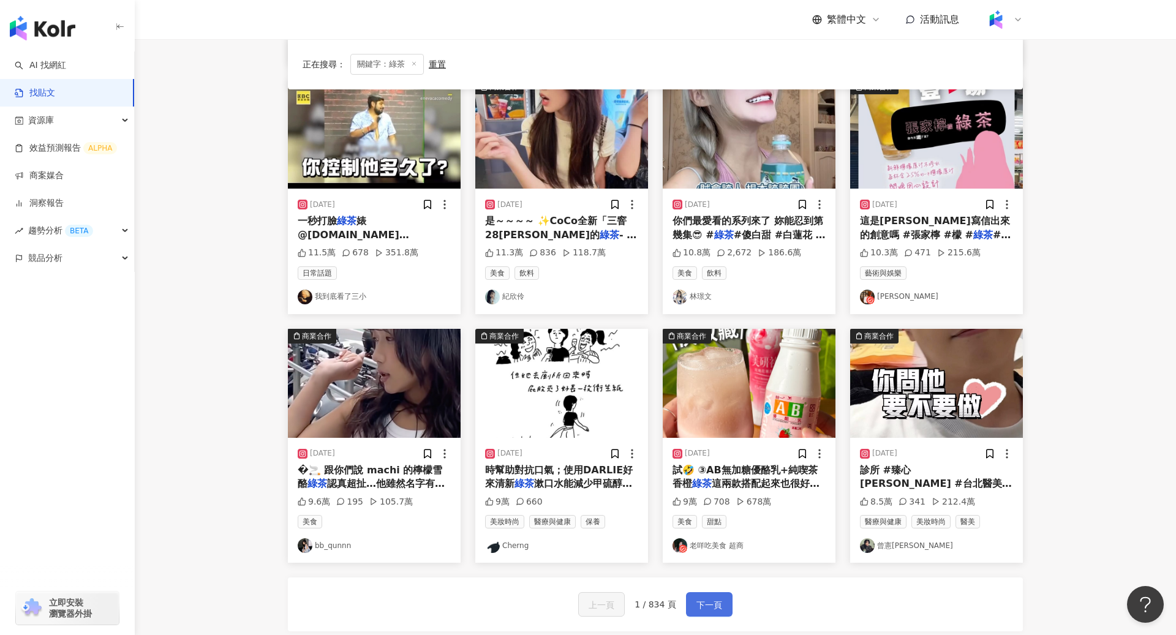
click at [714, 418] on span "下一頁" at bounding box center [710, 605] width 26 height 15
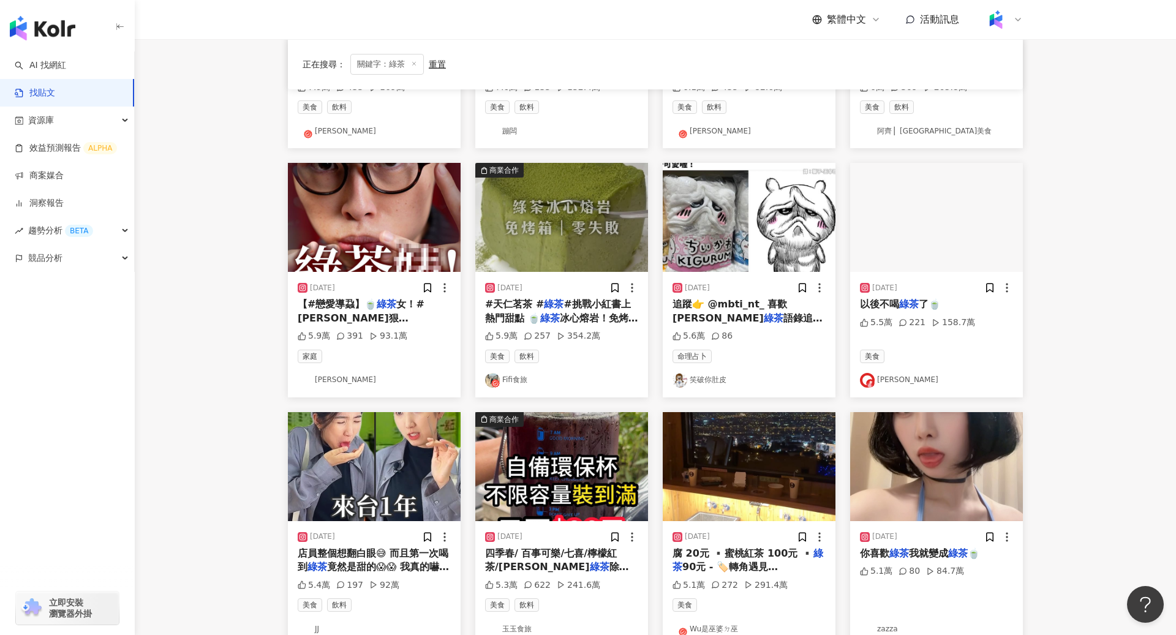
scroll to position [0, 0]
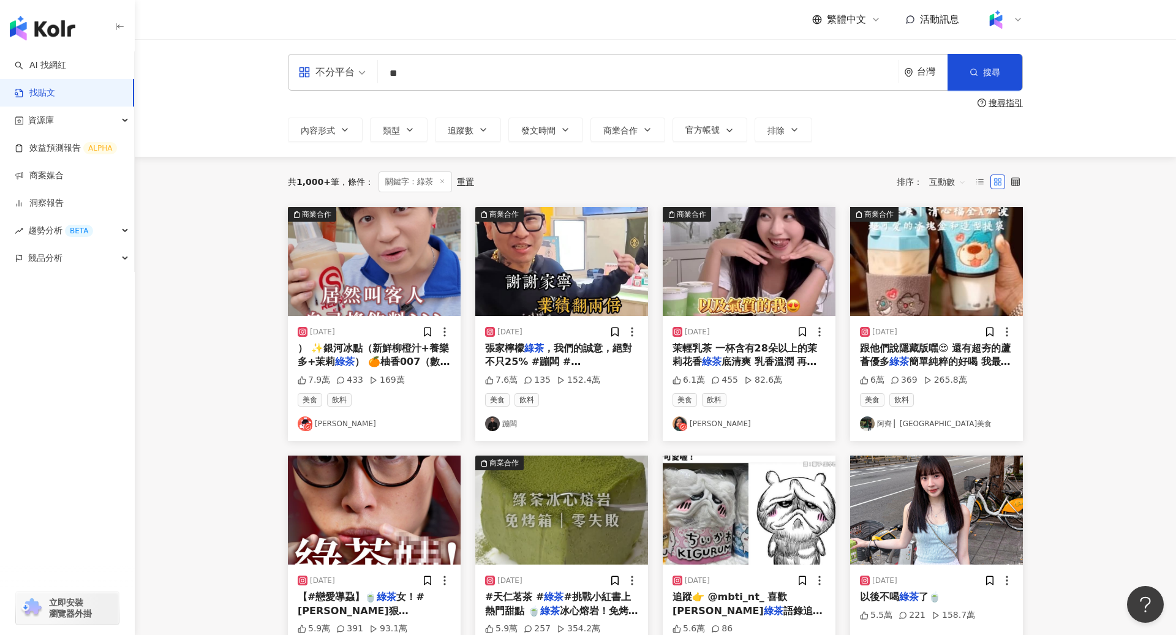
click at [494, 89] on div "不分平台 ** 台灣 搜尋" at bounding box center [655, 72] width 735 height 37
click at [478, 73] on input "**" at bounding box center [638, 73] width 511 height 26
type input "*"
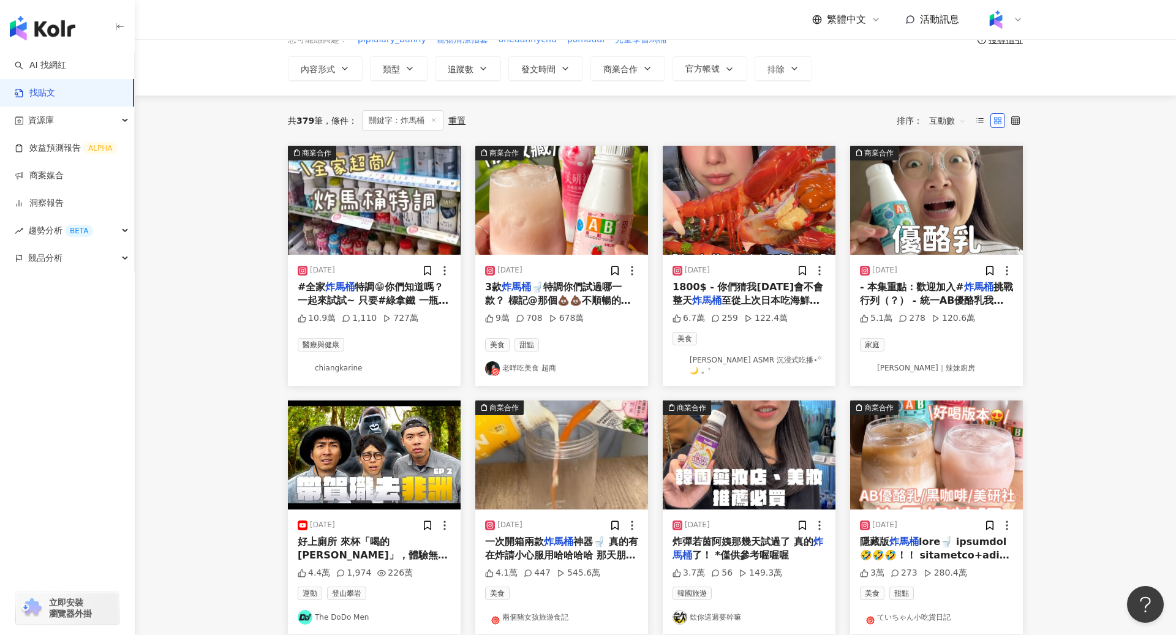
scroll to position [67, 0]
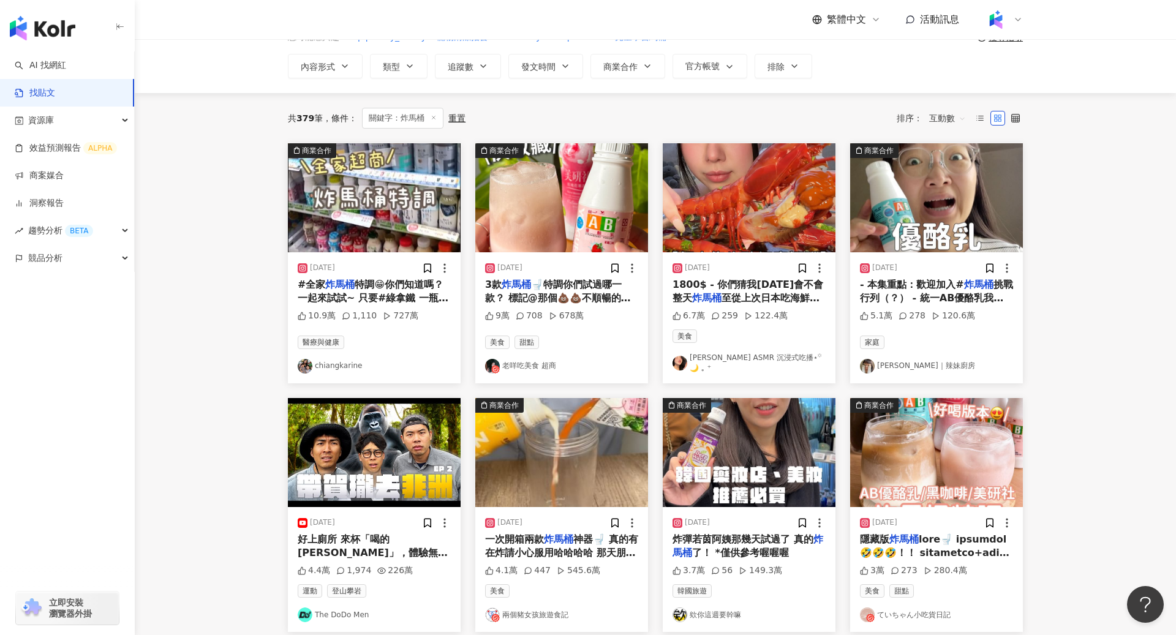
click at [364, 236] on img at bounding box center [374, 197] width 173 height 109
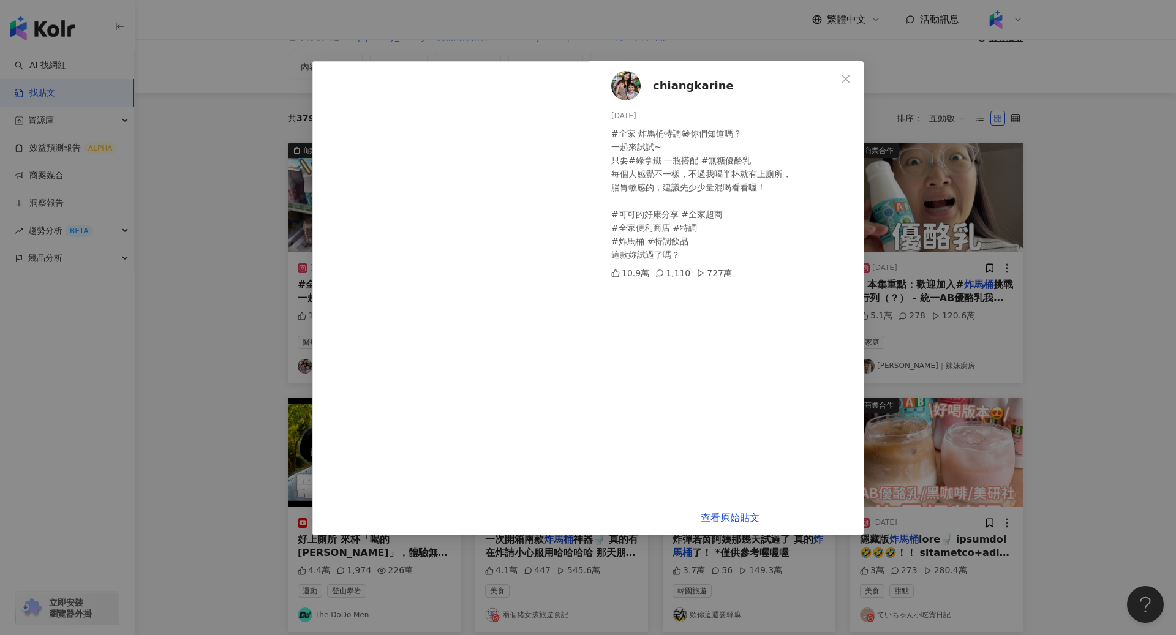
click at [782, 328] on div "chiangkarine 2024/4/11 #全家 炸馬桶特調😁你們知道嗎？ 一起來試試~ 只要#綠拿鐵 一瓶搭配 #無糖優酪乳 每個人感覺不一樣，不過我喝…" at bounding box center [588, 317] width 1176 height 635
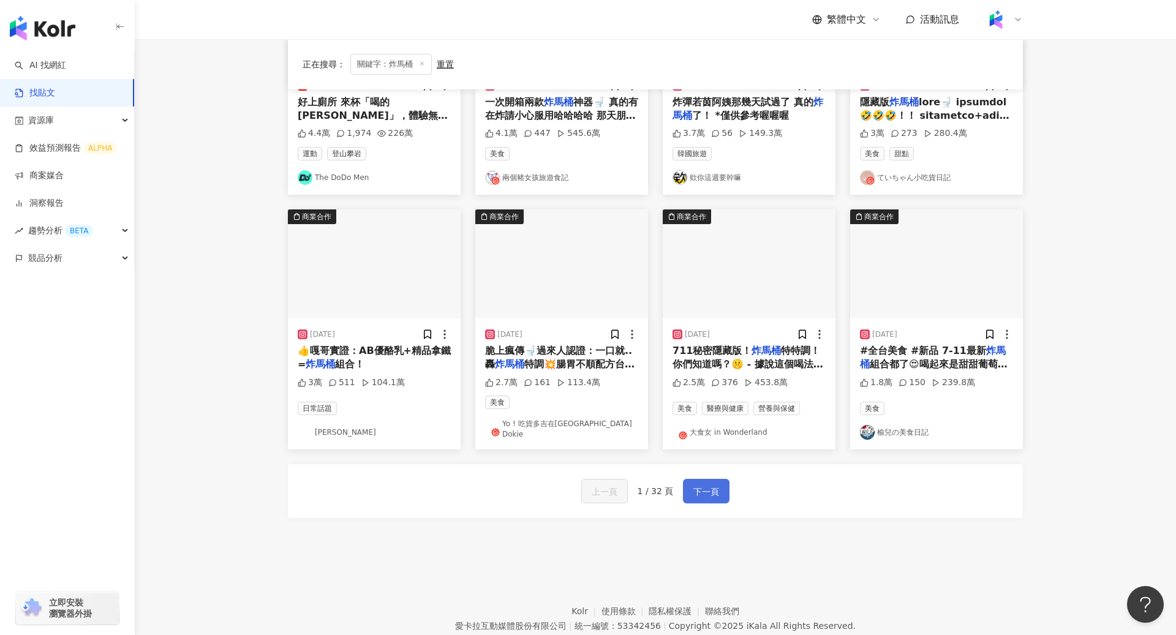
scroll to position [507, 0]
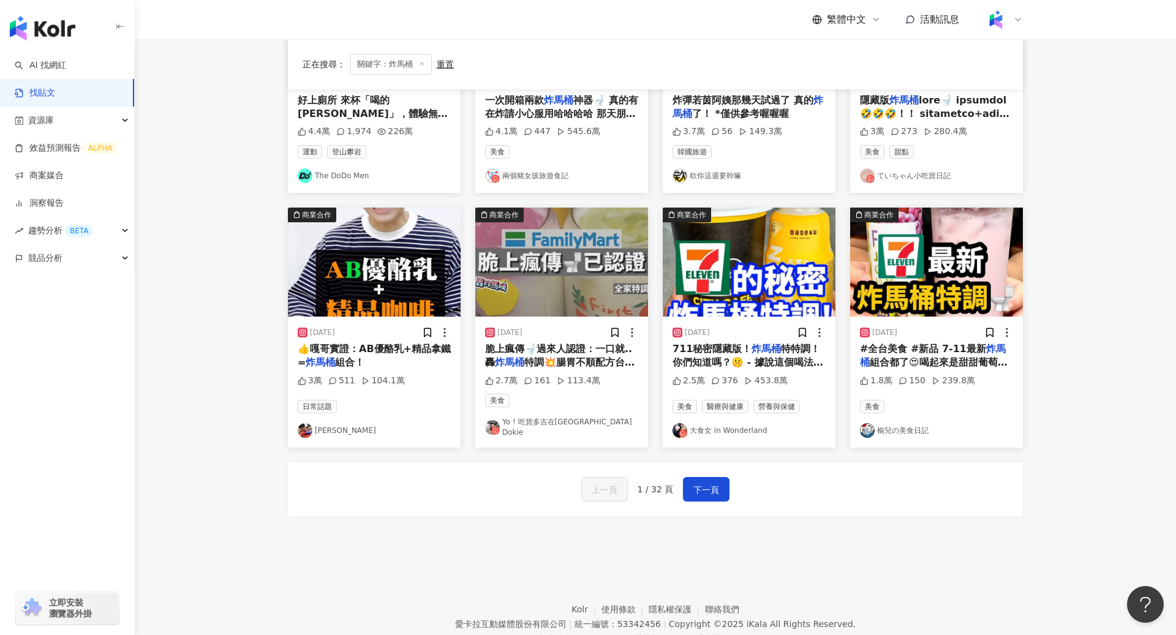
click at [391, 259] on img at bounding box center [374, 262] width 173 height 109
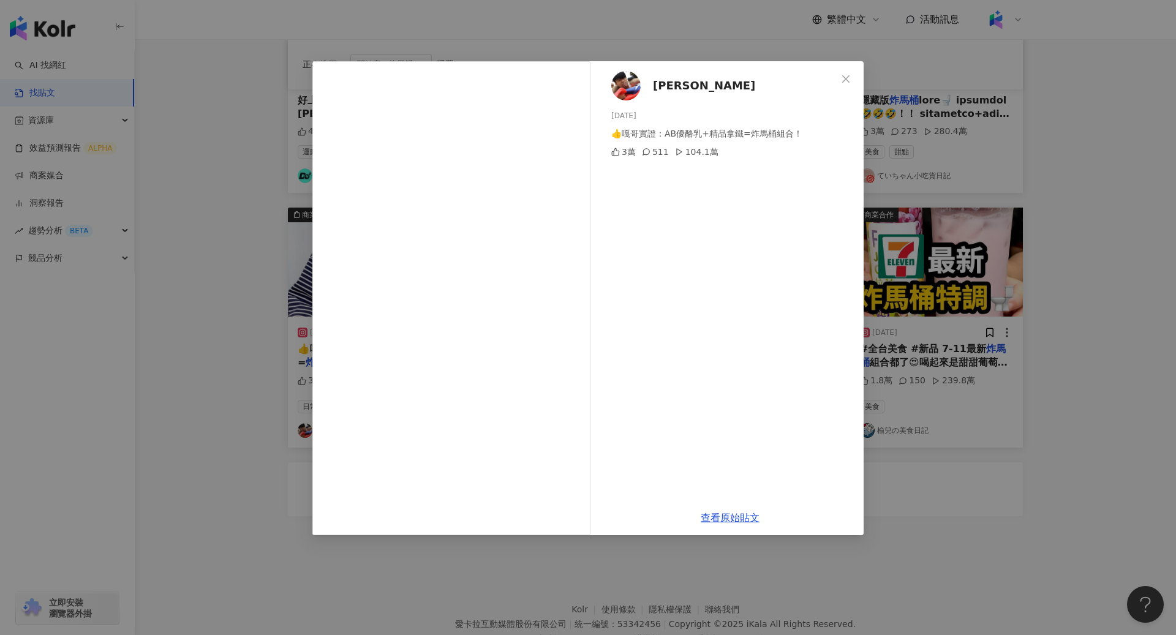
click at [782, 418] on div "蔡阿嘎 2024/7/10 👍嘎哥實證：AB優酪乳+精品拿鐵=炸馬桶組合！ 3萬 511 104.1萬 查看原始貼文" at bounding box center [588, 317] width 1176 height 635
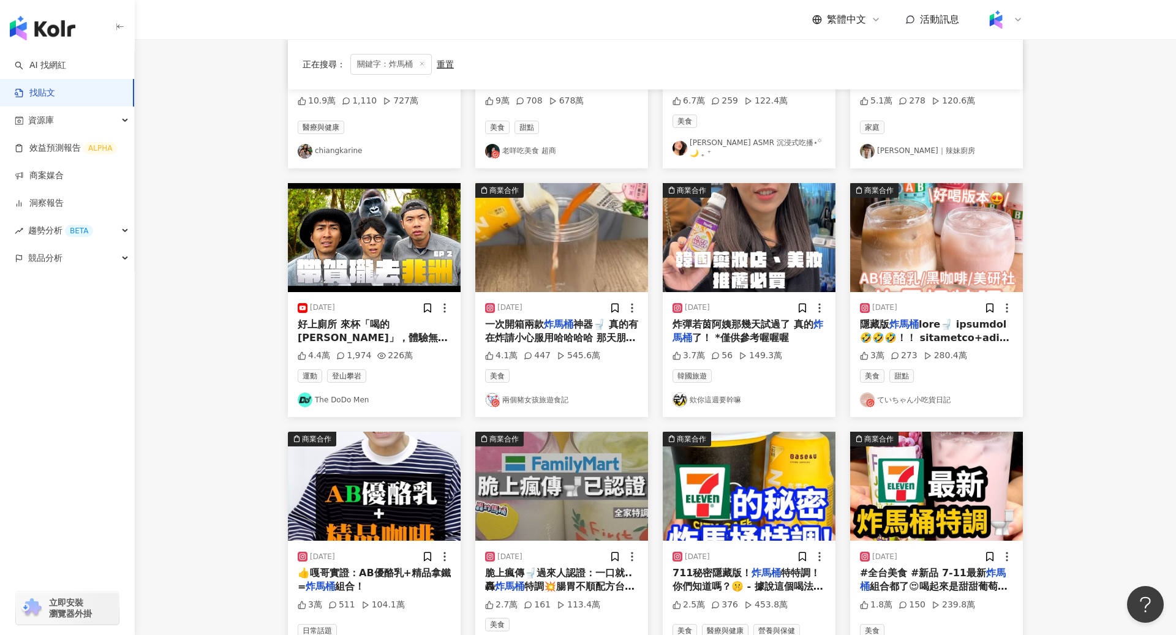
scroll to position [540, 0]
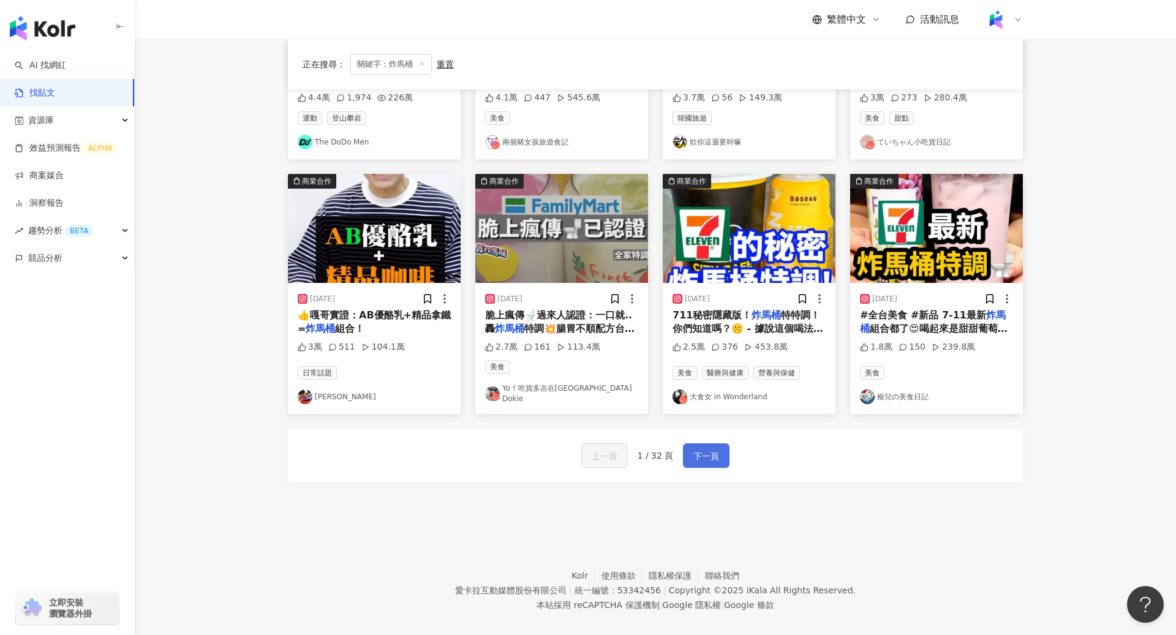
click at [705, 418] on span "下一頁" at bounding box center [707, 456] width 26 height 15
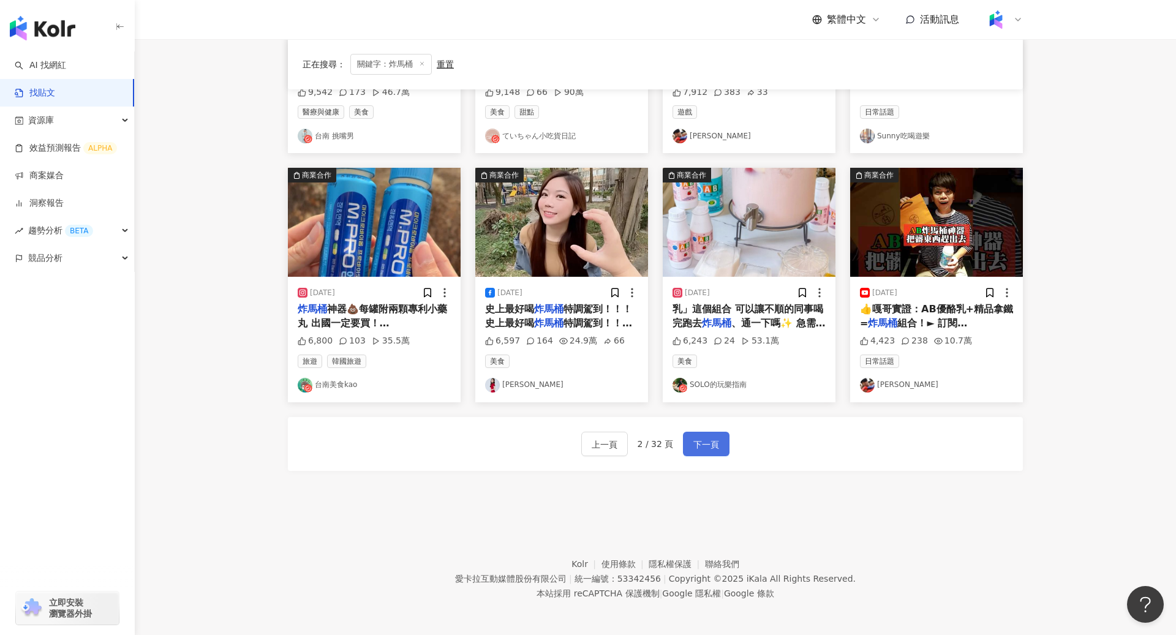
click at [705, 418] on span "下一頁" at bounding box center [707, 444] width 26 height 15
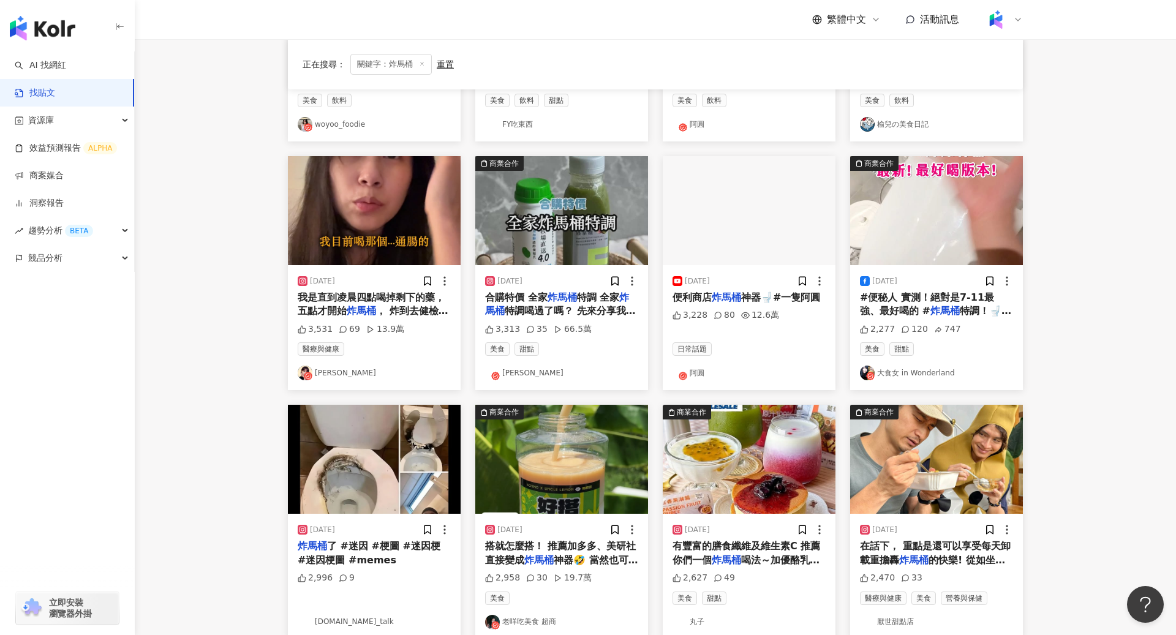
scroll to position [0, 0]
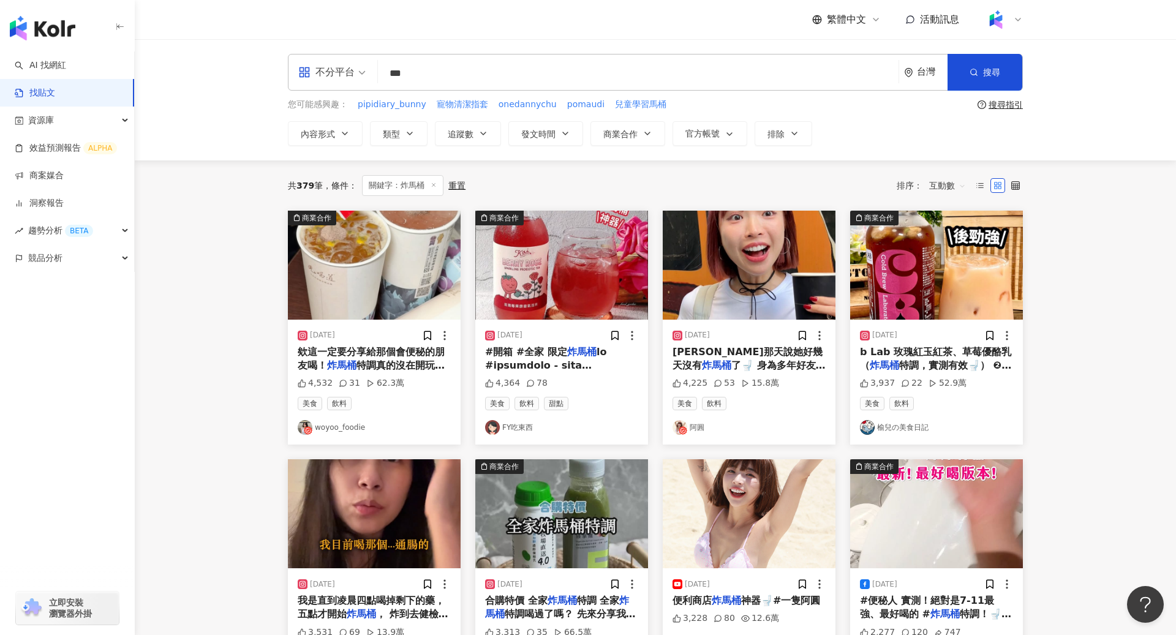
click at [501, 82] on input "***" at bounding box center [638, 73] width 511 height 26
type input "*"
click at [568, 67] on input "**********" at bounding box center [638, 73] width 511 height 26
type input "**********"
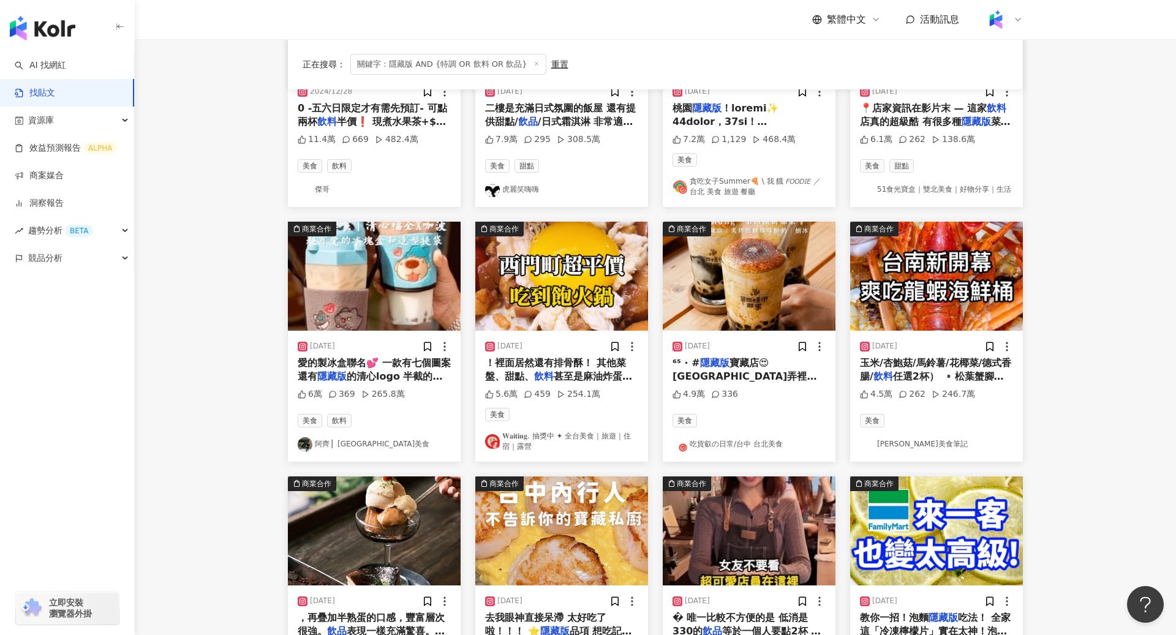
scroll to position [444, 0]
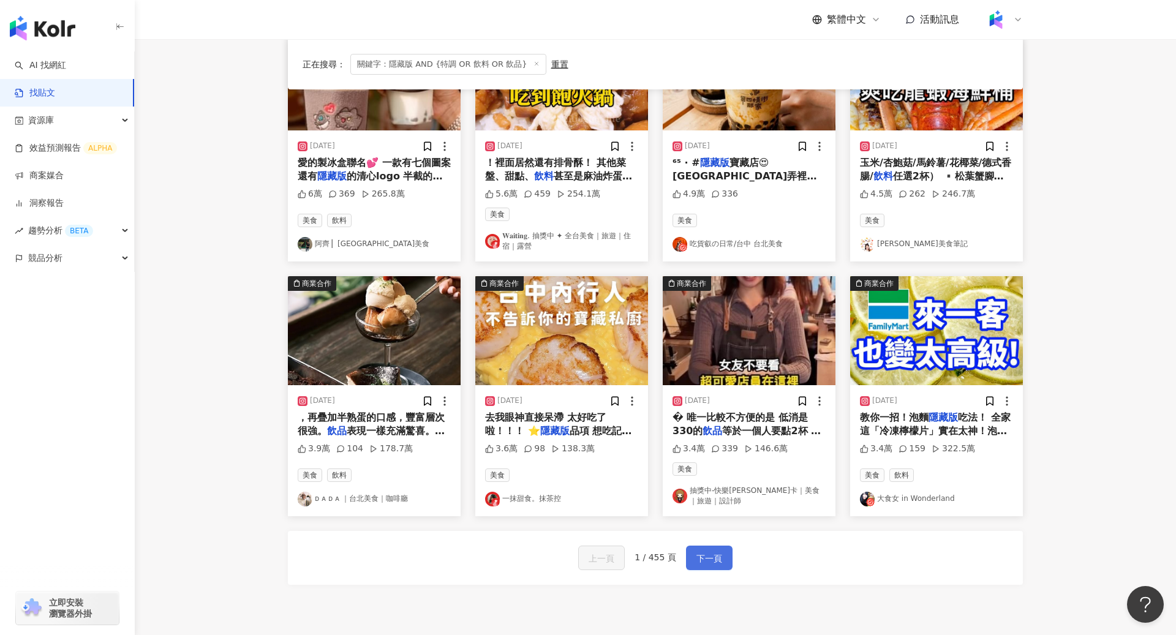
click at [722, 418] on button "下一頁" at bounding box center [709, 558] width 47 height 25
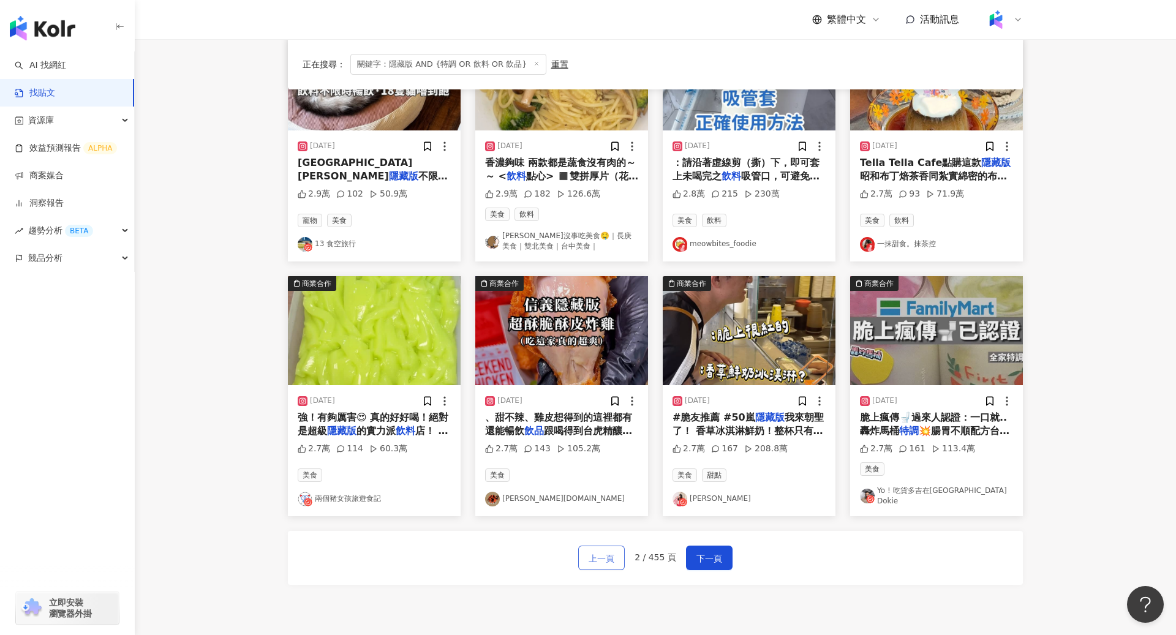
click at [607, 418] on span "上一頁" at bounding box center [602, 558] width 26 height 15
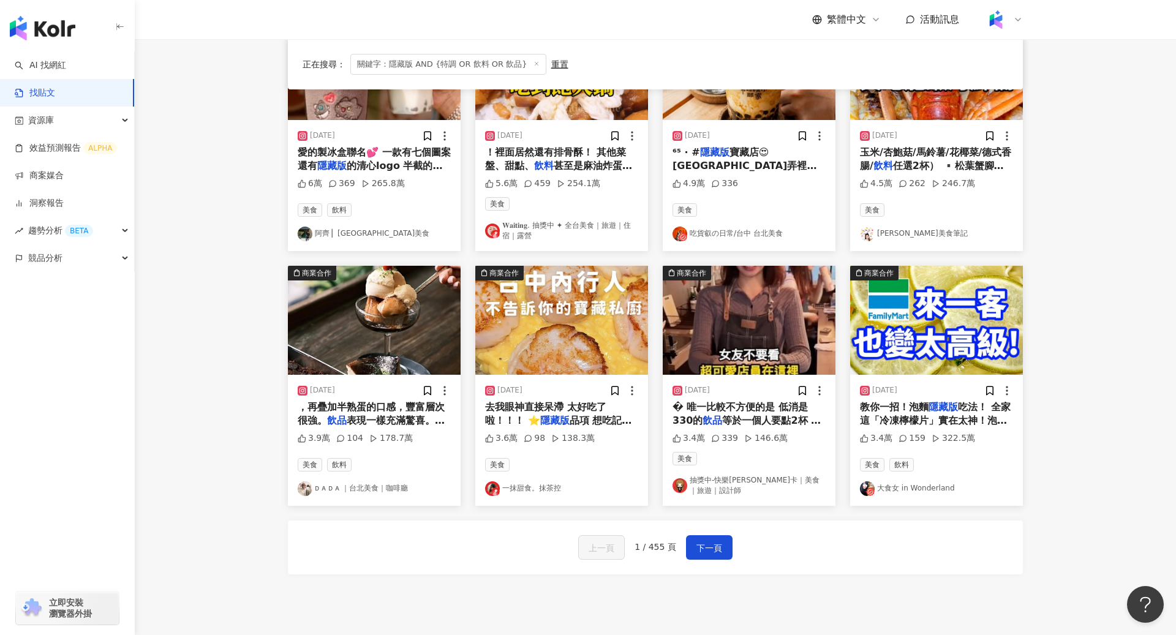
scroll to position [460, 0]
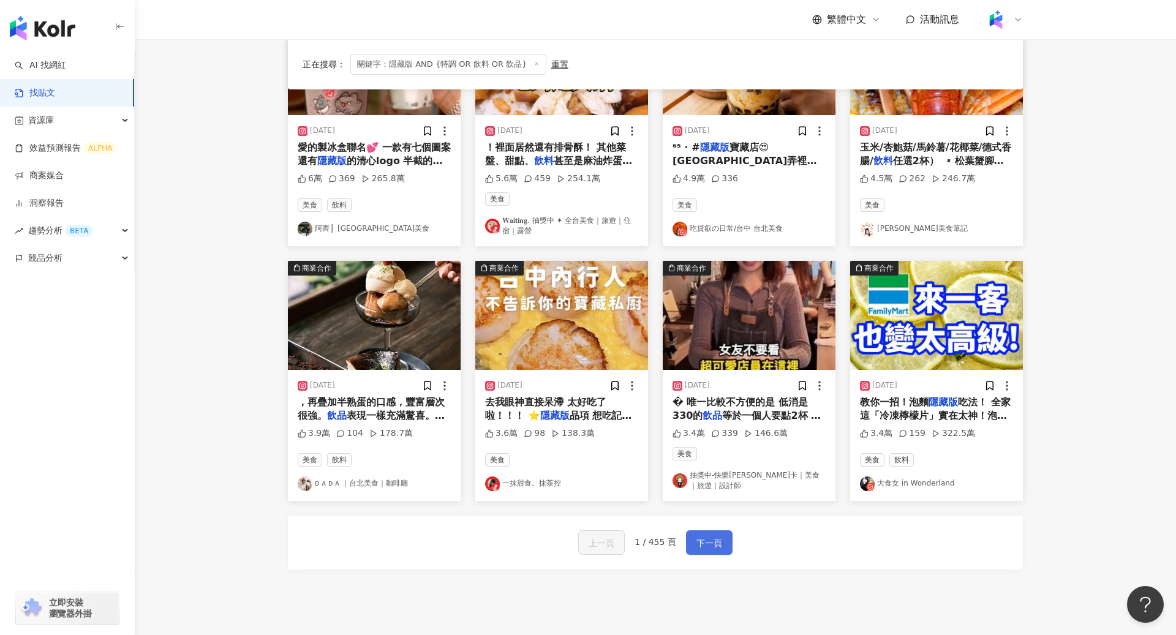
click at [716, 418] on span "下一頁" at bounding box center [710, 543] width 26 height 15
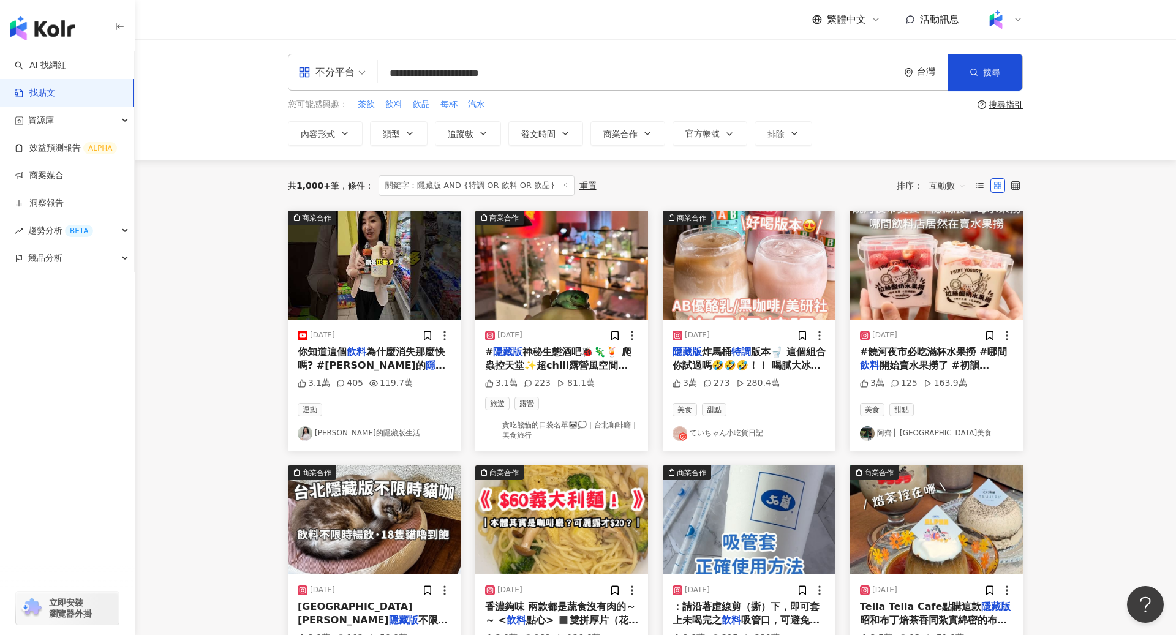
scroll to position [1, 0]
click at [389, 262] on img at bounding box center [374, 264] width 173 height 109
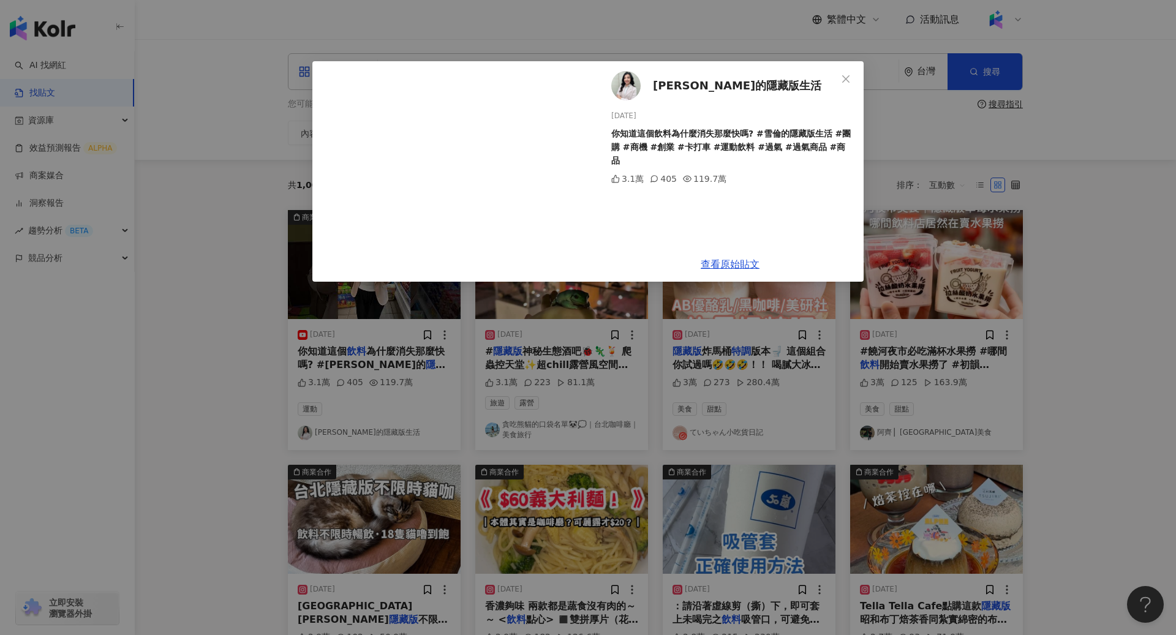
click at [201, 357] on div "雪倫的隱藏版生活 2024/6/21 你知道這個飲料為什麼消失那麼快嗎? #雪倫的隱藏版生活 #團購 #商機 #創業 #卡打車 #運動飲料 #過氣 #過氣商品…" at bounding box center [588, 317] width 1176 height 635
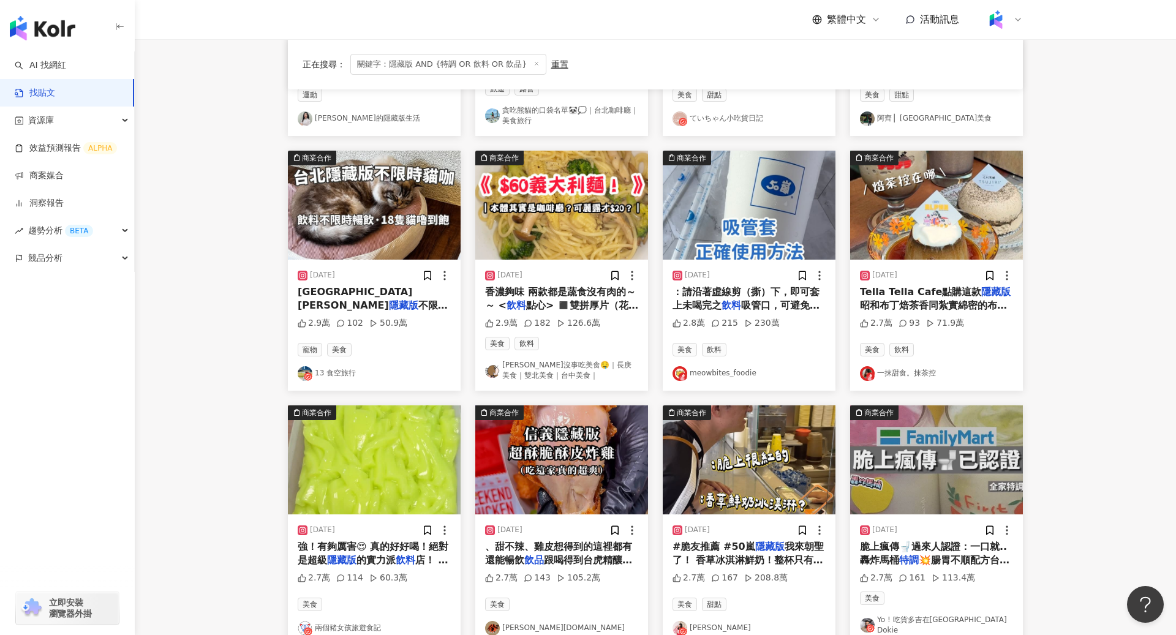
scroll to position [552, 0]
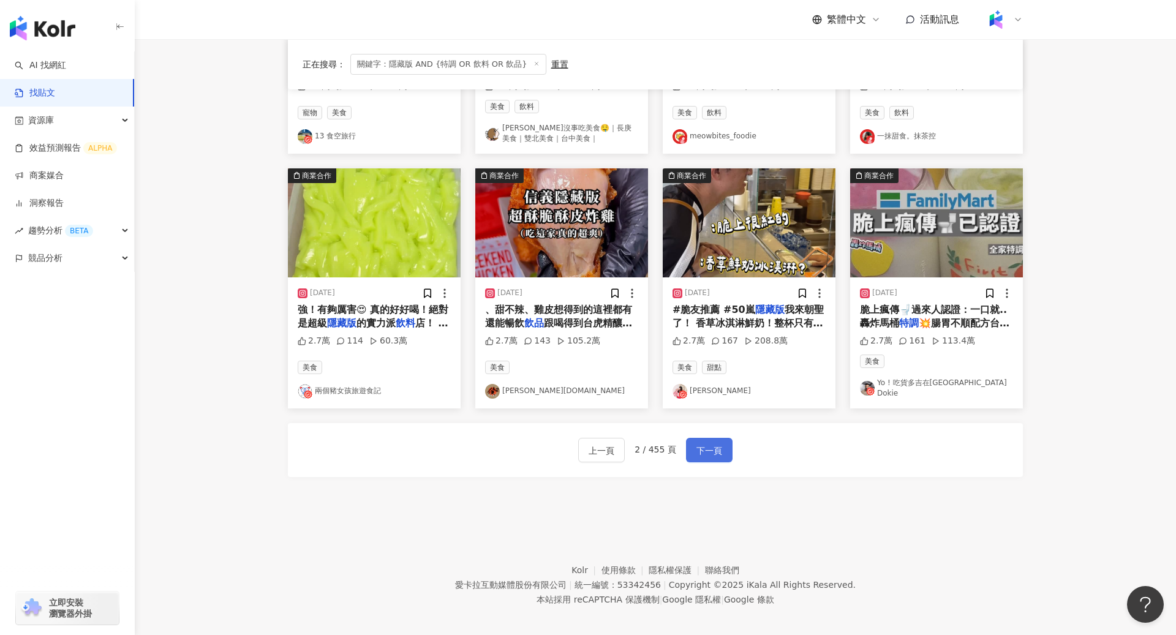
click at [711, 418] on span "下一頁" at bounding box center [710, 451] width 26 height 15
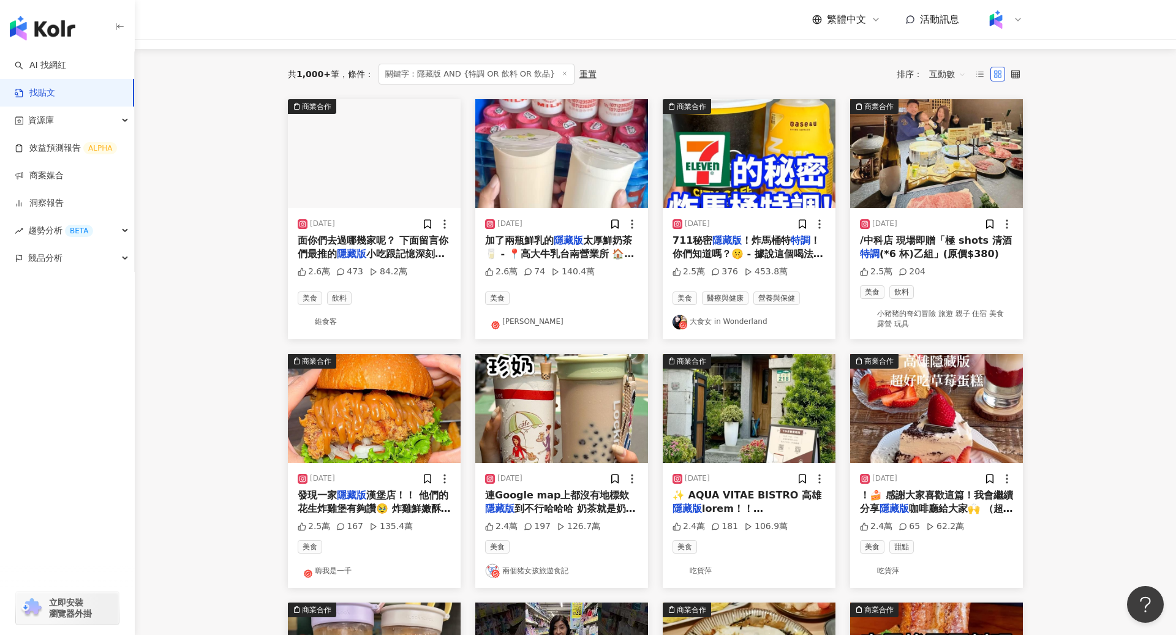
scroll to position [0, 0]
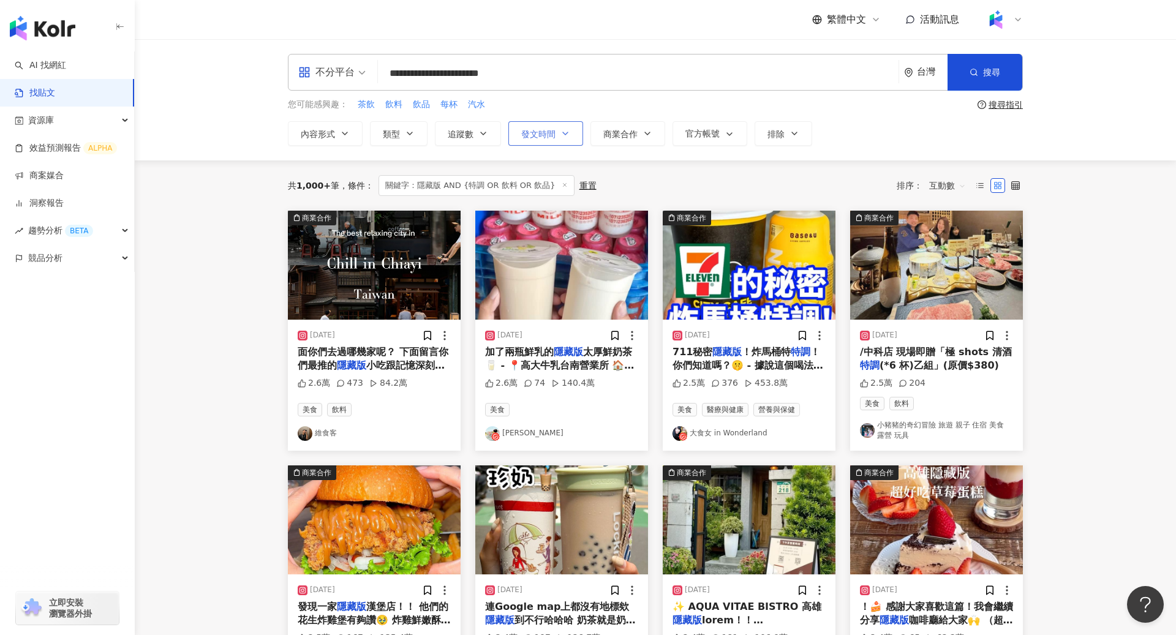
click at [538, 137] on span "發文時間" at bounding box center [538, 134] width 34 height 10
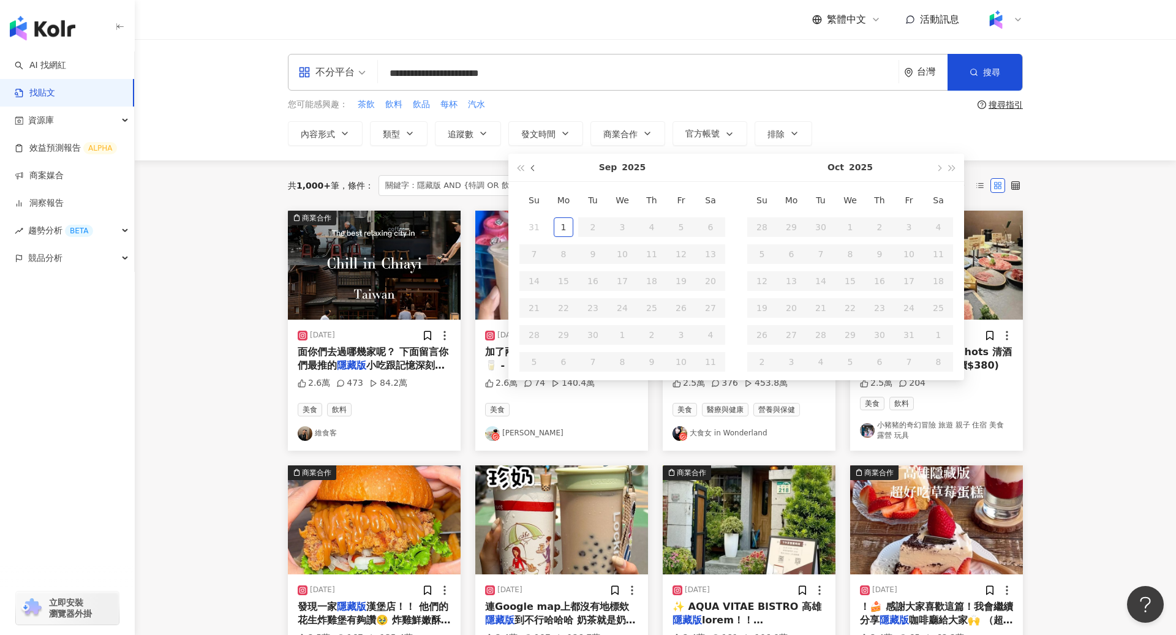
click at [531, 168] on span "button" at bounding box center [534, 168] width 6 height 6
click at [518, 168] on span "button" at bounding box center [520, 168] width 6 height 6
click at [782, 170] on button "button" at bounding box center [938, 168] width 13 height 28
type input "**********"
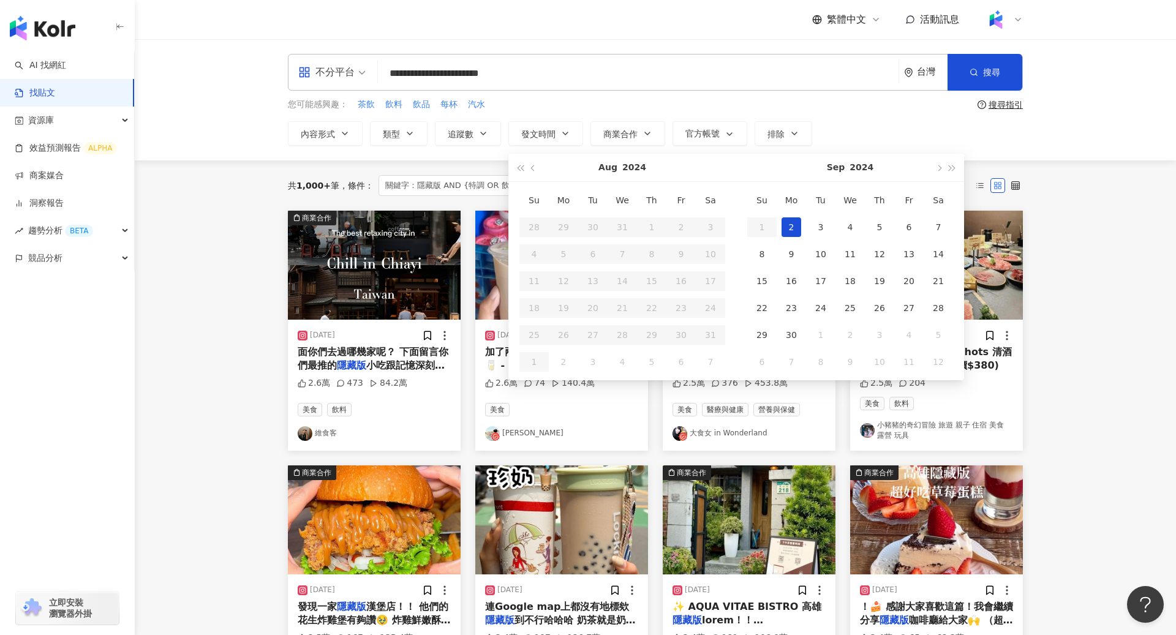
click at [782, 227] on div "2" at bounding box center [792, 228] width 20 height 20
type input "**********"
click at [782, 169] on span "button" at bounding box center [953, 168] width 6 height 6
type input "**********"
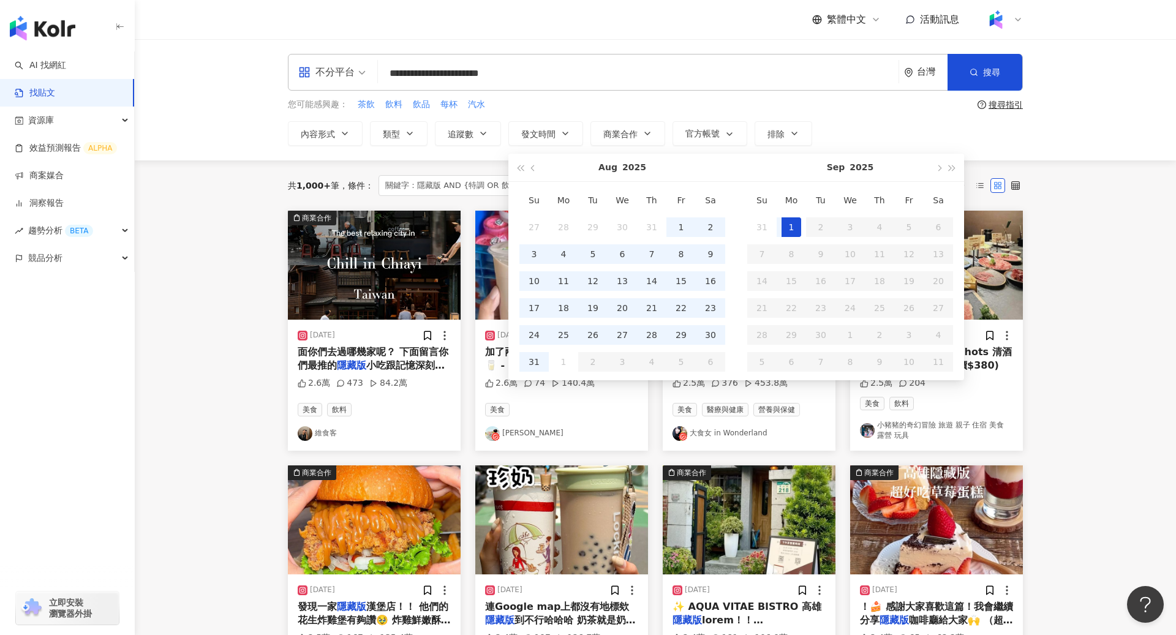
click at [782, 228] on div "1" at bounding box center [792, 228] width 20 height 20
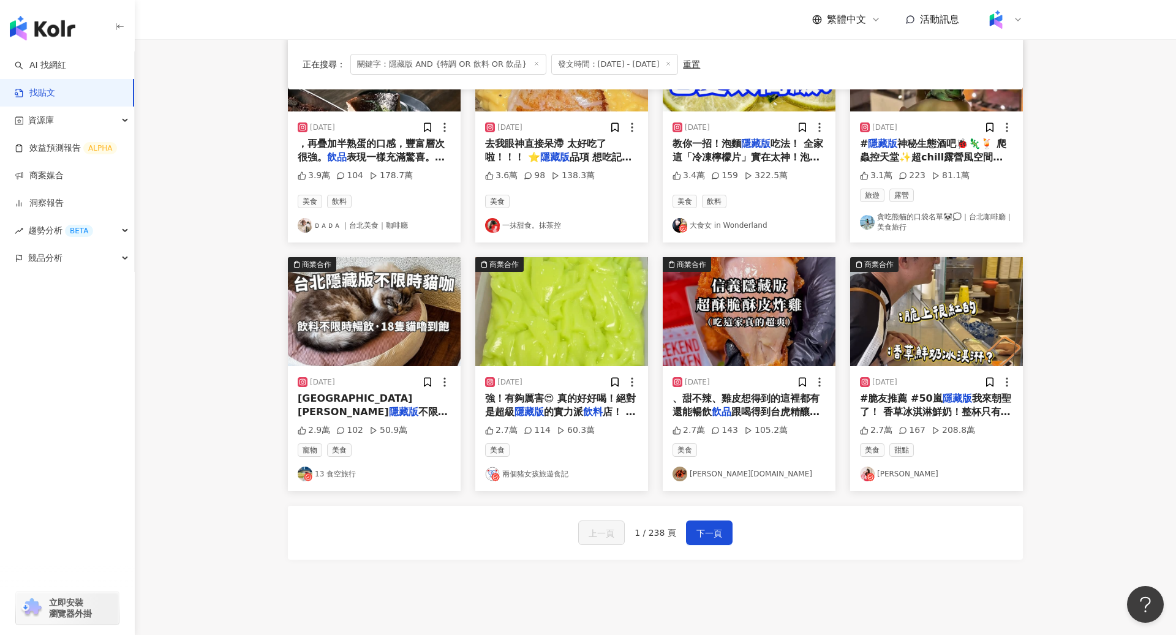
scroll to position [547, 0]
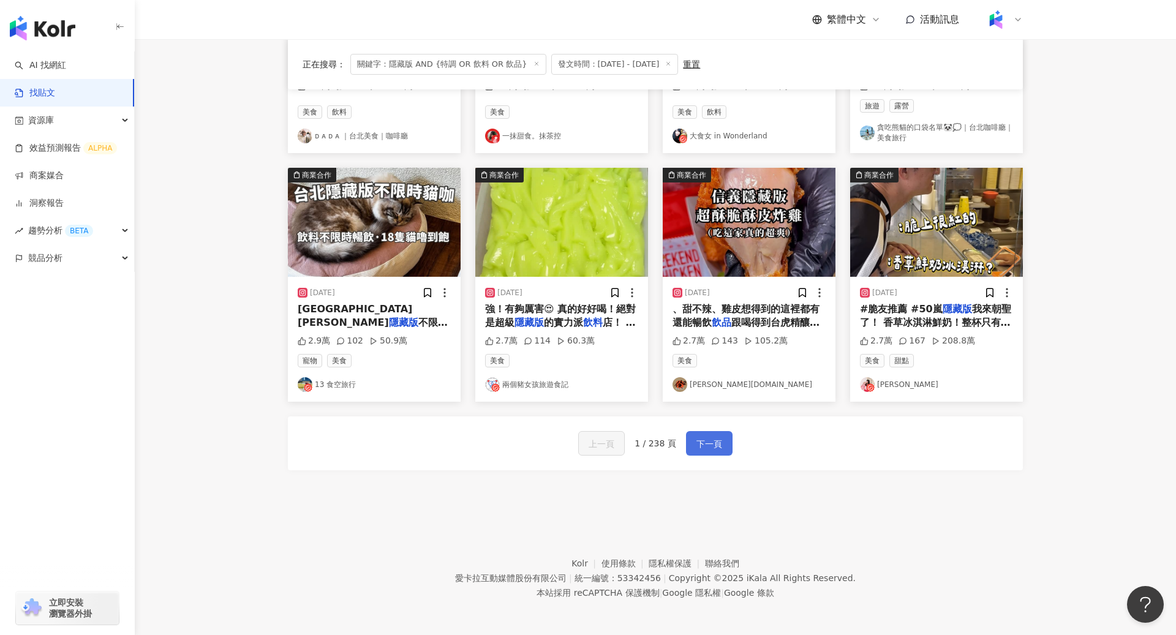
click at [716, 418] on span "下一頁" at bounding box center [710, 444] width 26 height 15
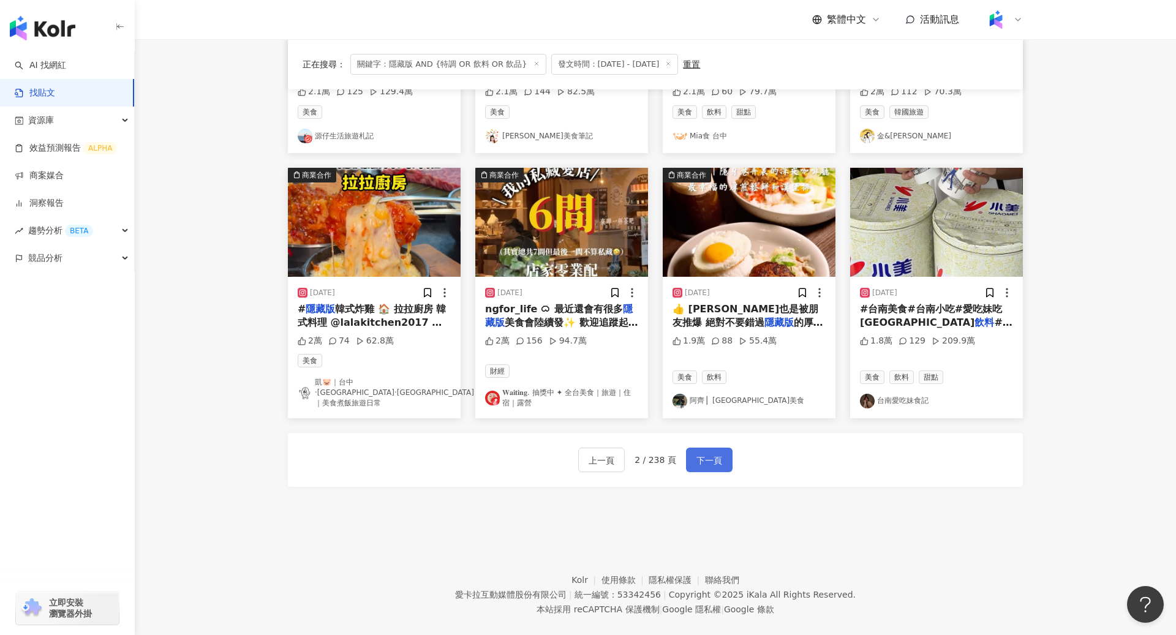
click at [716, 418] on span "下一頁" at bounding box center [710, 460] width 26 height 15
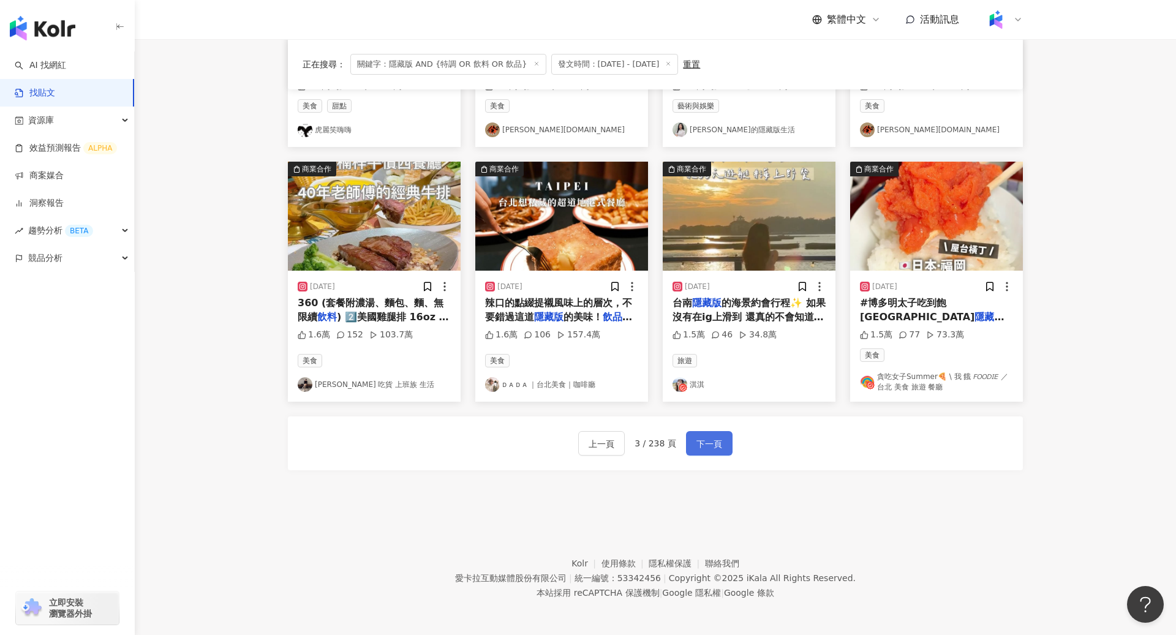
click at [713, 418] on span "下一頁" at bounding box center [710, 444] width 26 height 15
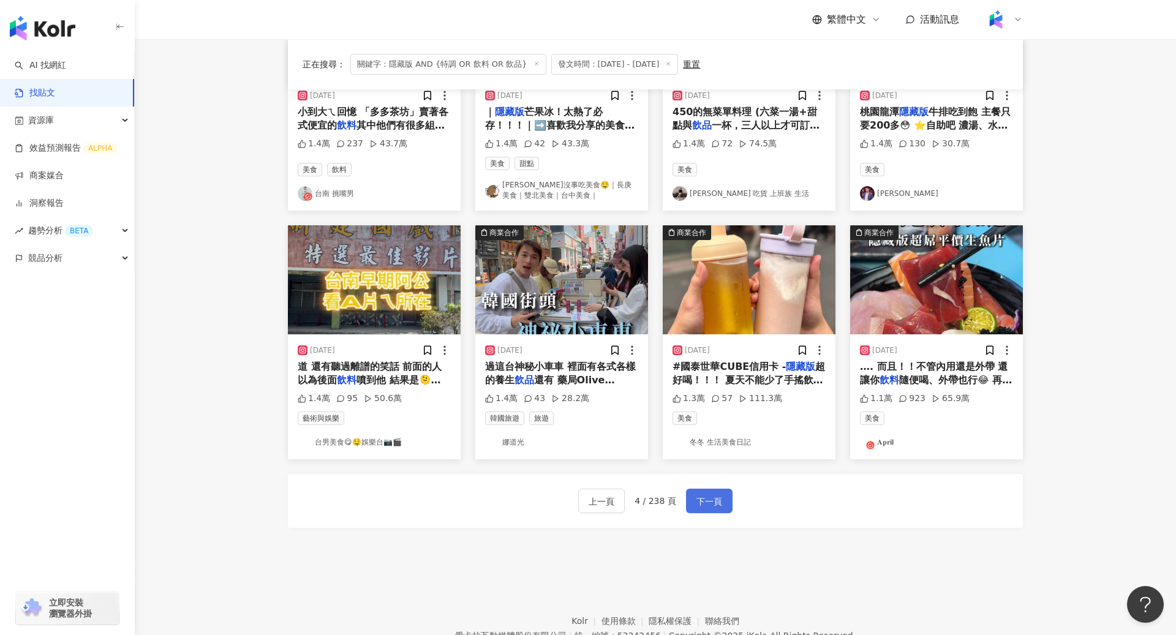
scroll to position [486, 0]
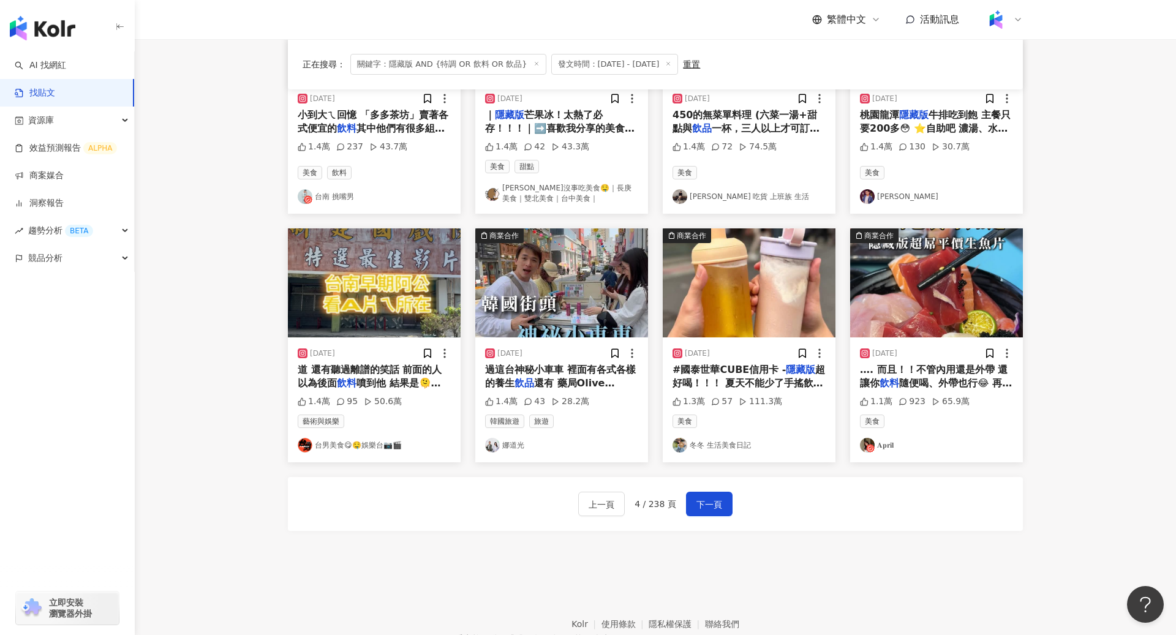
click at [767, 276] on img at bounding box center [749, 283] width 173 height 109
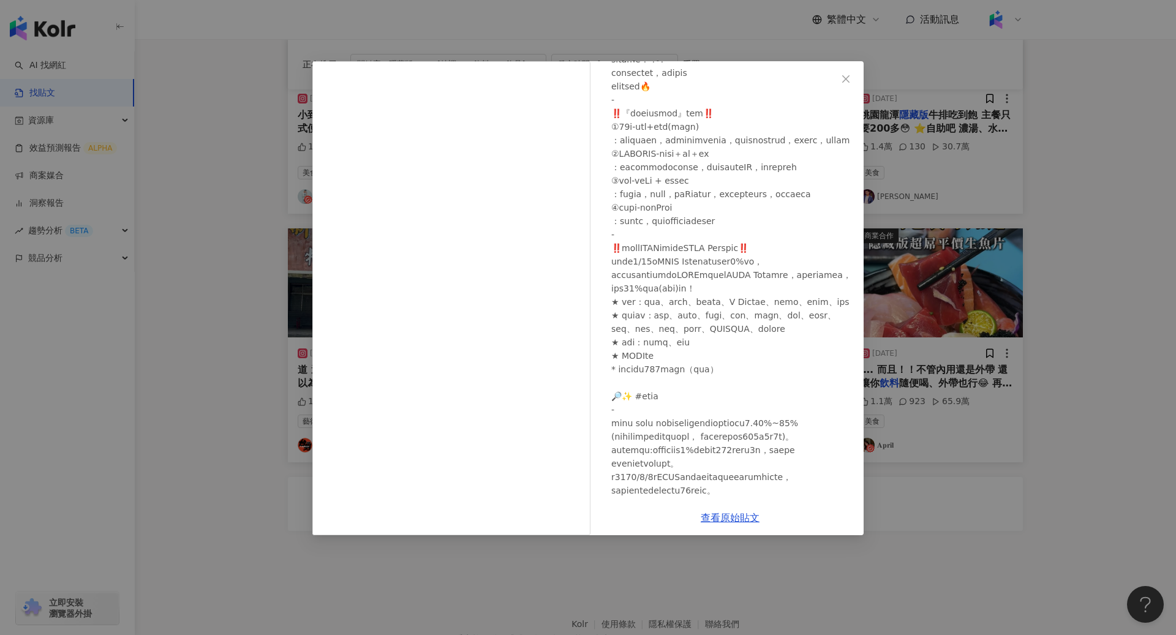
scroll to position [251, 0]
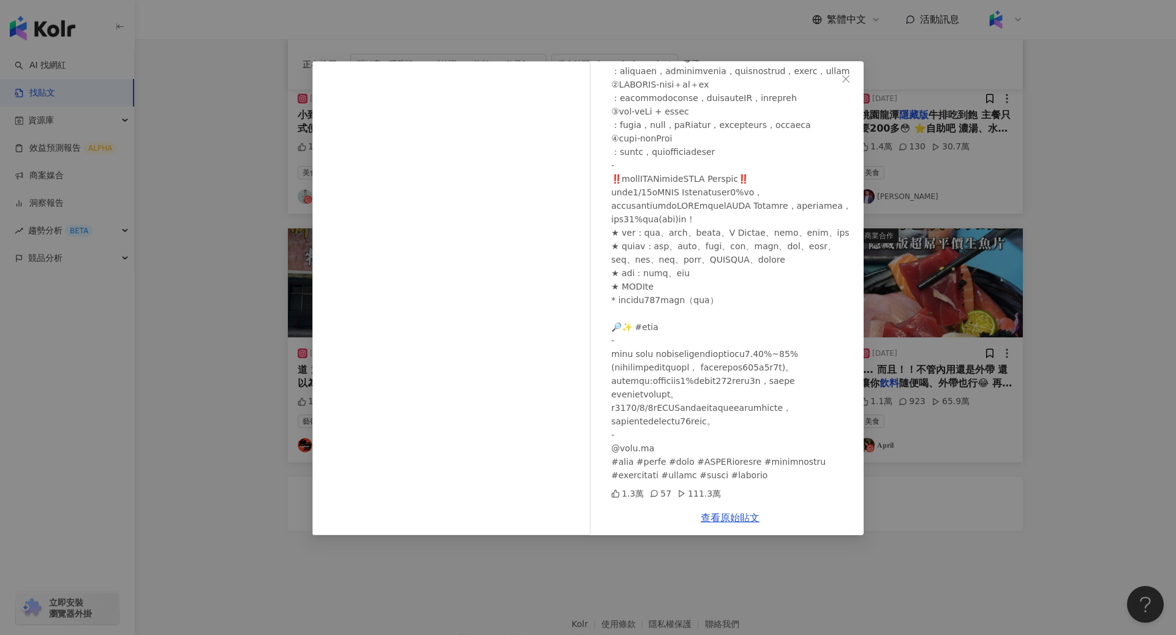
click at [782, 418] on div "冬冬 生活美食日記 2025/5/22 1.3萬 57 111.3萬 查看原始貼文" at bounding box center [588, 317] width 1176 height 635
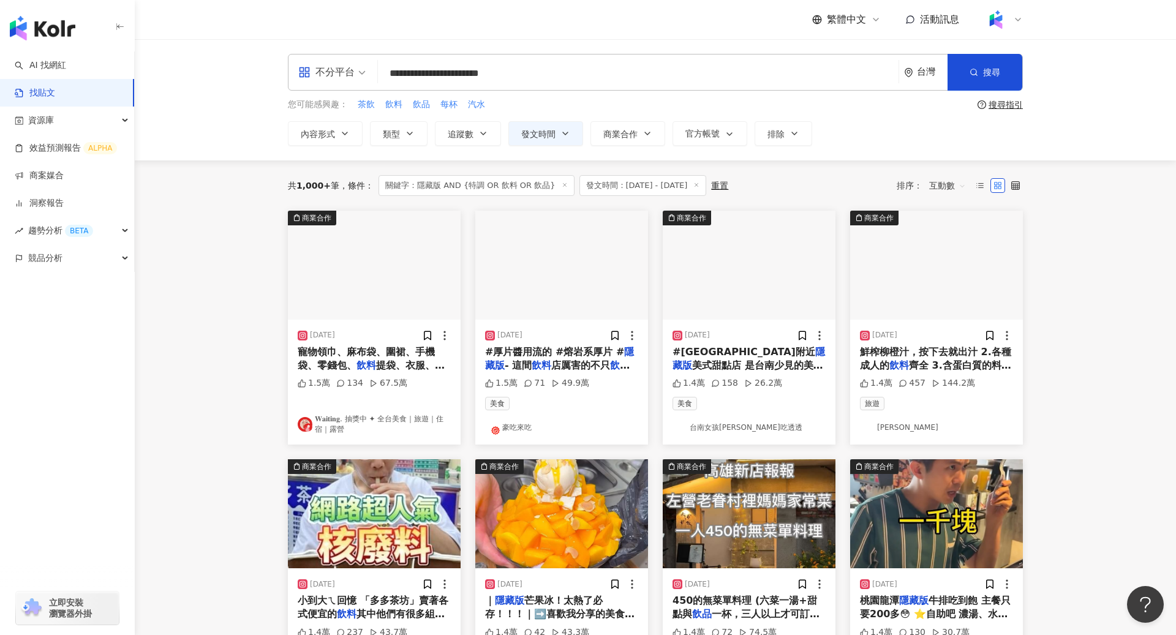
scroll to position [547, 0]
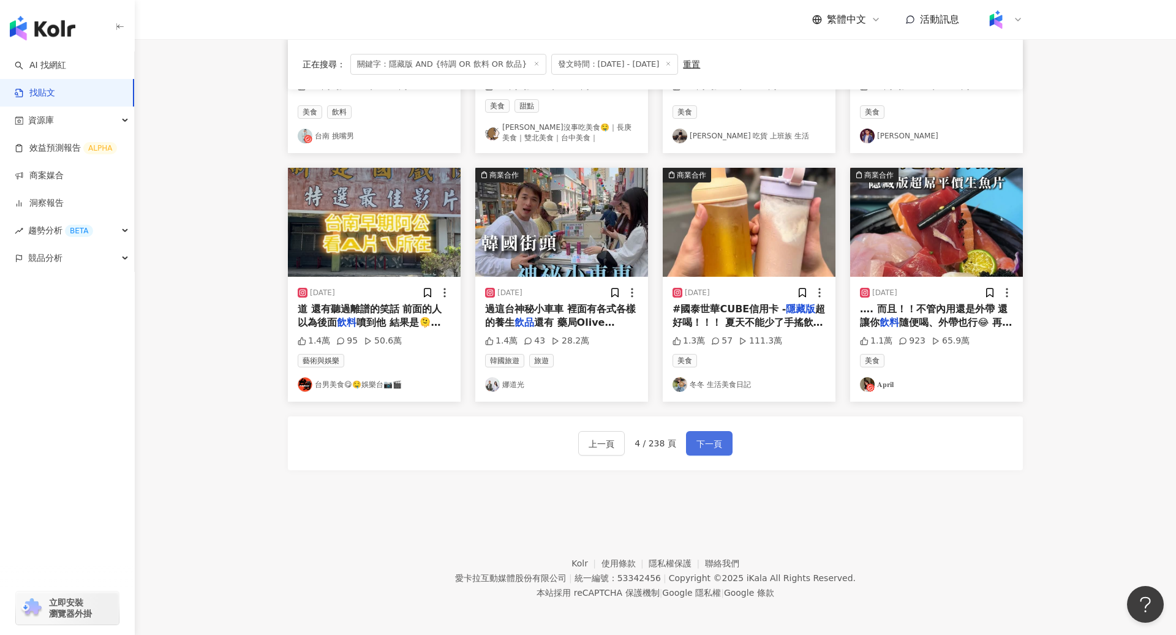
click at [717, 418] on span "下一頁" at bounding box center [710, 444] width 26 height 15
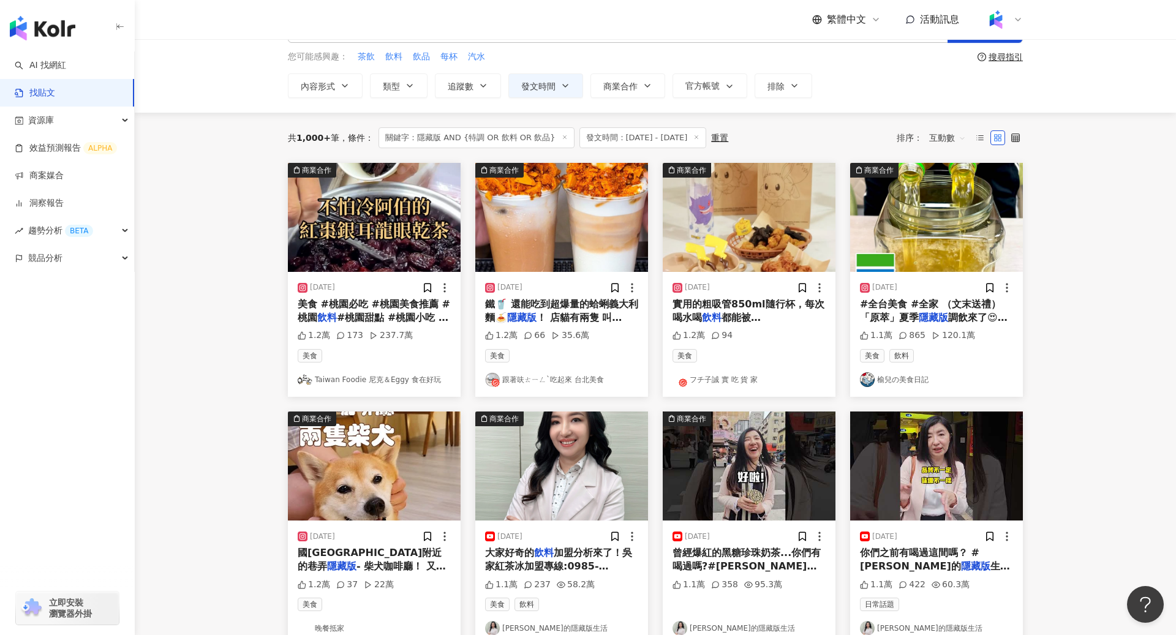
scroll to position [51, 0]
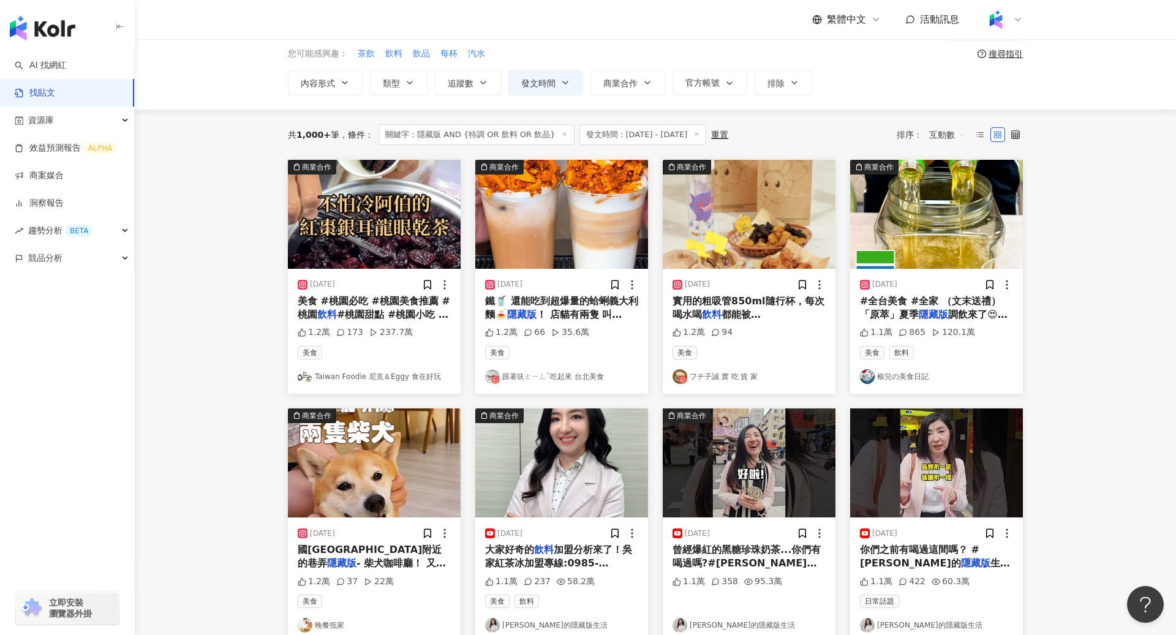
click at [782, 316] on span "調飲來了😍4種配方一次學起來，每款都清爽又消暑～文末再送派對組給大家啊🫶 🔆 「原萃」夏日" at bounding box center [935, 335] width 150 height 53
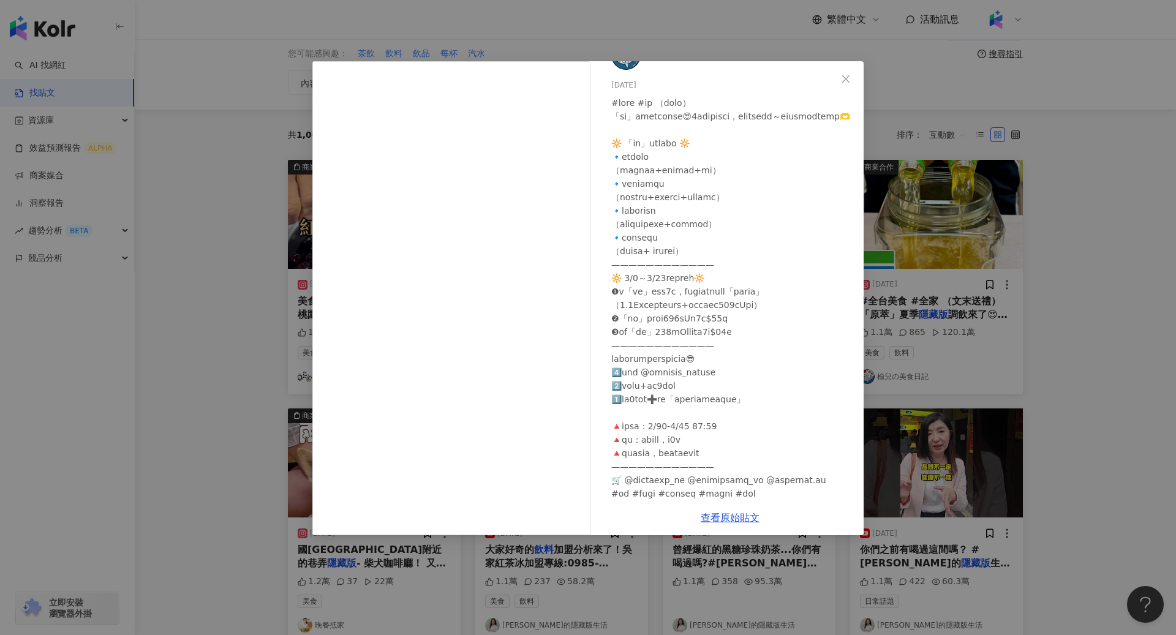
scroll to position [0, 0]
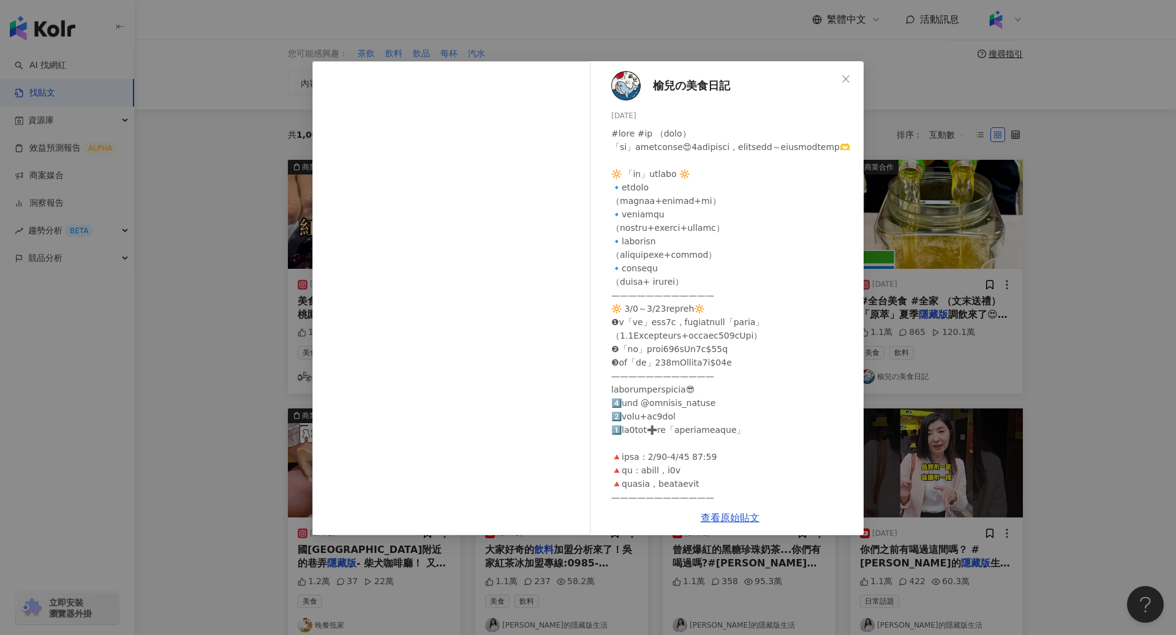
click at [782, 331] on div "榆兒の美食日記 2025/4/18 1.1萬 865 120.1萬 查看原始貼文" at bounding box center [588, 317] width 1176 height 635
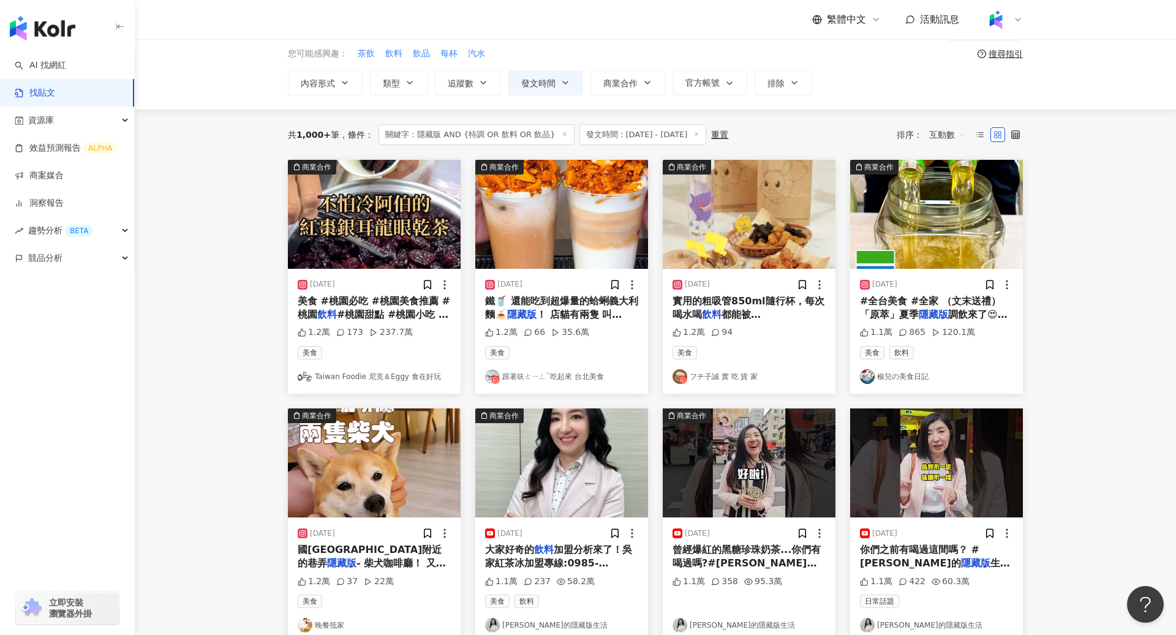
click at [782, 301] on span "#全台美食 #全家 （文末送禮） 「原萃」夏季" at bounding box center [930, 307] width 141 height 25
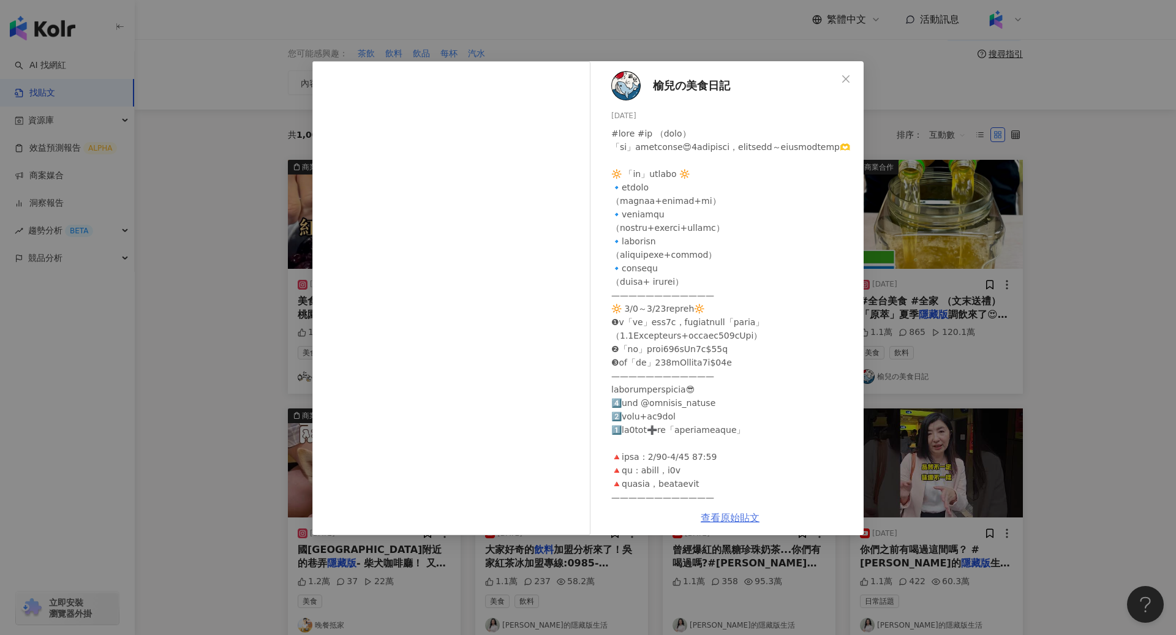
click at [750, 418] on link "查看原始貼文" at bounding box center [730, 518] width 59 height 12
click at [782, 293] on div "榆兒の美食日記 2025/4/18 1.1萬 865 120.1萬 查看原始貼文" at bounding box center [588, 317] width 1176 height 635
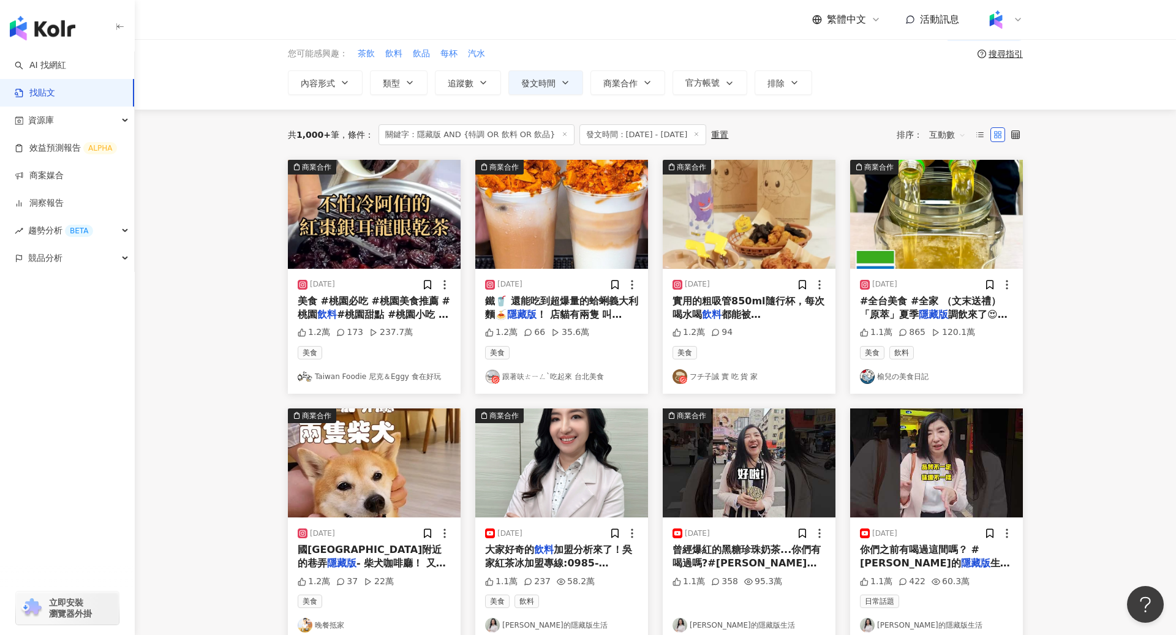
scroll to position [540, 0]
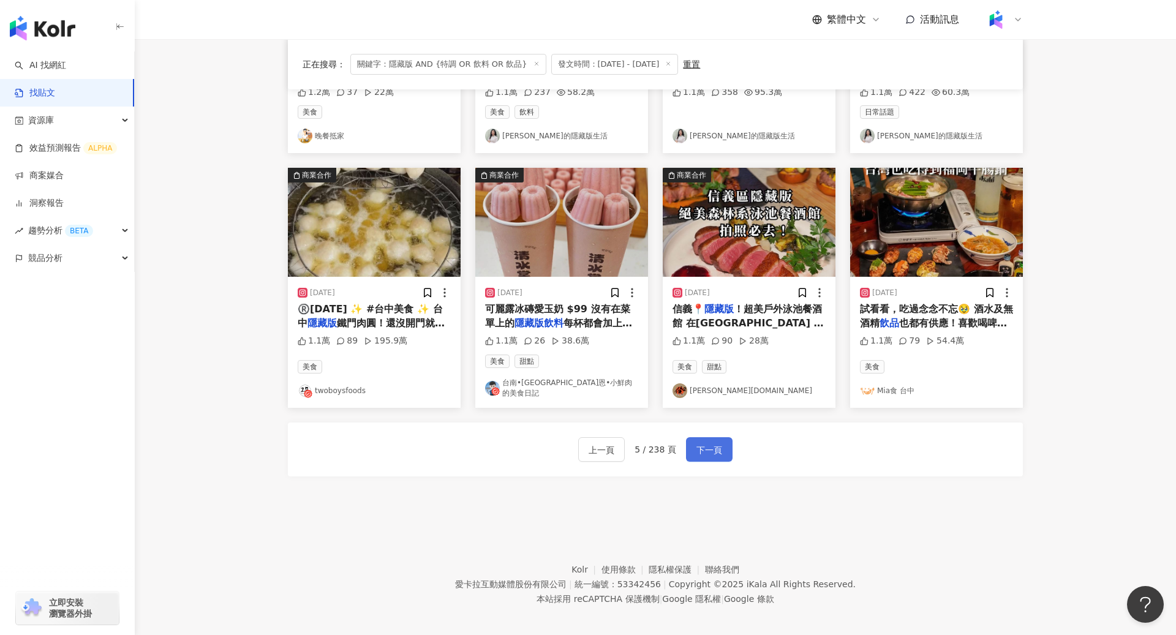
click at [705, 418] on span "下一頁" at bounding box center [710, 450] width 26 height 15
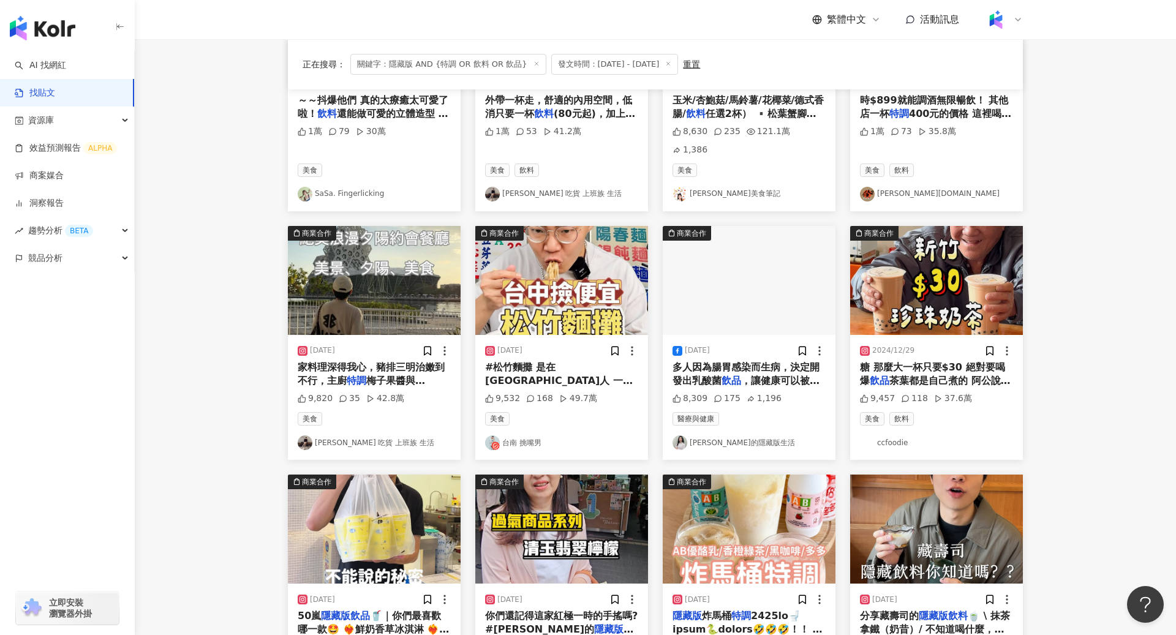
scroll to position [244, 0]
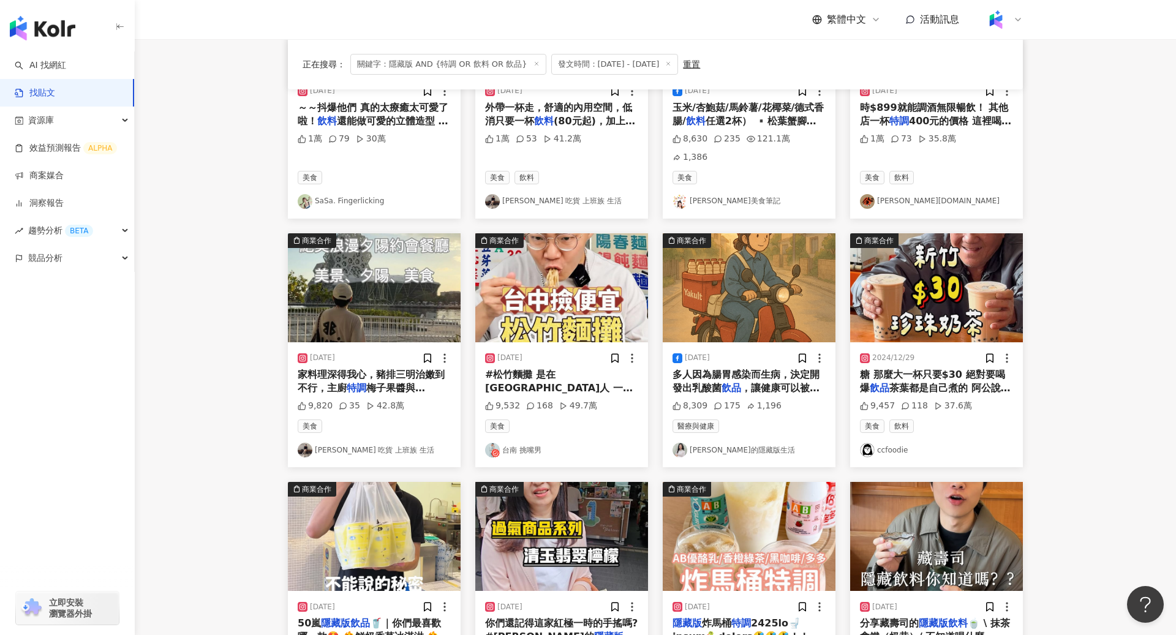
click at [769, 369] on span "多人因為腸胃感染而生病，決定開發出乳酸菌" at bounding box center [746, 381] width 147 height 25
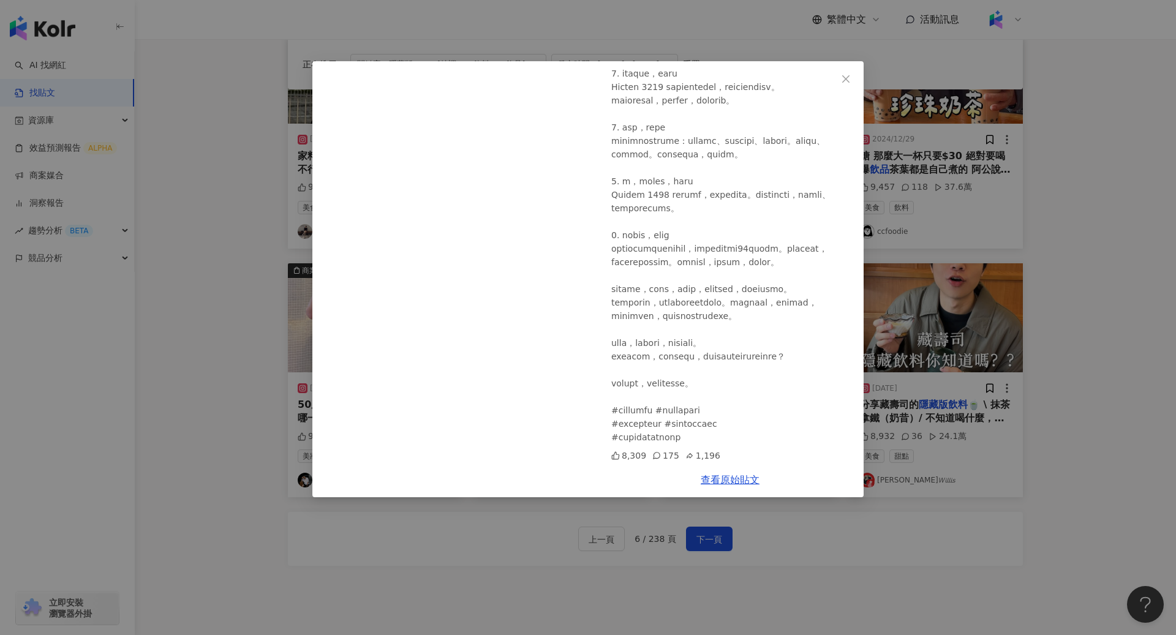
scroll to position [494, 0]
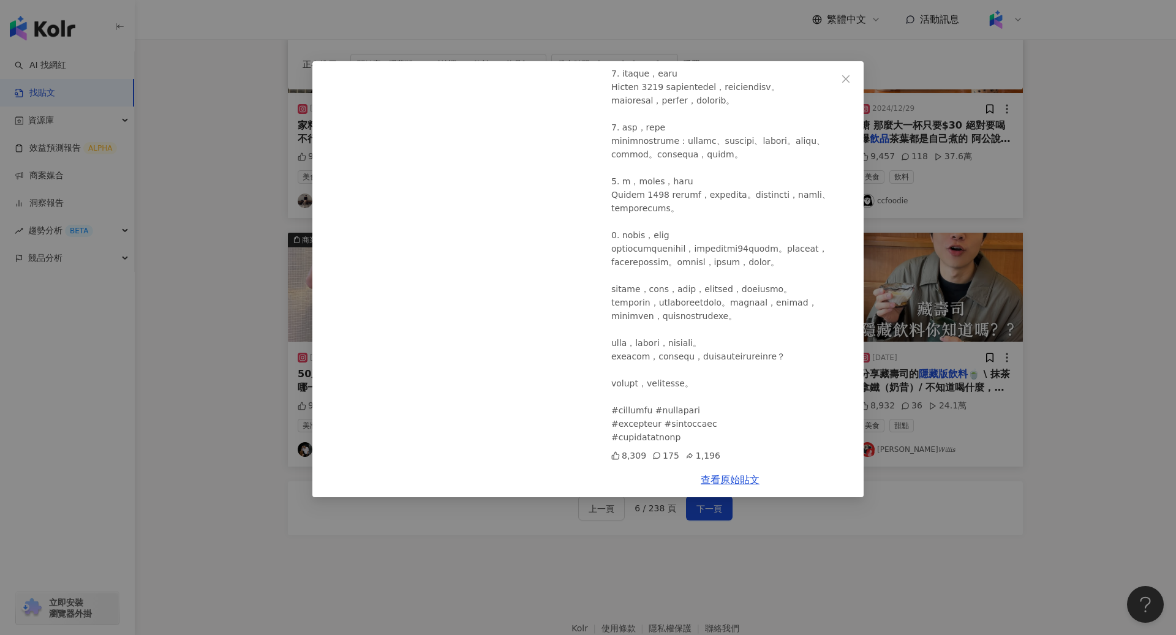
click at [524, 418] on div "雪倫的隱藏版生活 2025/6/8 8,309 175 1,196 查看原始貼文" at bounding box center [588, 317] width 1176 height 635
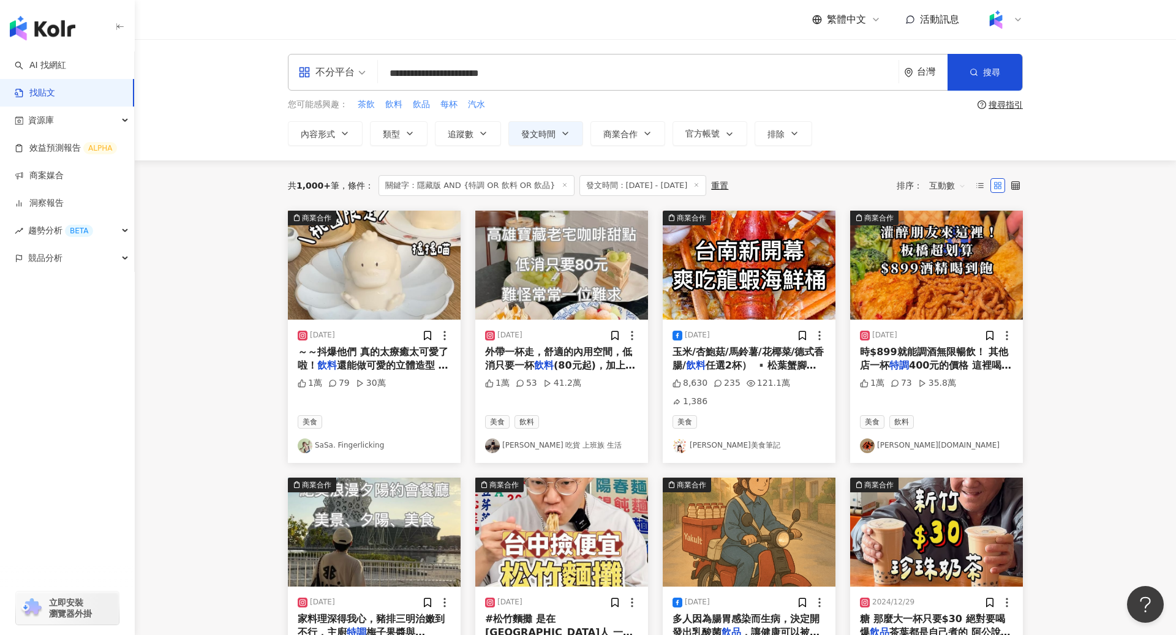
scroll to position [540, 0]
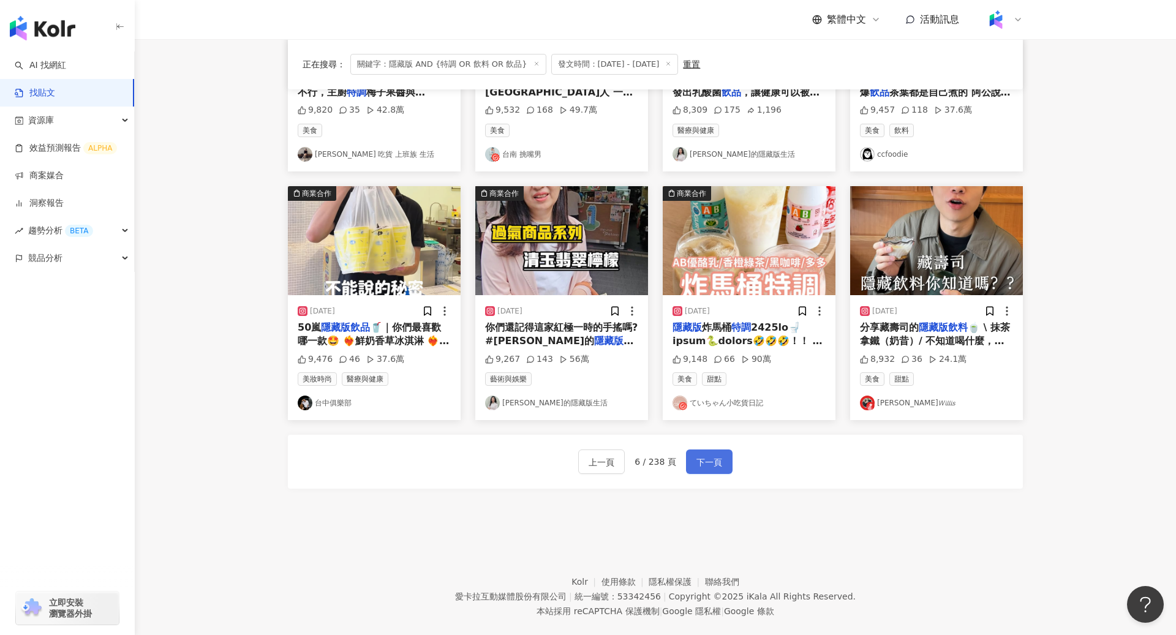
click at [712, 418] on span "下一頁" at bounding box center [710, 462] width 26 height 15
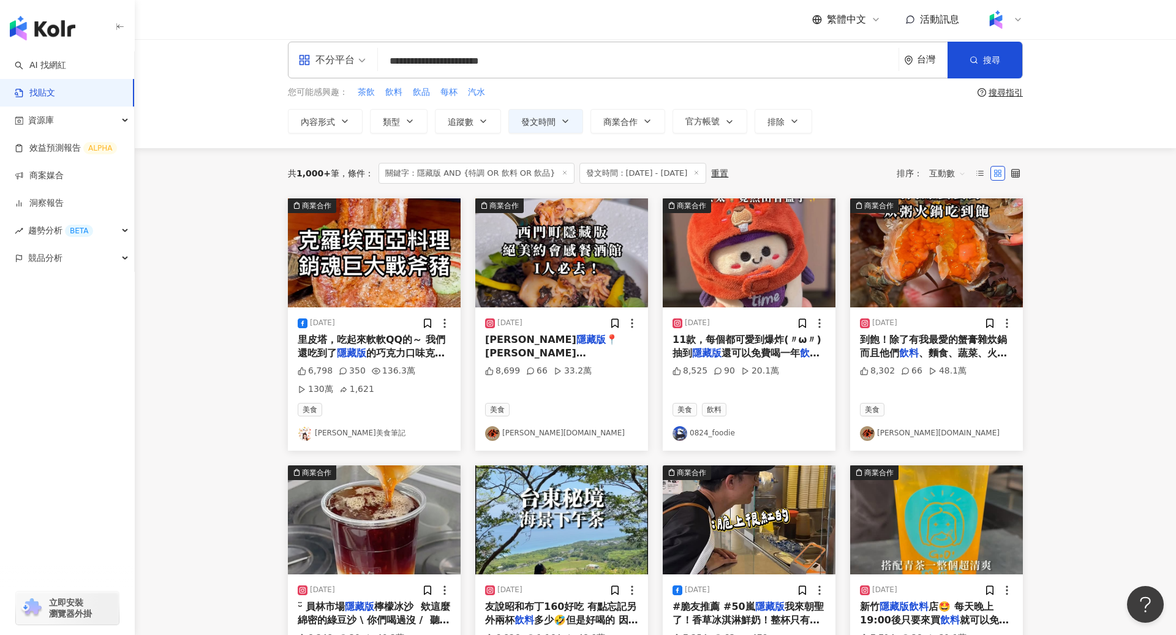
scroll to position [559, 0]
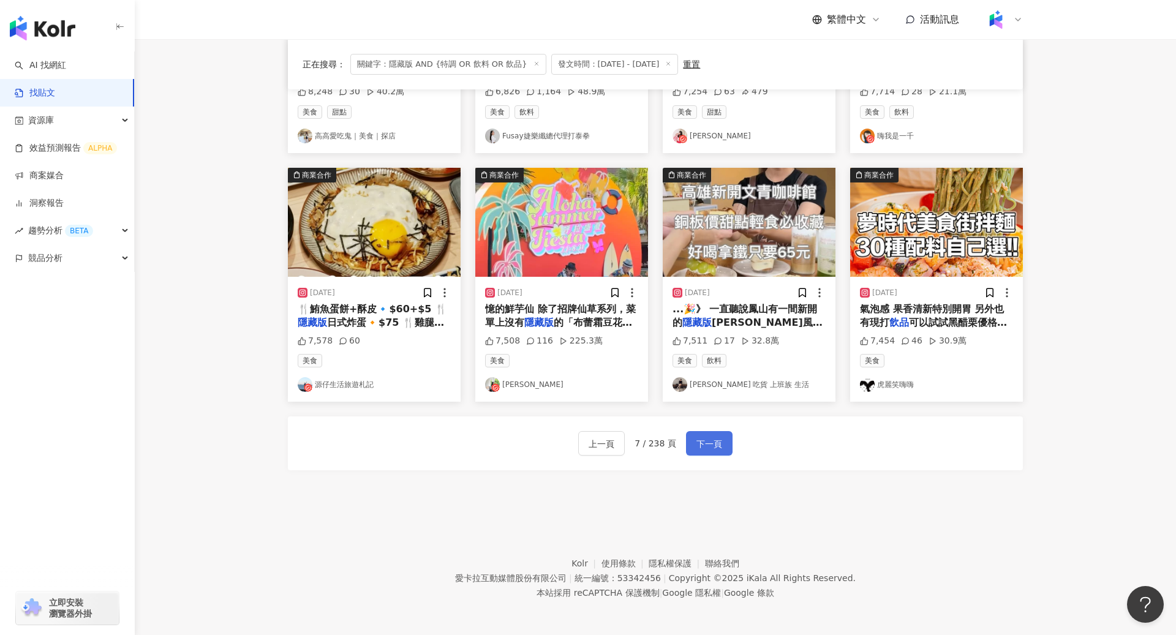
click at [727, 418] on button "下一頁" at bounding box center [709, 443] width 47 height 25
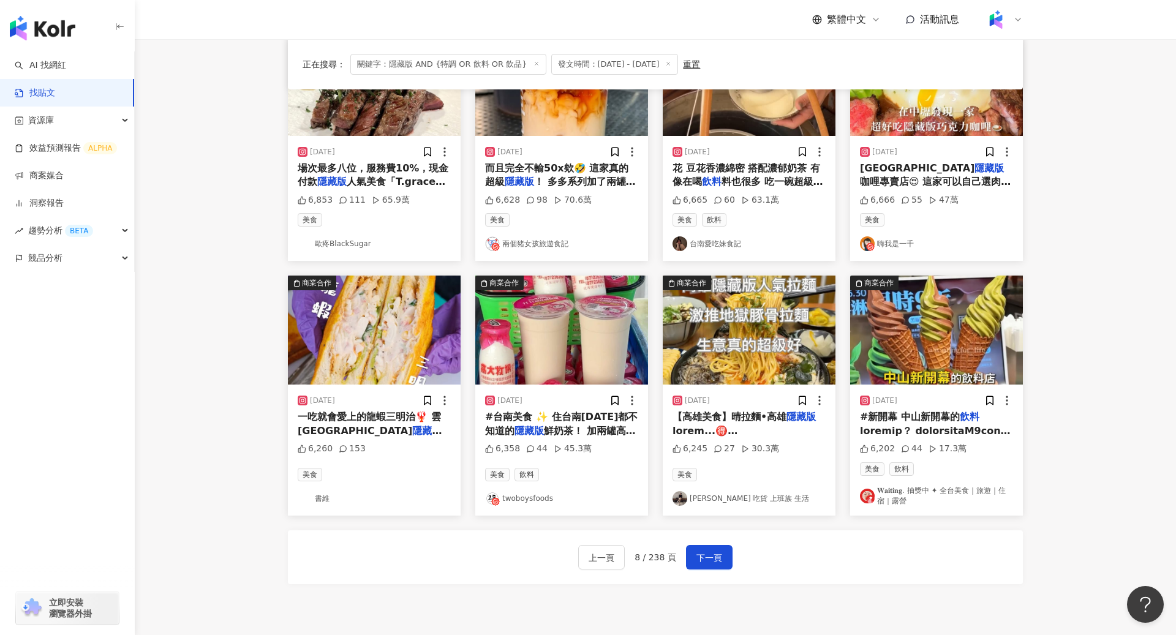
scroll to position [547, 0]
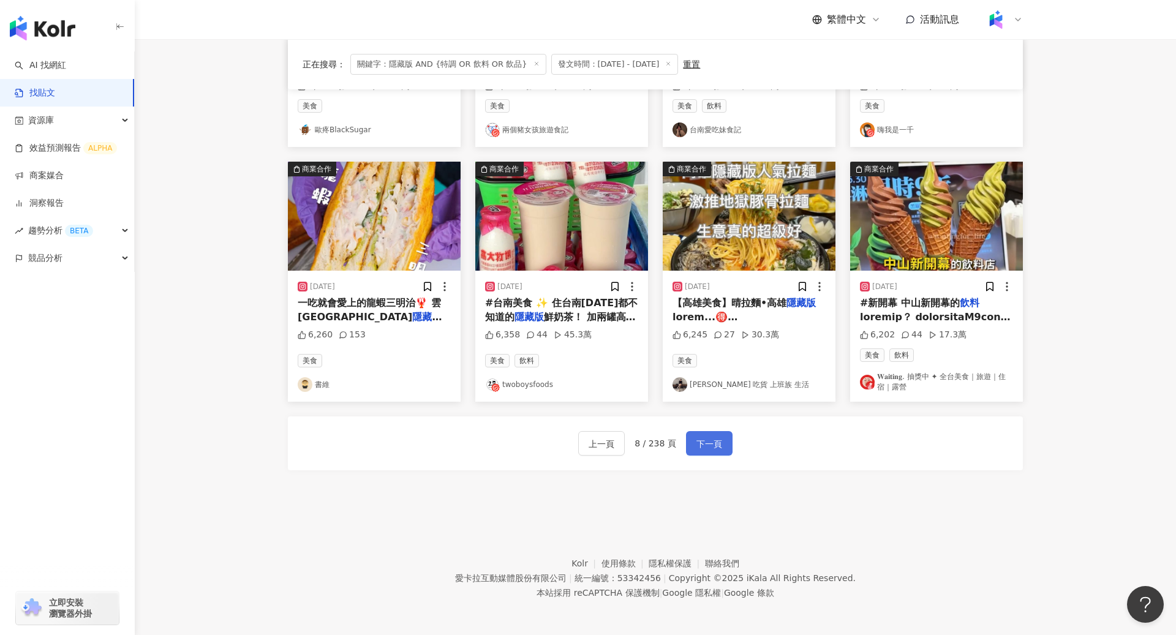
click at [708, 418] on span "下一頁" at bounding box center [710, 444] width 26 height 15
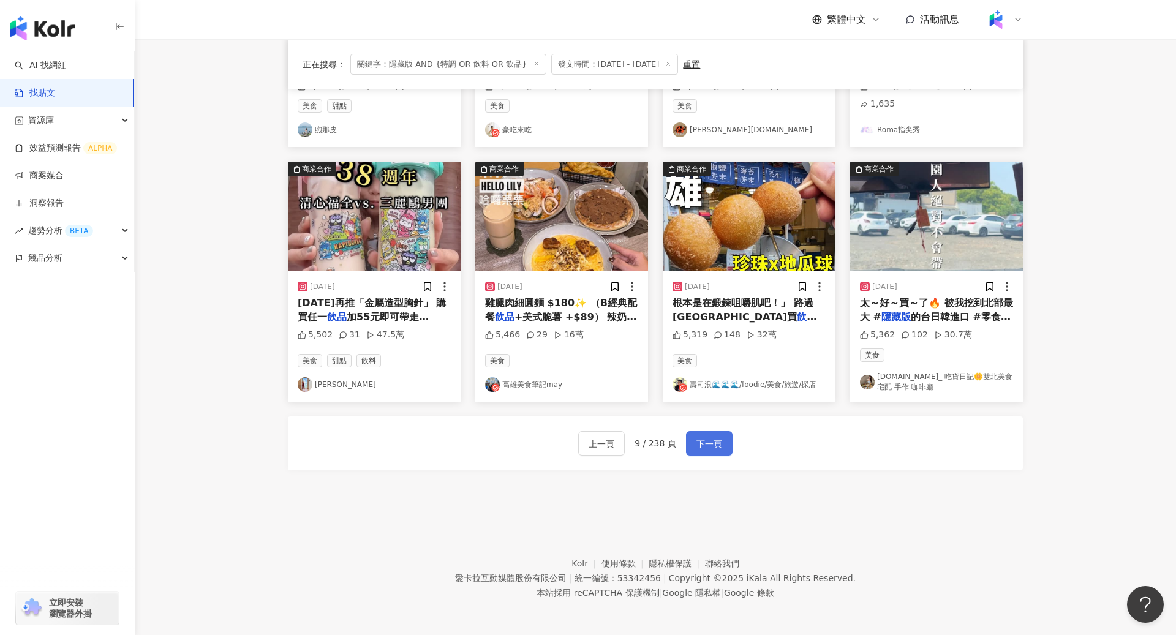
click at [708, 418] on button "下一頁" at bounding box center [709, 443] width 47 height 25
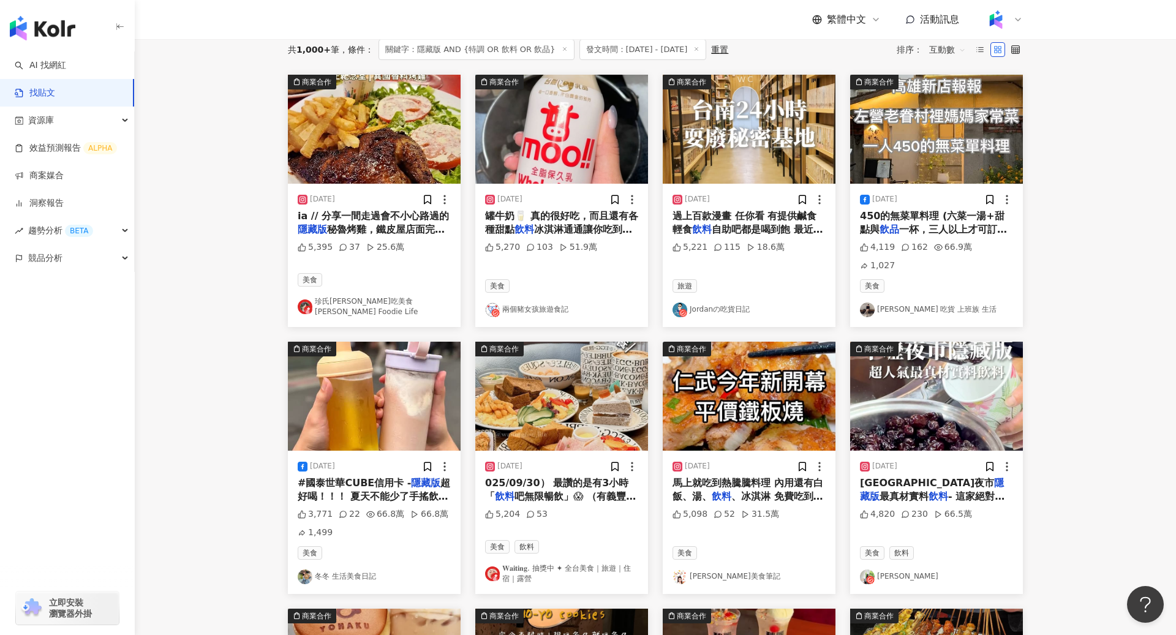
scroll to position [0, 0]
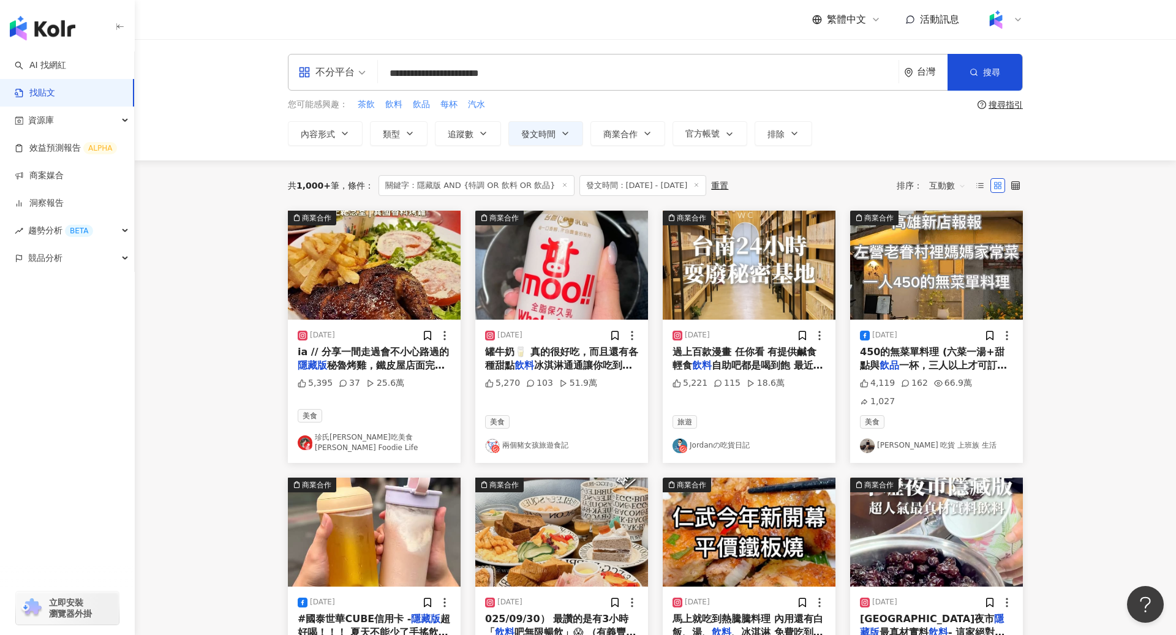
drag, startPoint x: 572, startPoint y: 73, endPoint x: 358, endPoint y: 75, distance: 213.9
click at [358, 75] on div "**********" at bounding box center [655, 72] width 735 height 37
type input "**"
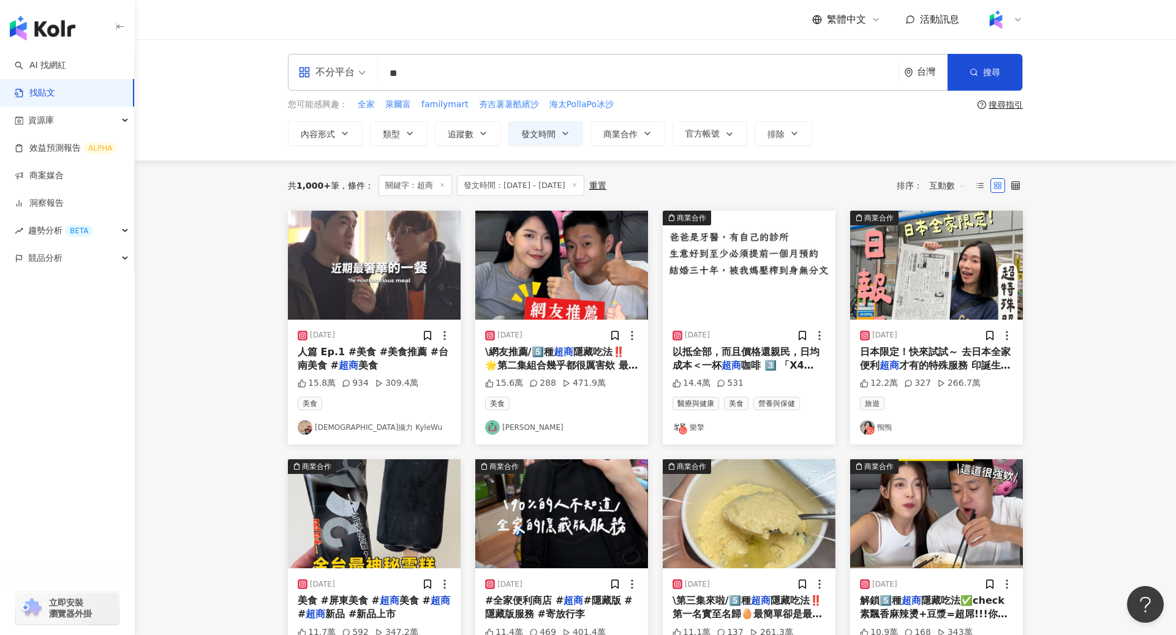
click at [392, 263] on img at bounding box center [374, 265] width 173 height 109
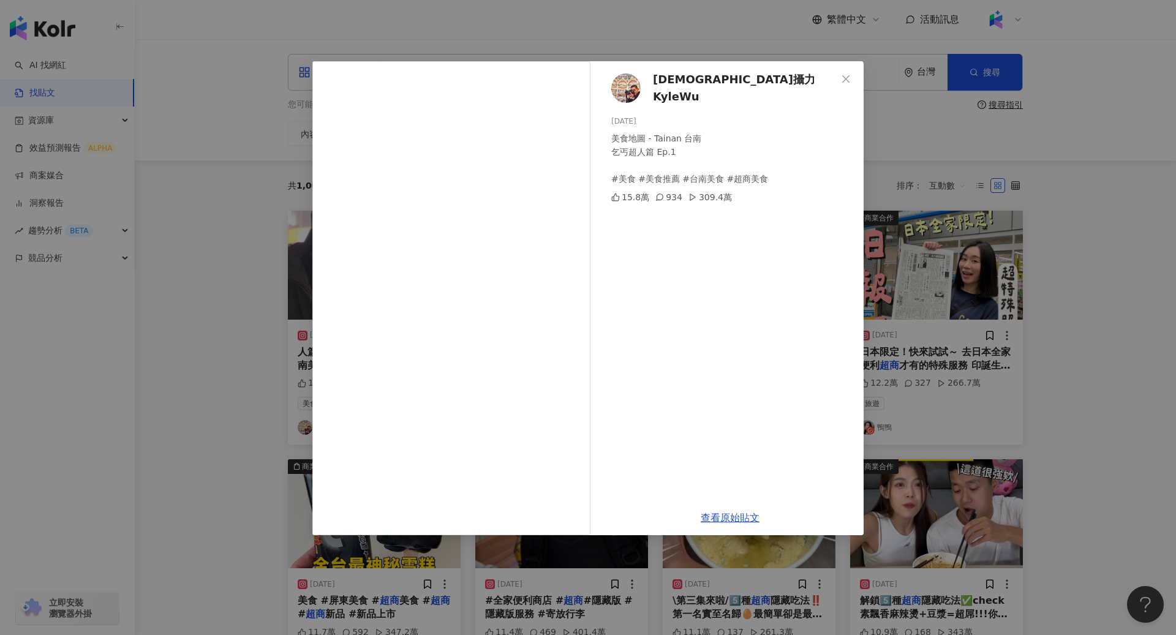
click at [264, 321] on div "崴攝力 KyleWu 2025/2/18 美食地圖 - Tainan 台南 乞丐超人篇 Ep.1 #美食 #美食推薦 #台南美食 #超商美食 15.8萬 93…" at bounding box center [588, 317] width 1176 height 635
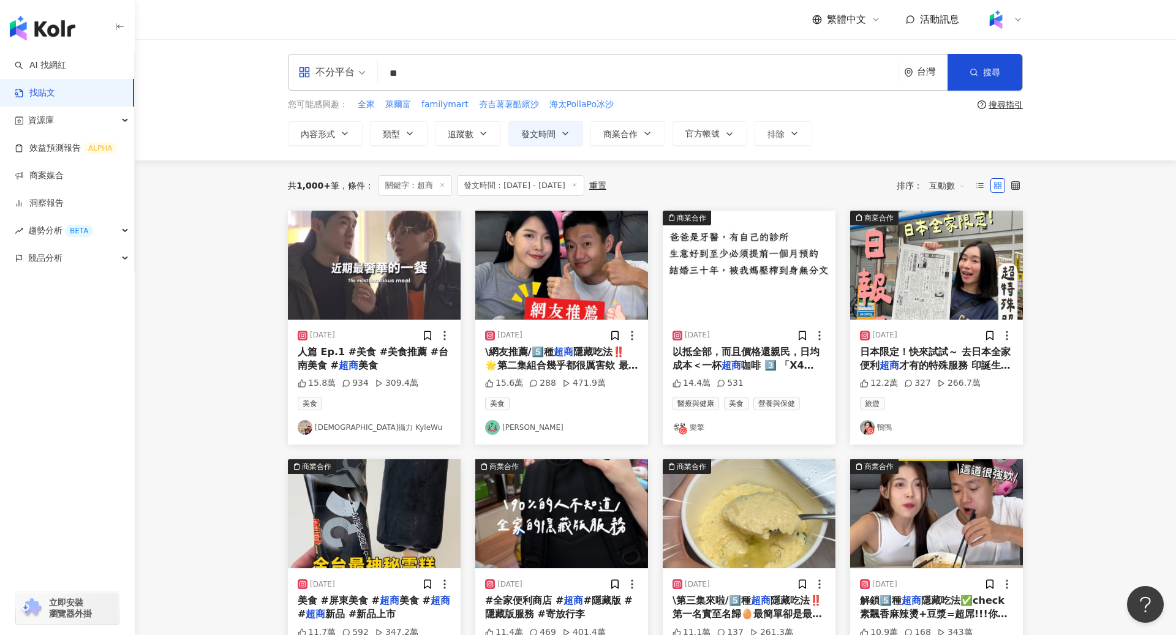
click at [767, 285] on img at bounding box center [749, 265] width 173 height 109
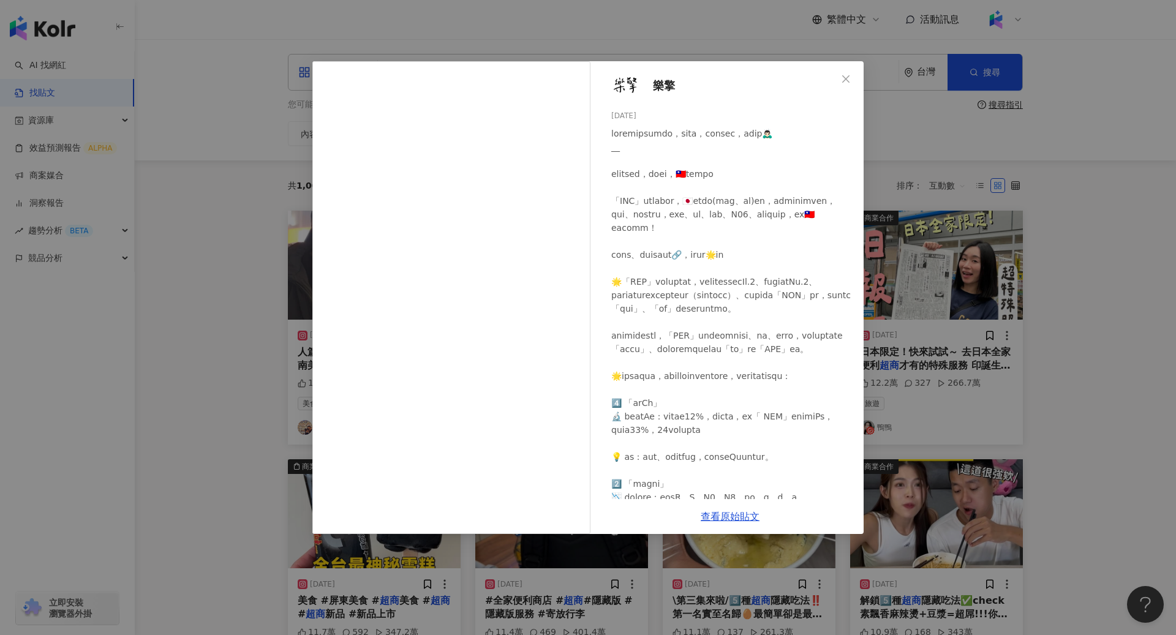
click at [280, 328] on div "樂擎 2025/3/25 14.4萬 531 查看原始貼文" at bounding box center [588, 317] width 1176 height 635
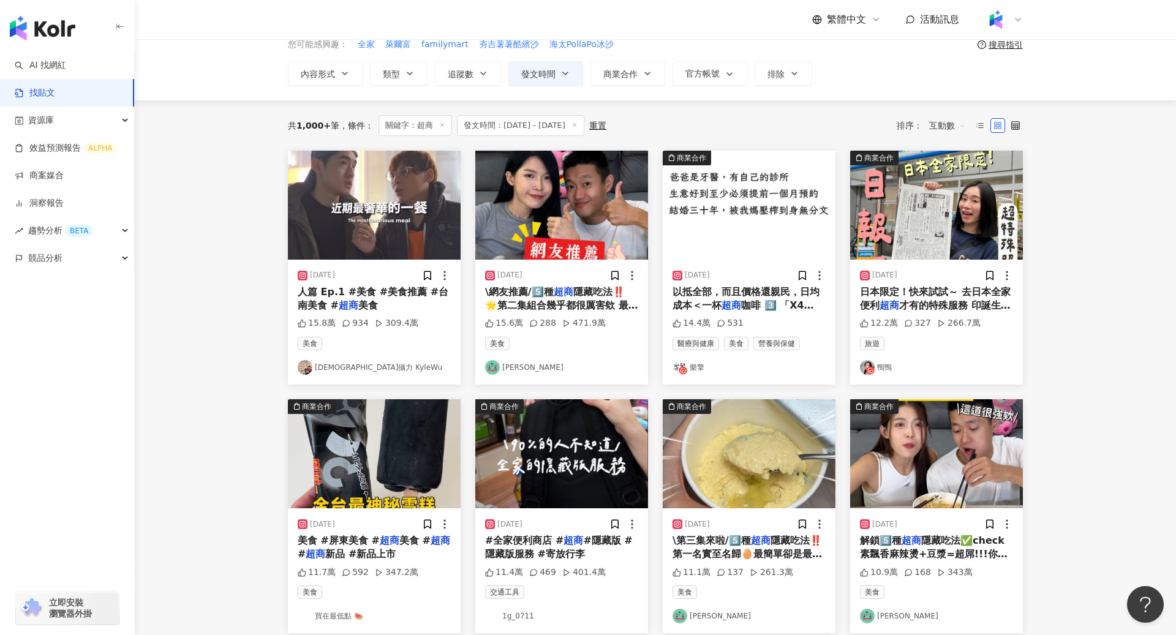
scroll to position [62, 0]
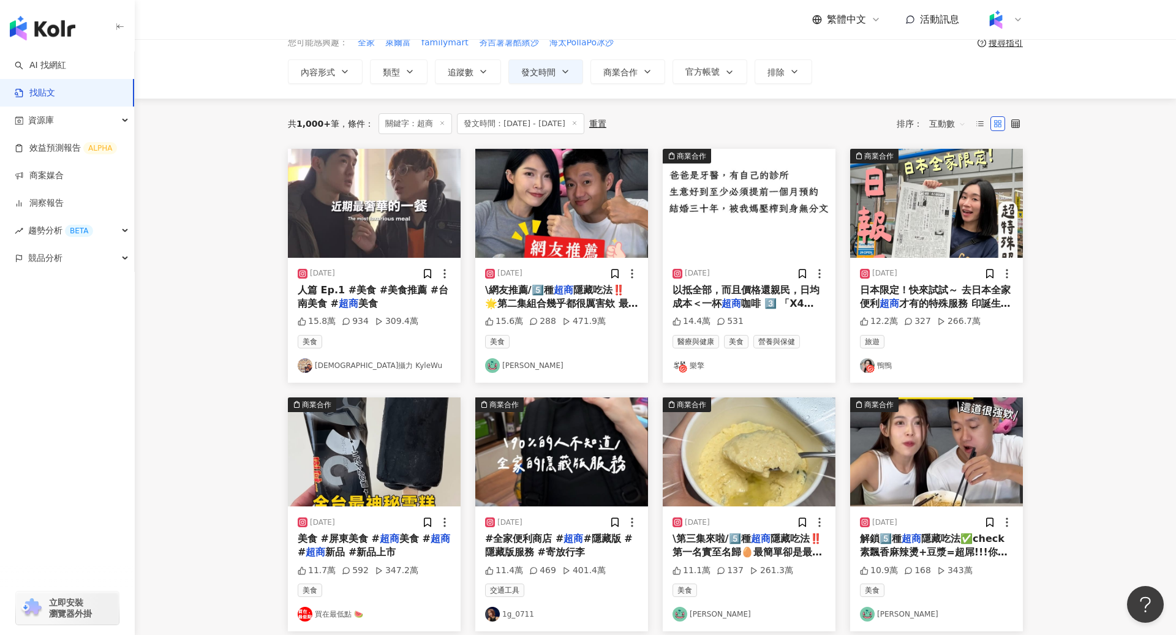
click at [574, 418] on img at bounding box center [561, 452] width 173 height 109
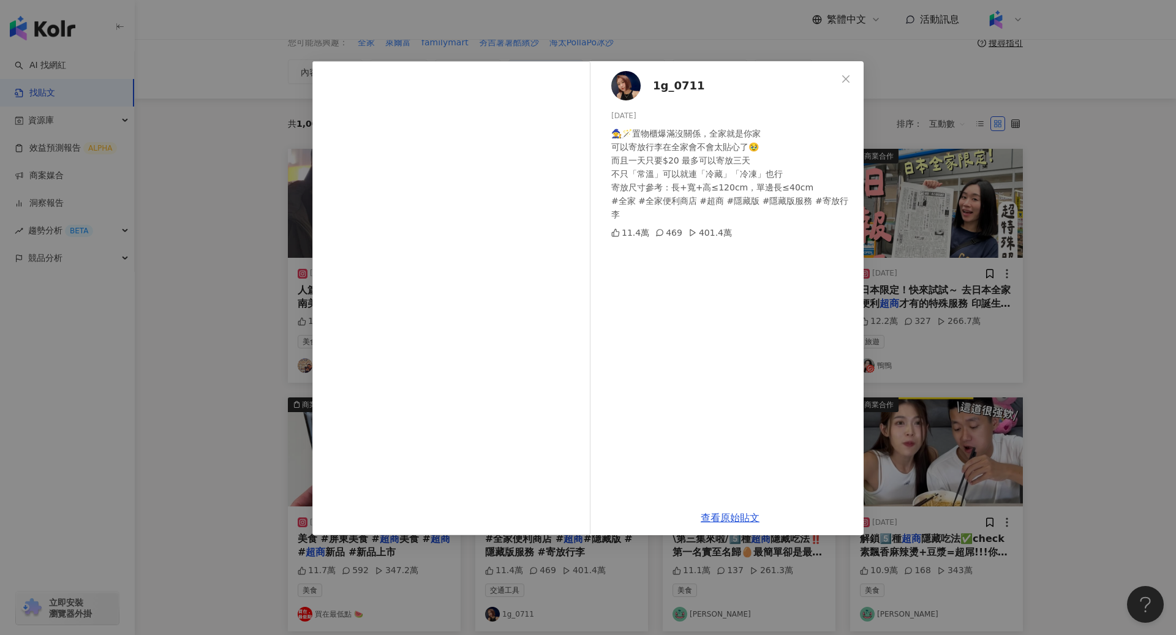
click at [222, 339] on div "1g_0711 2025/4/21 🧙🪄置物櫃爆滿沒關係，全家就是你家 可以寄放行李在全家會不會太貼心了🥹 而且一天只要$20 最多可以寄放三天 不只「常溫」…" at bounding box center [588, 317] width 1176 height 635
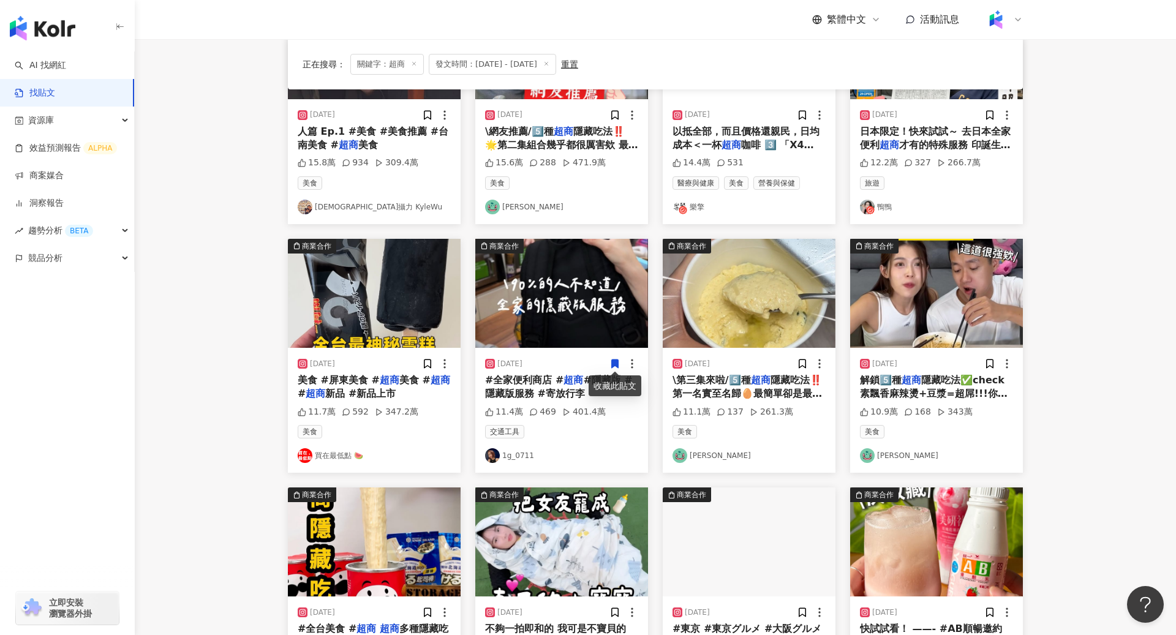
scroll to position [233, 0]
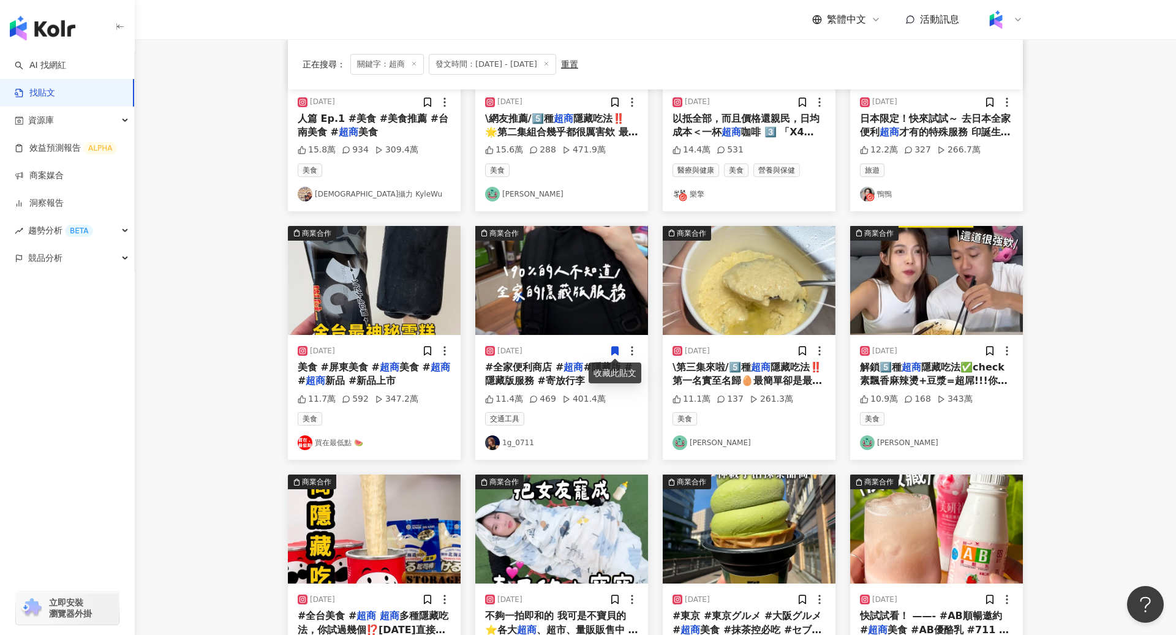
click at [748, 303] on img at bounding box center [749, 280] width 173 height 109
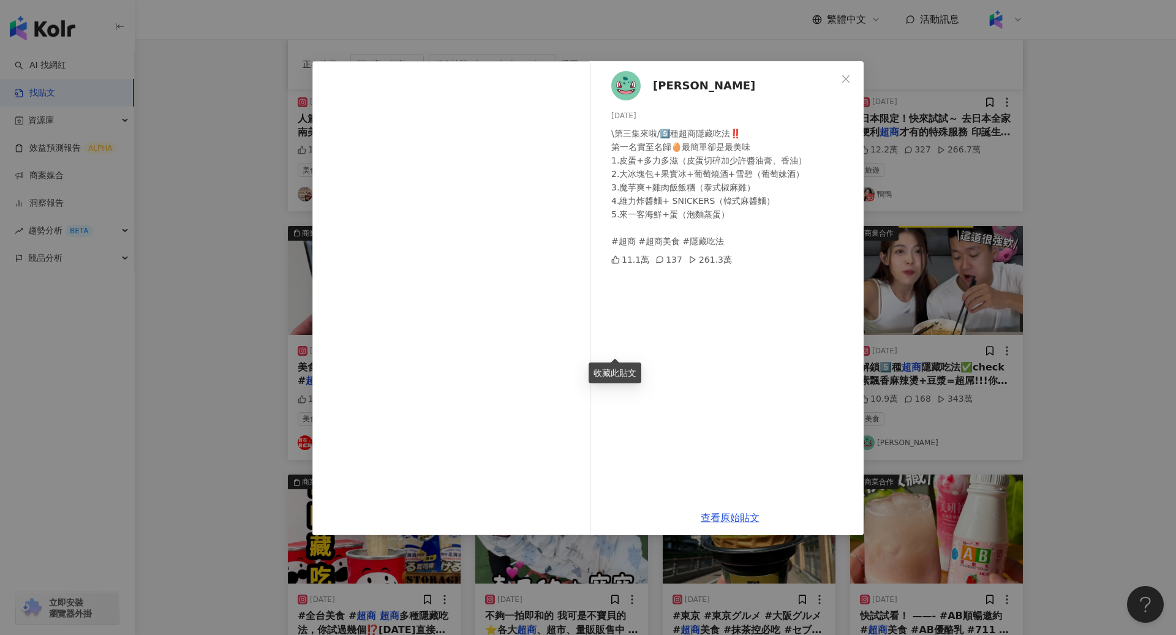
click at [782, 256] on div "Nini Xie 2024/11/16 \第三集來啦/5️⃣種超商隱藏吃法‼️ 第一名實至名歸🥚最簡單卻是最美味 1.皮蛋+多力多滋（皮蛋切碎加少許醬油膏、香…" at bounding box center [588, 317] width 1176 height 635
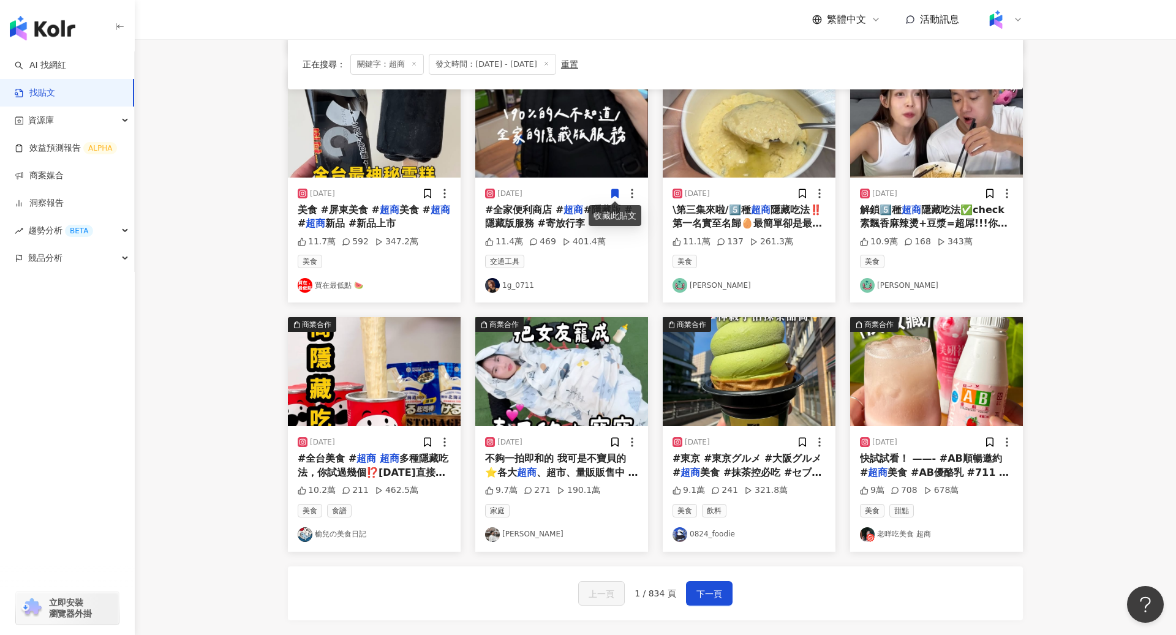
scroll to position [396, 0]
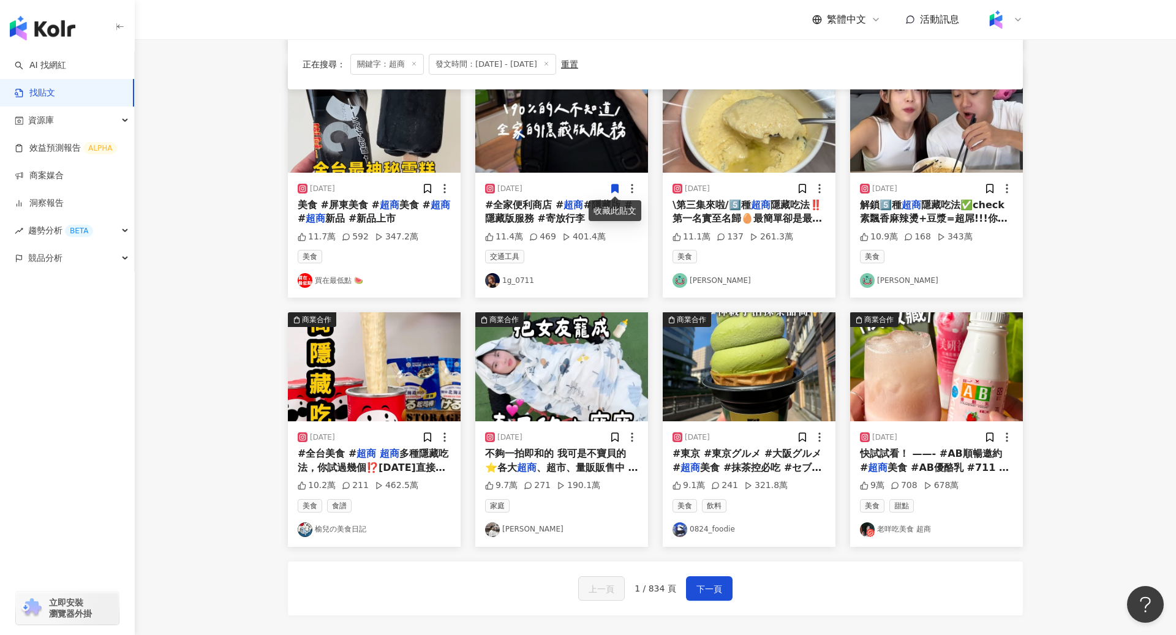
click at [782, 393] on img at bounding box center [936, 366] width 173 height 109
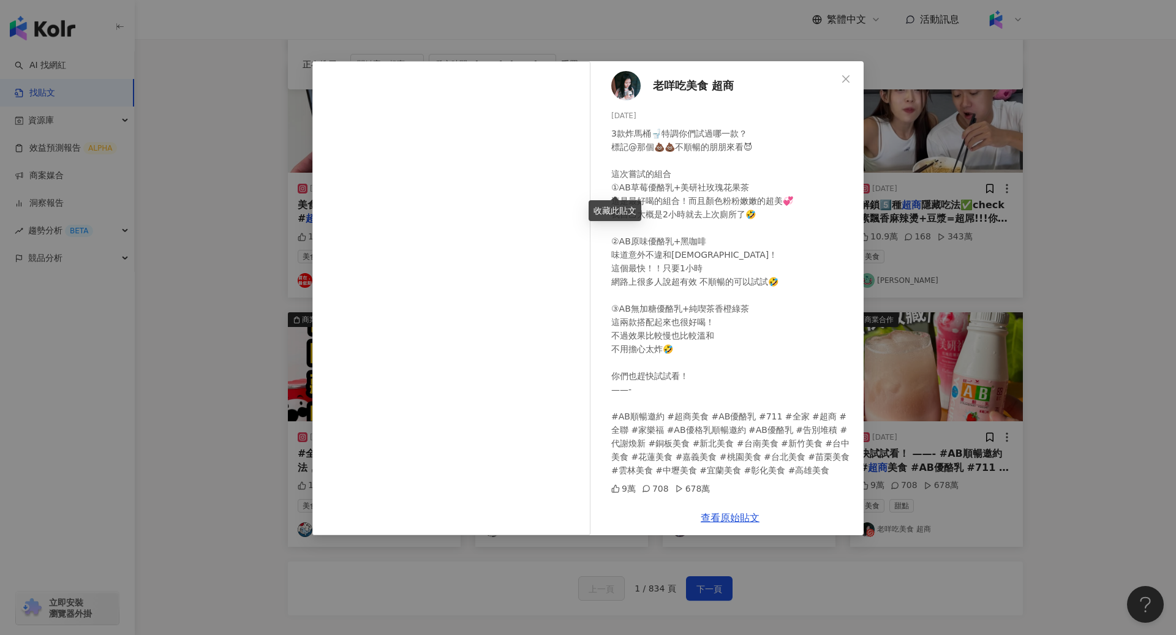
click at [782, 374] on div "老咩吃美食 超商 2025/5/19 3款炸馬桶🚽特調你們試過哪一款？ 標記@那個💩💩不順暢的朋朋來看😈 這次嘗試的組合 ①AB草莓優酪乳+美研社玫瑰花果茶 …" at bounding box center [588, 317] width 1176 height 635
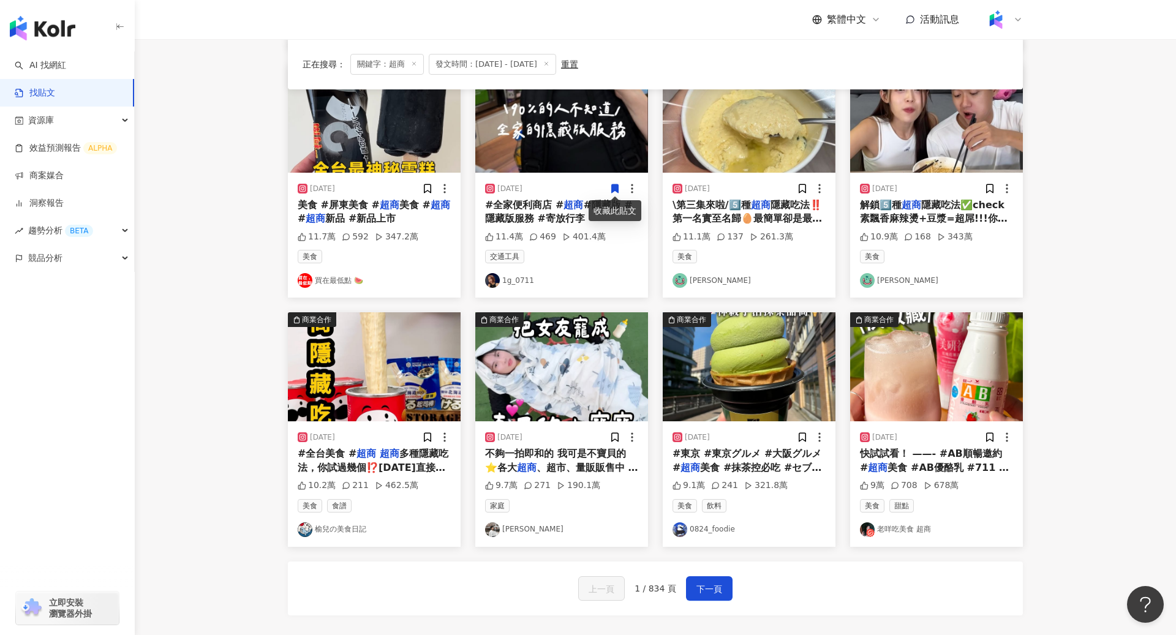
click at [548, 382] on img at bounding box center [561, 366] width 173 height 109
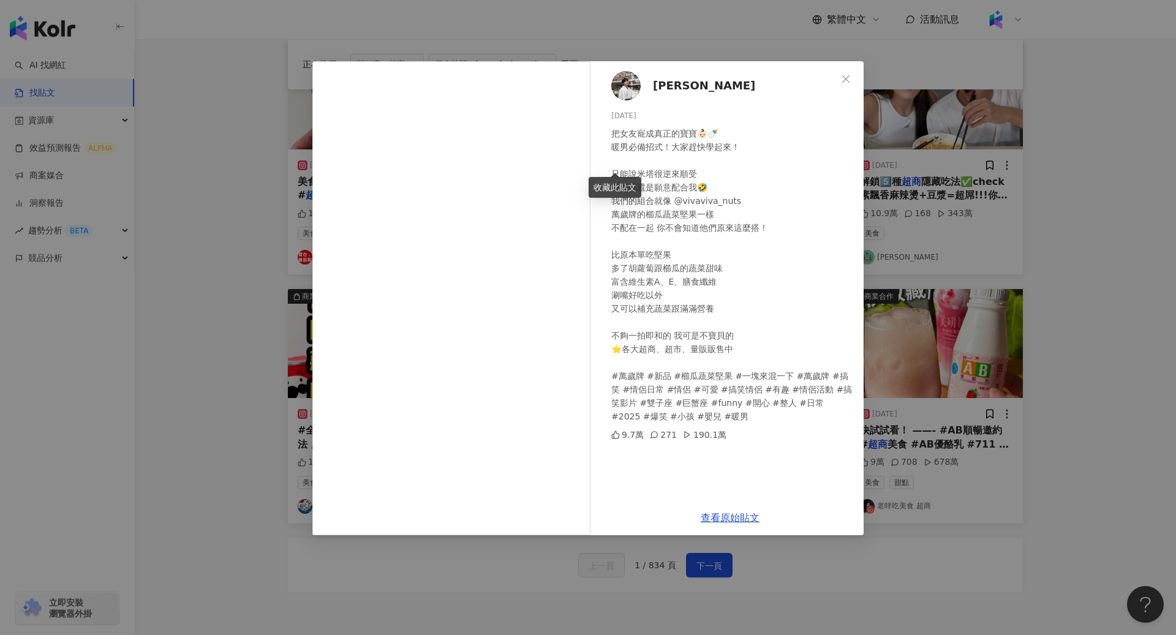
scroll to position [418, 0]
click at [741, 418] on link "查看原始貼文" at bounding box center [730, 518] width 59 height 12
click at [656, 80] on span "[PERSON_NAME]" at bounding box center [704, 85] width 102 height 17
click at [684, 90] on span "[PERSON_NAME]" at bounding box center [704, 85] width 102 height 17
click at [687, 91] on span "[PERSON_NAME]" at bounding box center [704, 85] width 102 height 17
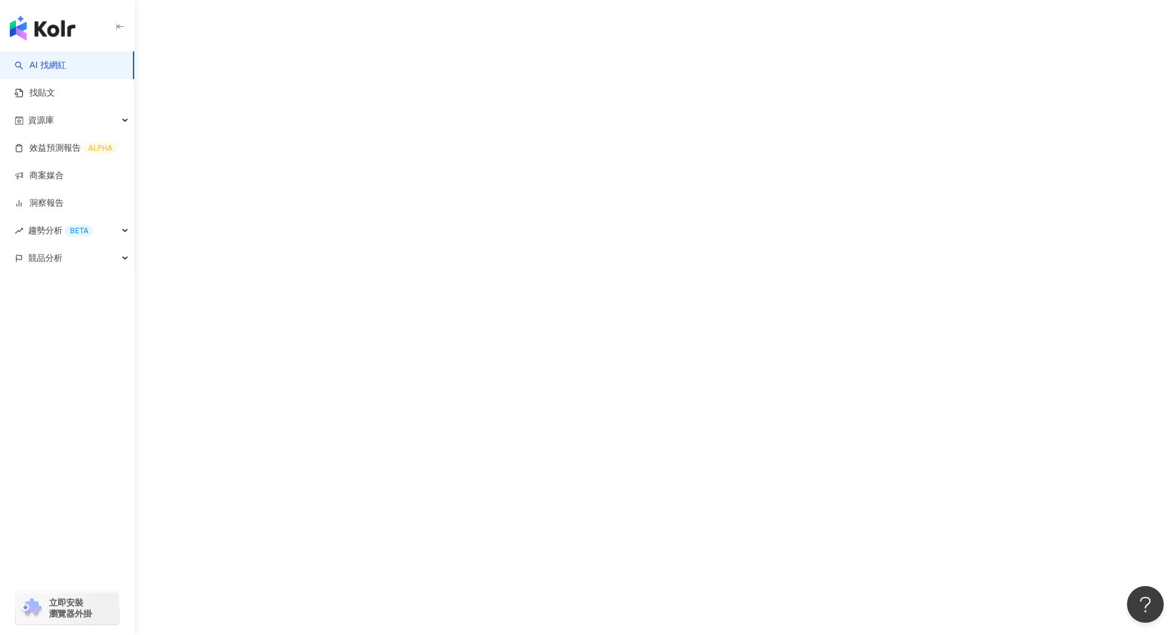
scroll to position [9, 0]
